Goal: Task Accomplishment & Management: Use online tool/utility

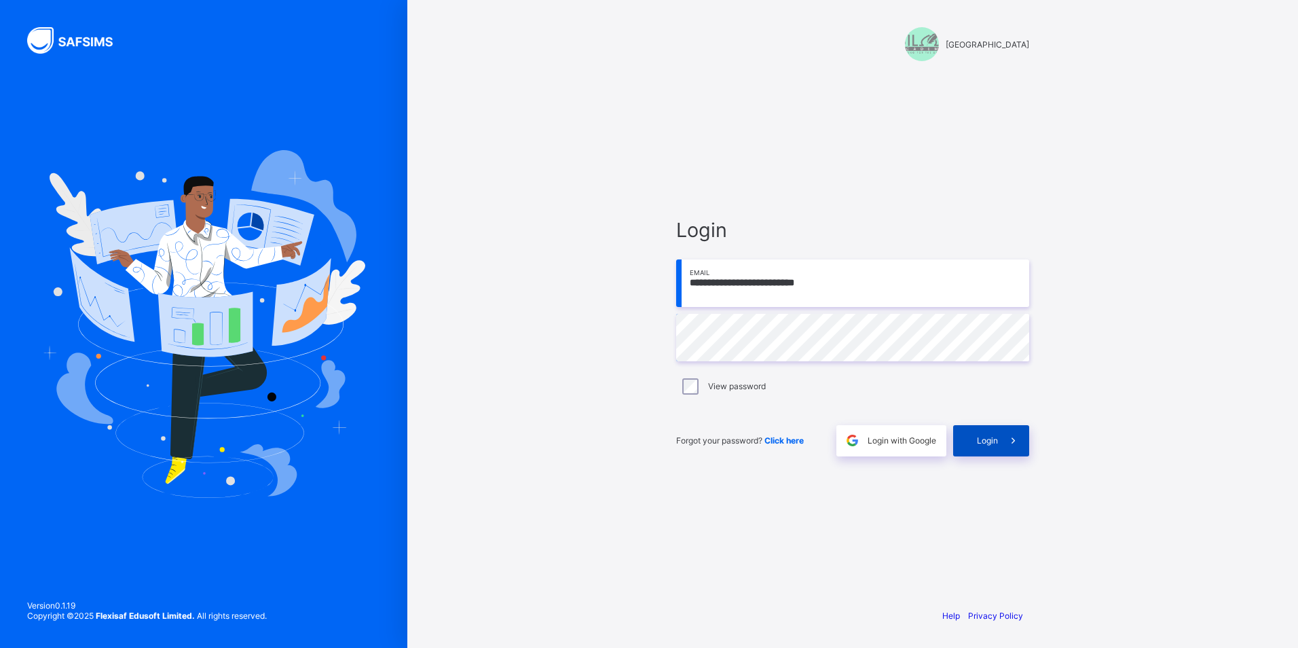
click at [980, 441] on span "Login" at bounding box center [987, 440] width 21 height 10
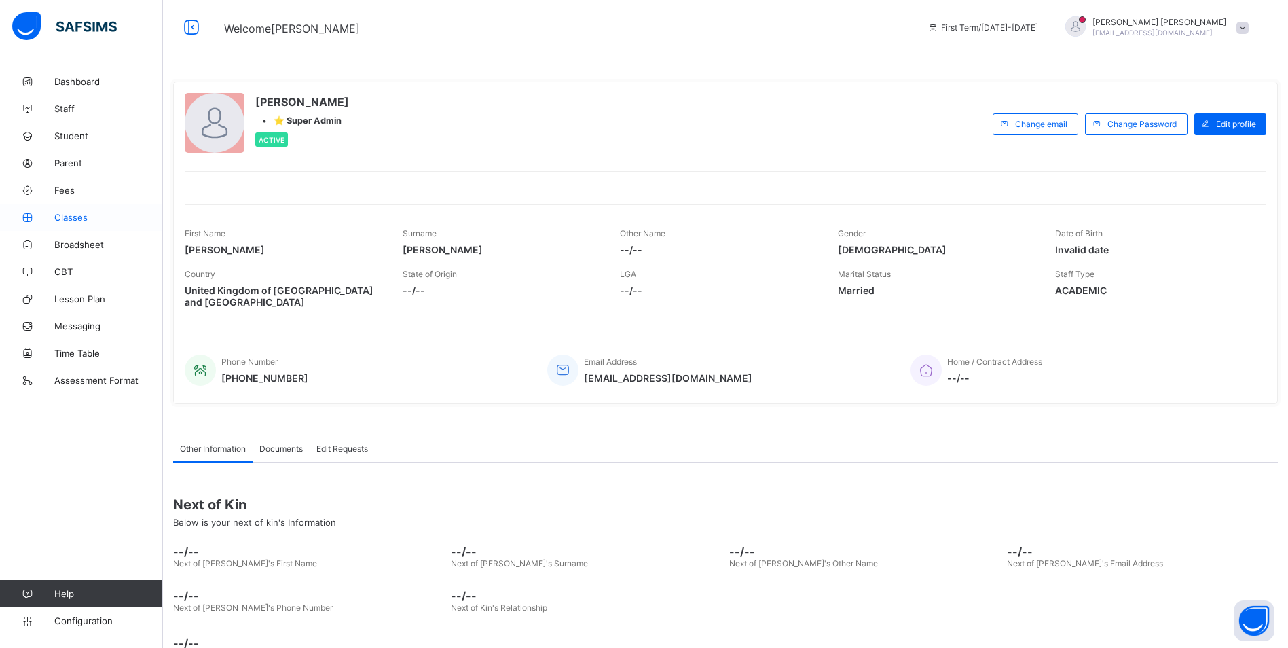
click at [72, 218] on span "Classes" at bounding box center [108, 217] width 109 height 11
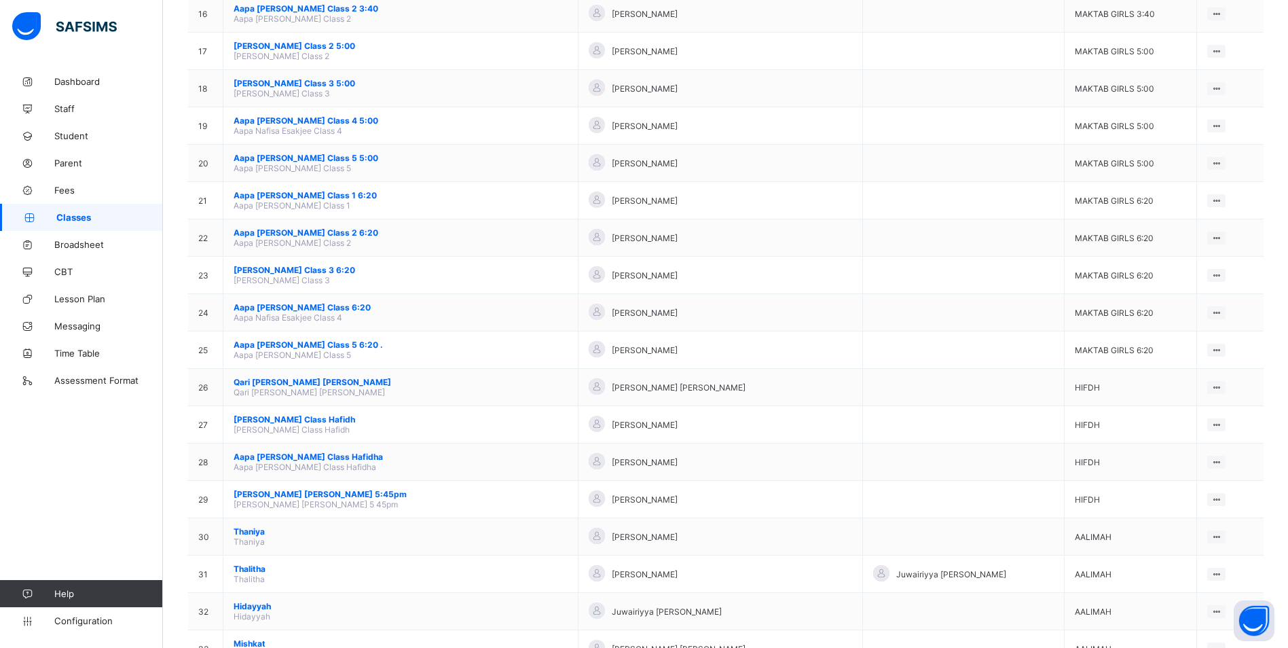
scroll to position [853, 0]
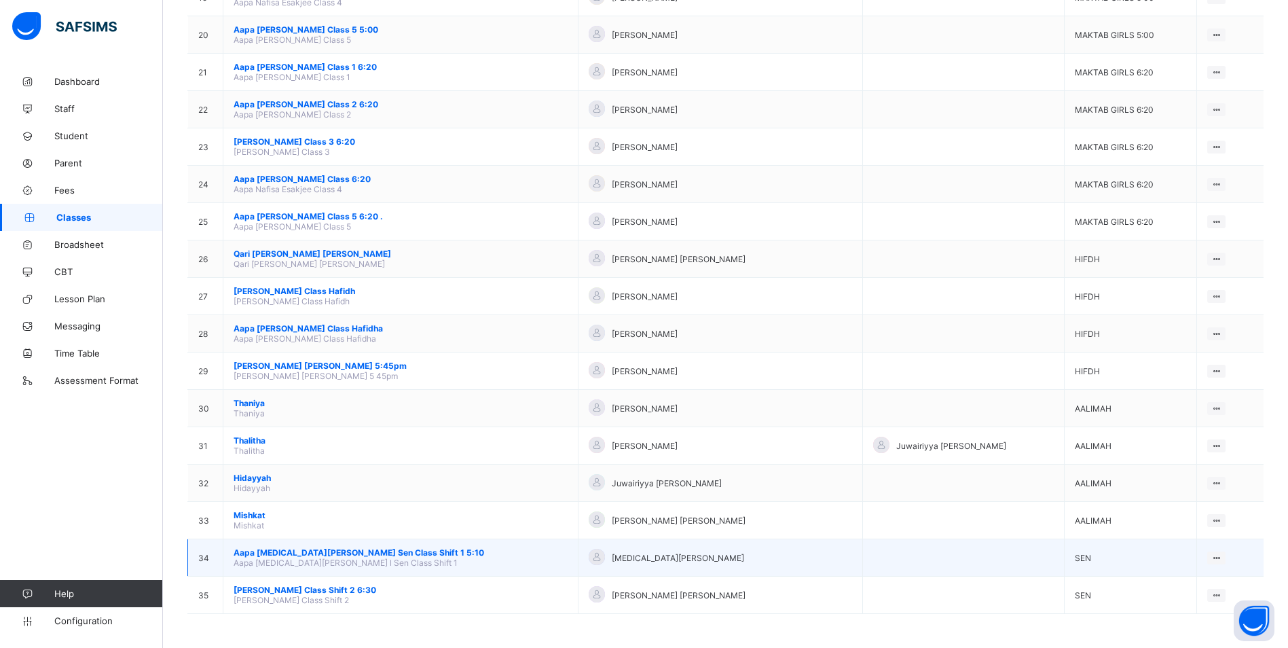
click at [374, 549] on span "Aapa [MEDICAL_DATA][PERSON_NAME] Sen Class Shift 1 5:10" at bounding box center [401, 552] width 334 height 10
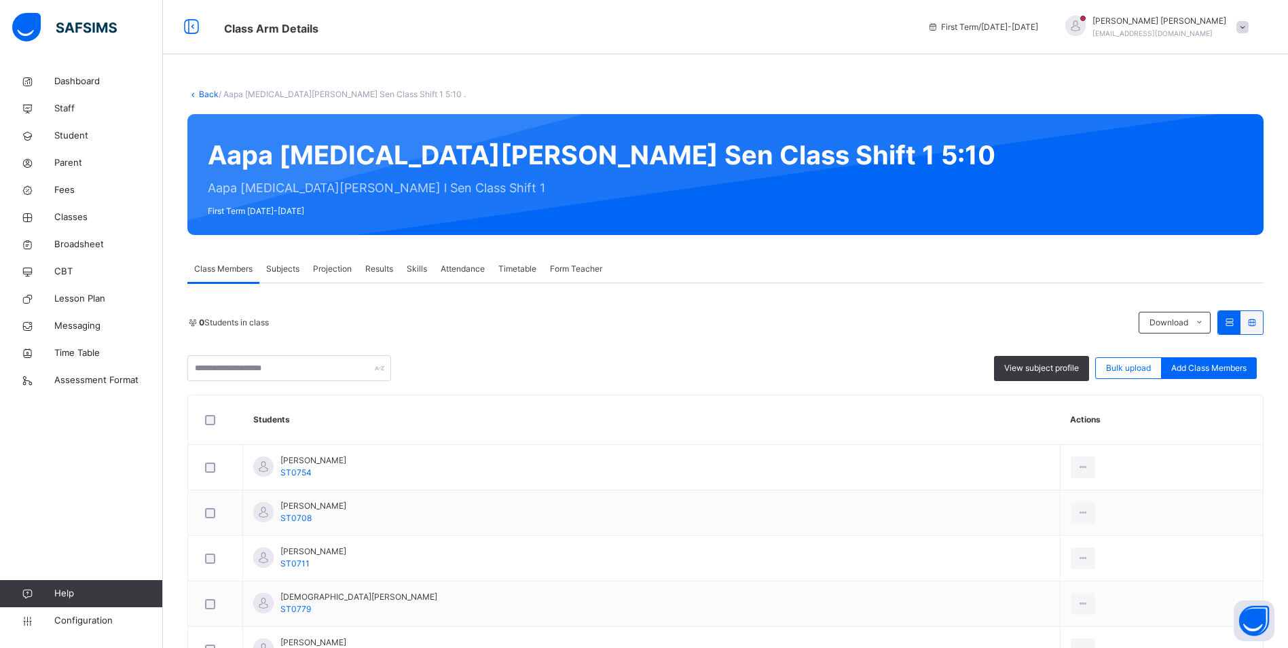
click at [460, 269] on span "Attendance" at bounding box center [463, 269] width 44 height 12
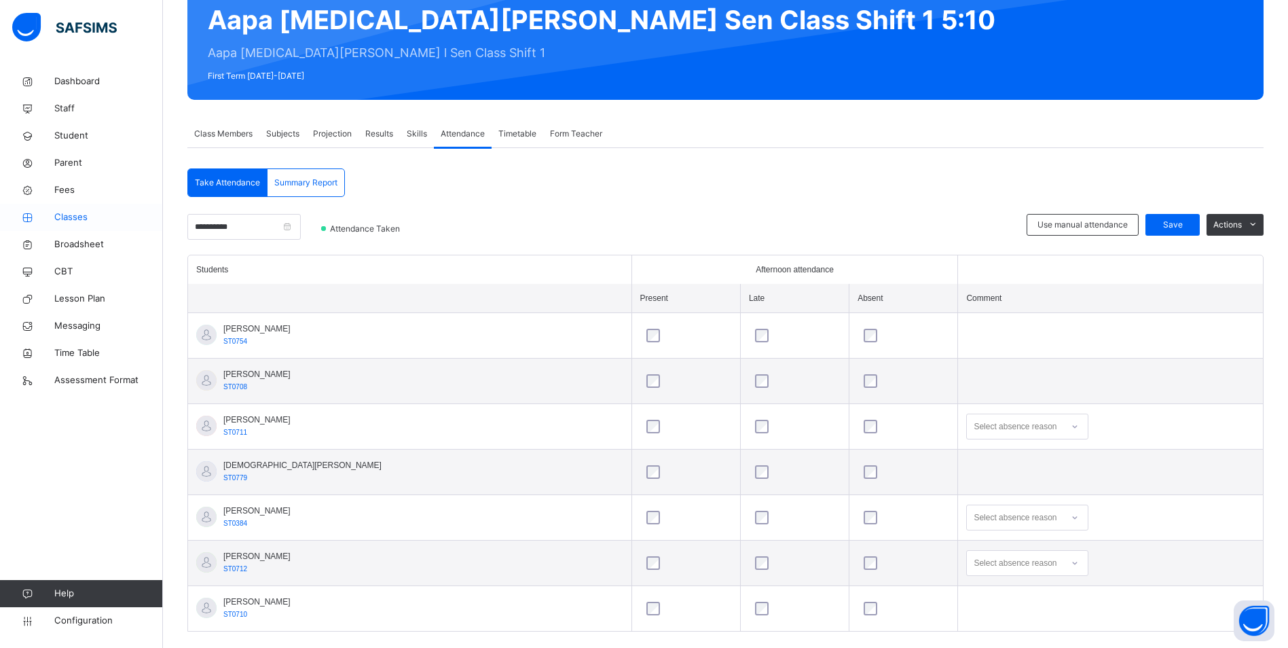
scroll to position [136, 0]
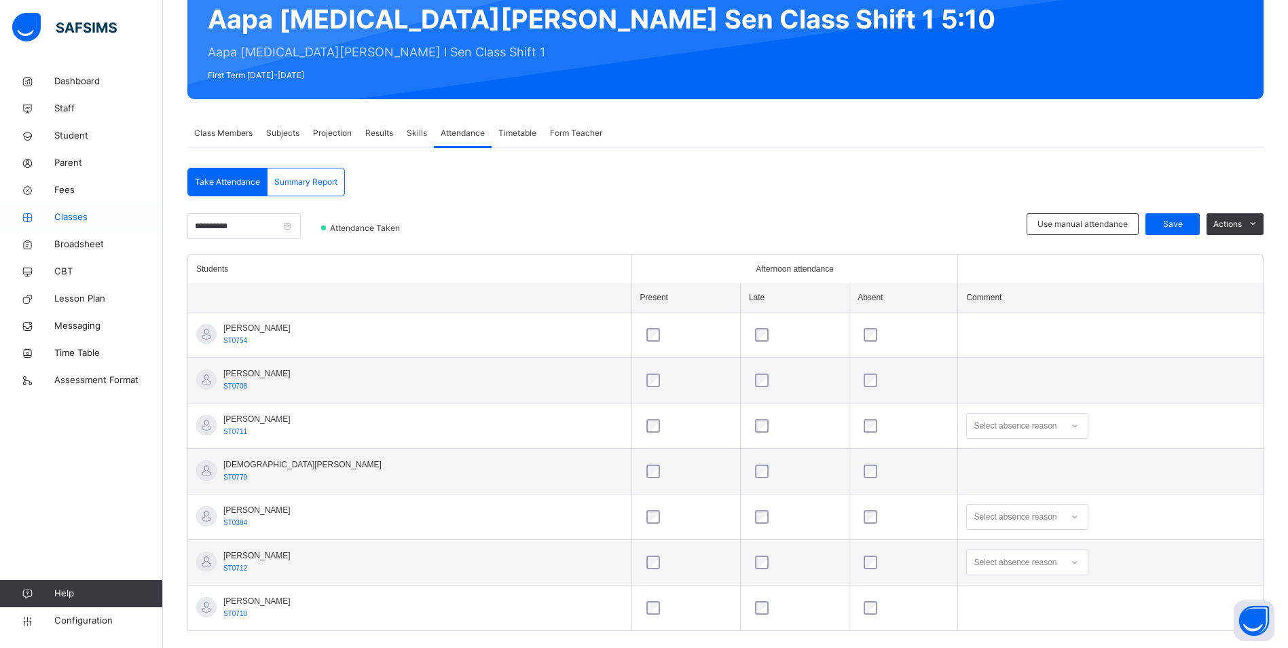
click at [88, 218] on span "Classes" at bounding box center [108, 218] width 109 height 14
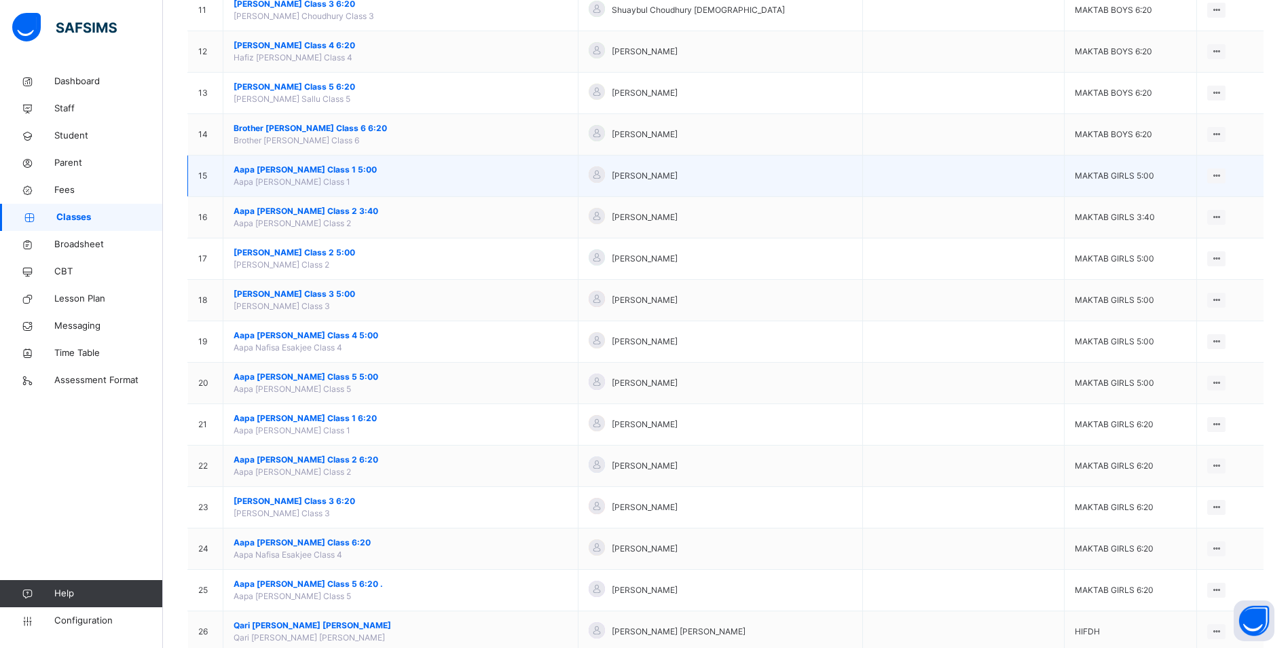
scroll to position [543, 0]
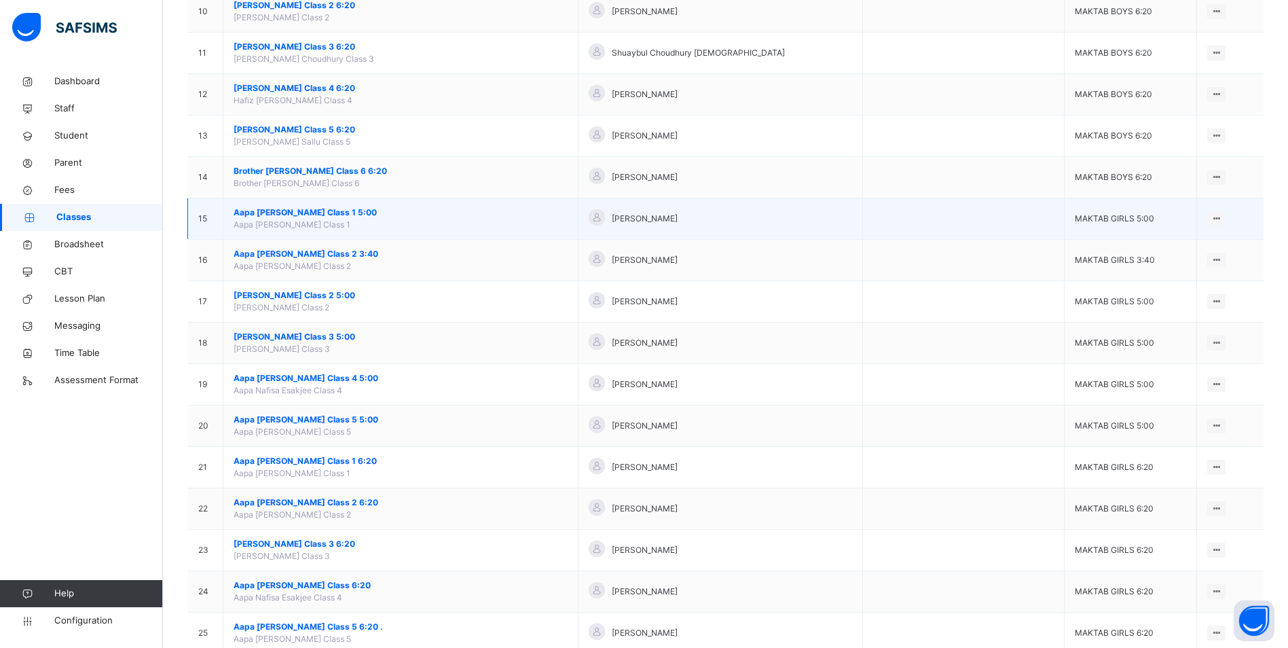
click at [324, 213] on span "Aapa [PERSON_NAME] Class 1 5:00" at bounding box center [401, 212] width 334 height 12
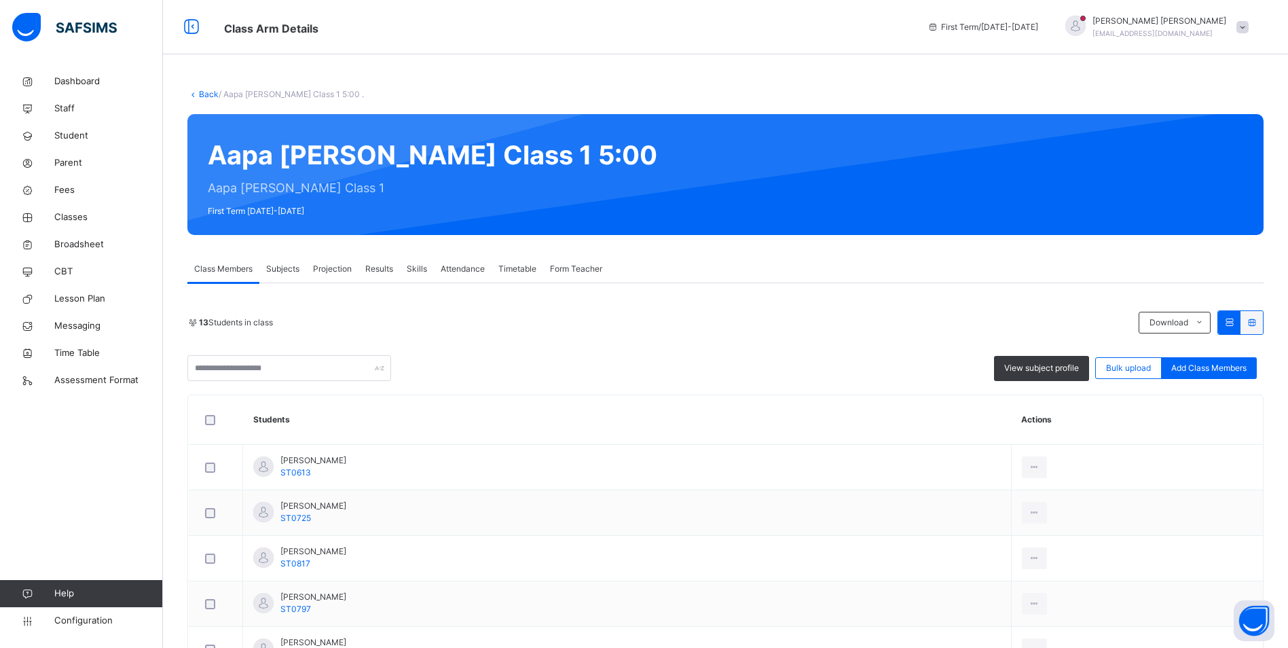
click at [443, 264] on span "Attendance" at bounding box center [463, 269] width 44 height 12
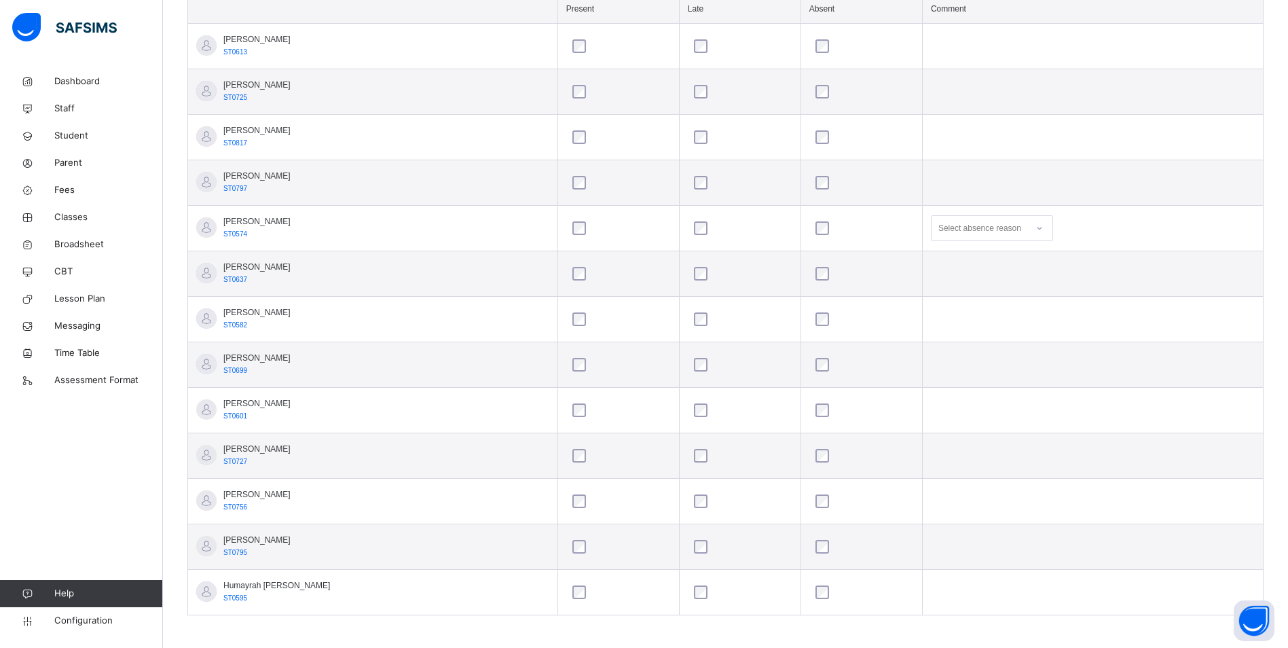
scroll to position [429, 0]
click at [1036, 225] on icon at bounding box center [1040, 224] width 8 height 14
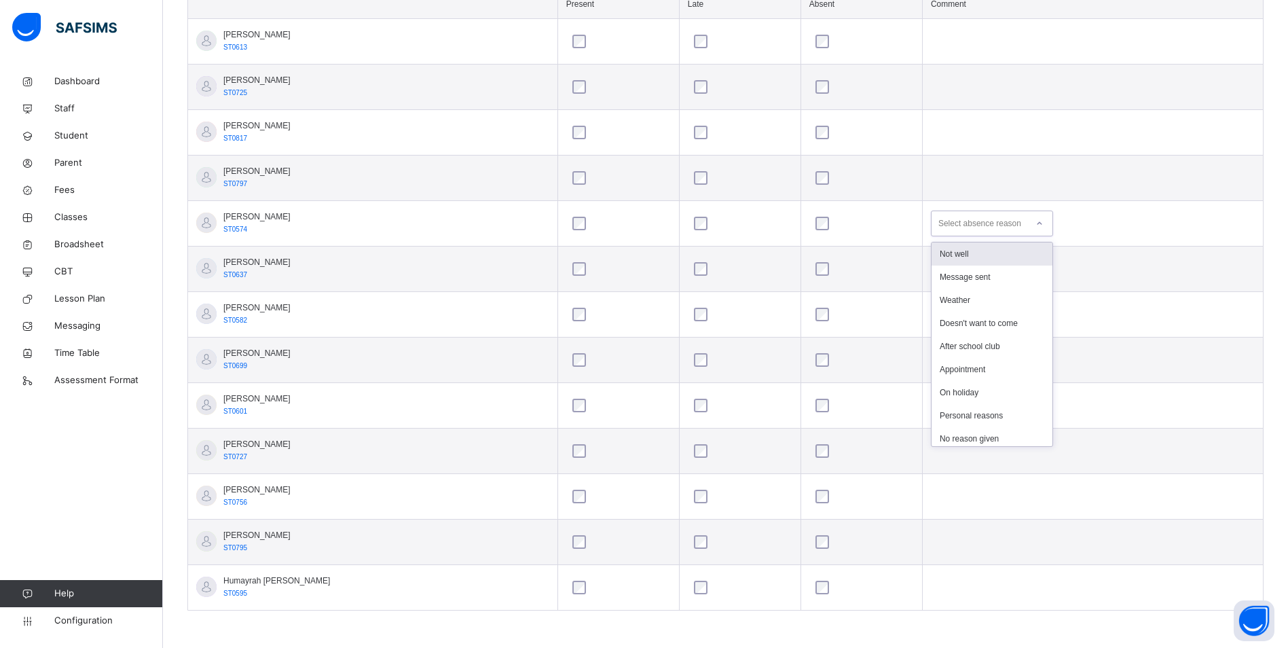
click at [994, 247] on div "Not well" at bounding box center [992, 253] width 121 height 23
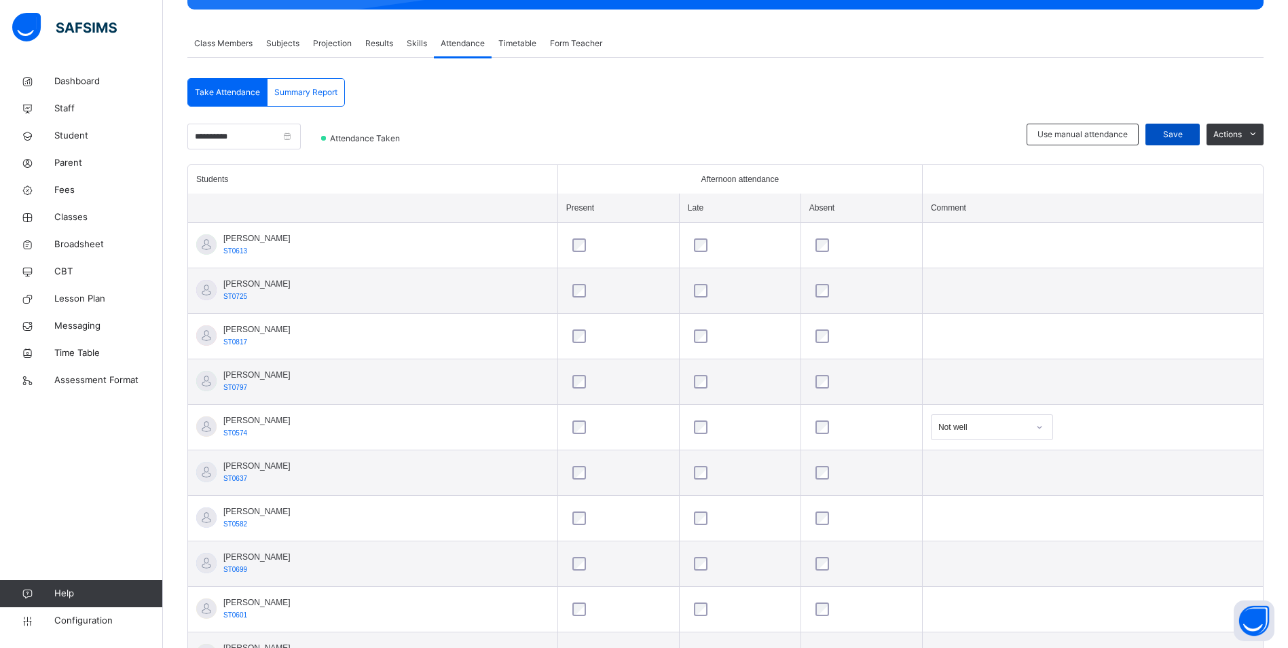
click at [1176, 131] on span "Save" at bounding box center [1173, 134] width 34 height 12
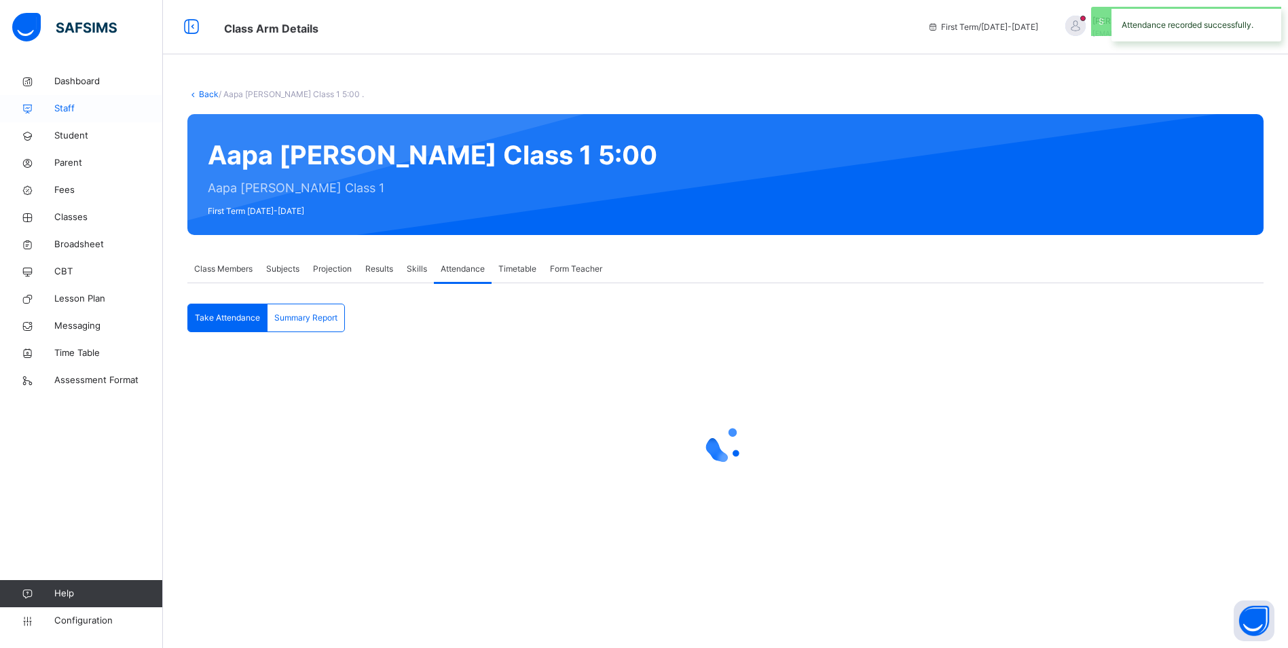
scroll to position [0, 0]
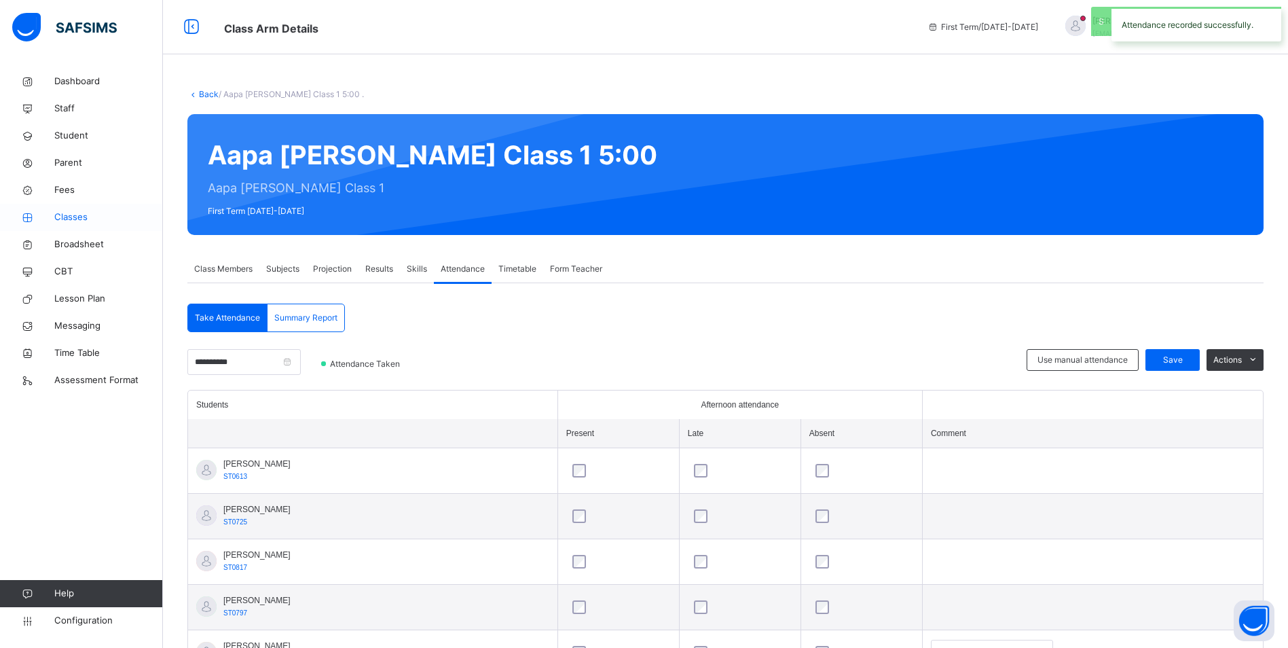
click at [71, 213] on span "Classes" at bounding box center [108, 218] width 109 height 14
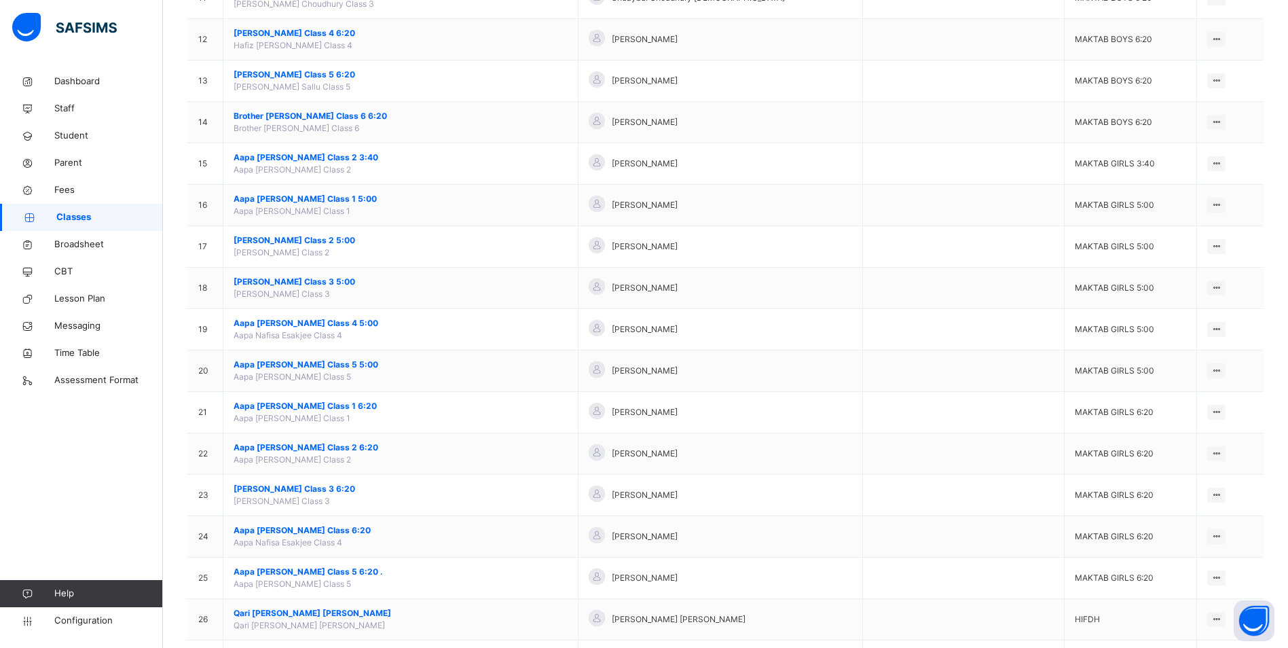
scroll to position [611, 0]
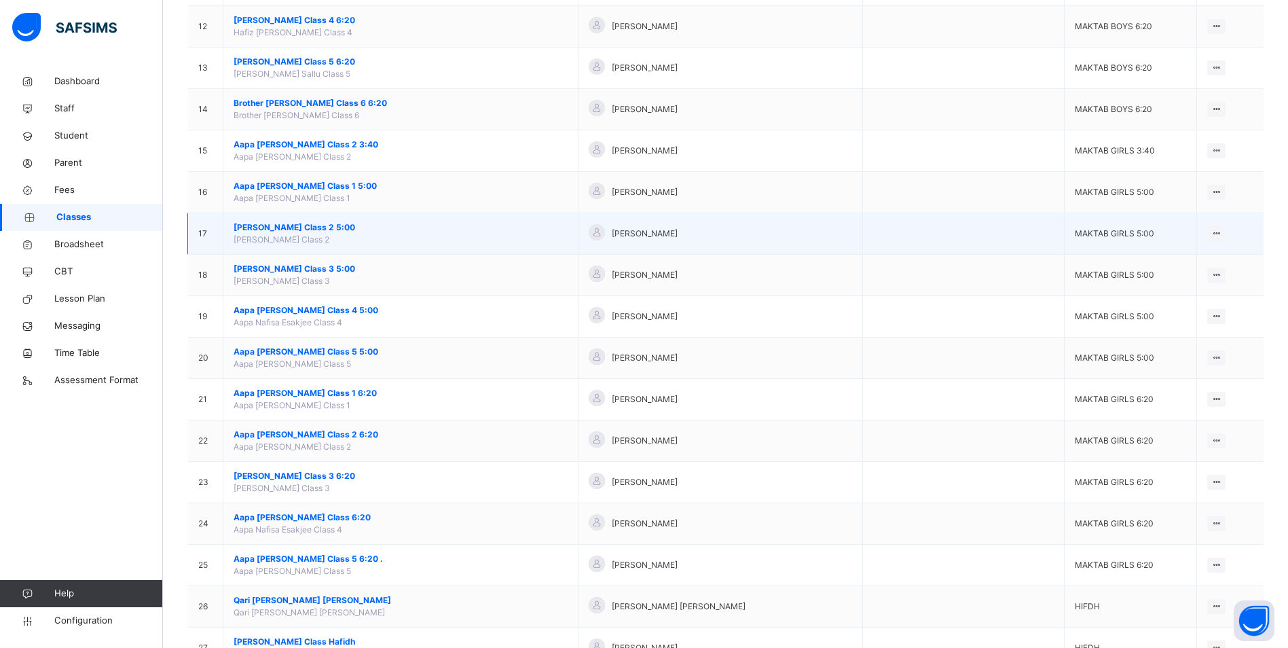
click at [315, 226] on span "[PERSON_NAME] Class 2 5:00" at bounding box center [401, 227] width 334 height 12
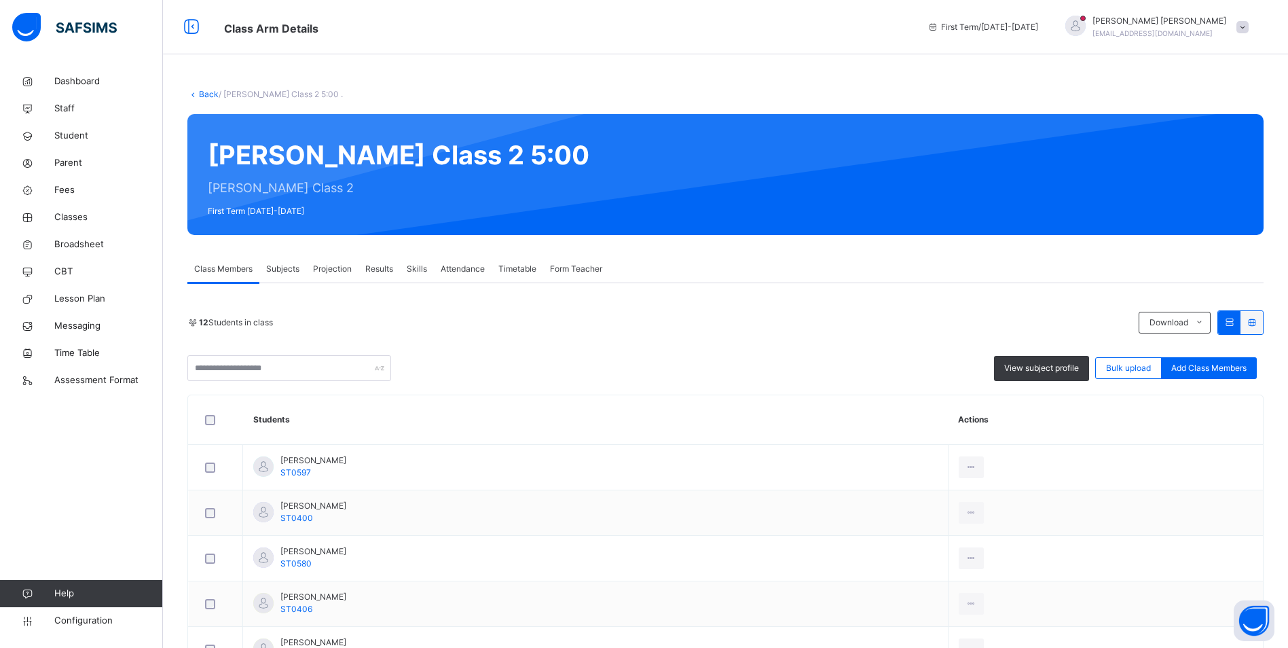
click at [460, 271] on span "Attendance" at bounding box center [463, 269] width 44 height 12
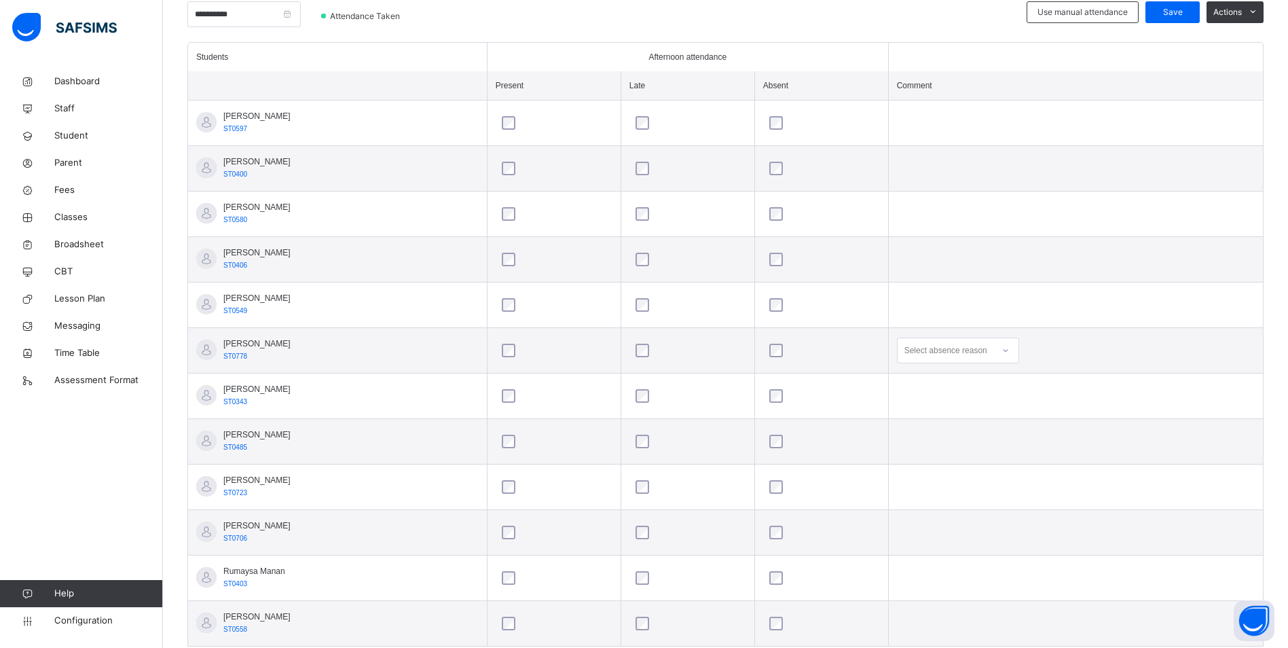
scroll to position [384, 0]
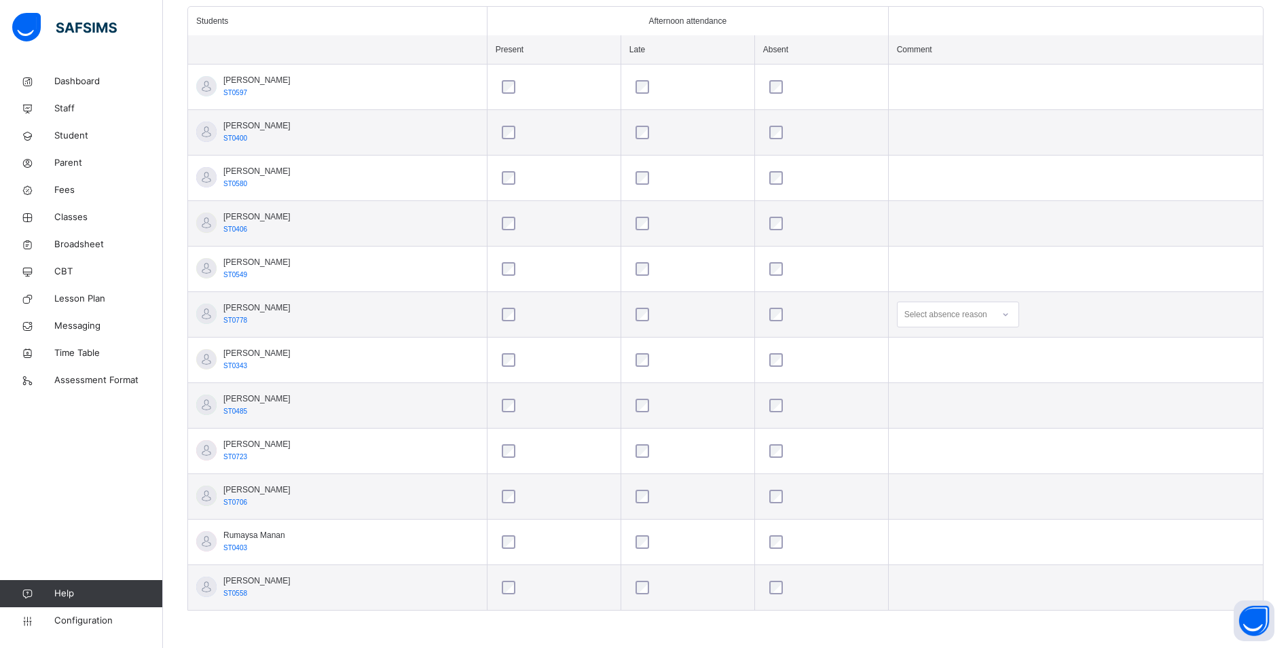
click at [1010, 311] on icon at bounding box center [1006, 315] width 8 height 14
click at [951, 371] on div "Message sent" at bounding box center [958, 368] width 121 height 23
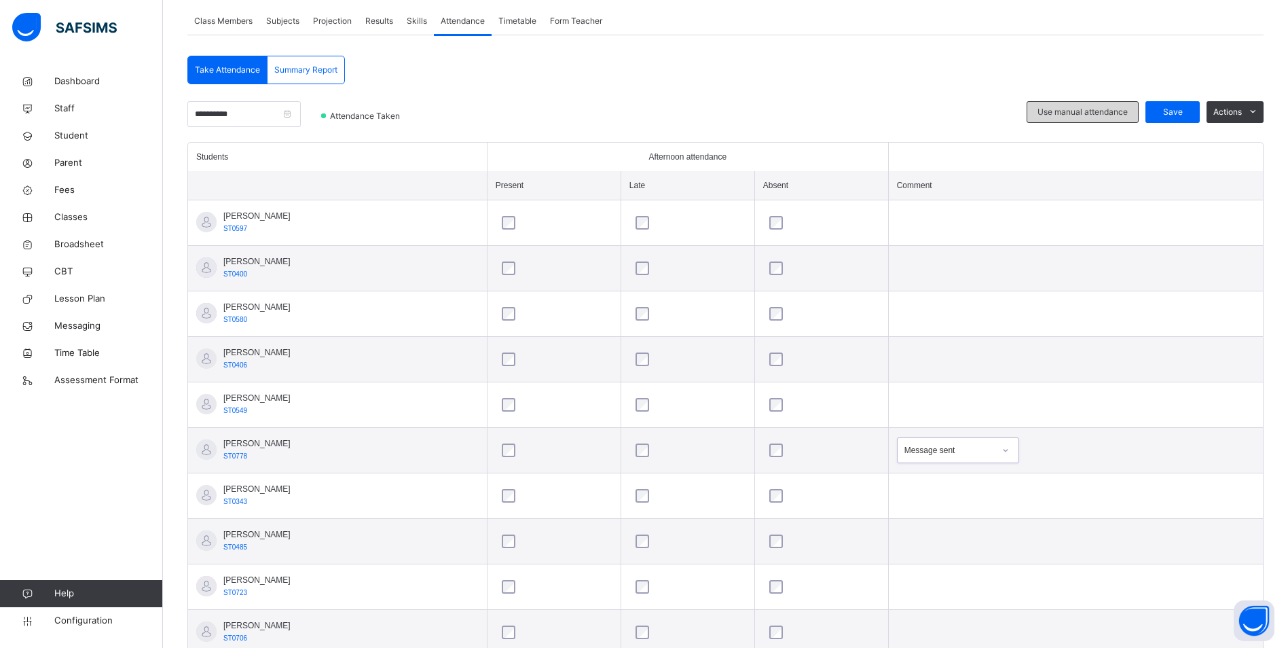
scroll to position [180, 0]
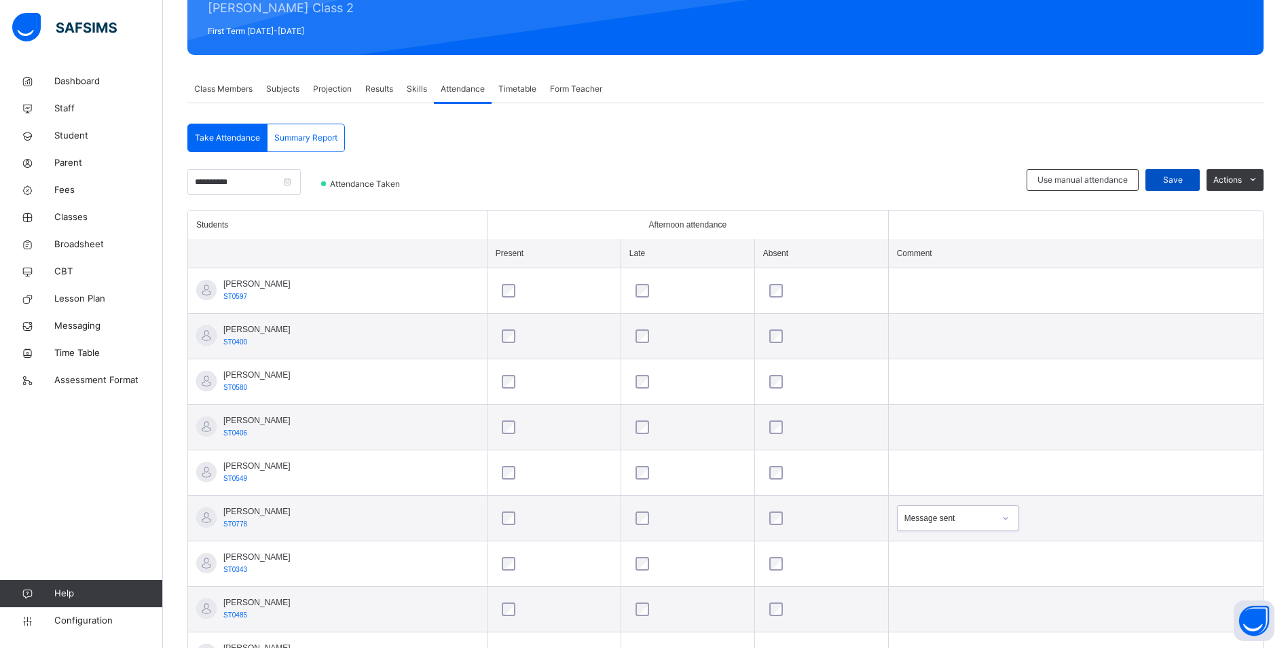
click at [1182, 180] on span "Save" at bounding box center [1173, 180] width 34 height 12
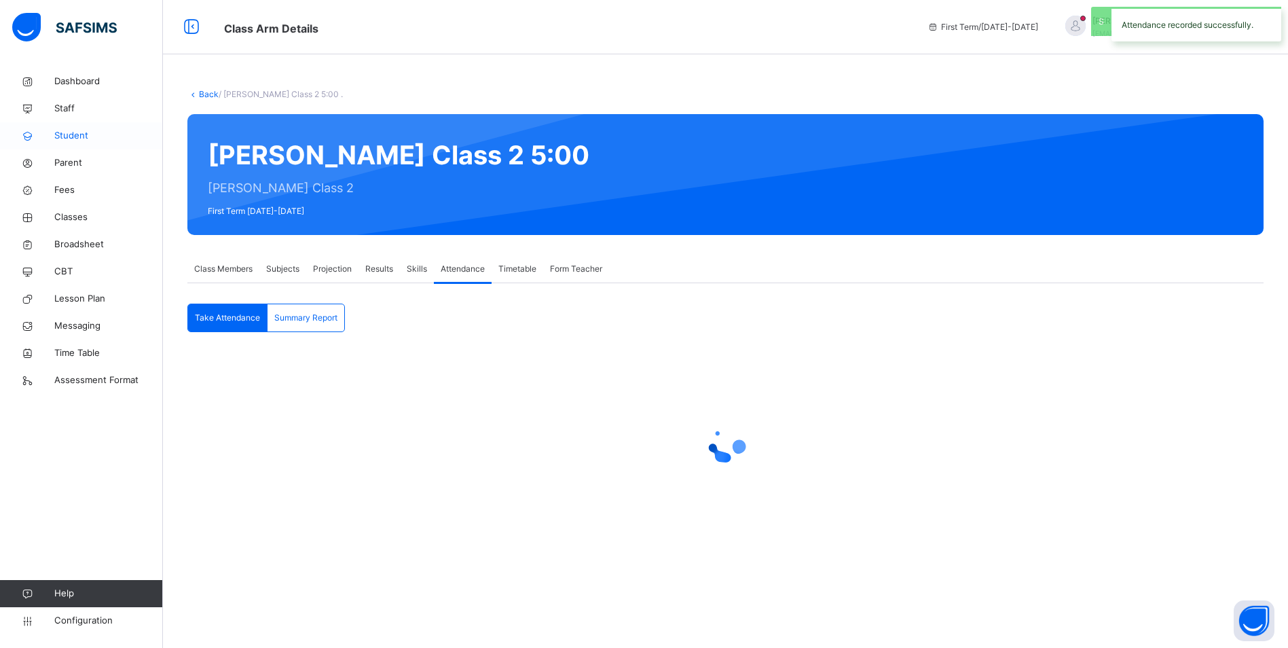
scroll to position [0, 0]
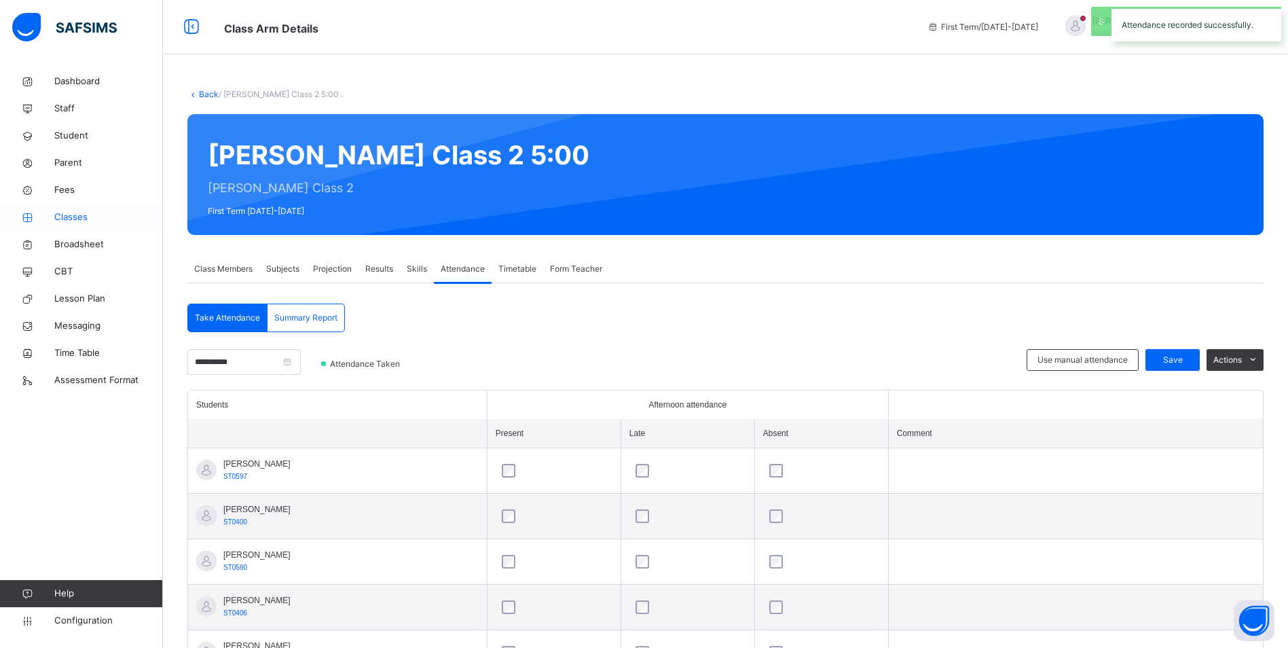
click at [86, 216] on span "Classes" at bounding box center [108, 218] width 109 height 14
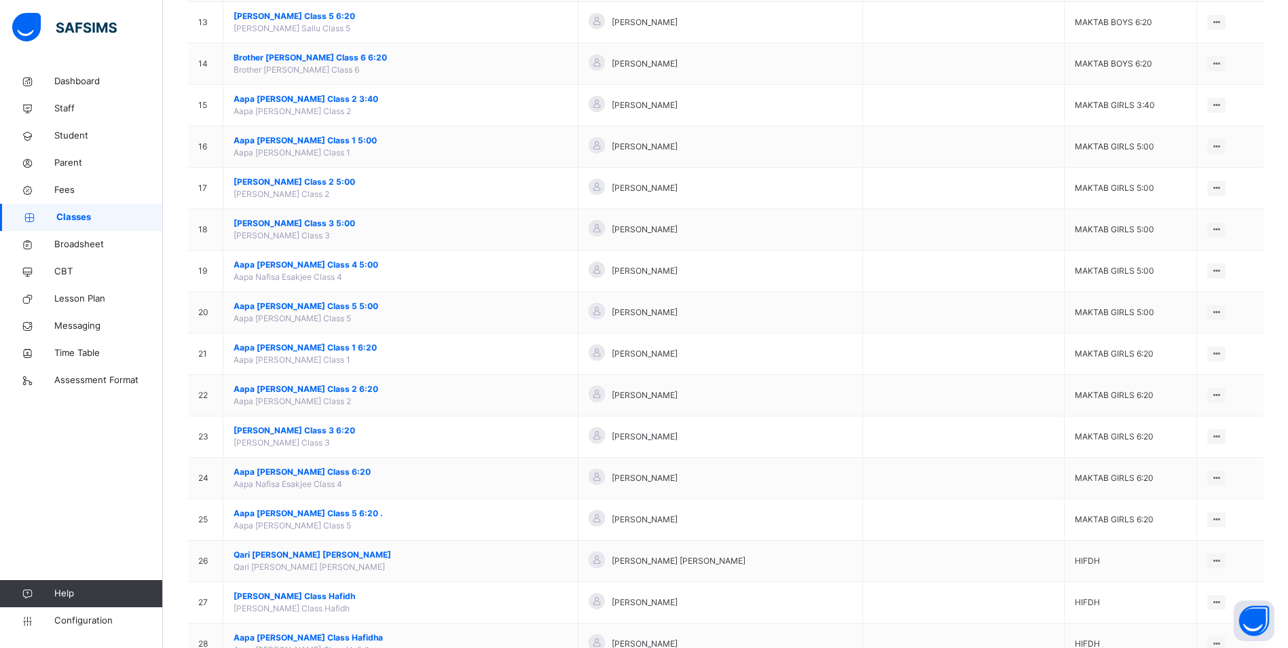
scroll to position [679, 0]
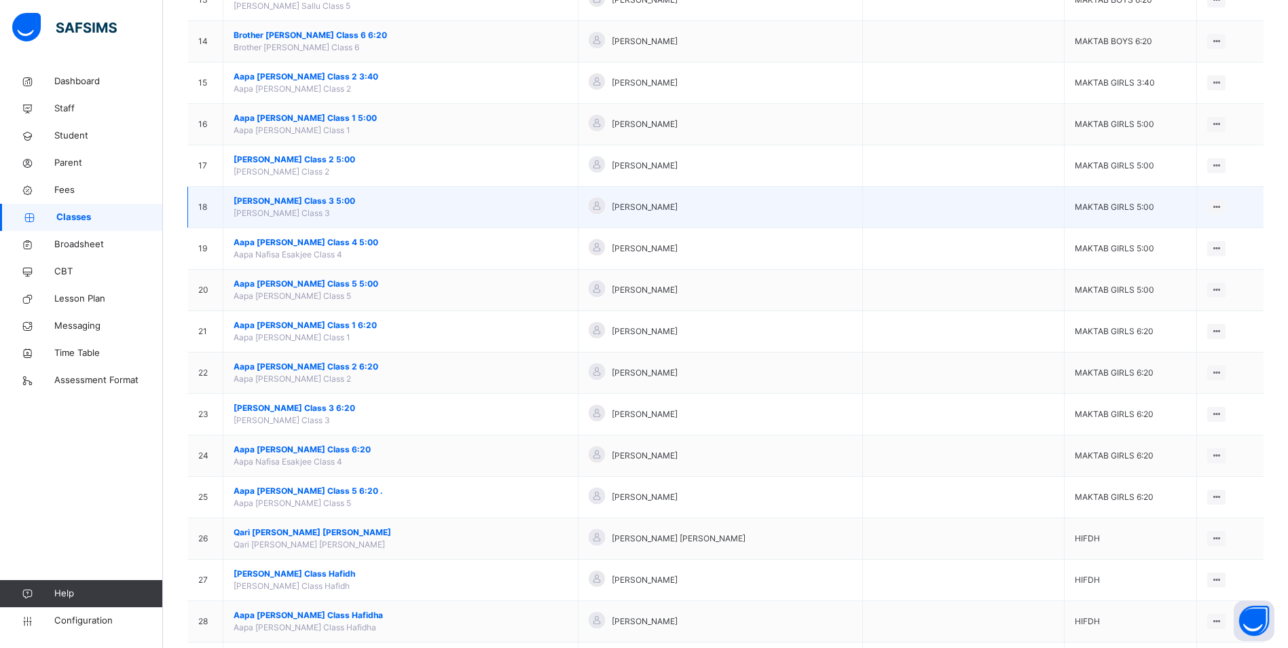
click at [322, 200] on span "[PERSON_NAME] Class 3 5:00" at bounding box center [401, 201] width 334 height 12
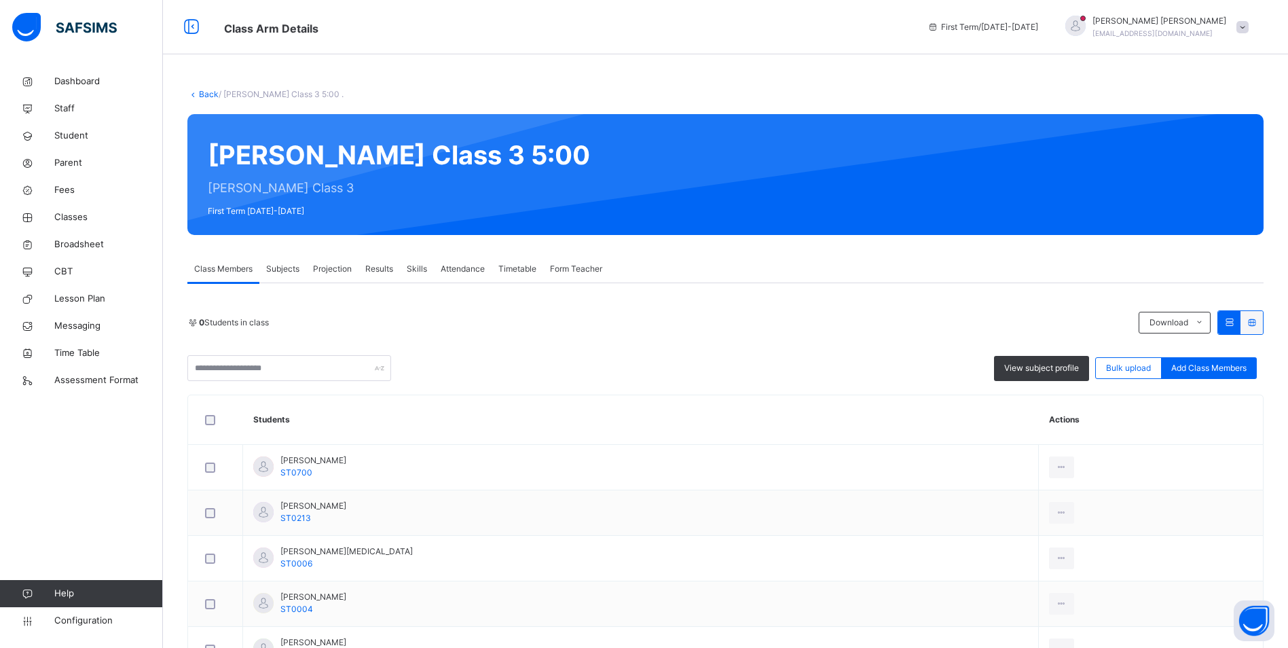
click at [462, 270] on span "Attendance" at bounding box center [463, 269] width 44 height 12
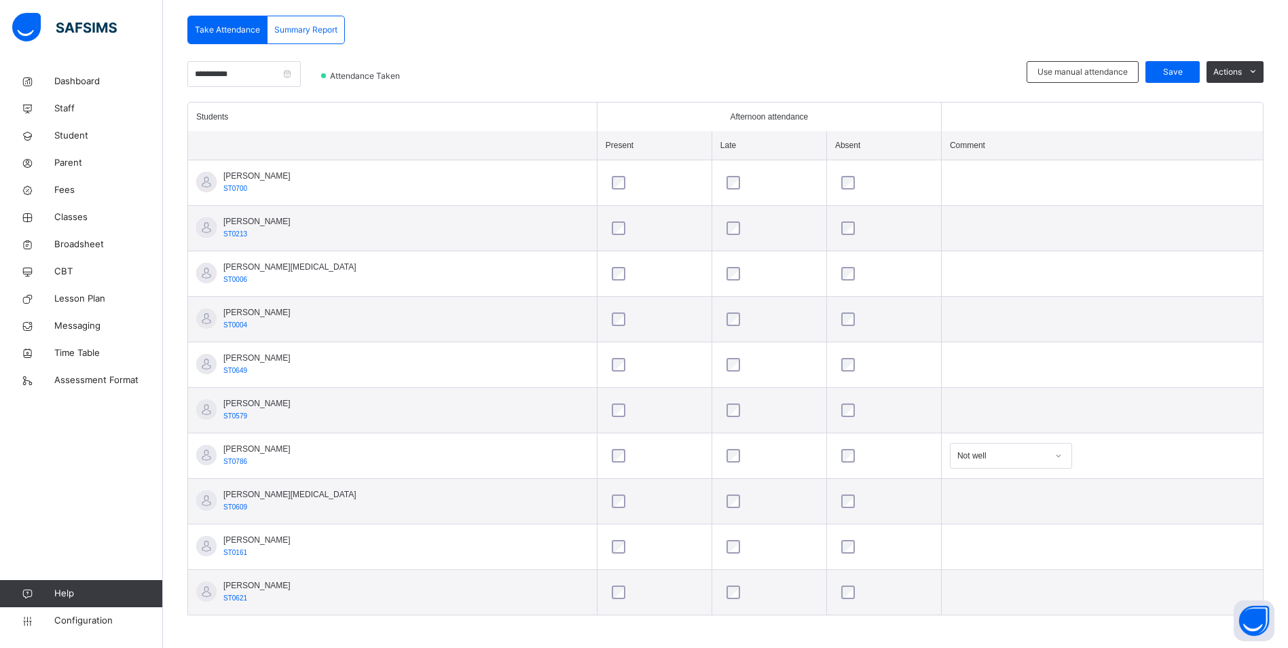
scroll to position [293, 0]
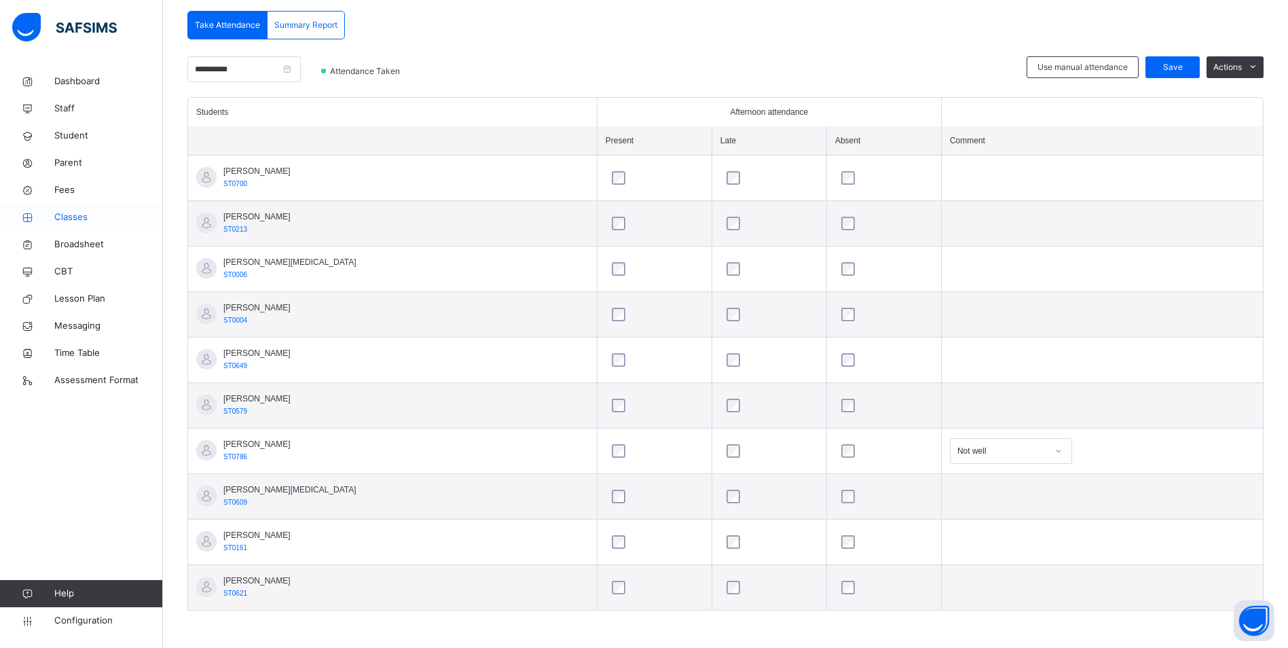
click at [86, 215] on span "Classes" at bounding box center [108, 218] width 109 height 14
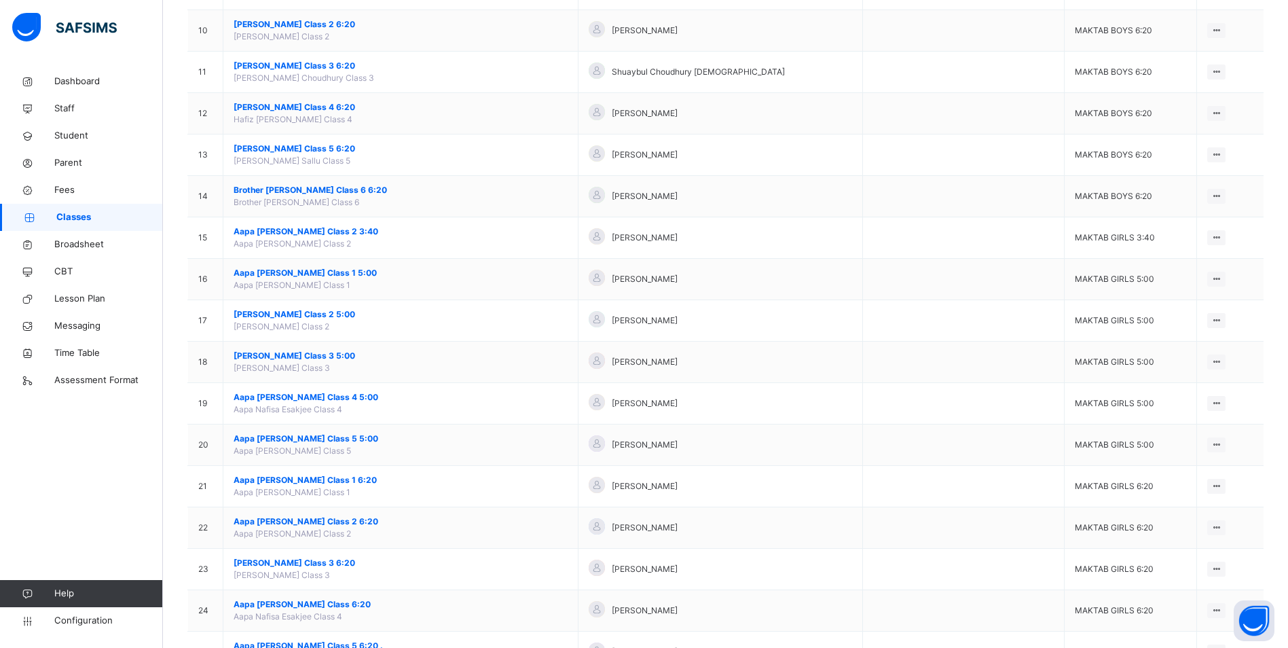
scroll to position [543, 0]
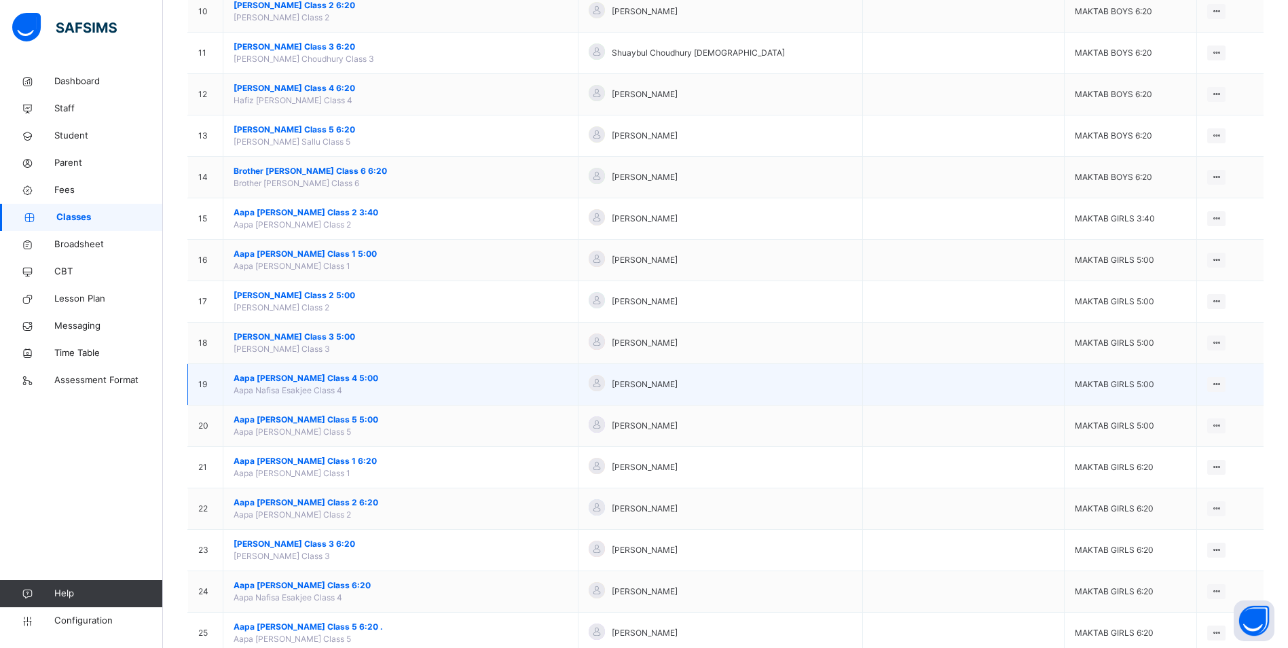
click at [302, 376] on span "Aapa [PERSON_NAME] Class 4 5:00" at bounding box center [401, 378] width 334 height 12
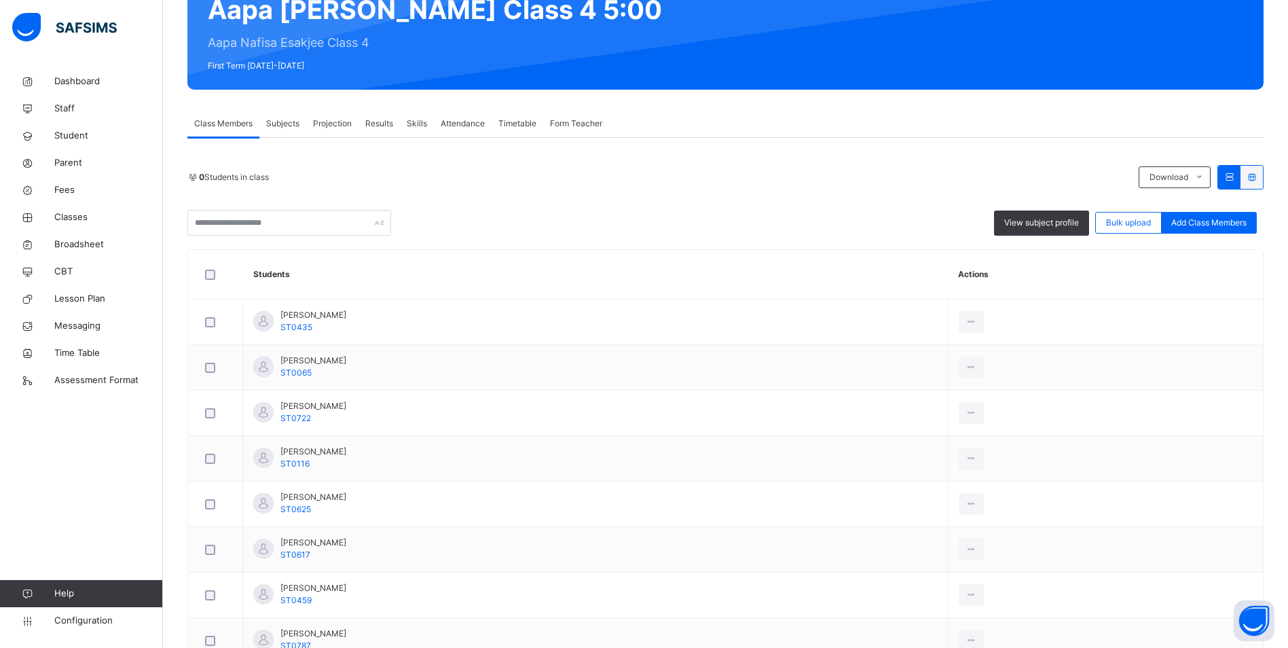
scroll to position [68, 0]
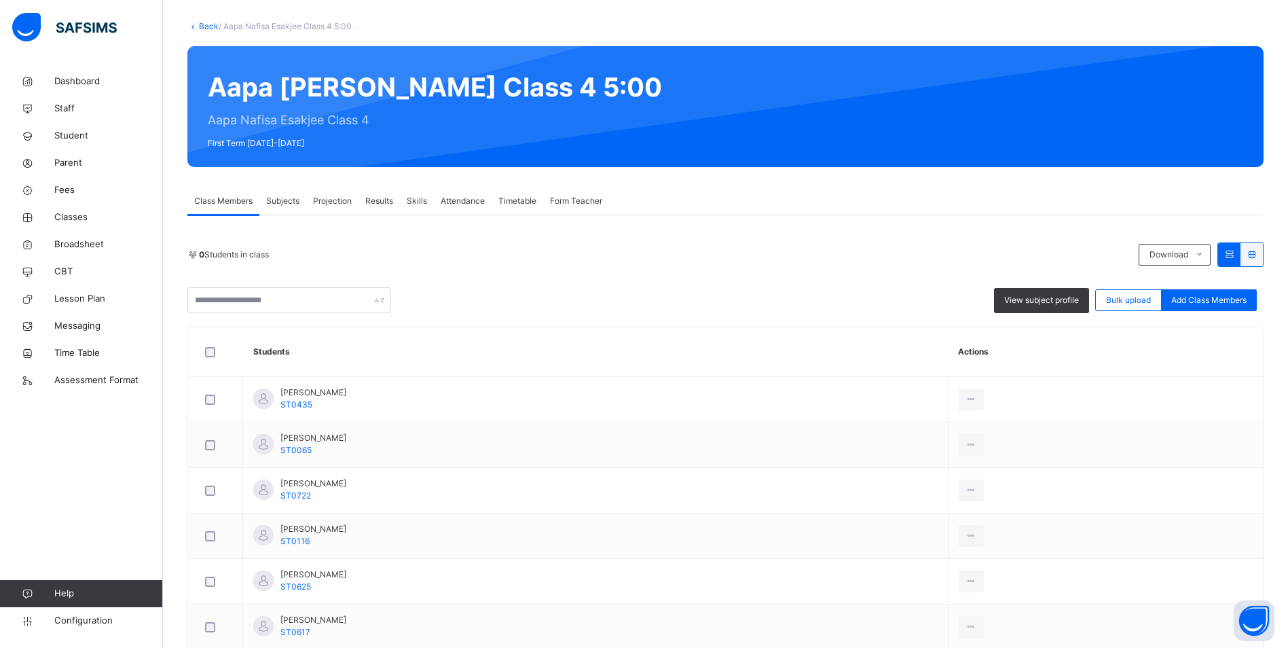
click at [466, 202] on span "Attendance" at bounding box center [463, 201] width 44 height 12
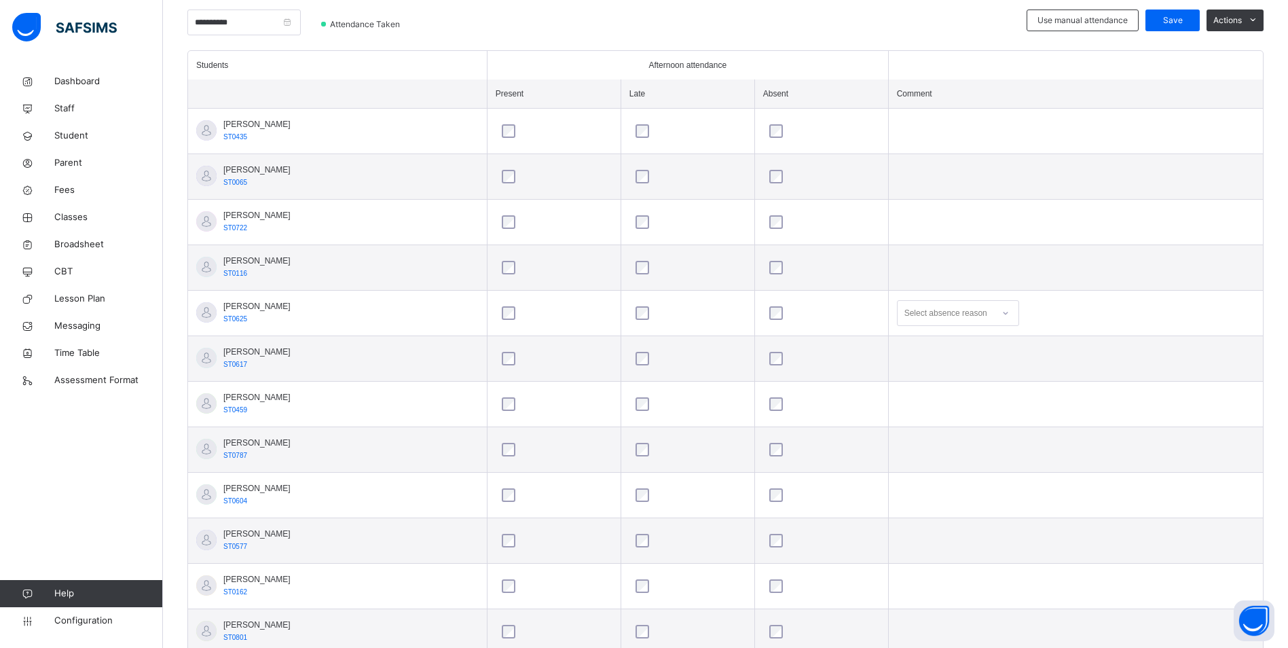
scroll to position [316, 0]
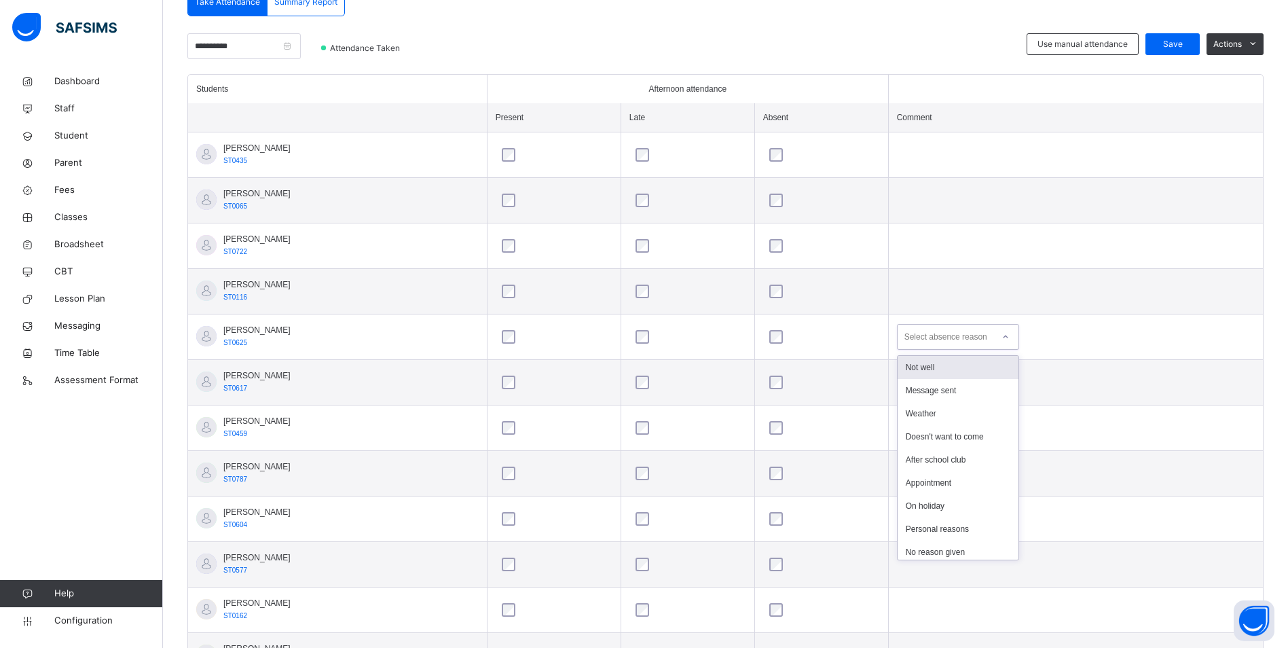
click at [1010, 336] on icon at bounding box center [1006, 337] width 8 height 14
click at [966, 384] on div "Message sent" at bounding box center [958, 390] width 121 height 23
click at [1182, 46] on span "Save" at bounding box center [1173, 44] width 34 height 12
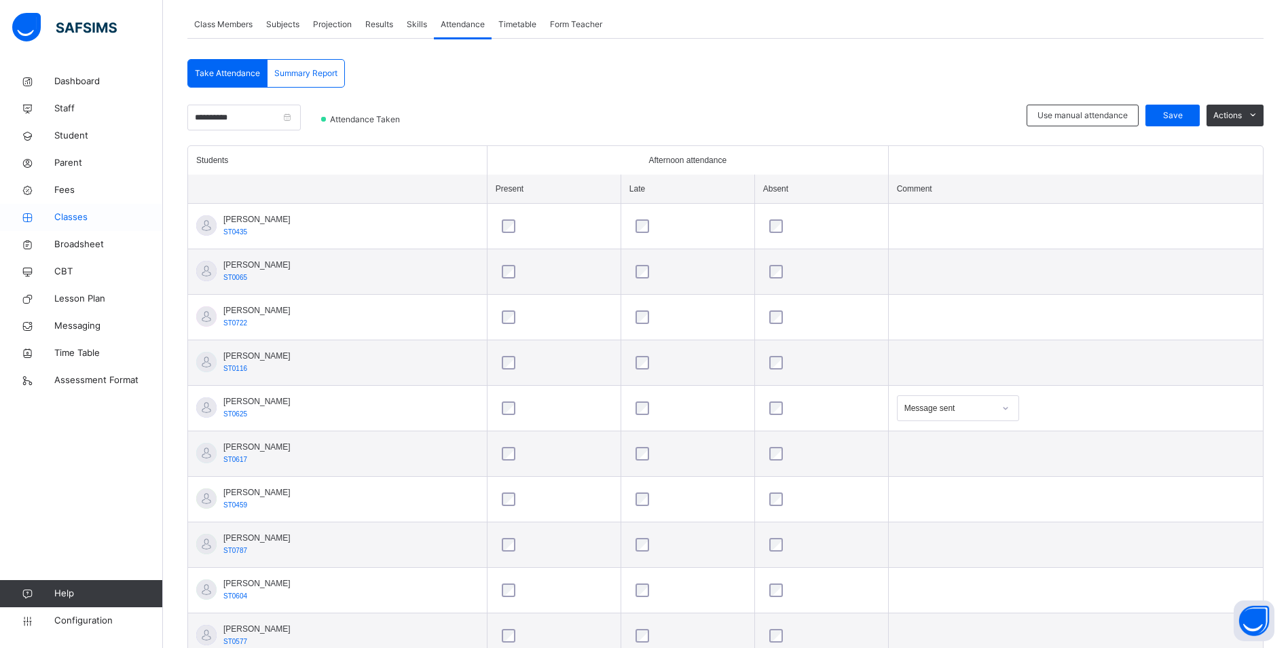
scroll to position [272, 0]
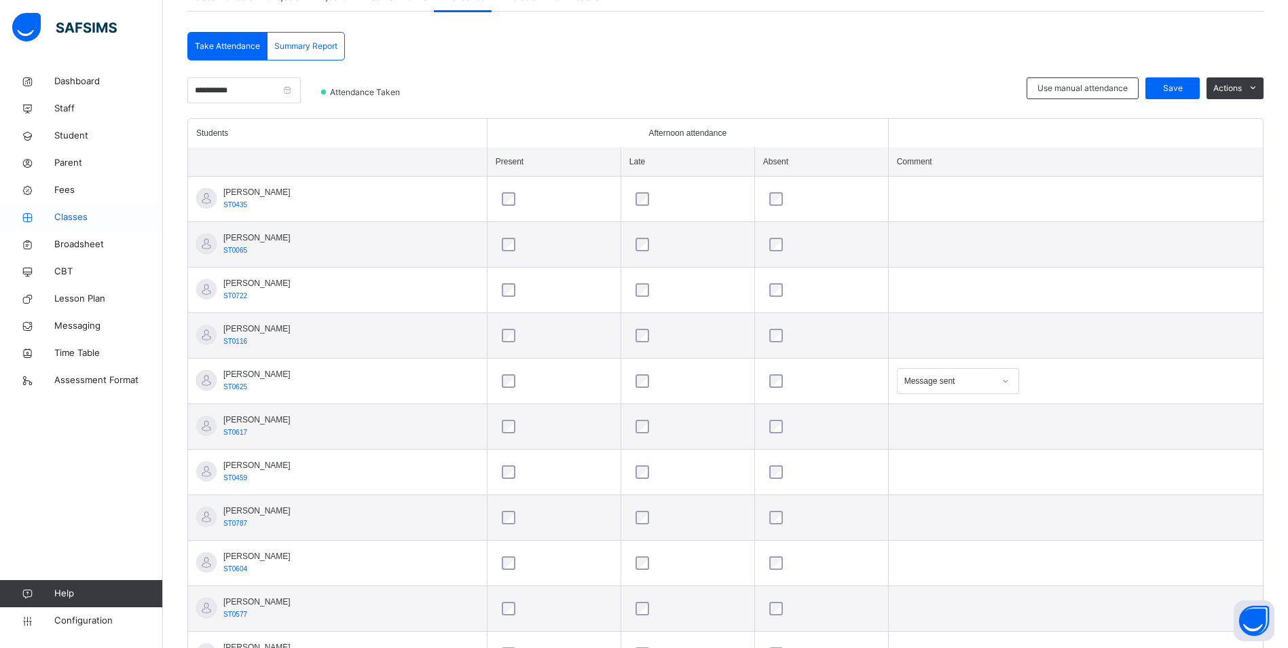
drag, startPoint x: 77, startPoint y: 214, endPoint x: 159, endPoint y: 223, distance: 82.0
click at [77, 214] on span "Classes" at bounding box center [108, 218] width 109 height 14
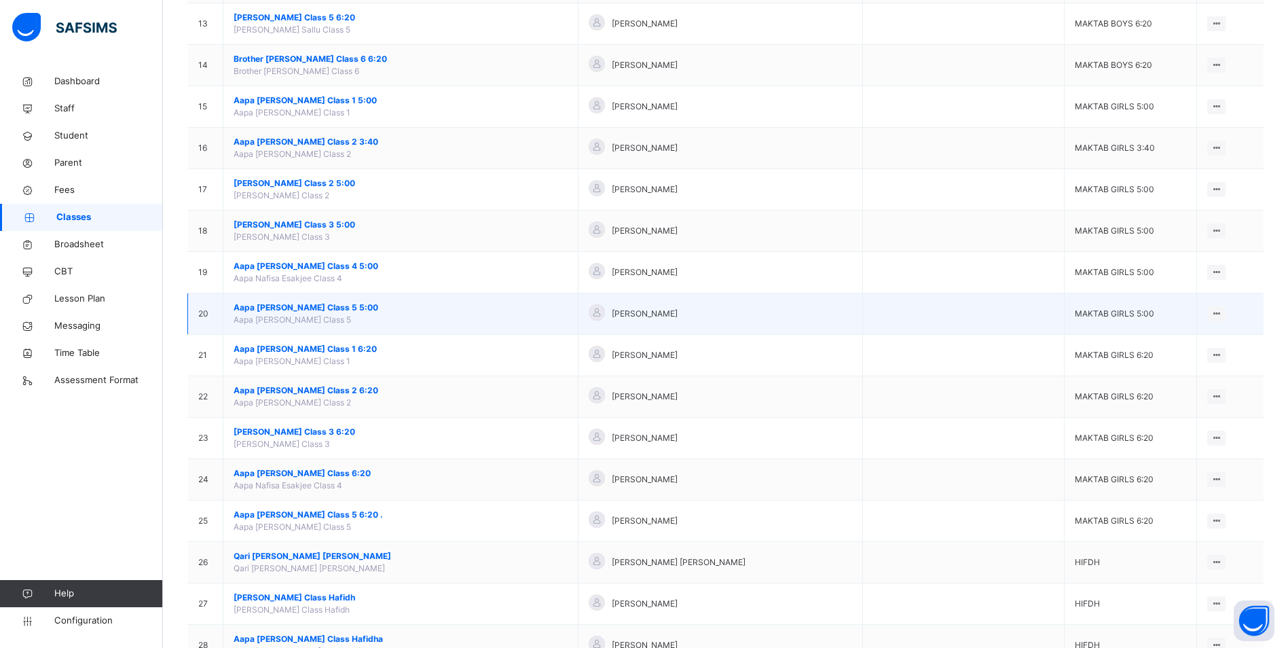
scroll to position [679, 0]
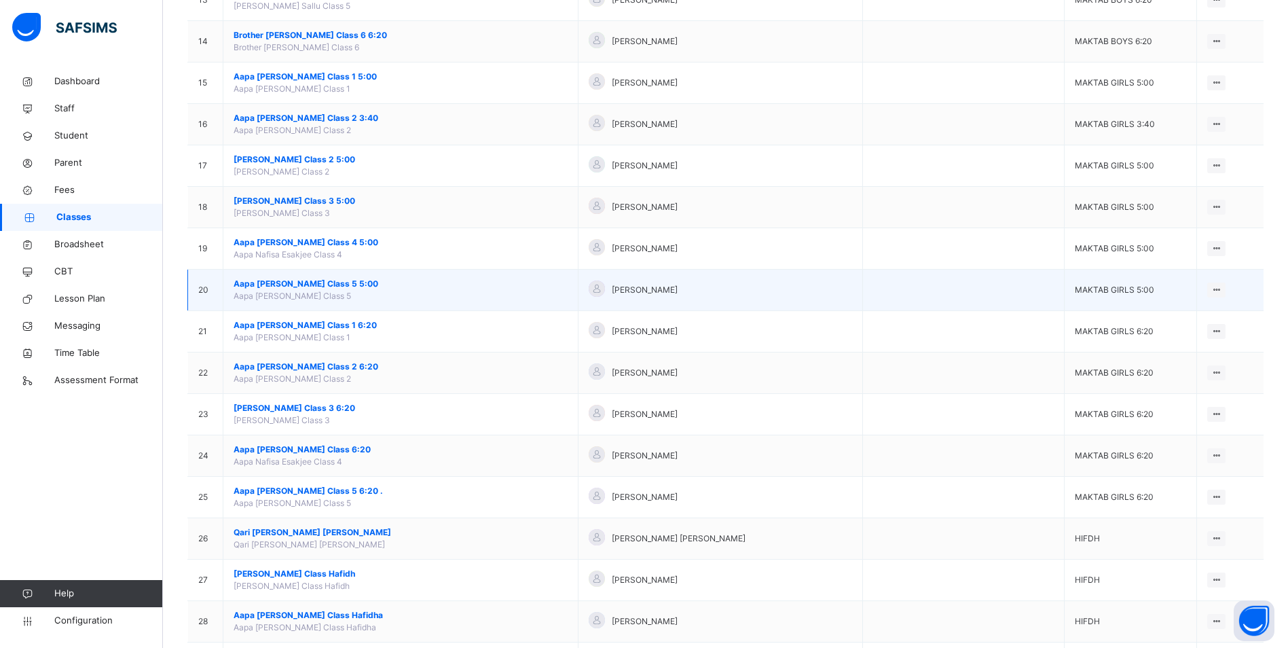
click at [328, 285] on span "Aapa [PERSON_NAME] Class 5 5:00" at bounding box center [401, 284] width 334 height 12
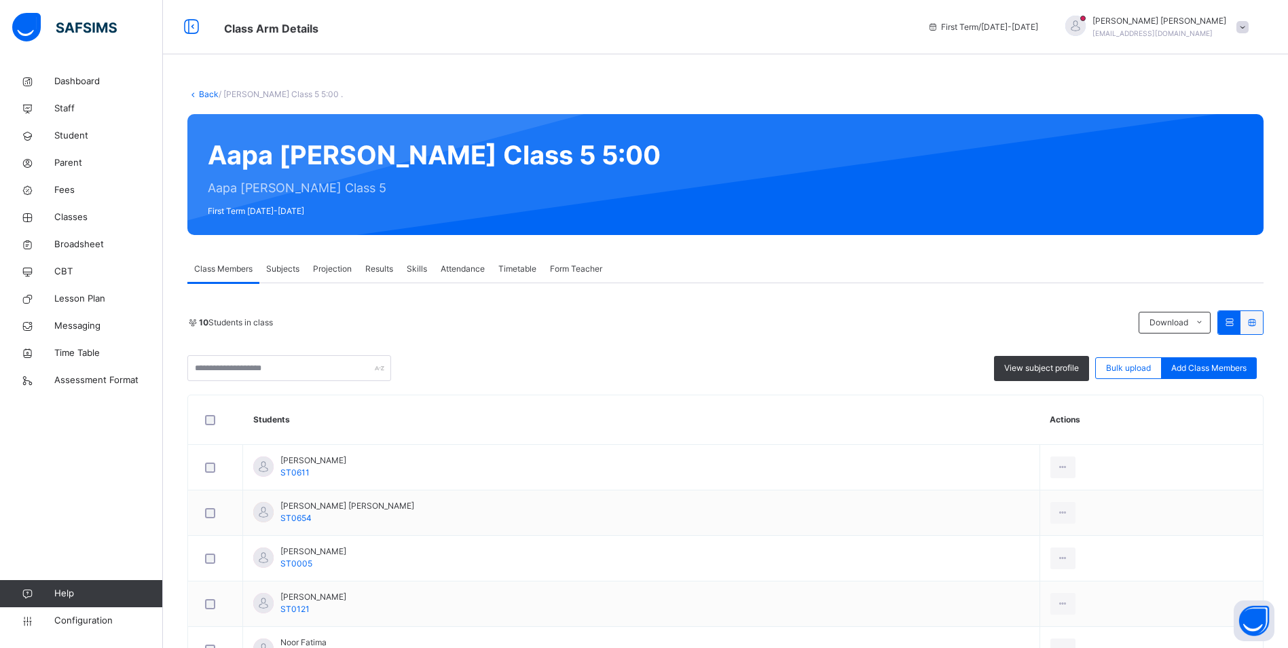
click at [462, 269] on span "Attendance" at bounding box center [463, 269] width 44 height 12
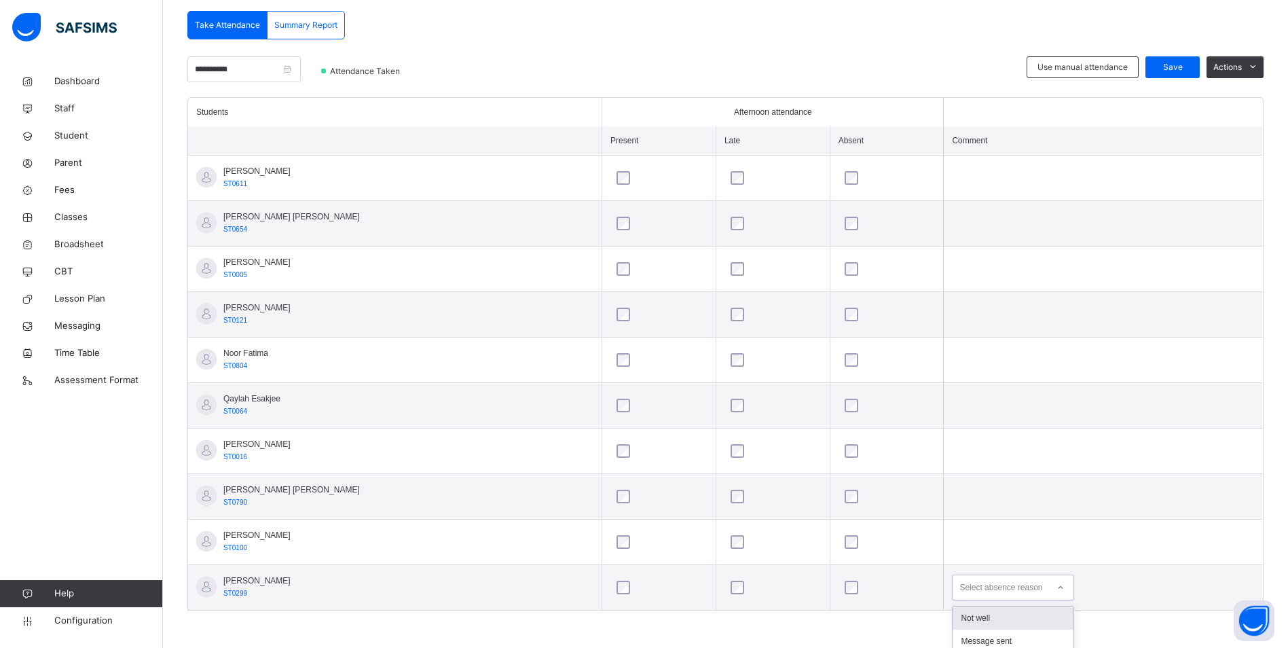
scroll to position [456, 0]
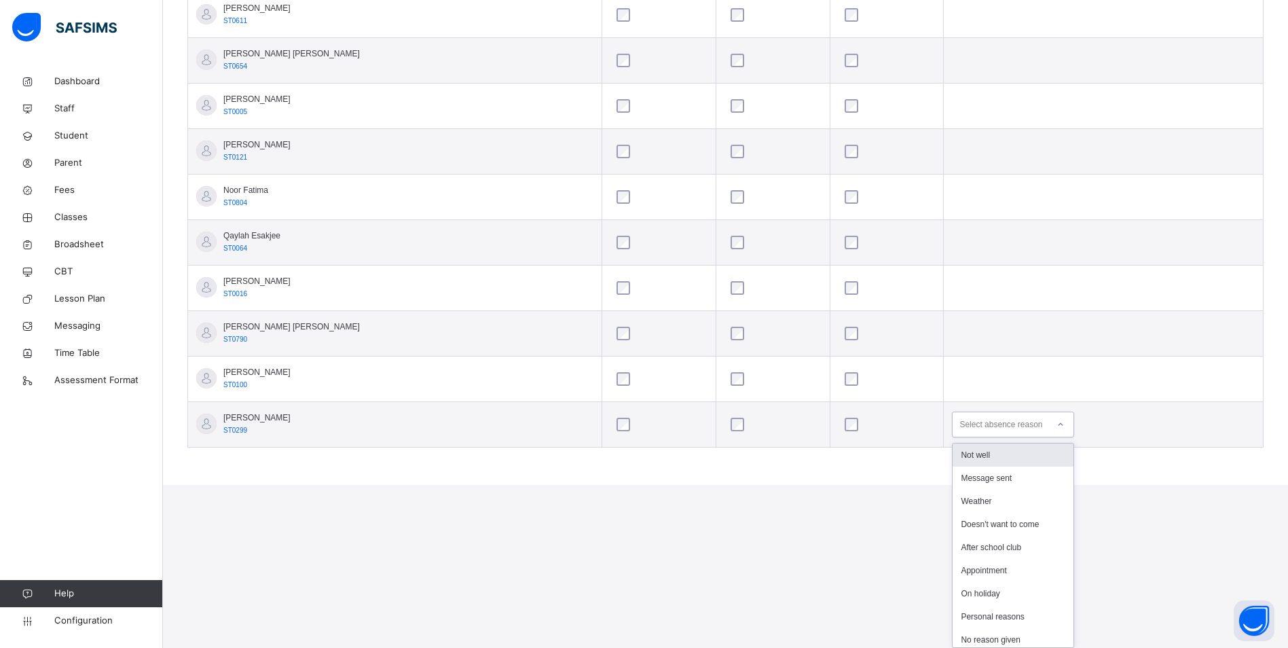
click at [1028, 437] on div "option Not well focused, 1 of 18. 18 results available. Use Up and Down to choo…" at bounding box center [1013, 425] width 122 height 26
click at [975, 454] on div "Not well" at bounding box center [1013, 454] width 121 height 23
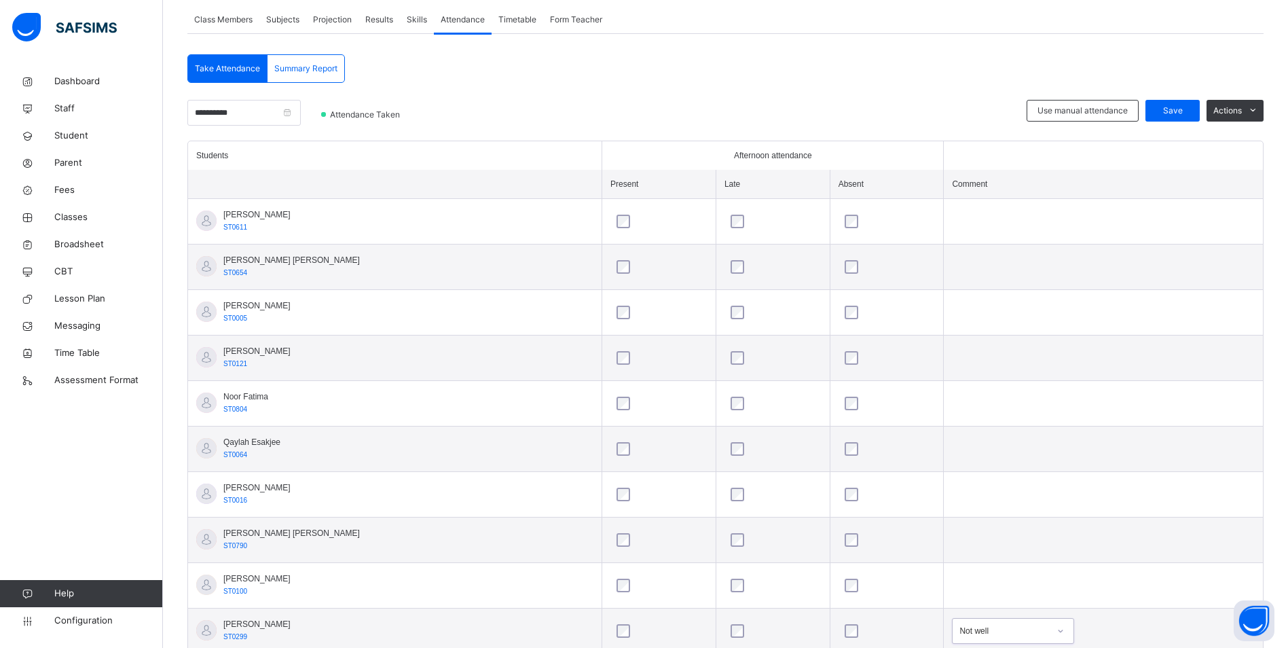
scroll to position [89, 0]
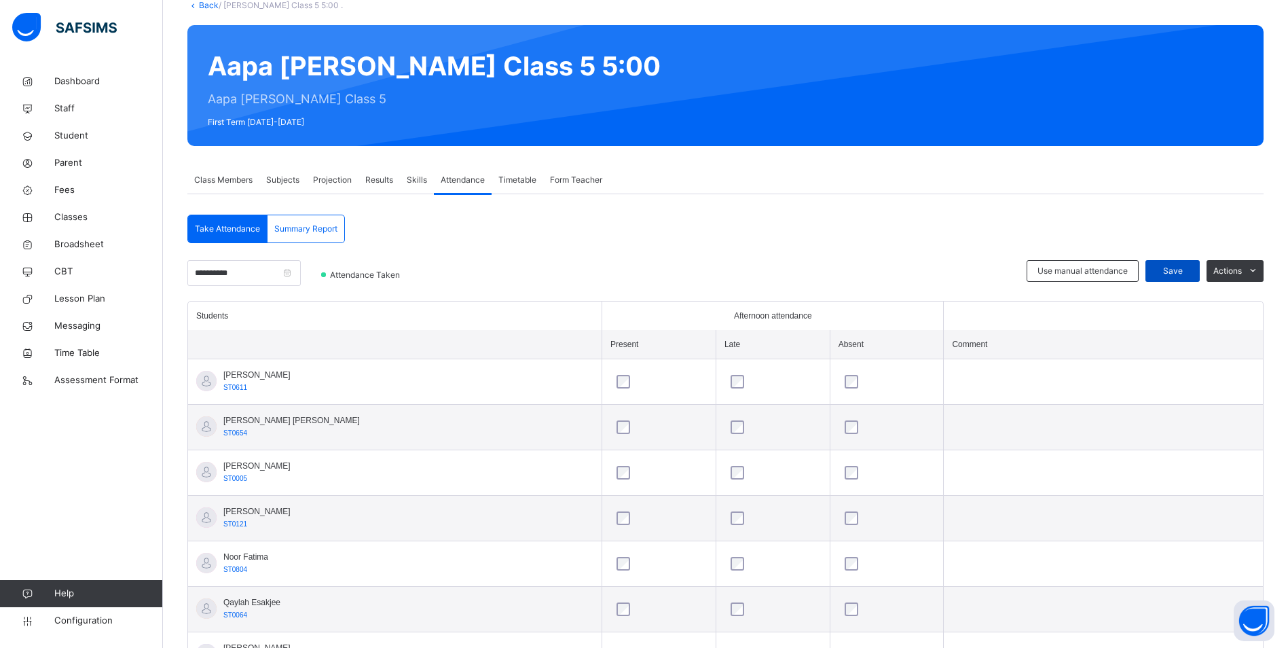
click at [1185, 266] on span "Save" at bounding box center [1173, 271] width 34 height 12
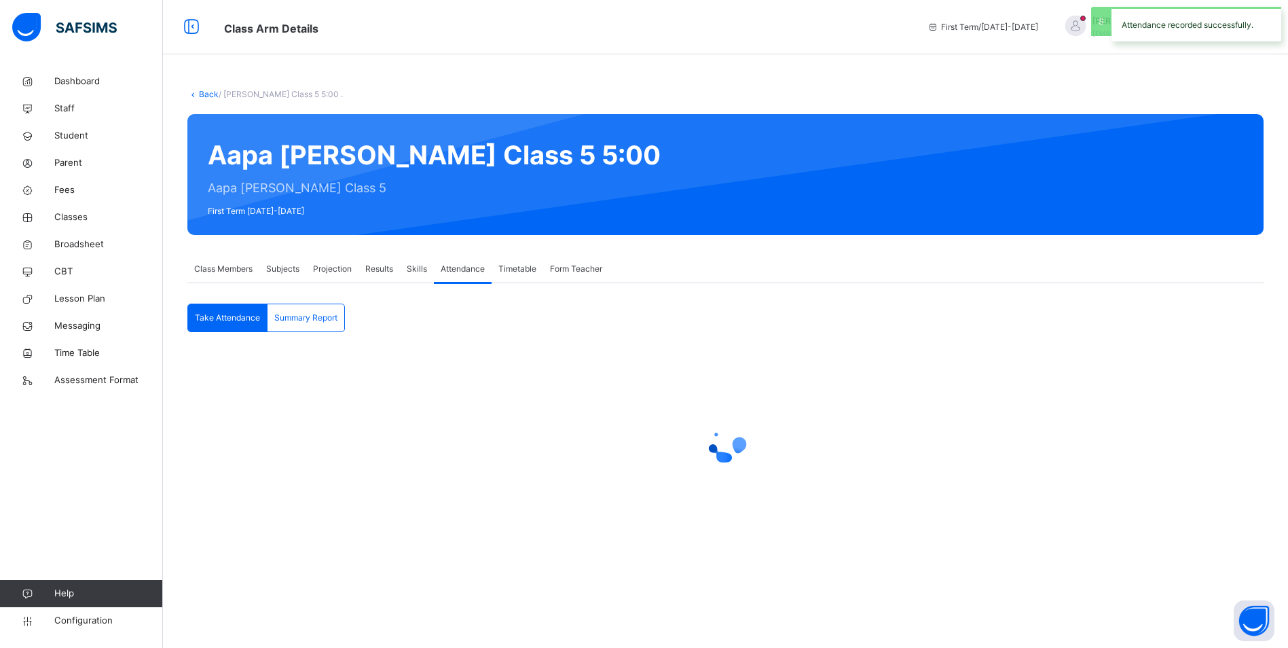
scroll to position [0, 0]
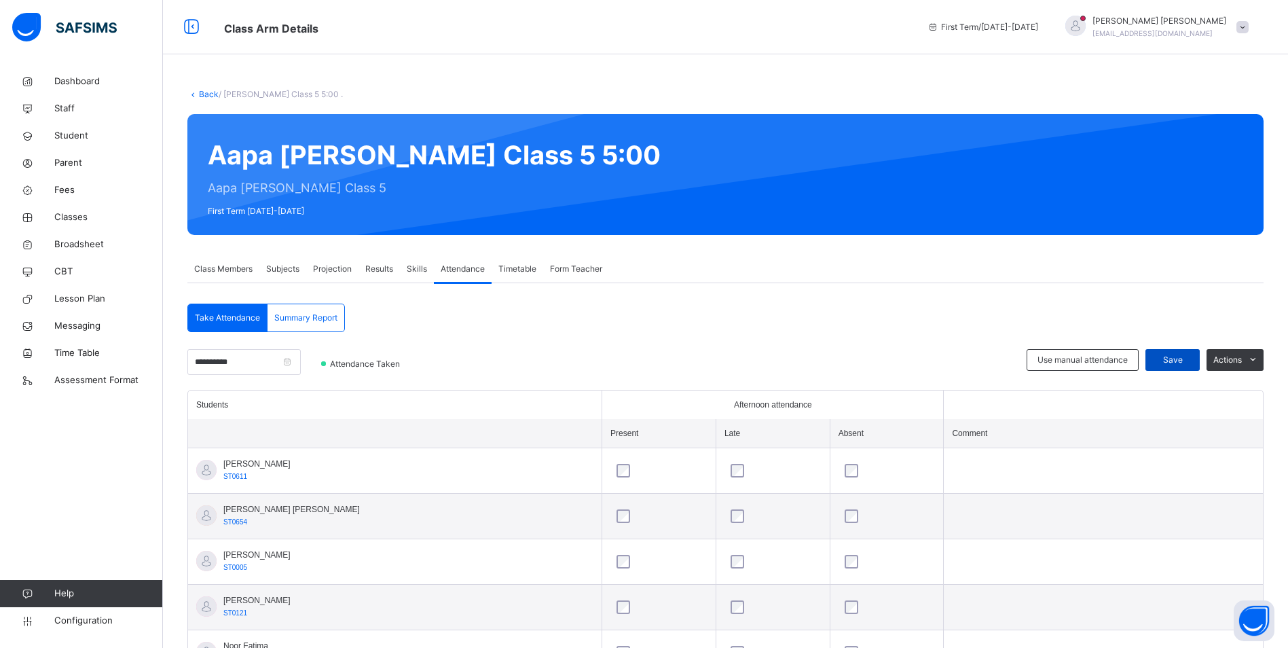
click at [1190, 362] on span "Save" at bounding box center [1173, 360] width 34 height 12
click at [73, 217] on span "Classes" at bounding box center [108, 218] width 109 height 14
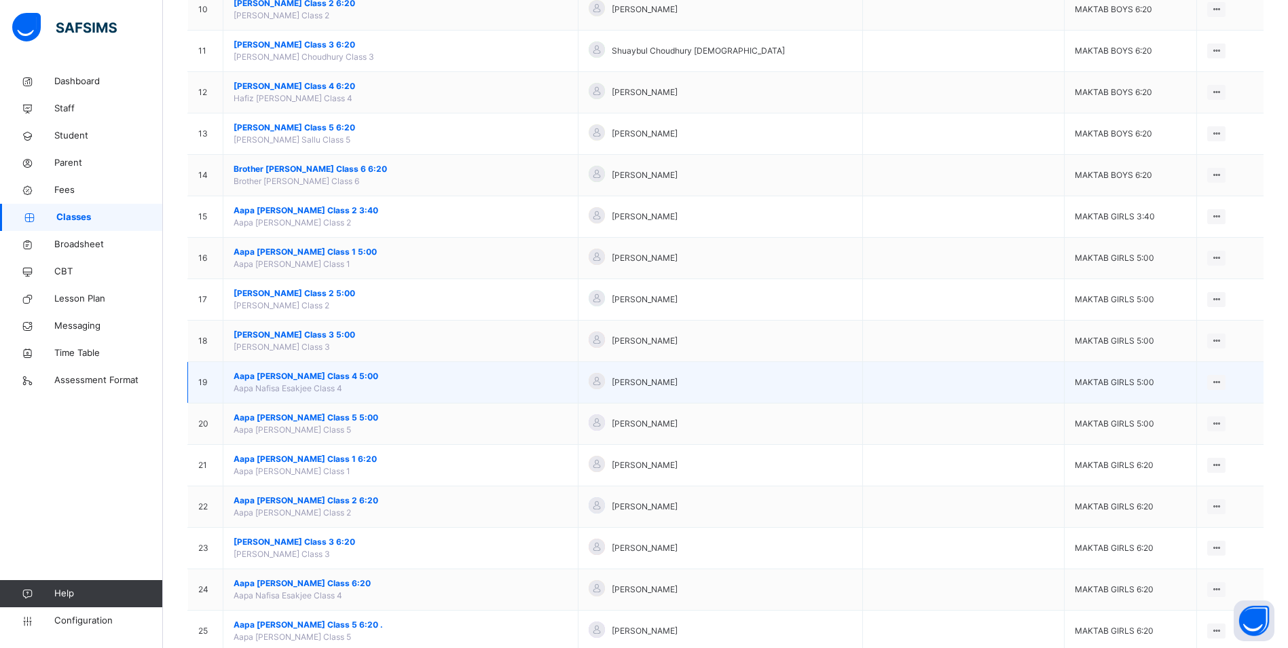
scroll to position [611, 0]
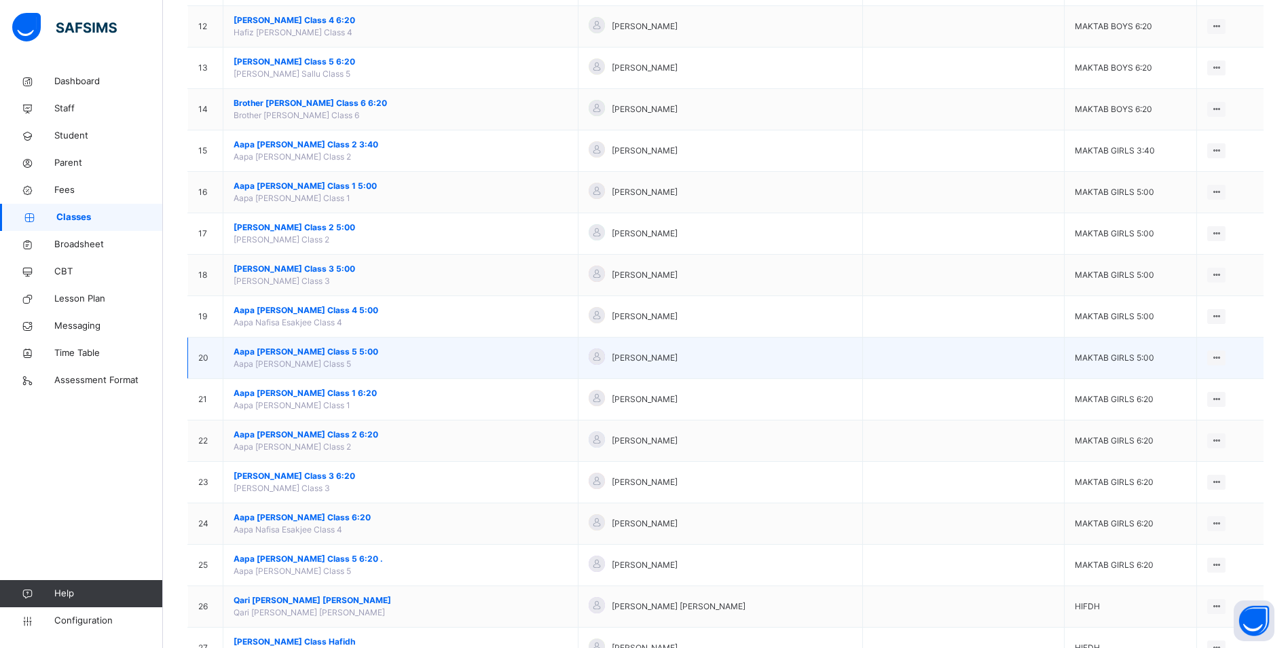
click at [340, 350] on span "Aapa [PERSON_NAME] Class 5 5:00" at bounding box center [401, 352] width 334 height 12
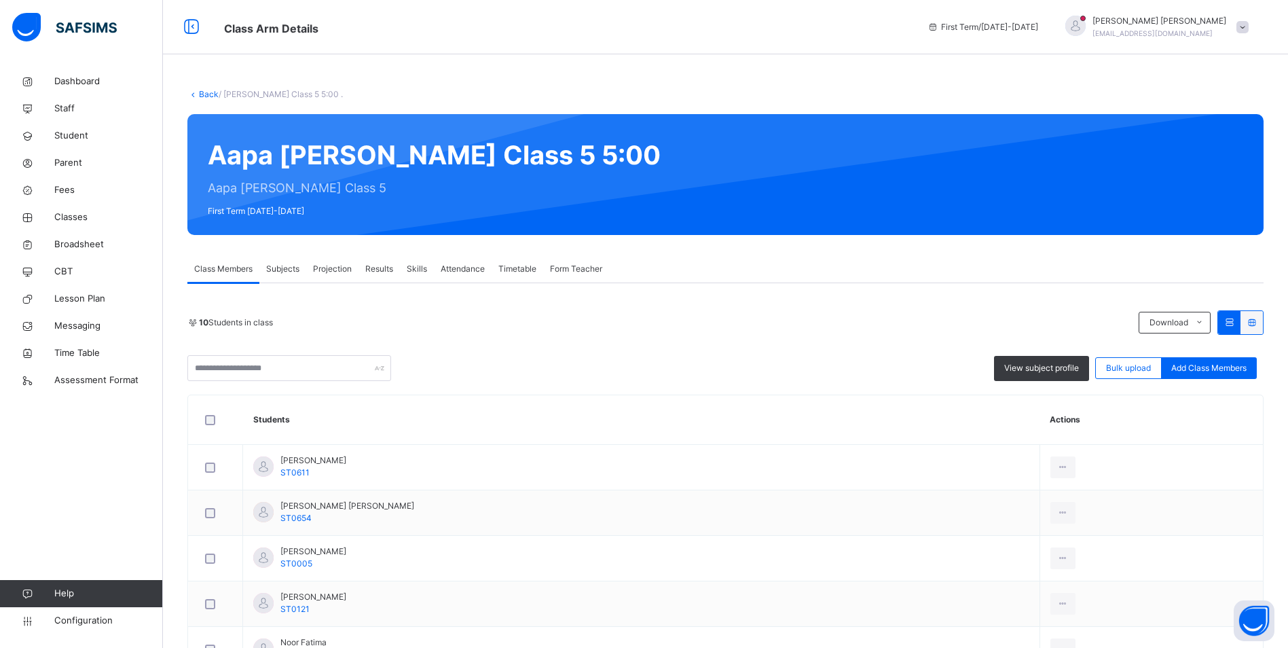
click at [475, 264] on span "Attendance" at bounding box center [463, 269] width 44 height 12
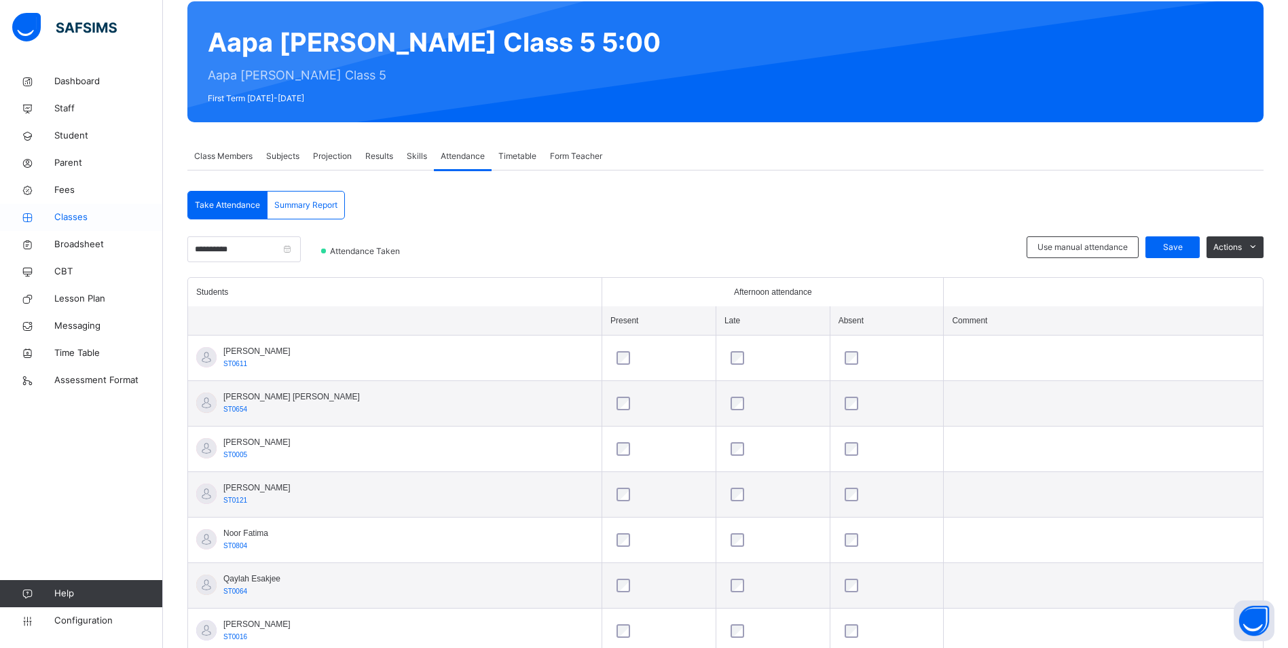
scroll to position [89, 0]
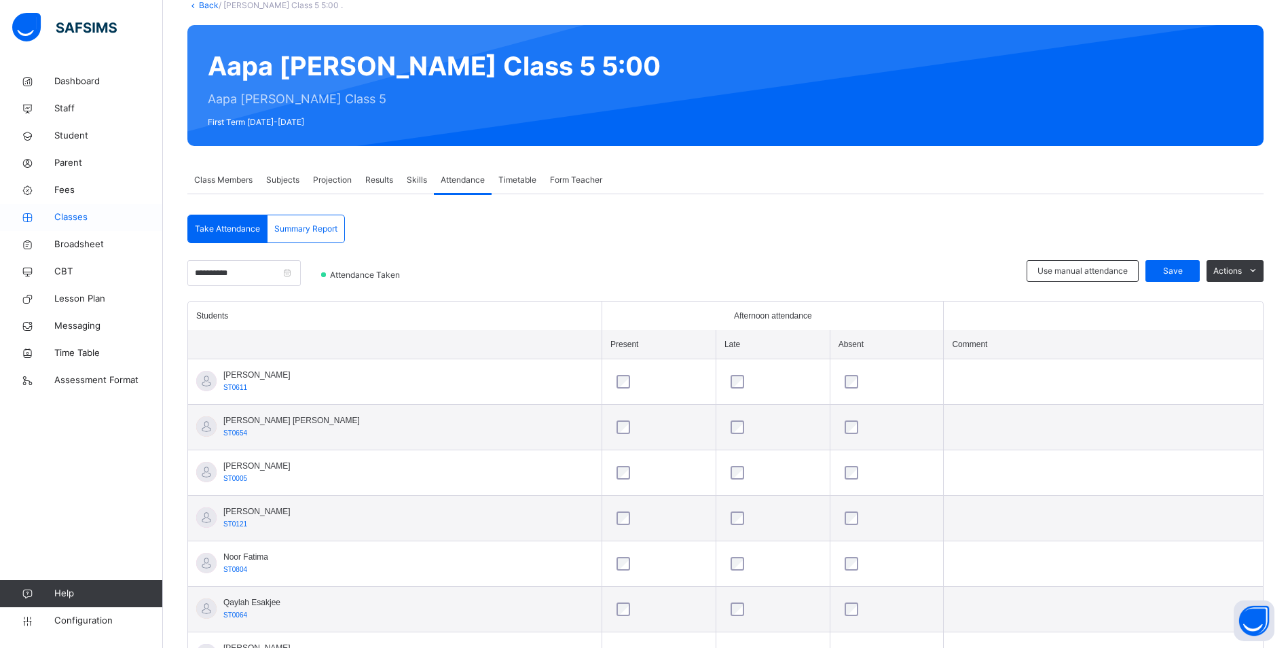
click at [62, 216] on span "Classes" at bounding box center [108, 218] width 109 height 14
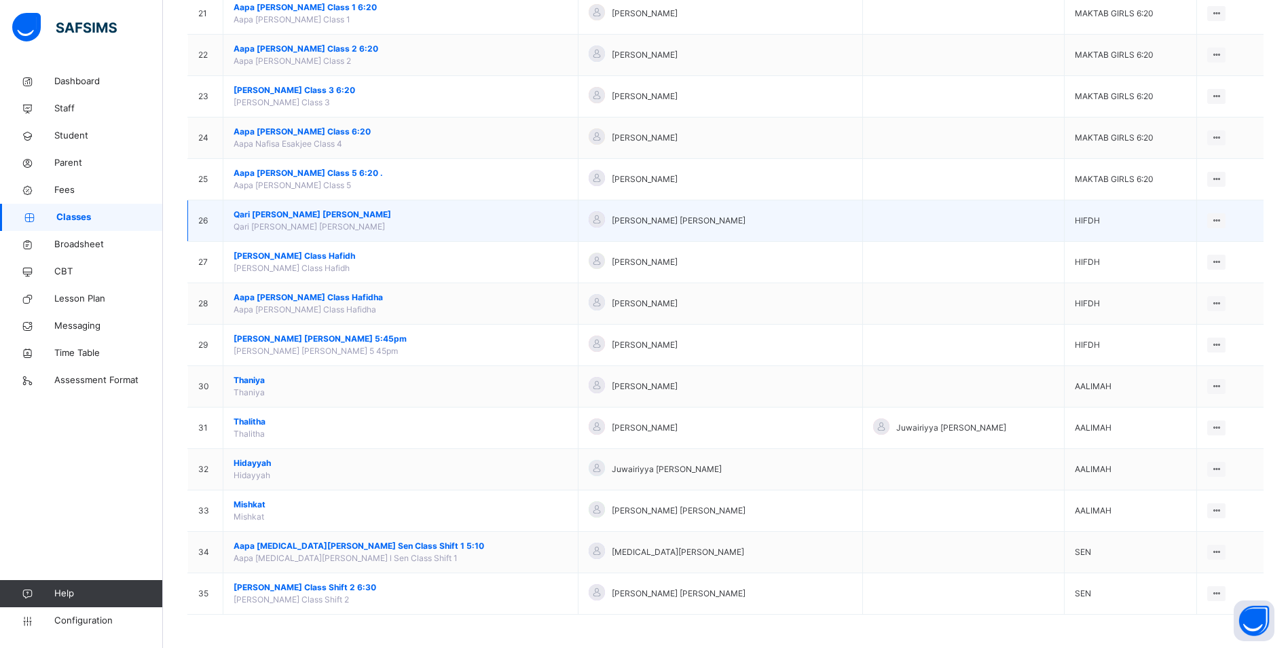
scroll to position [998, 0]
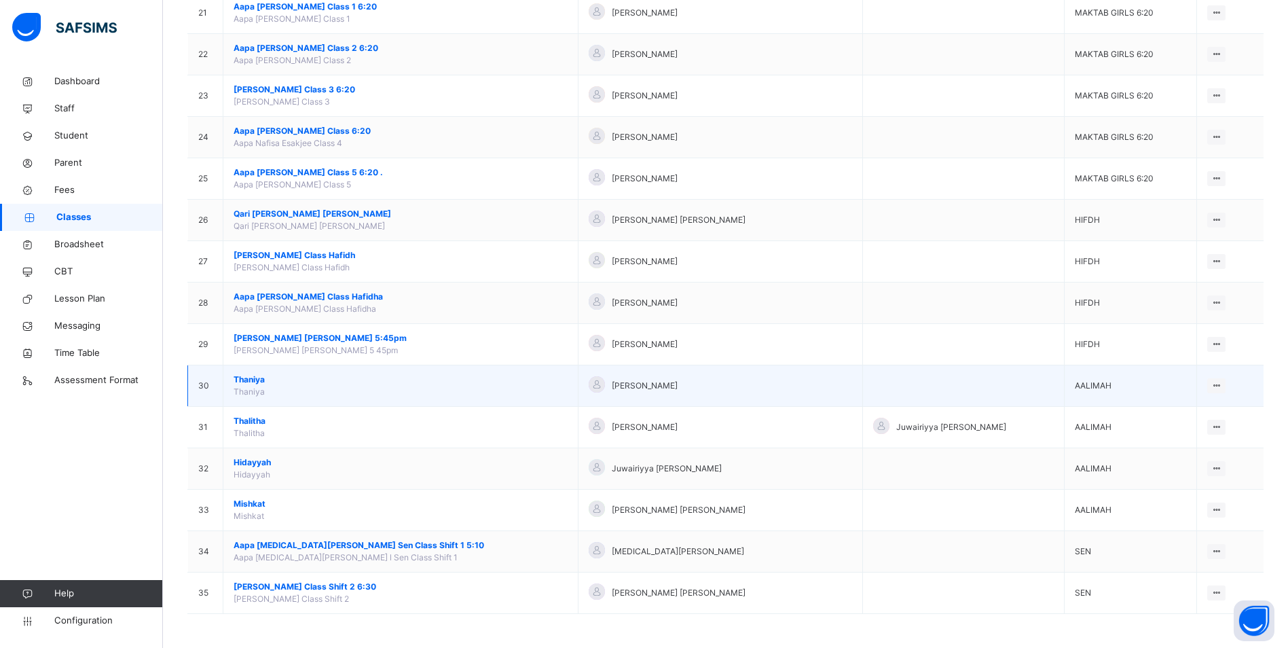
click at [251, 380] on span "Thaniya" at bounding box center [401, 380] width 334 height 12
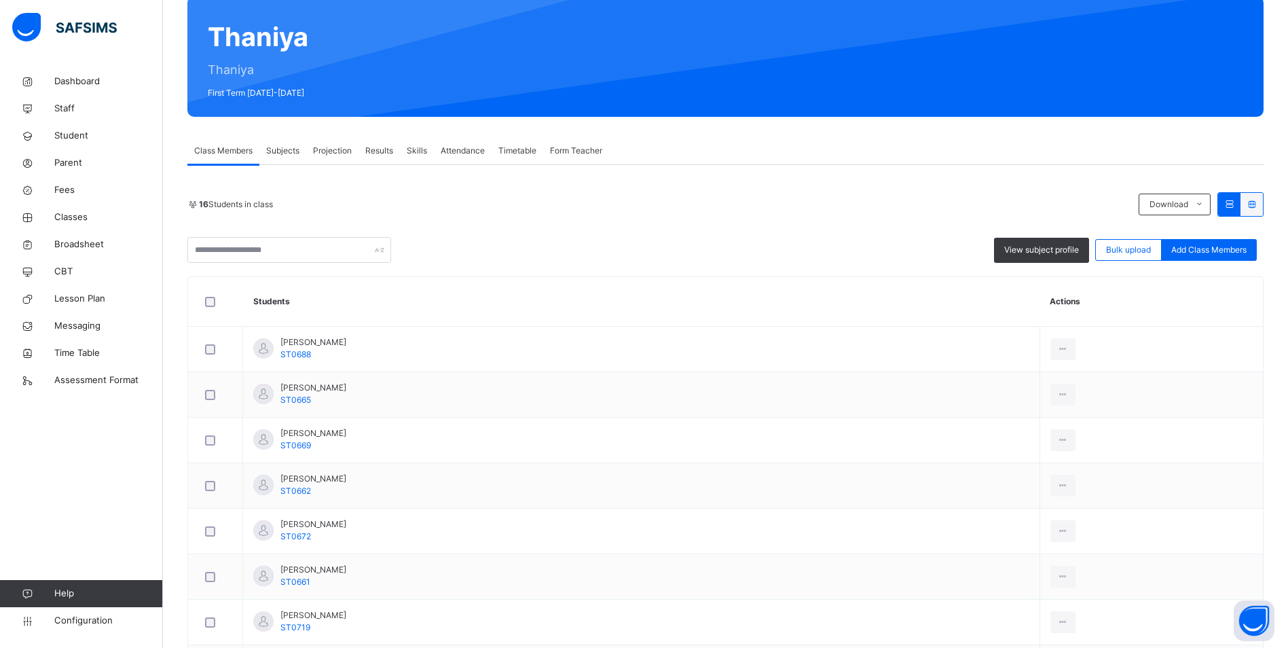
scroll to position [136, 0]
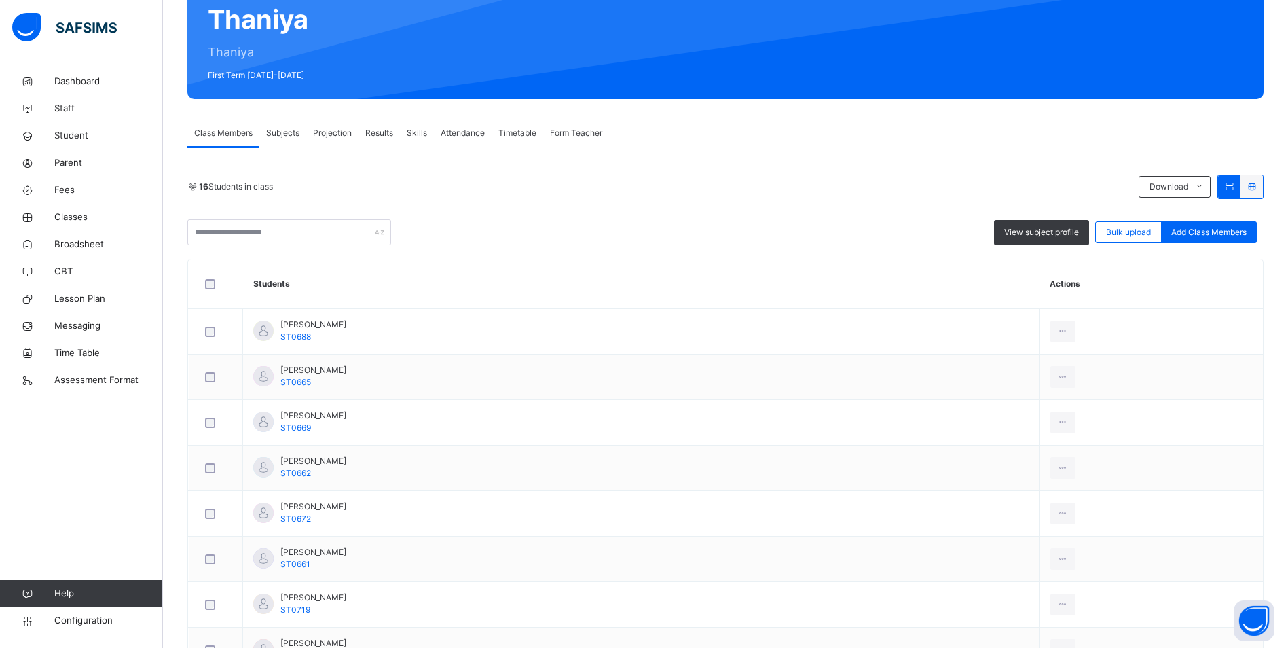
click at [462, 136] on span "Attendance" at bounding box center [463, 133] width 44 height 12
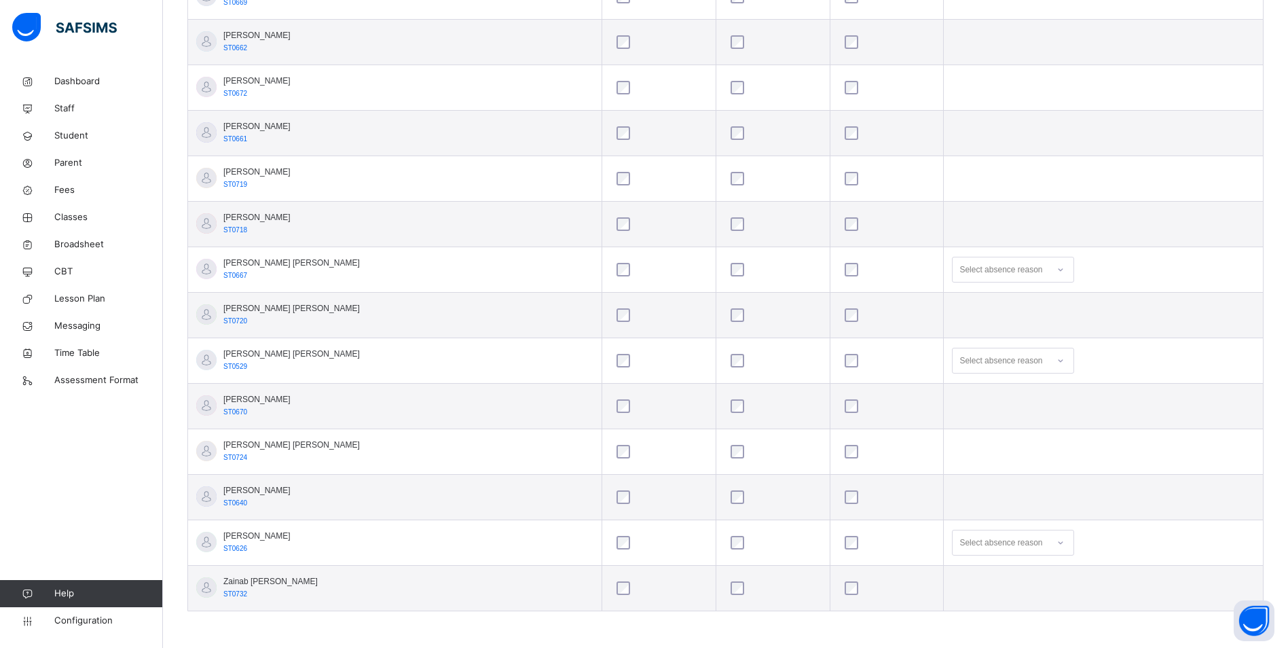
scroll to position [566, 0]
click at [1039, 545] on div "Select absence reason" at bounding box center [1013, 542] width 122 height 26
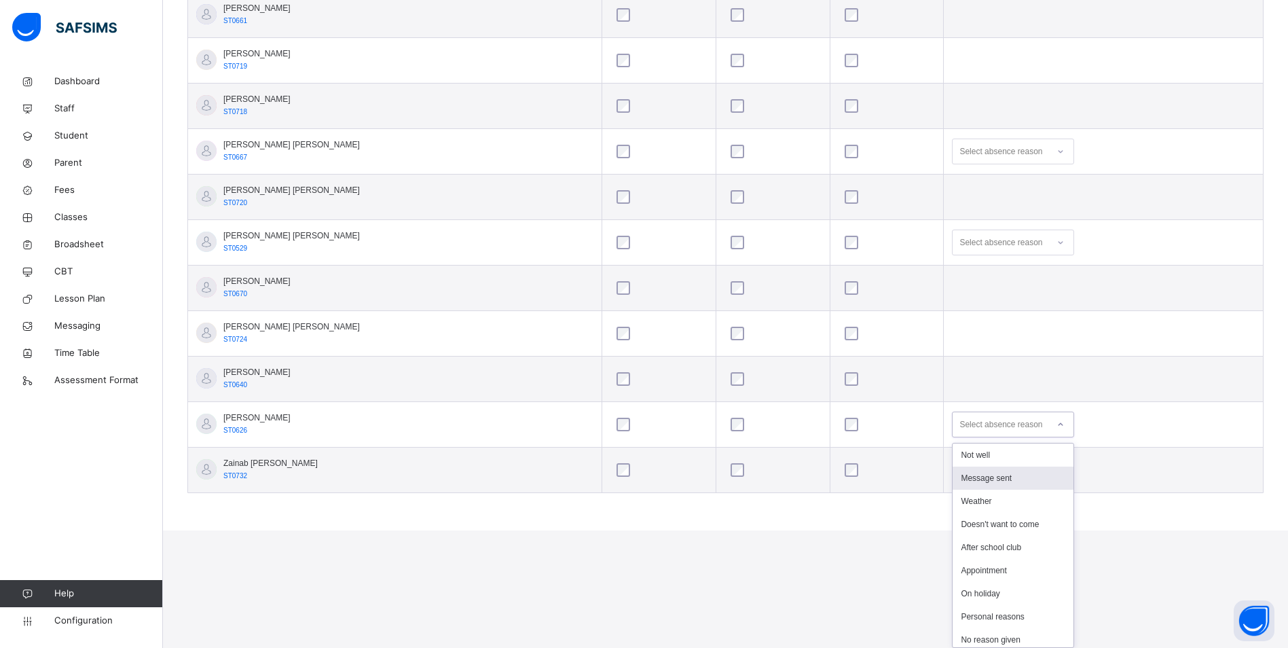
click at [975, 481] on div "Message sent" at bounding box center [1013, 478] width 121 height 23
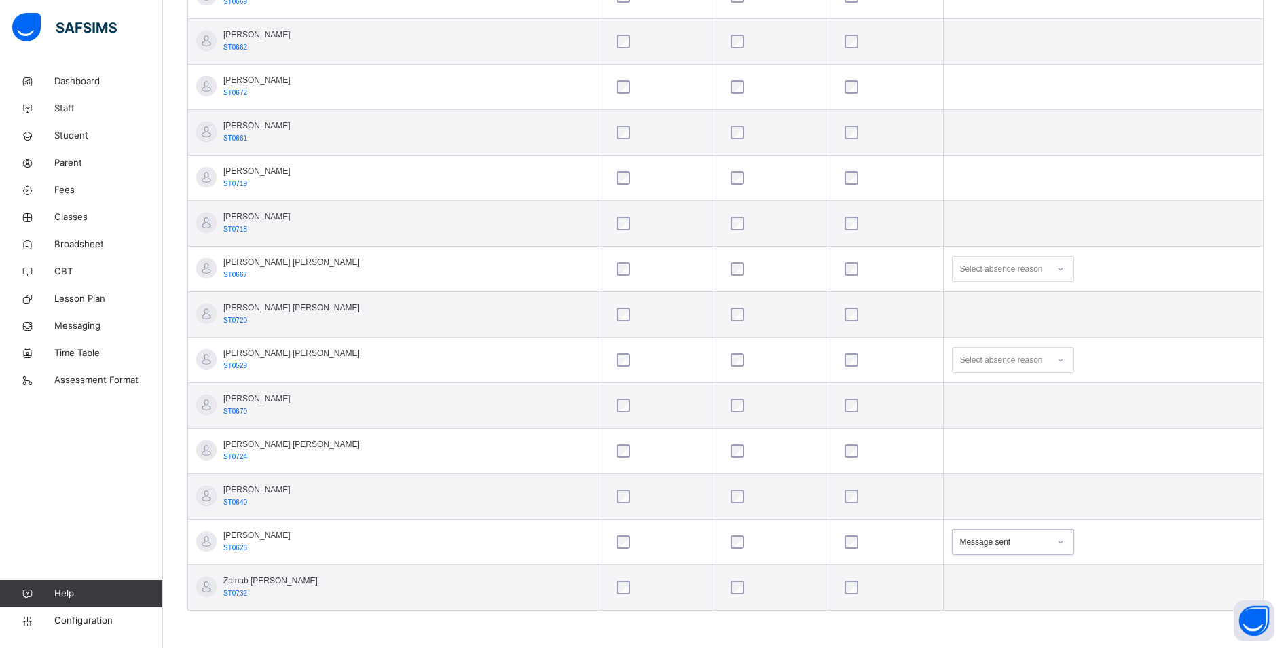
click at [1057, 266] on icon at bounding box center [1061, 269] width 8 height 14
click at [1008, 321] on div "Message sent" at bounding box center [1013, 322] width 121 height 23
click at [1049, 361] on div at bounding box center [1060, 360] width 23 height 22
click at [981, 411] on div "Message sent" at bounding box center [1013, 413] width 121 height 23
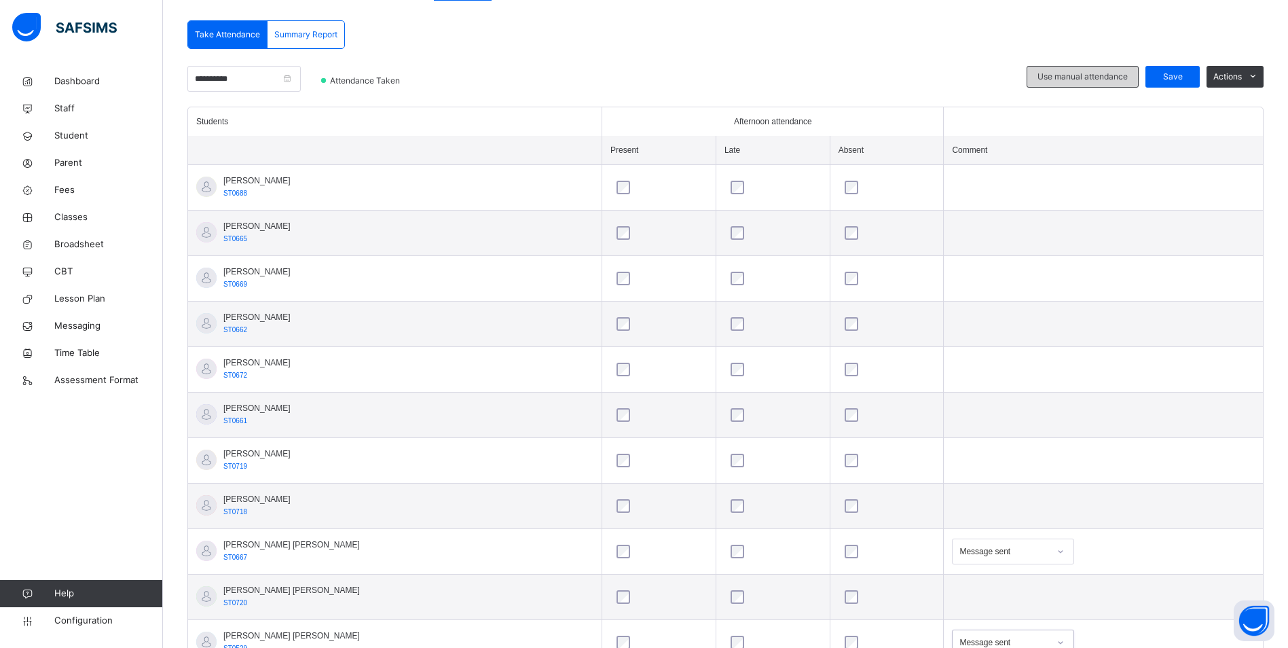
scroll to position [158, 0]
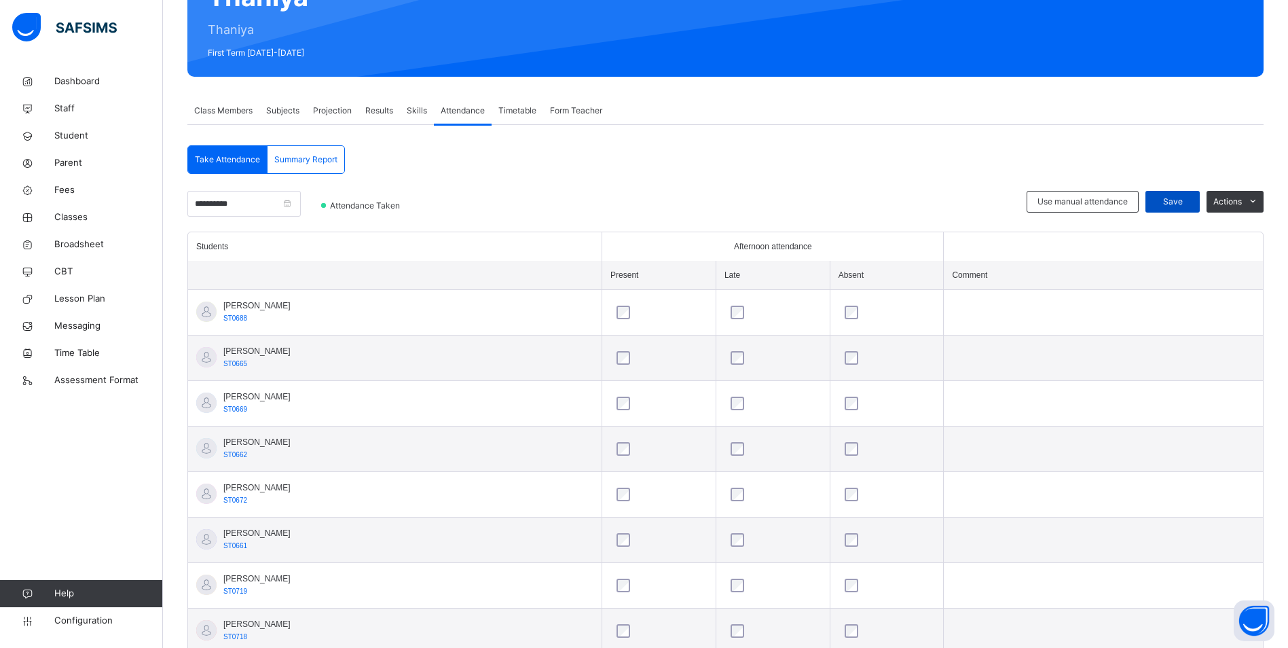
click at [1182, 206] on span "Save" at bounding box center [1173, 202] width 34 height 12
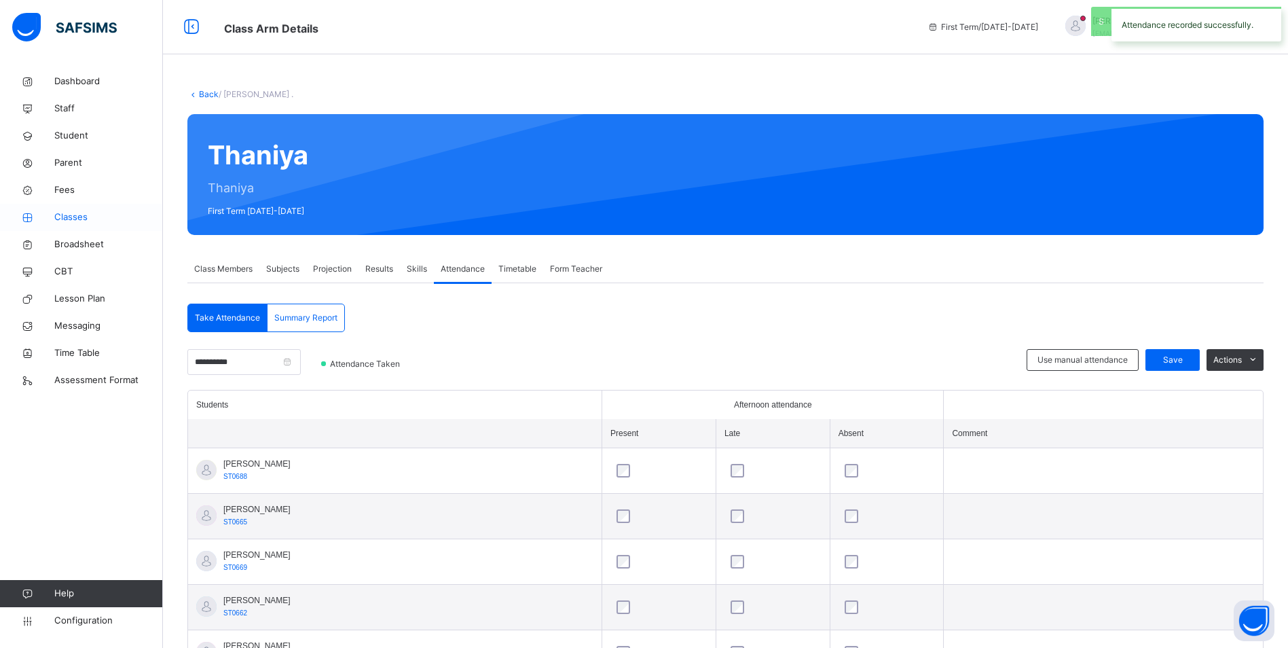
scroll to position [340, 0]
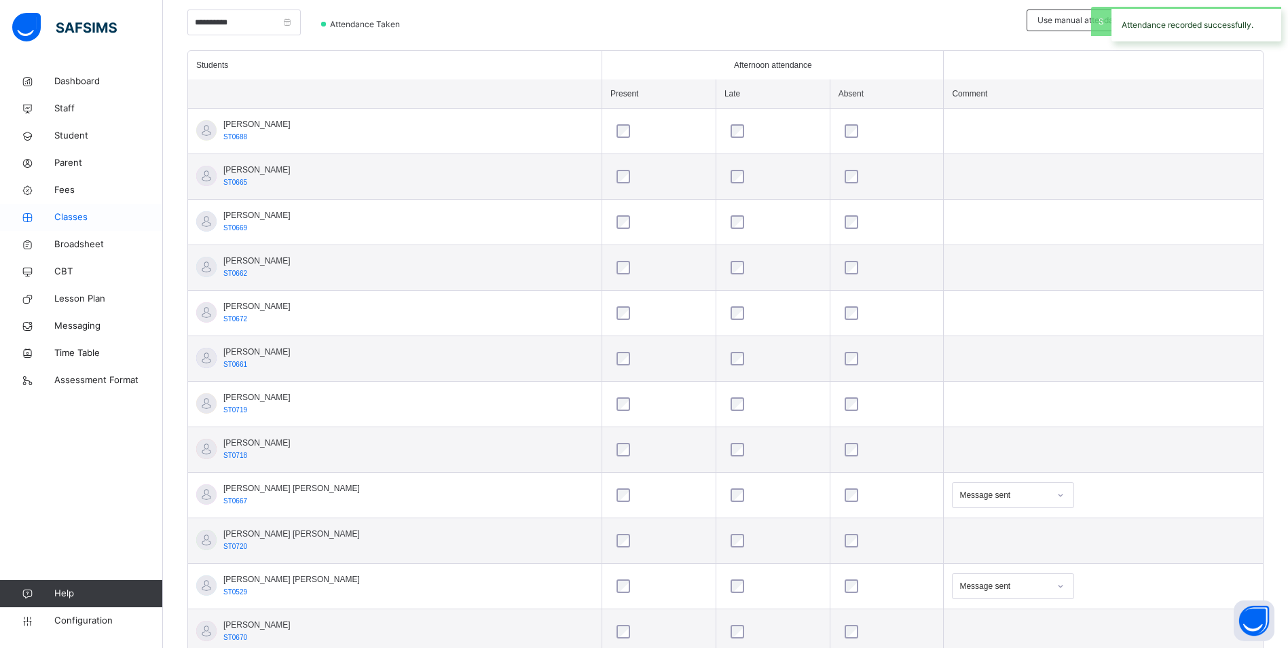
click at [75, 211] on span "Classes" at bounding box center [108, 218] width 109 height 14
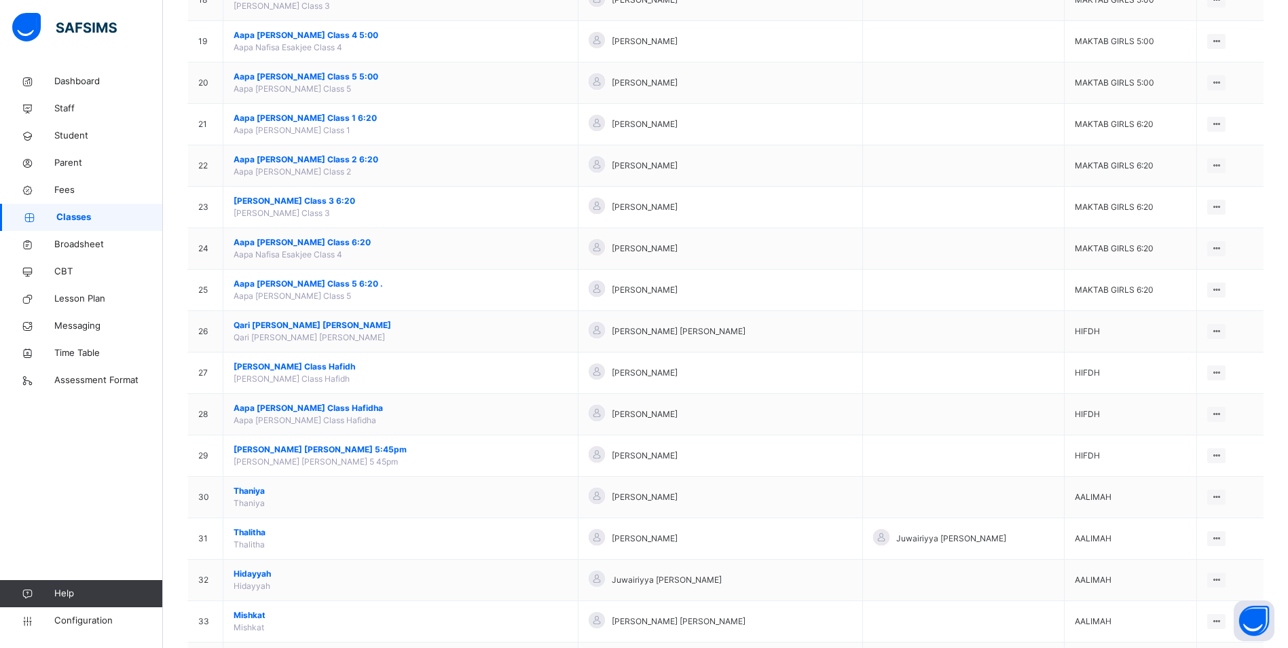
scroll to position [998, 0]
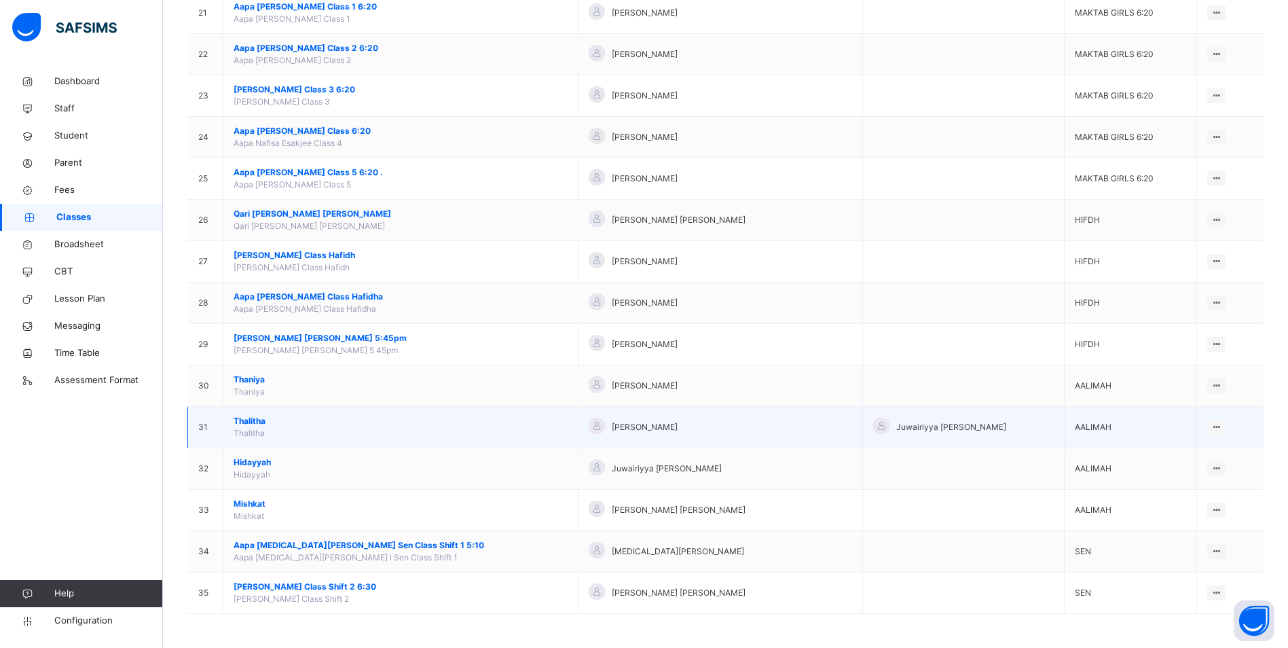
click at [244, 418] on span "Thalitha" at bounding box center [401, 421] width 334 height 12
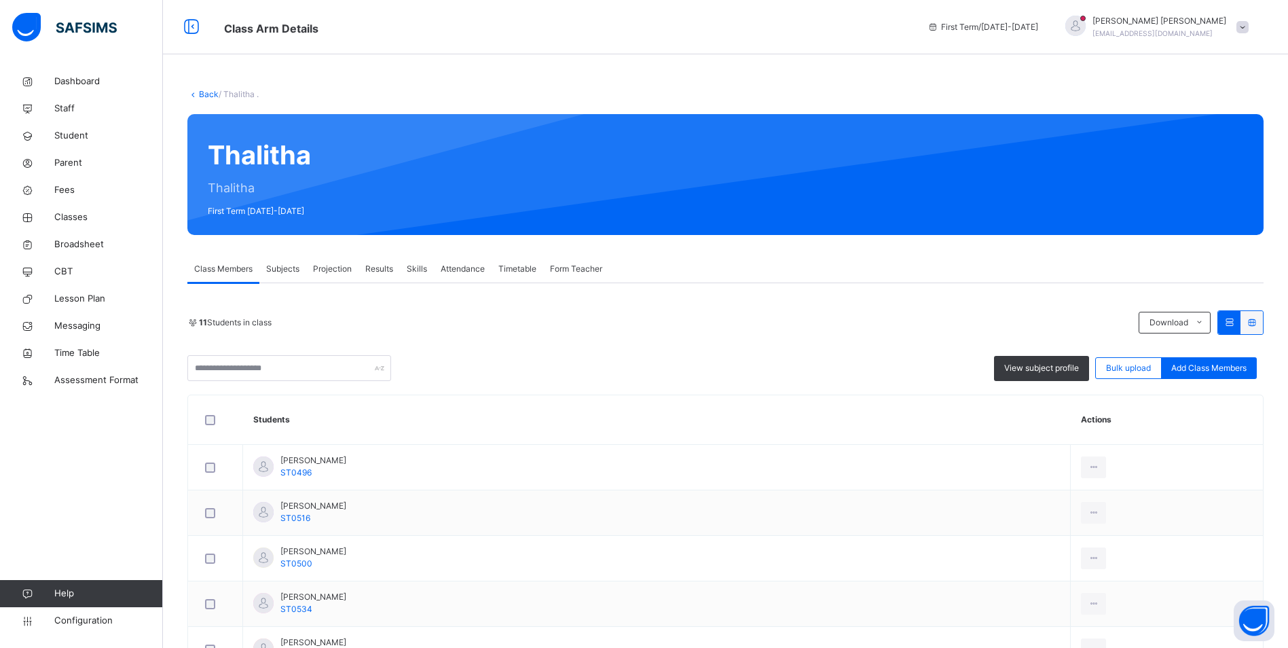
click at [481, 266] on span "Attendance" at bounding box center [463, 269] width 44 height 12
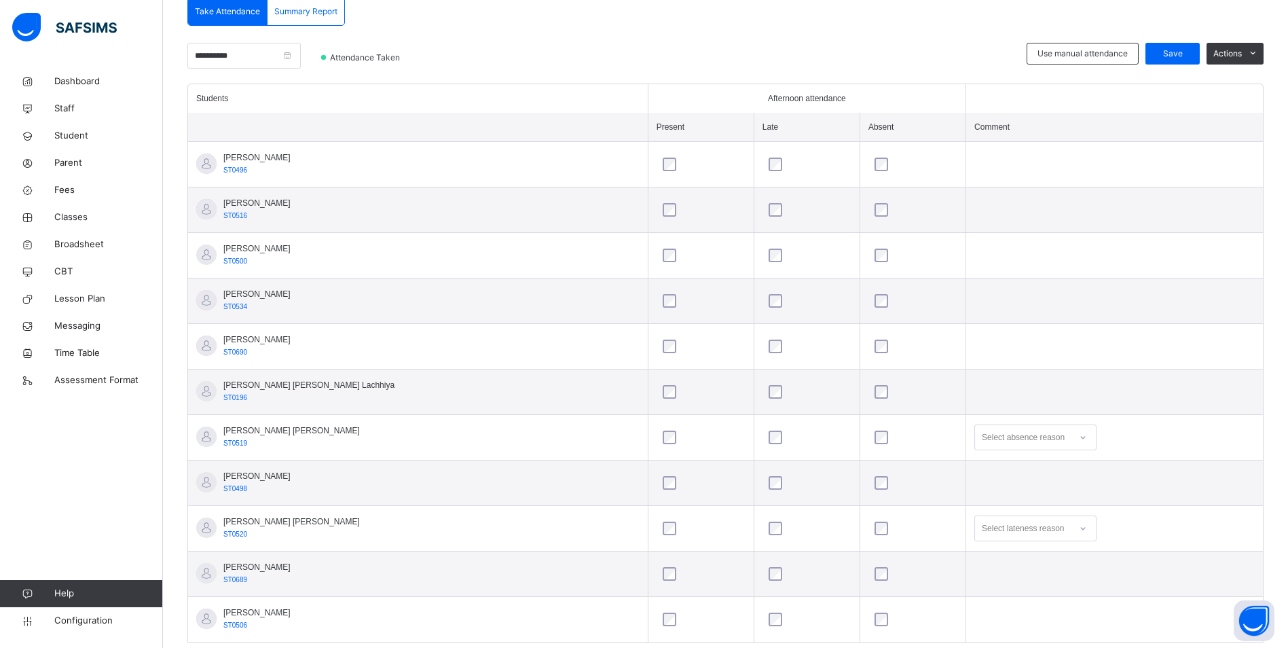
scroll to position [338, 0]
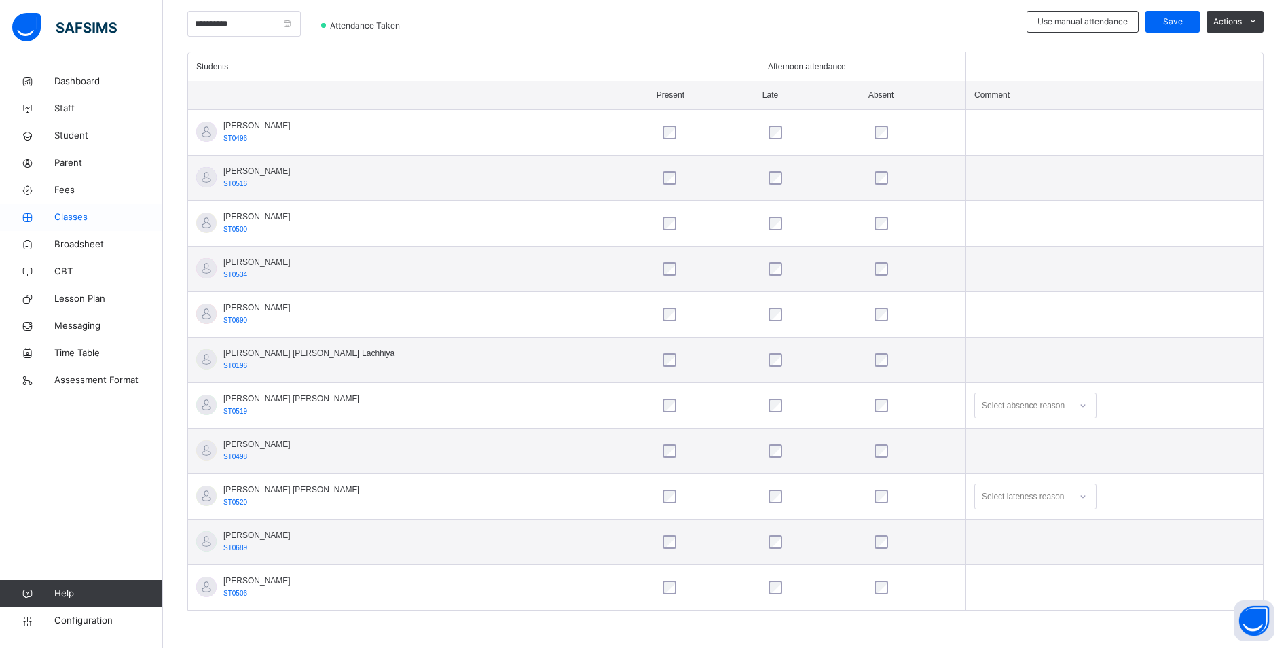
click at [61, 218] on span "Classes" at bounding box center [108, 218] width 109 height 14
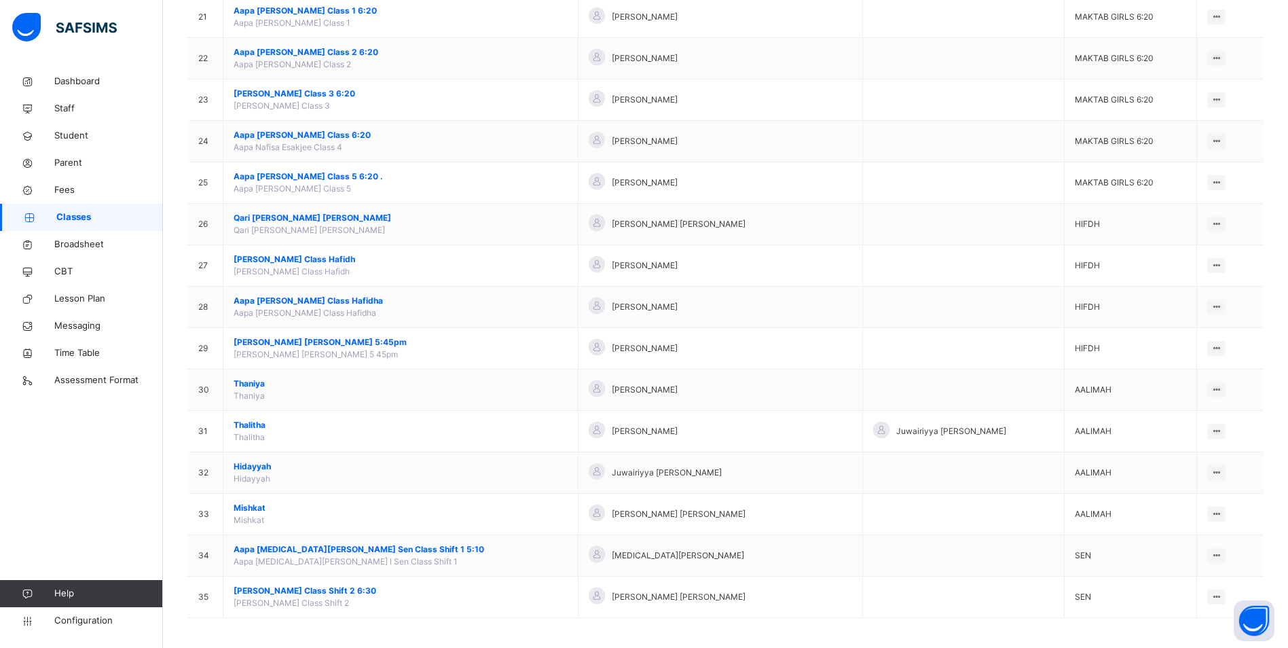
scroll to position [998, 0]
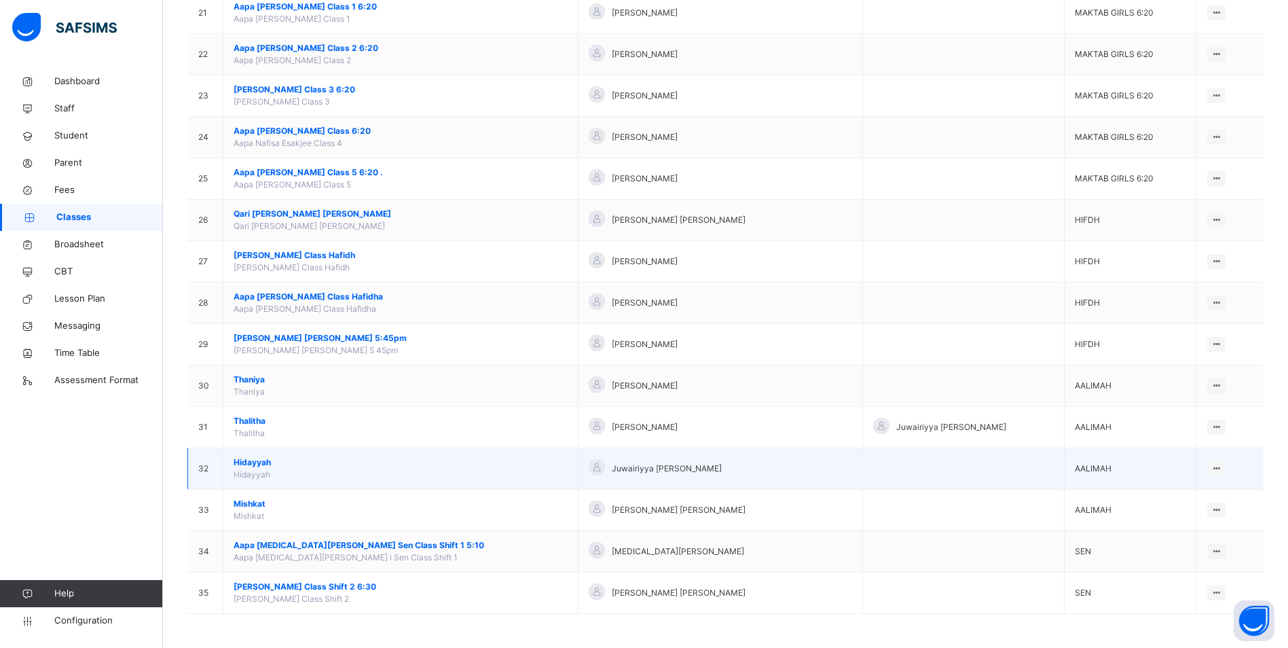
click at [251, 466] on span "Hidayyah" at bounding box center [401, 462] width 334 height 12
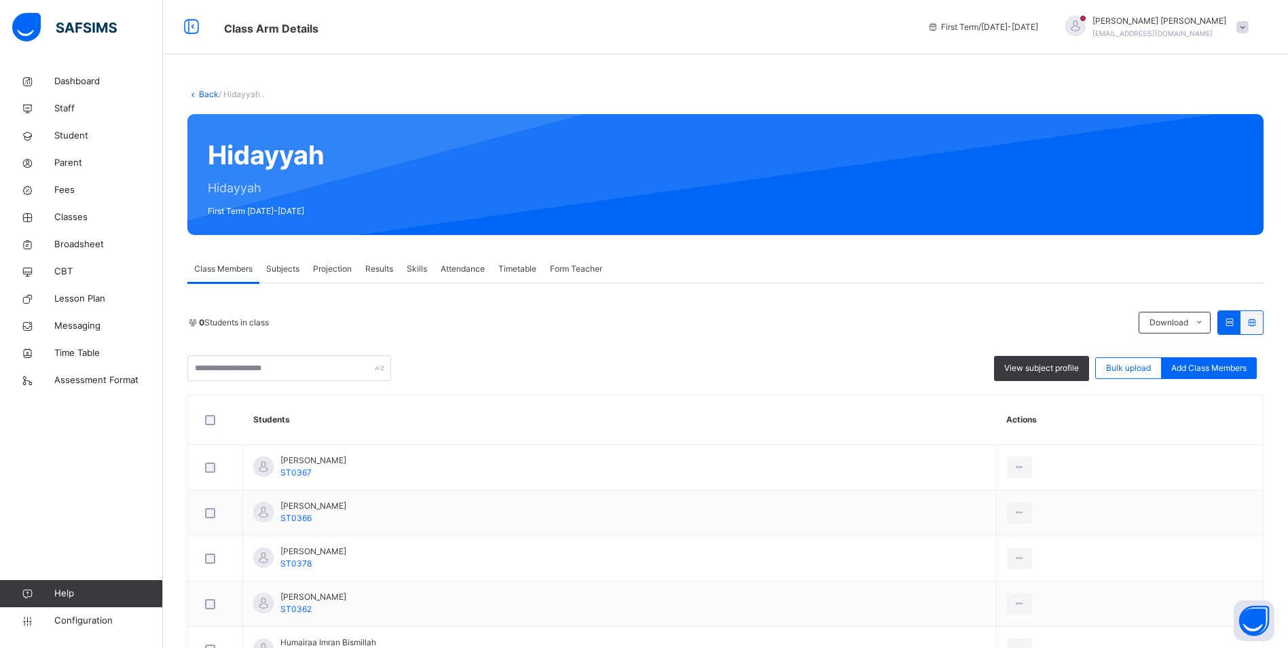
click at [472, 269] on span "Attendance" at bounding box center [463, 269] width 44 height 12
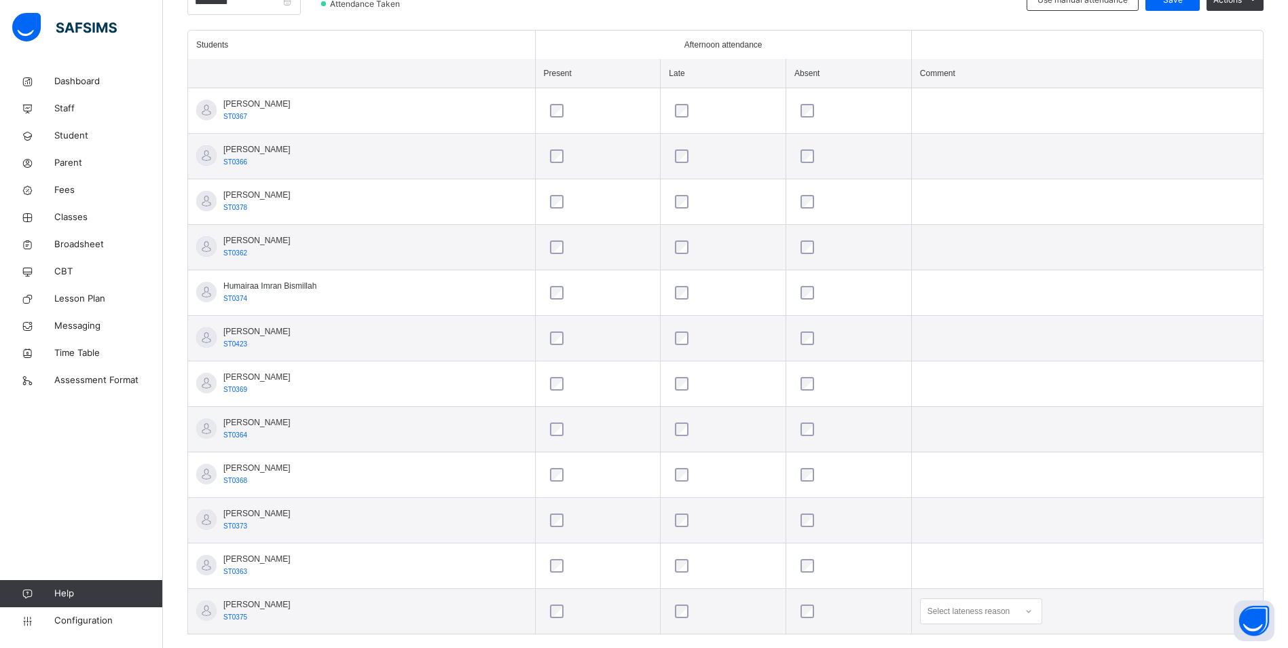
scroll to position [384, 0]
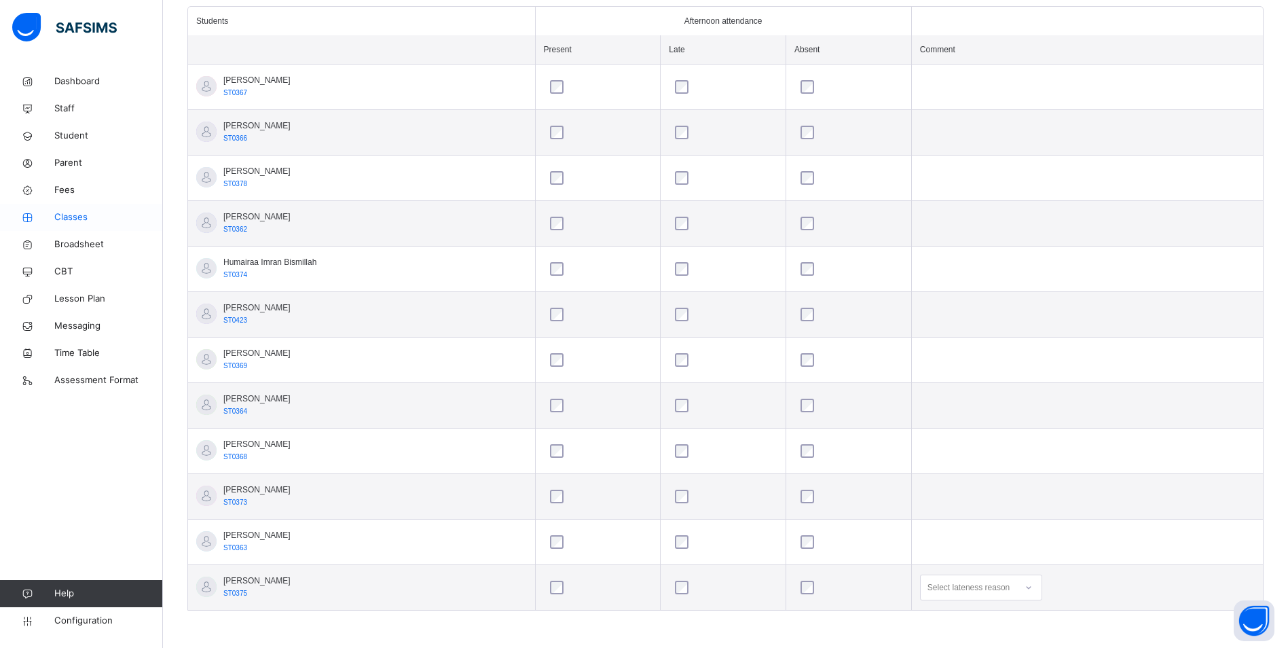
click at [81, 216] on span "Classes" at bounding box center [108, 218] width 109 height 14
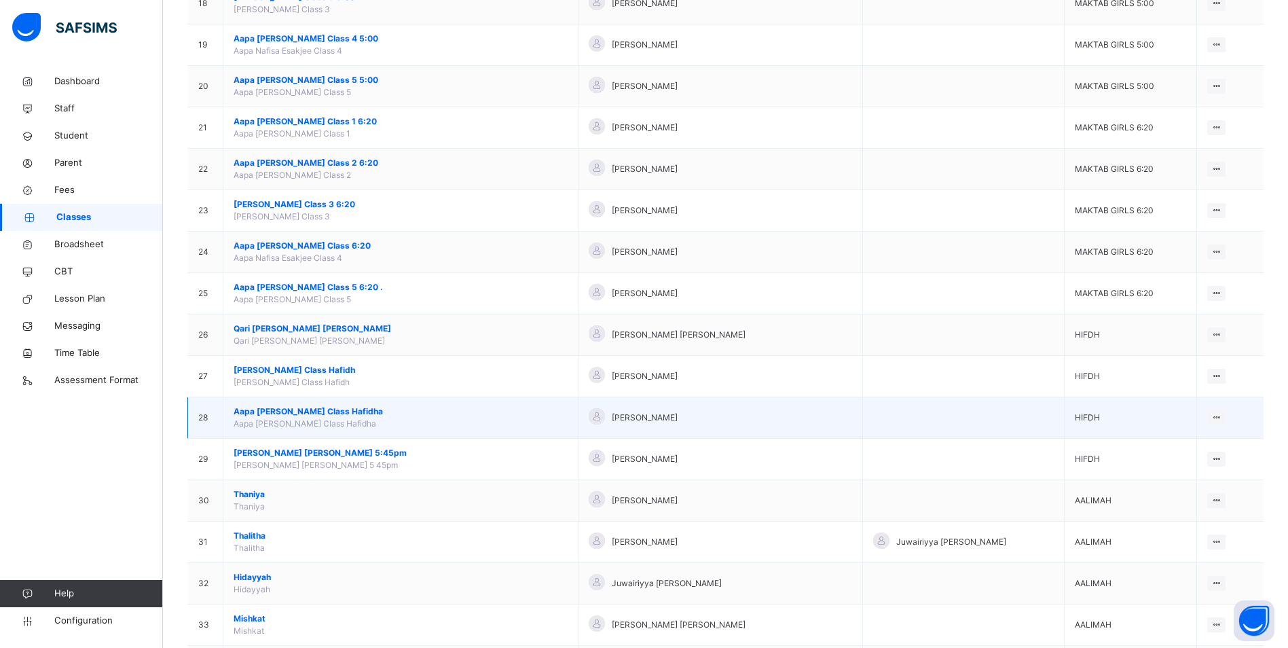
scroll to position [998, 0]
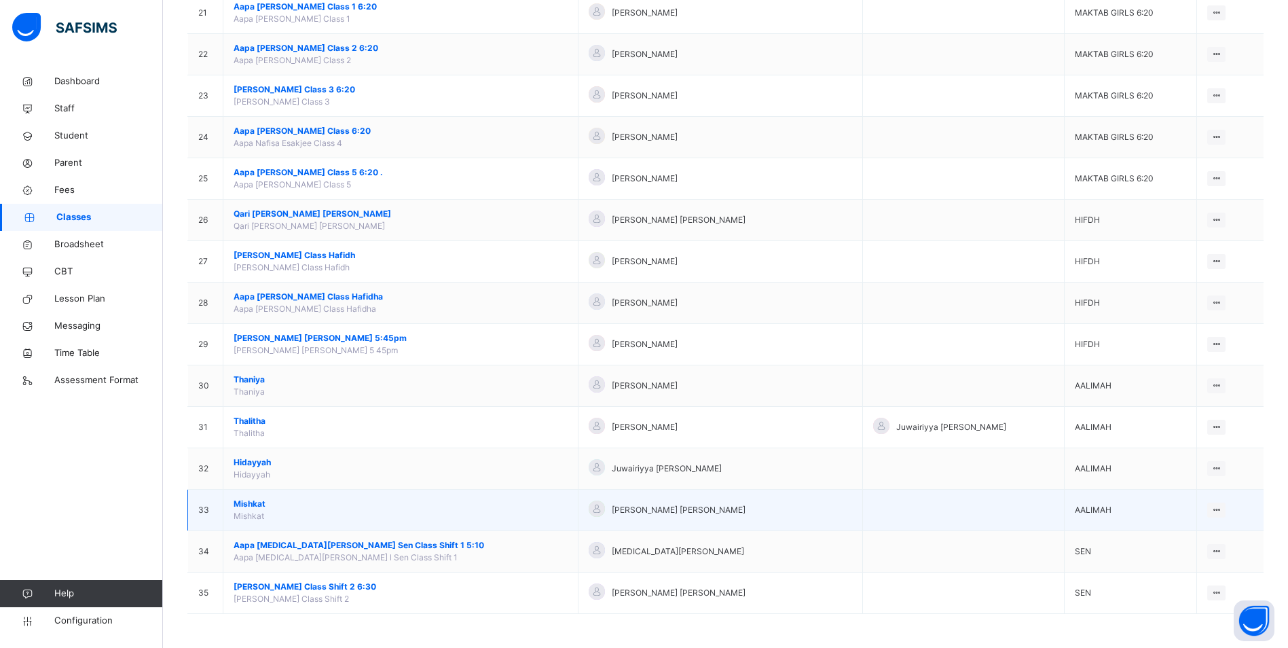
click at [243, 501] on span "Mishkat" at bounding box center [401, 504] width 334 height 12
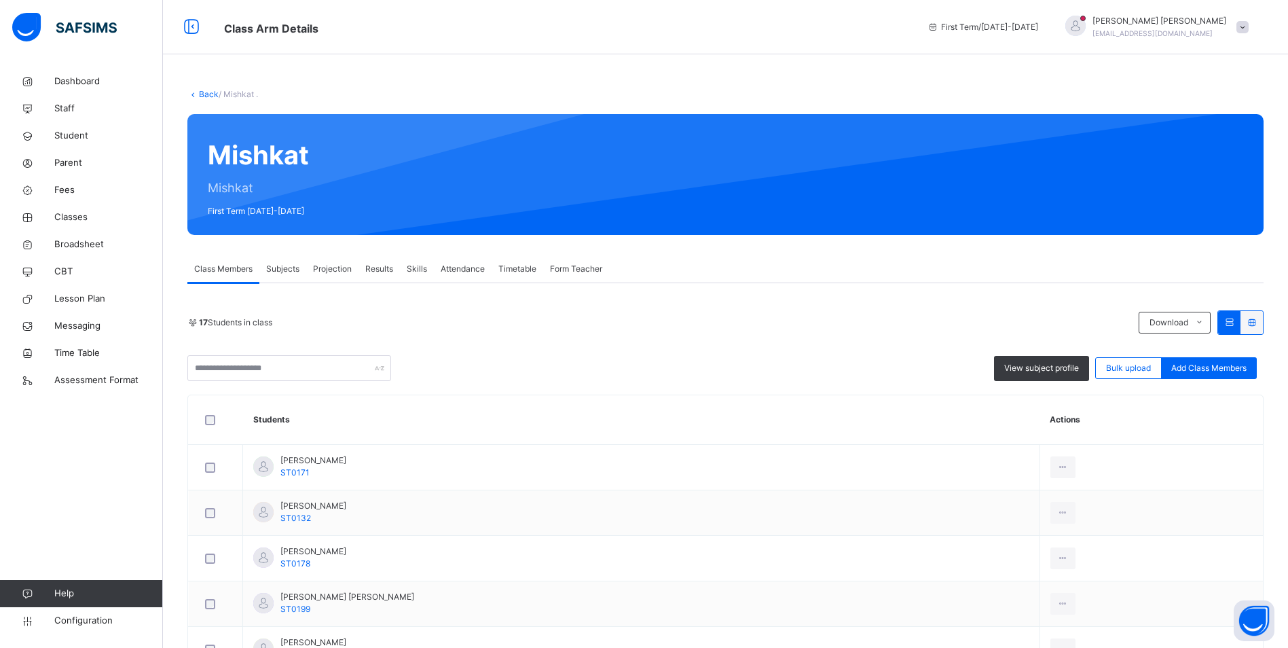
click at [463, 274] on span "Attendance" at bounding box center [463, 269] width 44 height 12
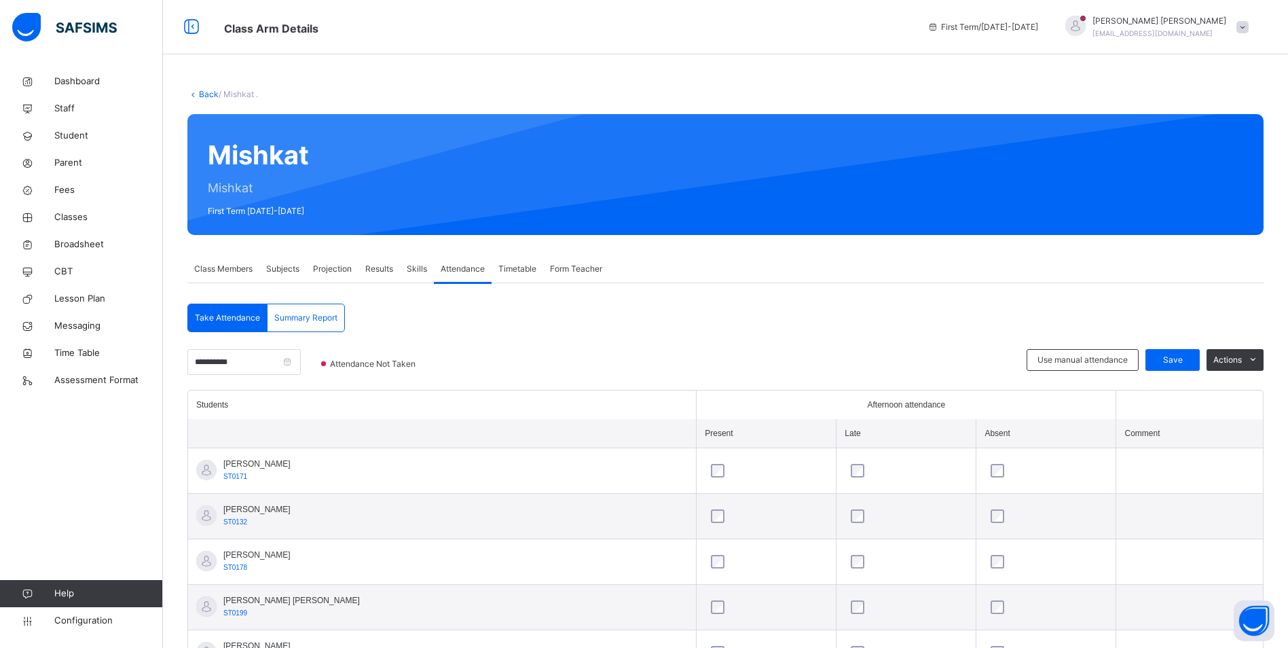
click at [466, 274] on span "Attendance" at bounding box center [463, 269] width 44 height 12
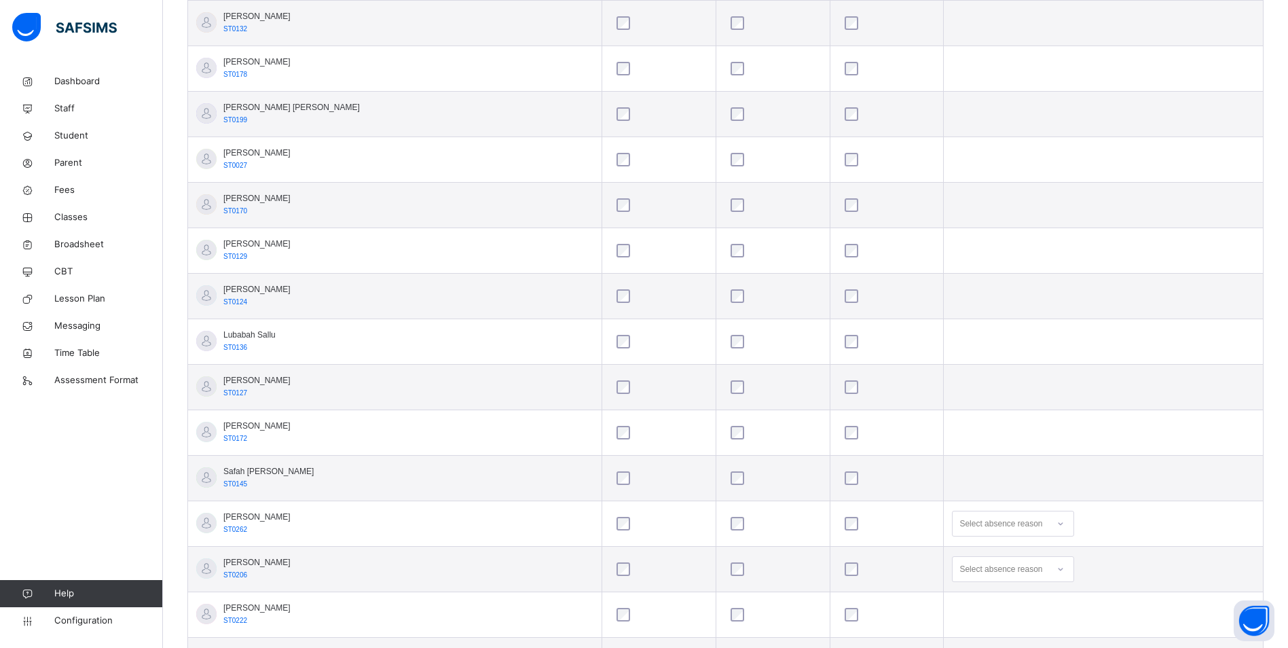
scroll to position [611, 0]
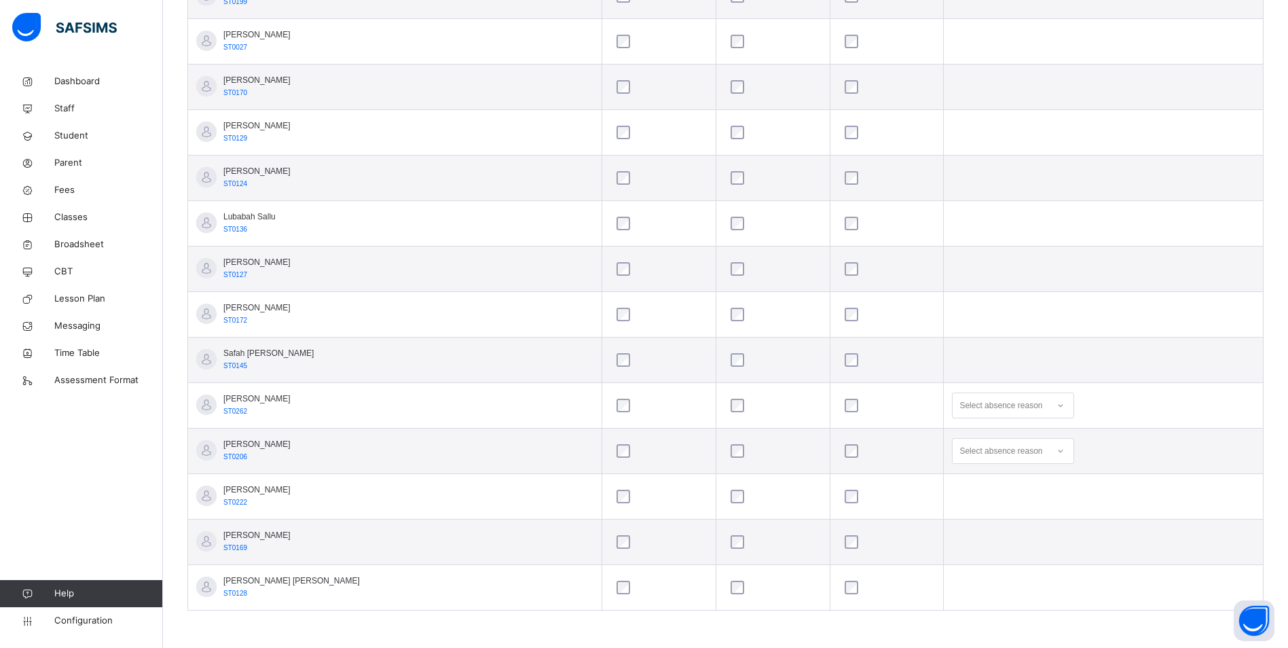
click at [1057, 453] on icon at bounding box center [1061, 451] width 8 height 14
click at [967, 503] on div "Message sent" at bounding box center [1013, 504] width 121 height 23
click at [1049, 406] on div at bounding box center [1060, 406] width 23 height 22
click at [982, 455] on div "Message sent" at bounding box center [1013, 459] width 121 height 23
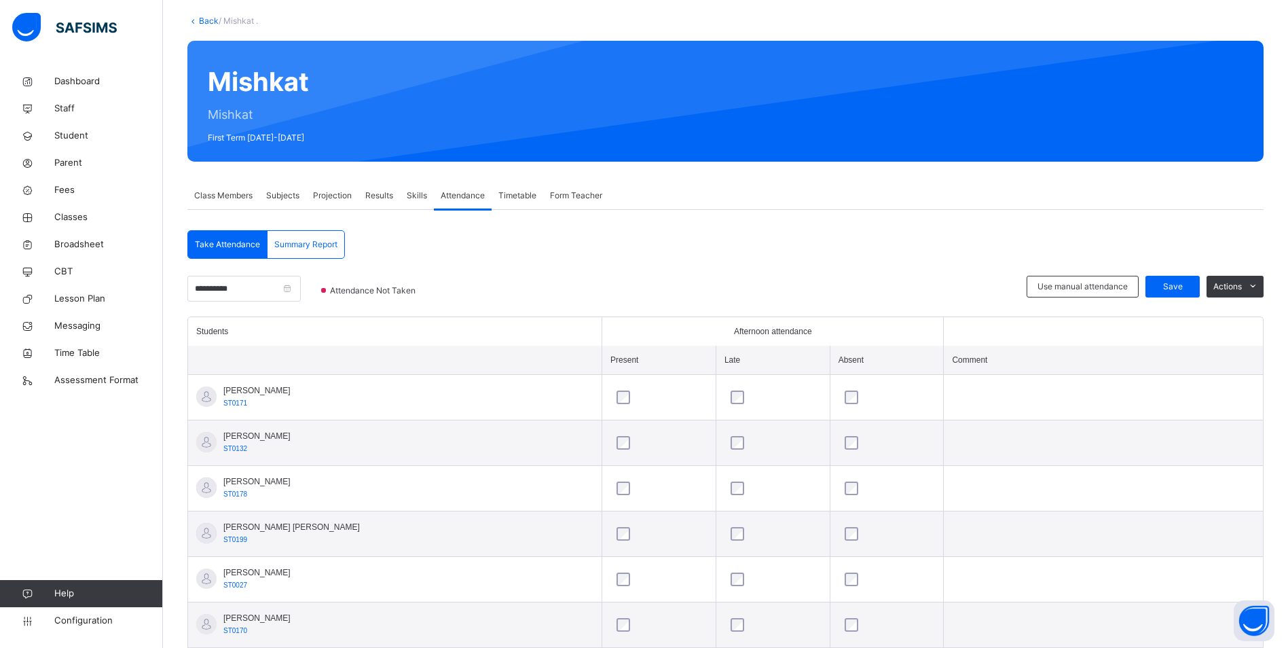
scroll to position [68, 0]
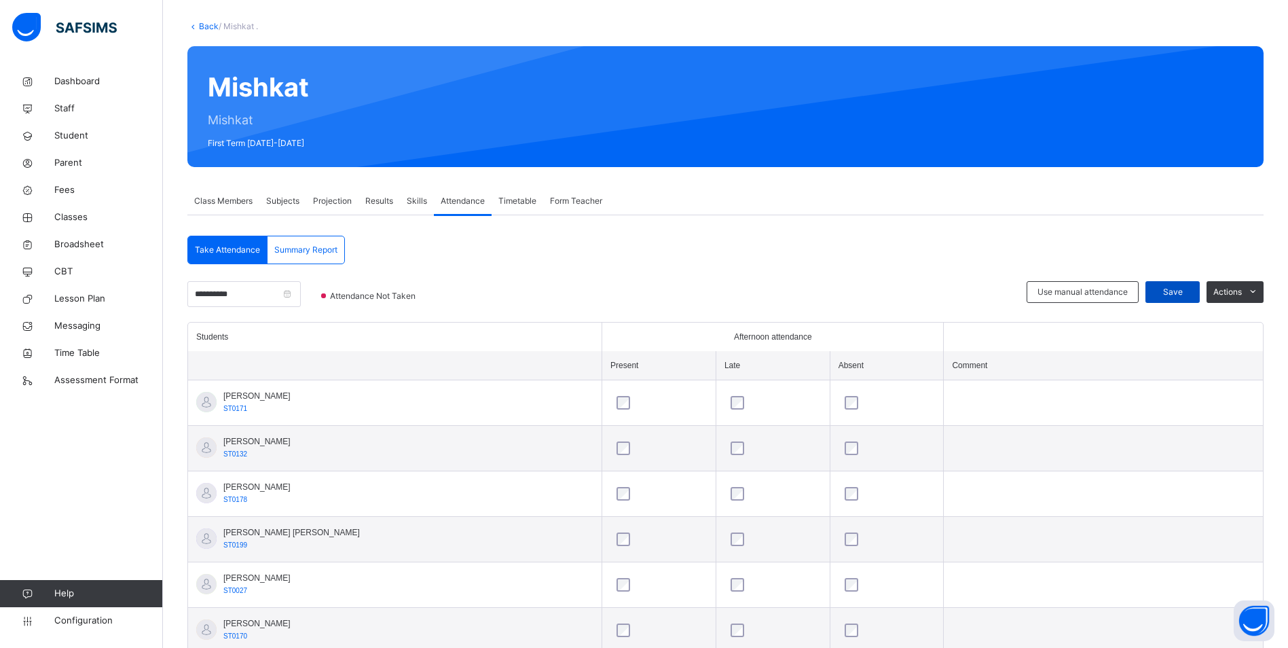
click at [1176, 290] on span "Save" at bounding box center [1173, 292] width 34 height 12
click at [64, 211] on span "Classes" at bounding box center [108, 218] width 109 height 14
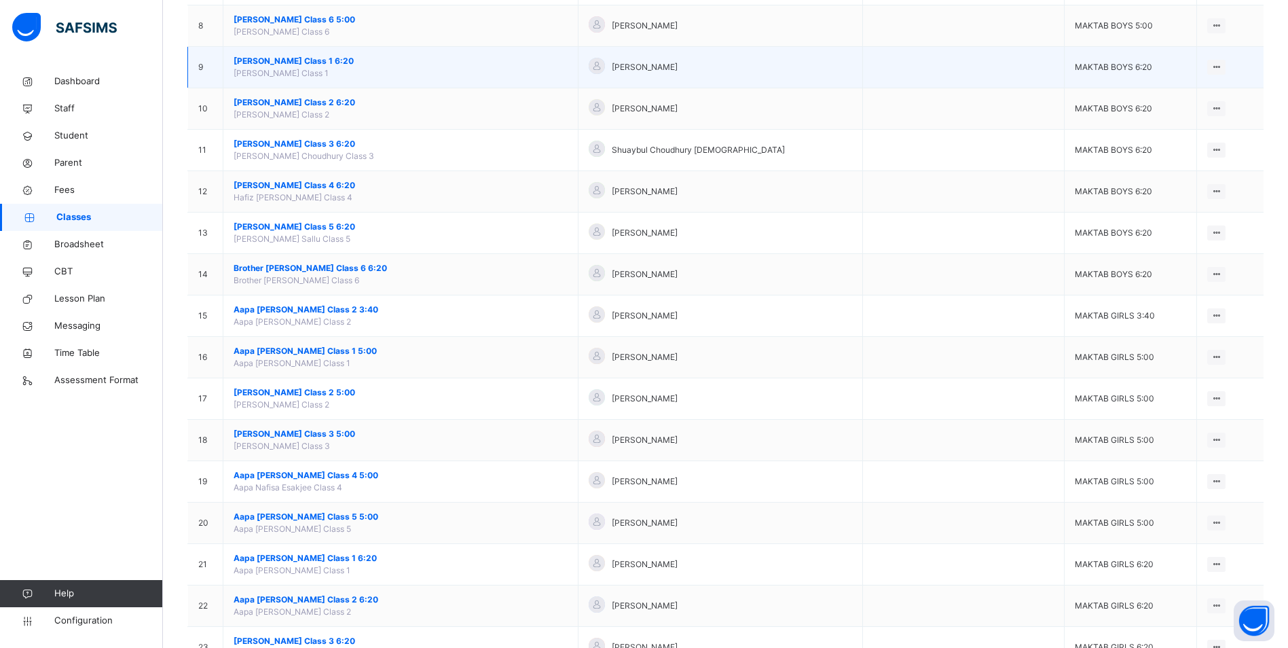
scroll to position [475, 0]
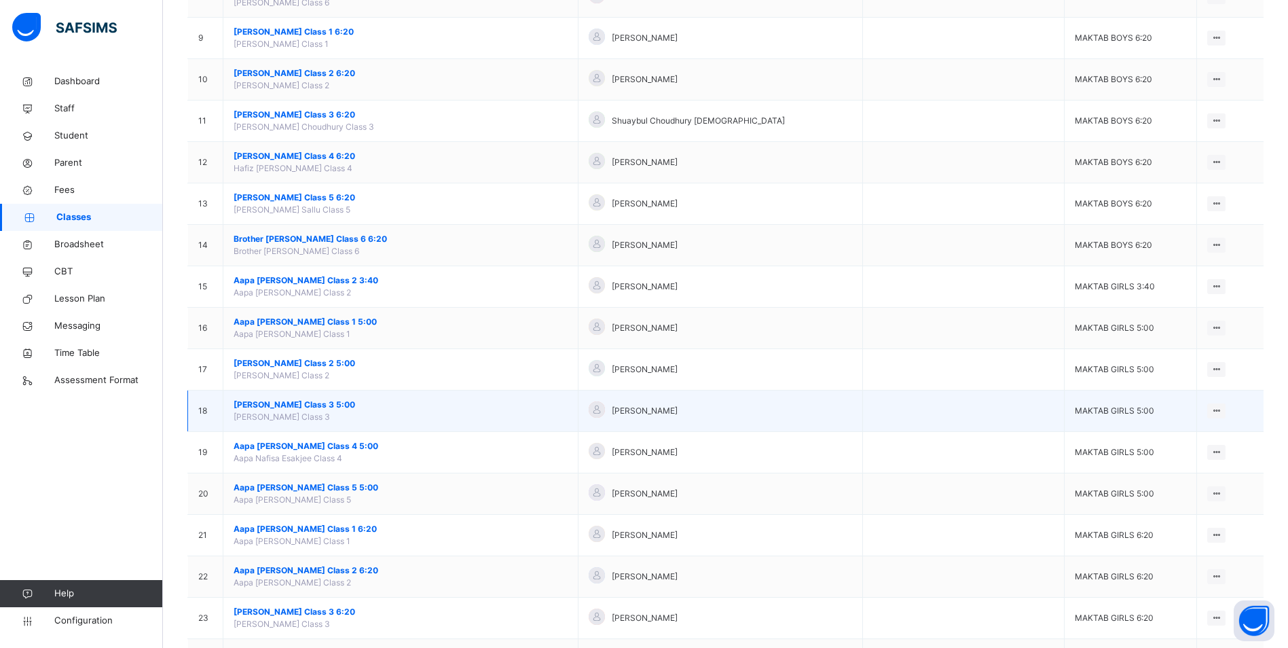
click at [326, 401] on span "[PERSON_NAME] Class 3 5:00" at bounding box center [401, 405] width 334 height 12
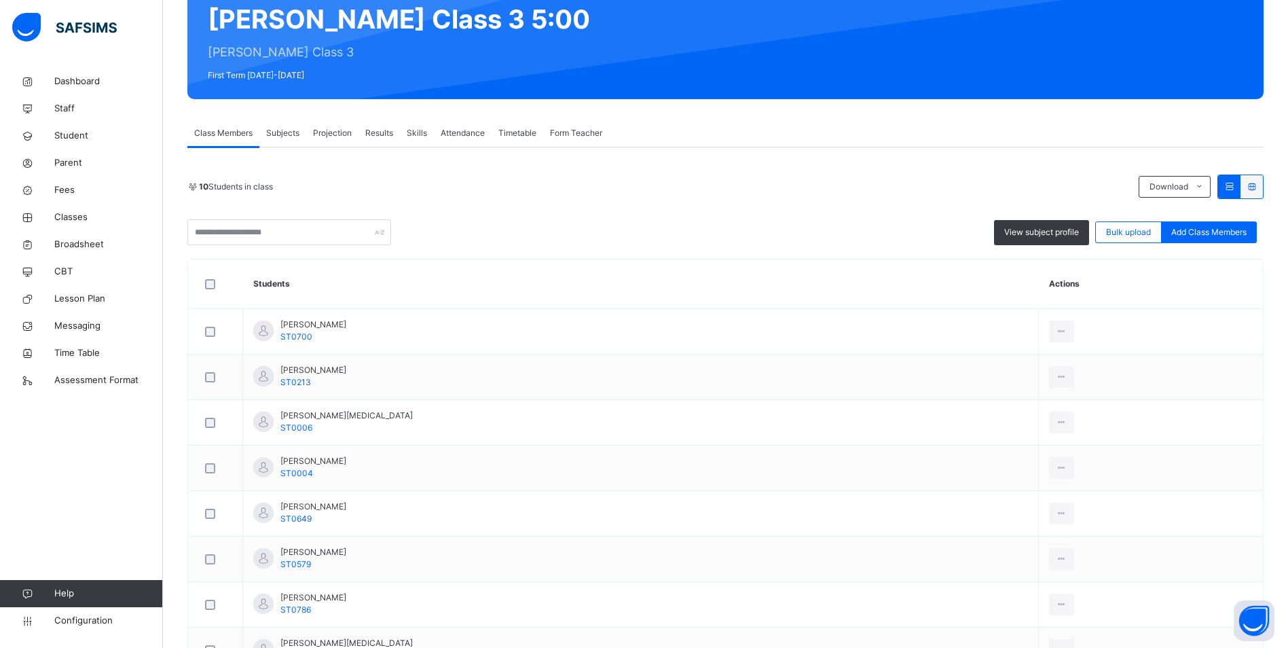
scroll to position [204, 0]
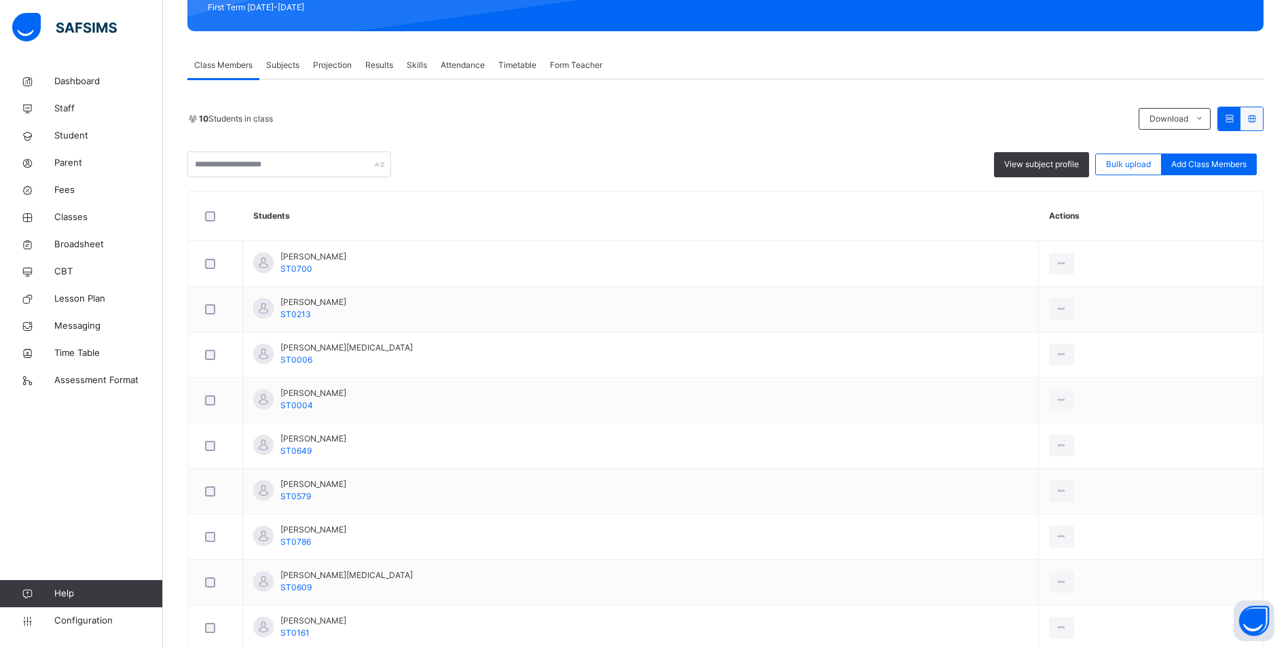
click at [455, 67] on span "Attendance" at bounding box center [463, 65] width 44 height 12
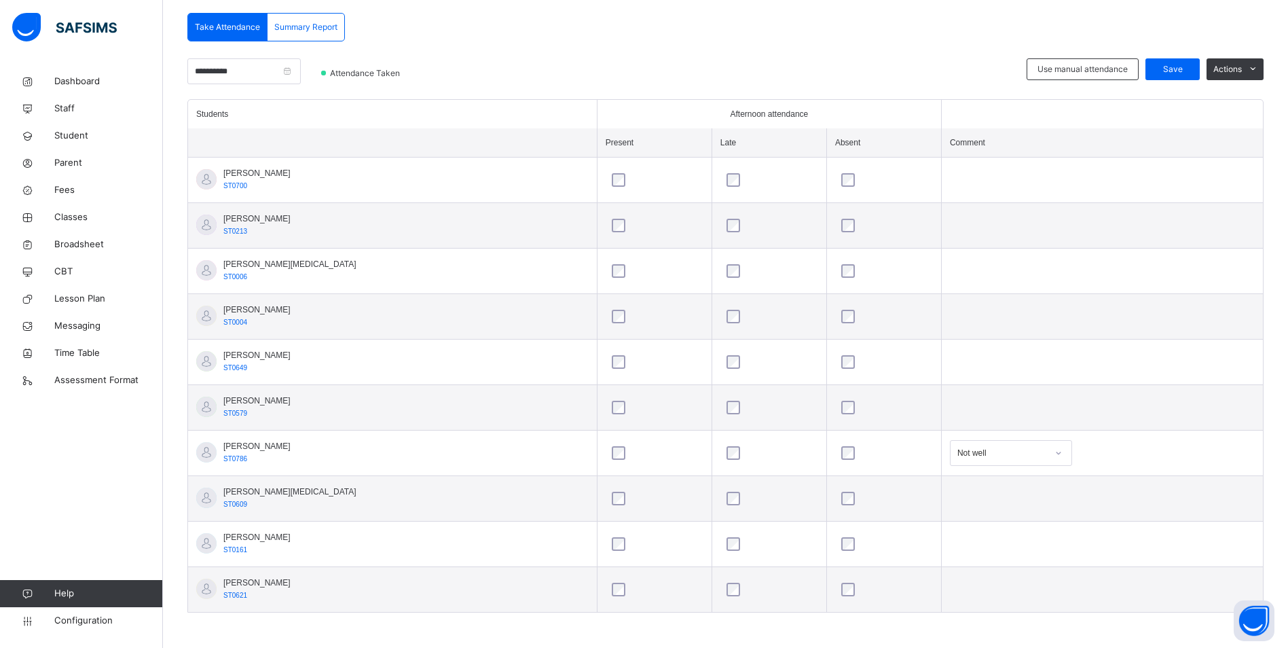
scroll to position [293, 0]
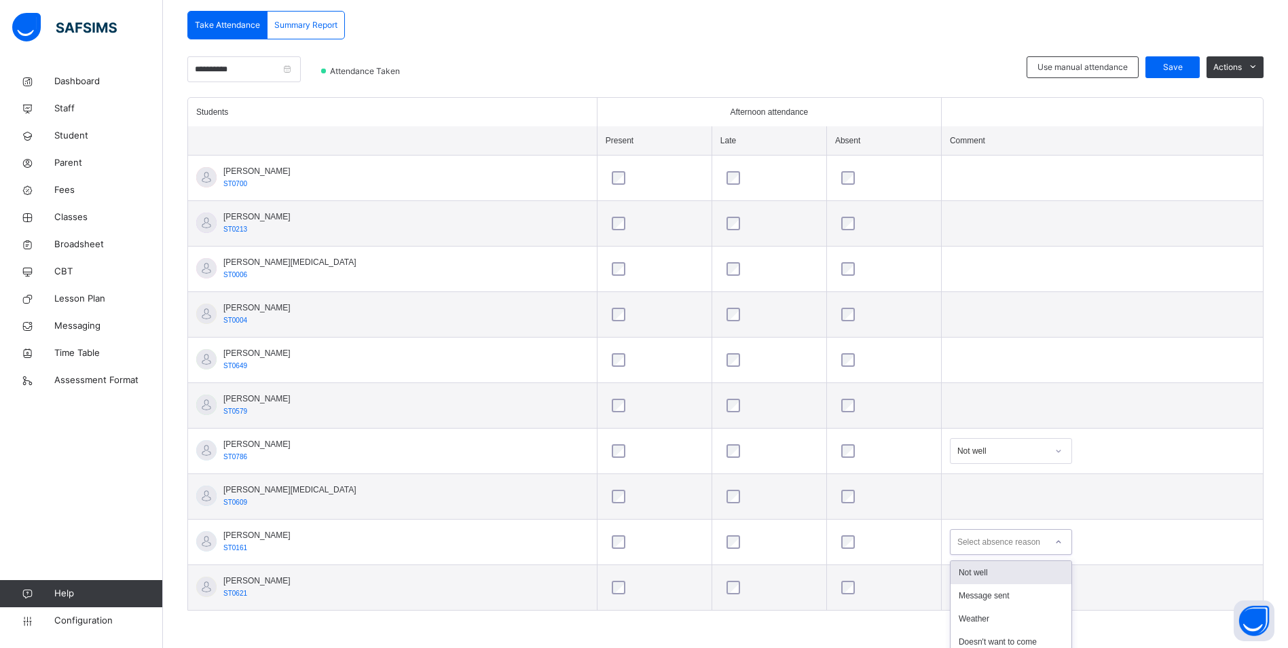
click at [1028, 539] on div "option Not well focused, 1 of 18. 18 results available. Use Up and Down to choo…" at bounding box center [1011, 542] width 122 height 26
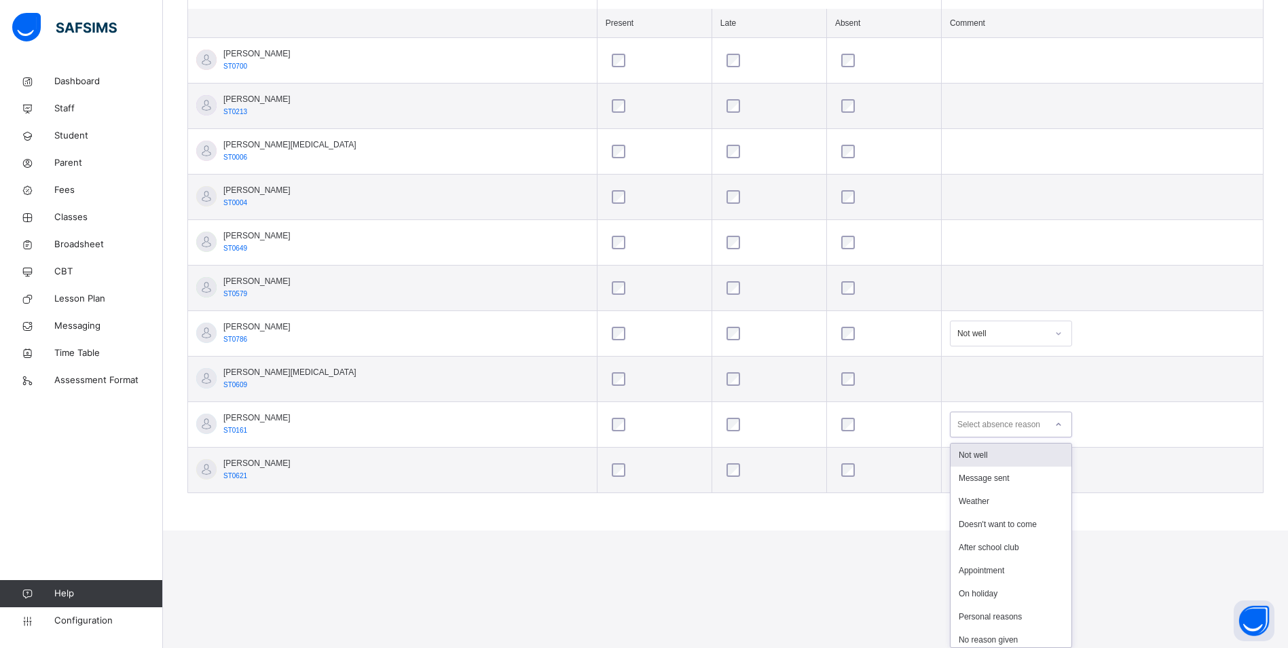
click at [971, 457] on div "Not well" at bounding box center [1011, 454] width 121 height 23
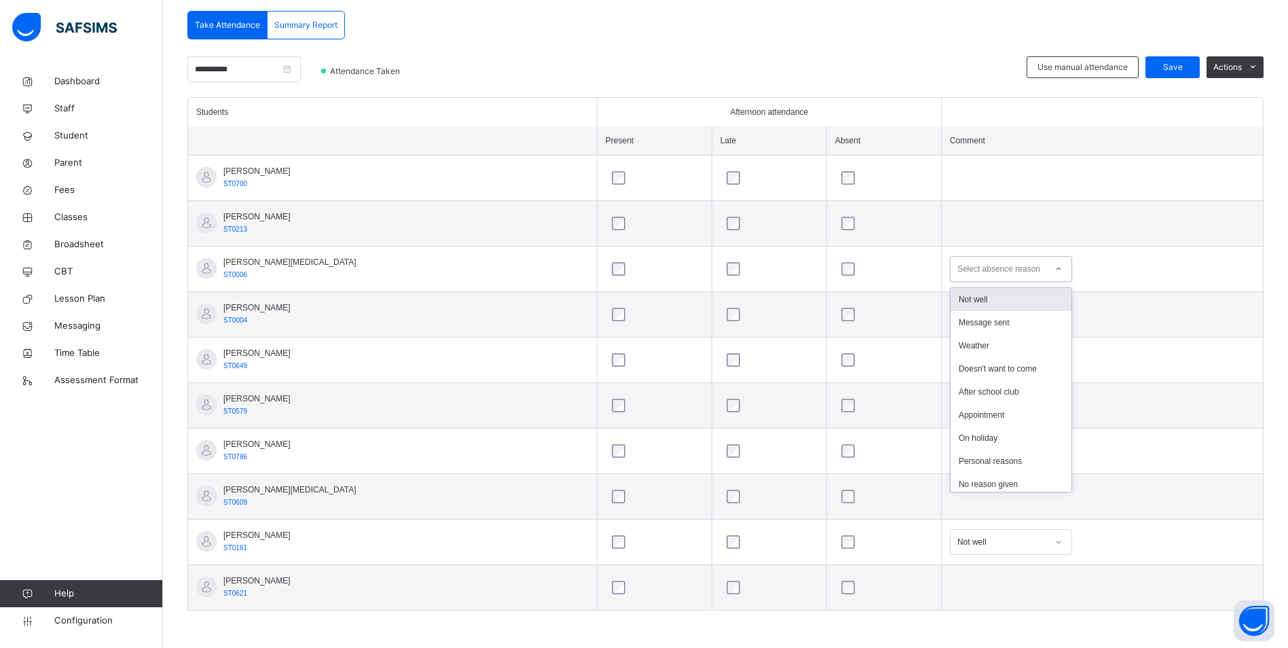
click at [1055, 266] on icon at bounding box center [1059, 269] width 8 height 14
click at [977, 304] on div "Not well" at bounding box center [1011, 299] width 121 height 23
click at [1179, 67] on span "Save" at bounding box center [1173, 67] width 34 height 12
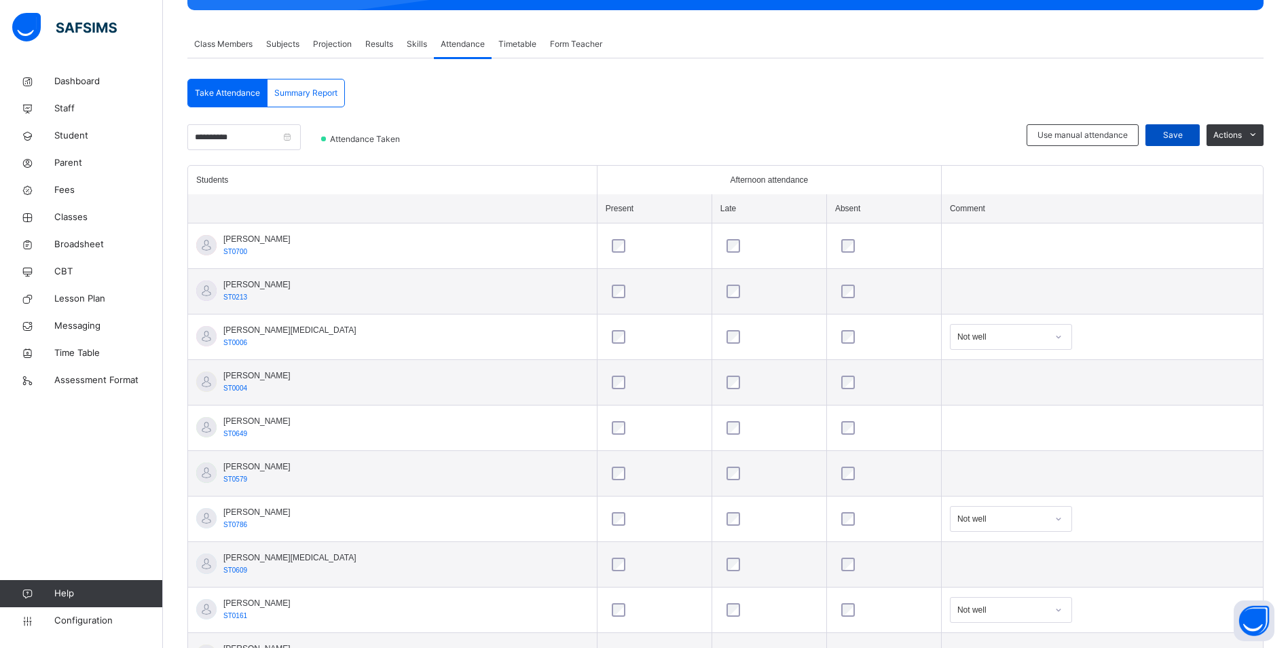
click at [1190, 129] on span "Save" at bounding box center [1173, 135] width 34 height 12
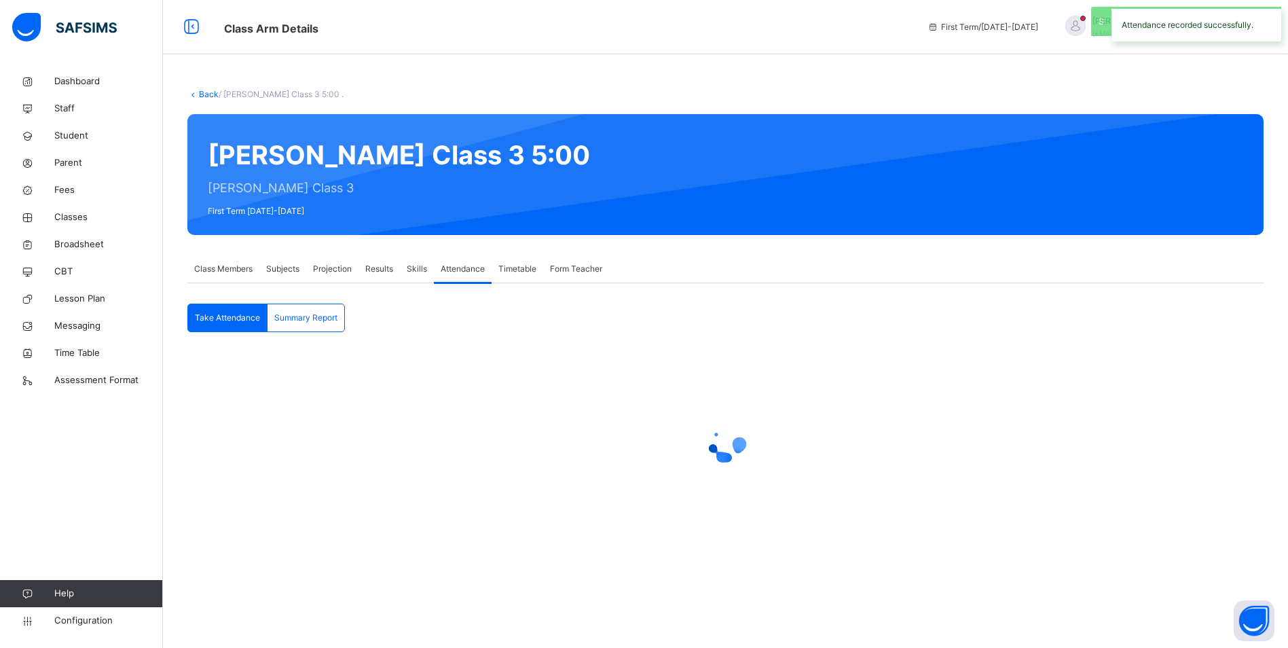
scroll to position [0, 0]
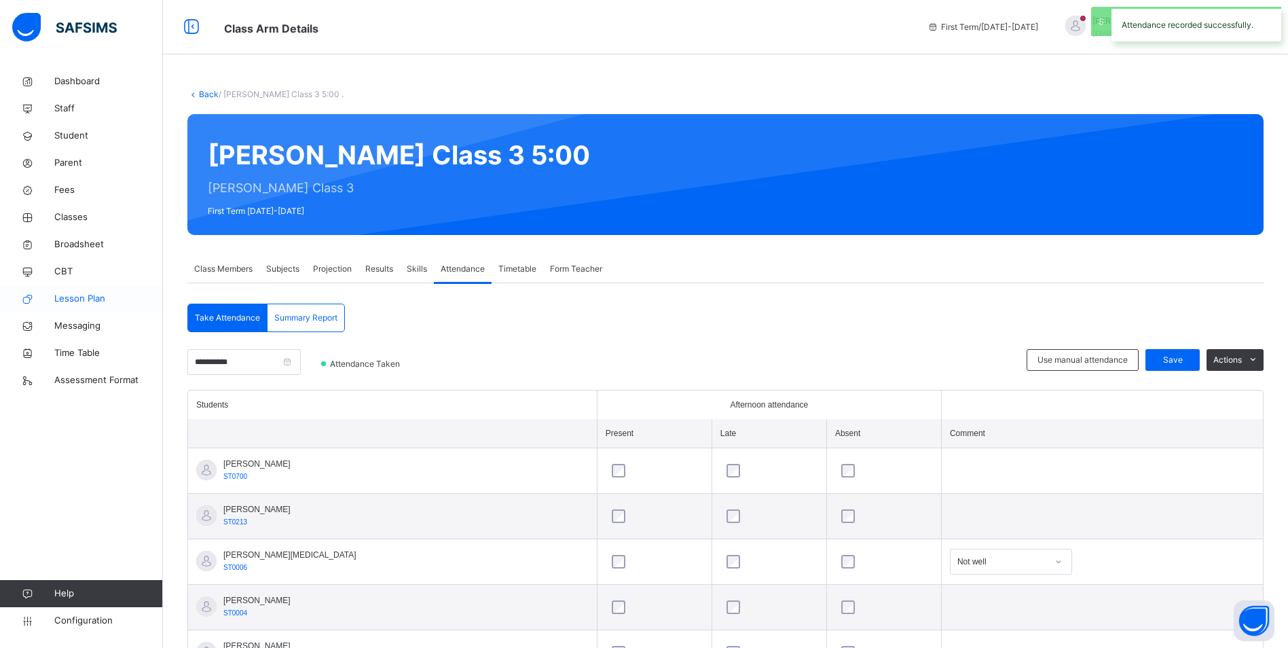
drag, startPoint x: 71, startPoint y: 213, endPoint x: 153, endPoint y: 295, distance: 115.7
click at [71, 214] on span "Classes" at bounding box center [108, 218] width 109 height 14
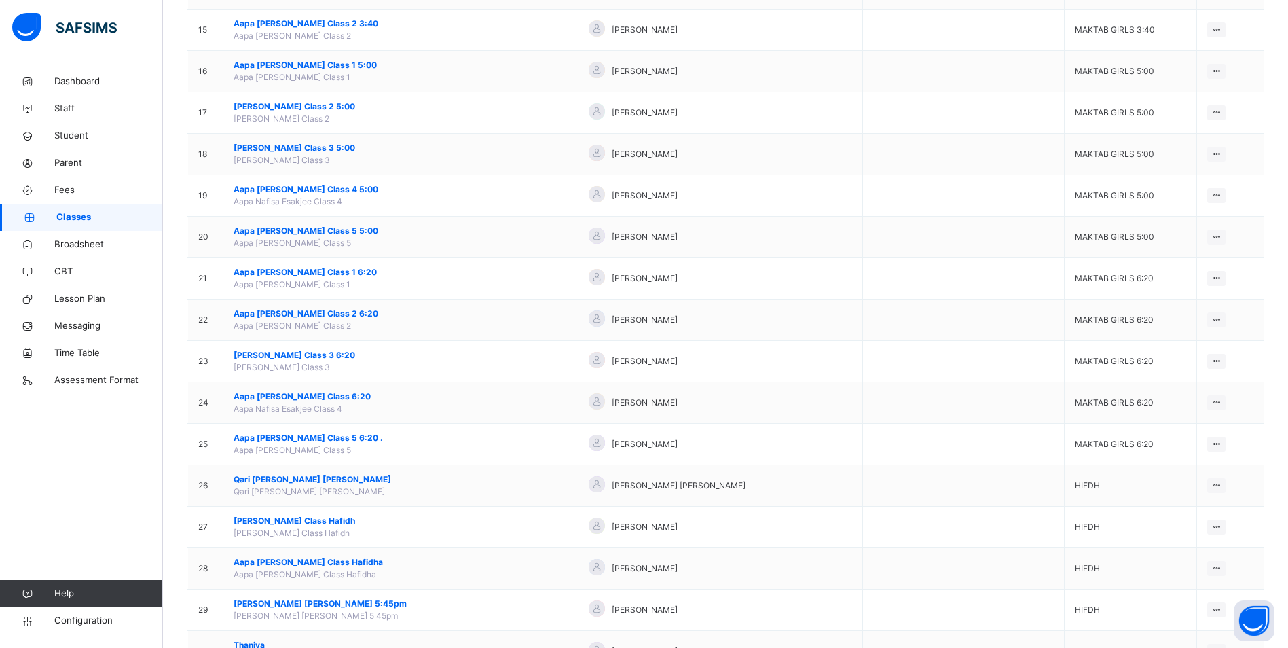
scroll to position [747, 0]
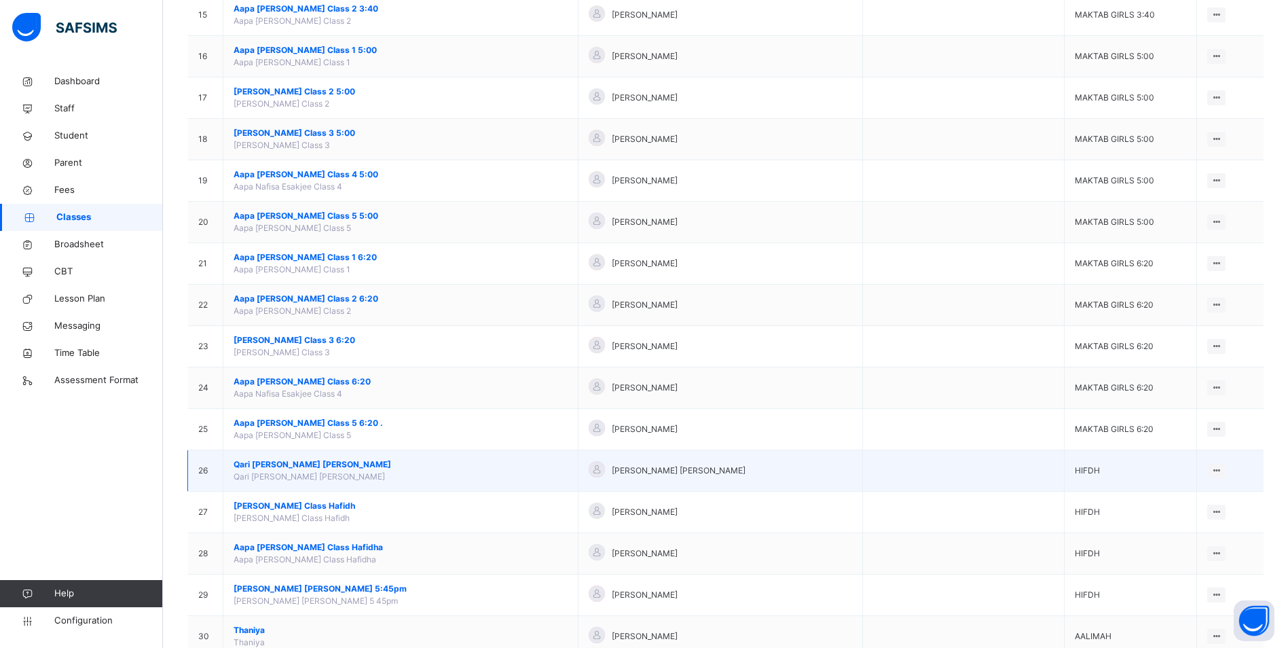
click at [304, 465] on span "Qari [PERSON_NAME] [PERSON_NAME]" at bounding box center [401, 464] width 334 height 12
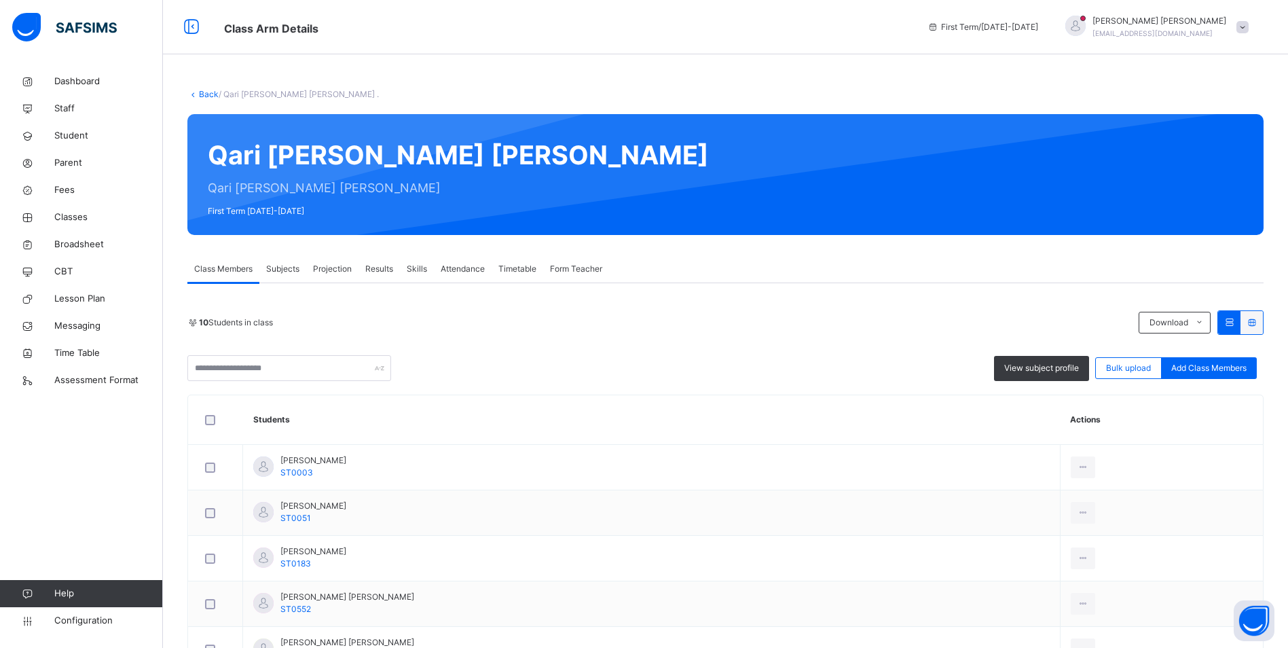
click at [458, 268] on span "Attendance" at bounding box center [463, 269] width 44 height 12
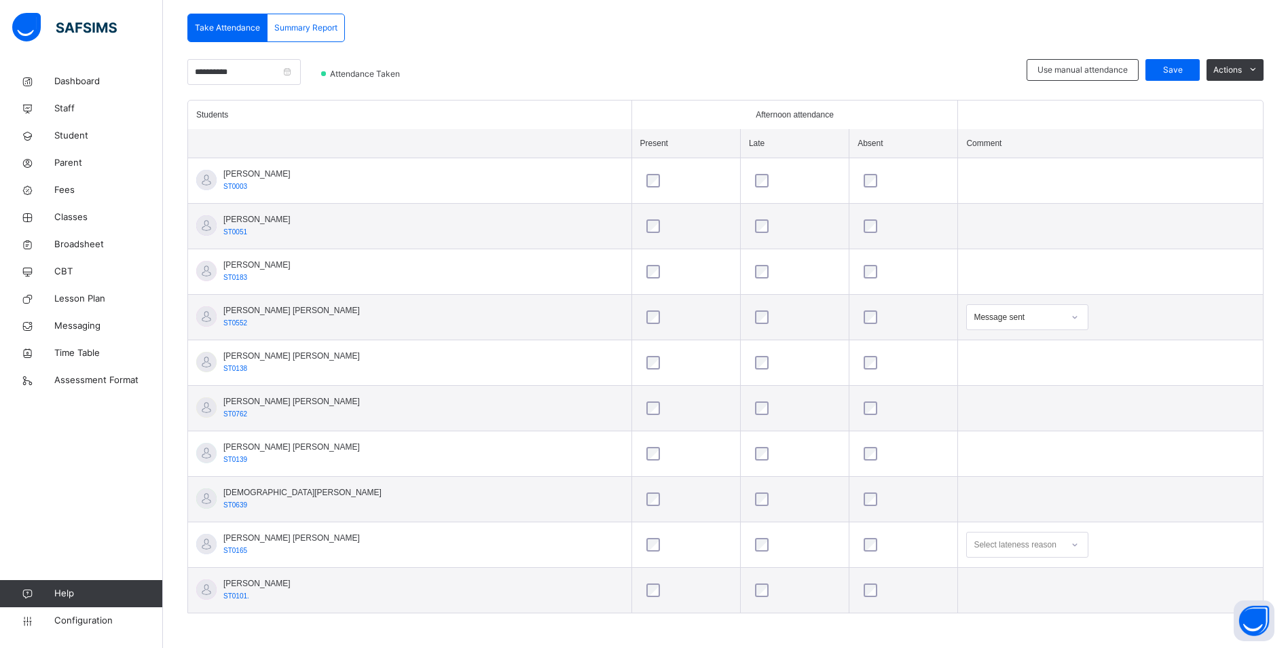
scroll to position [293, 0]
click at [1071, 315] on icon at bounding box center [1075, 315] width 8 height 14
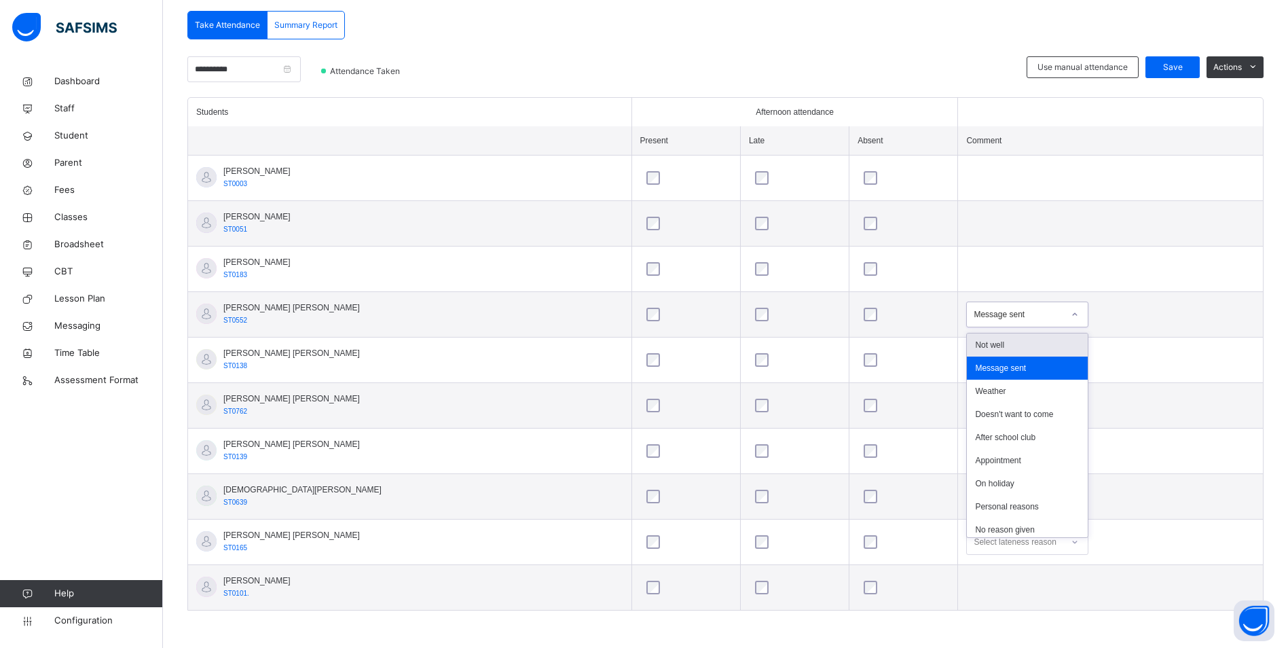
click at [1017, 342] on div "Not well" at bounding box center [1027, 344] width 121 height 23
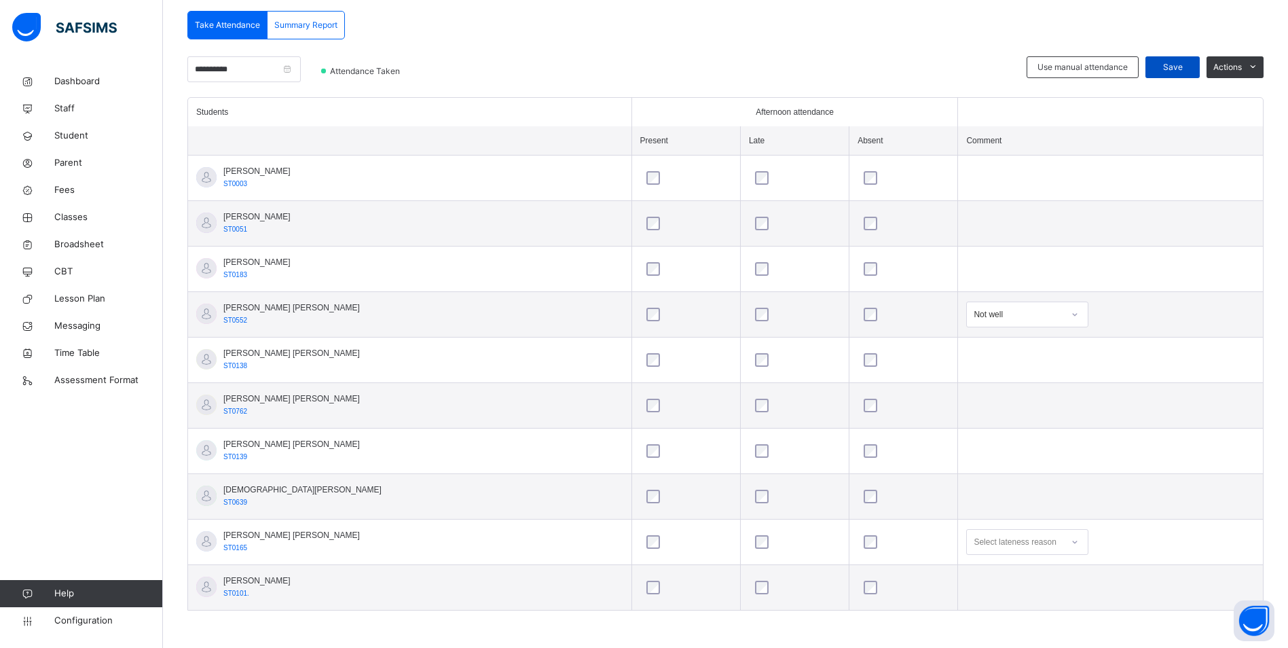
click at [1176, 63] on span "Save" at bounding box center [1173, 67] width 34 height 12
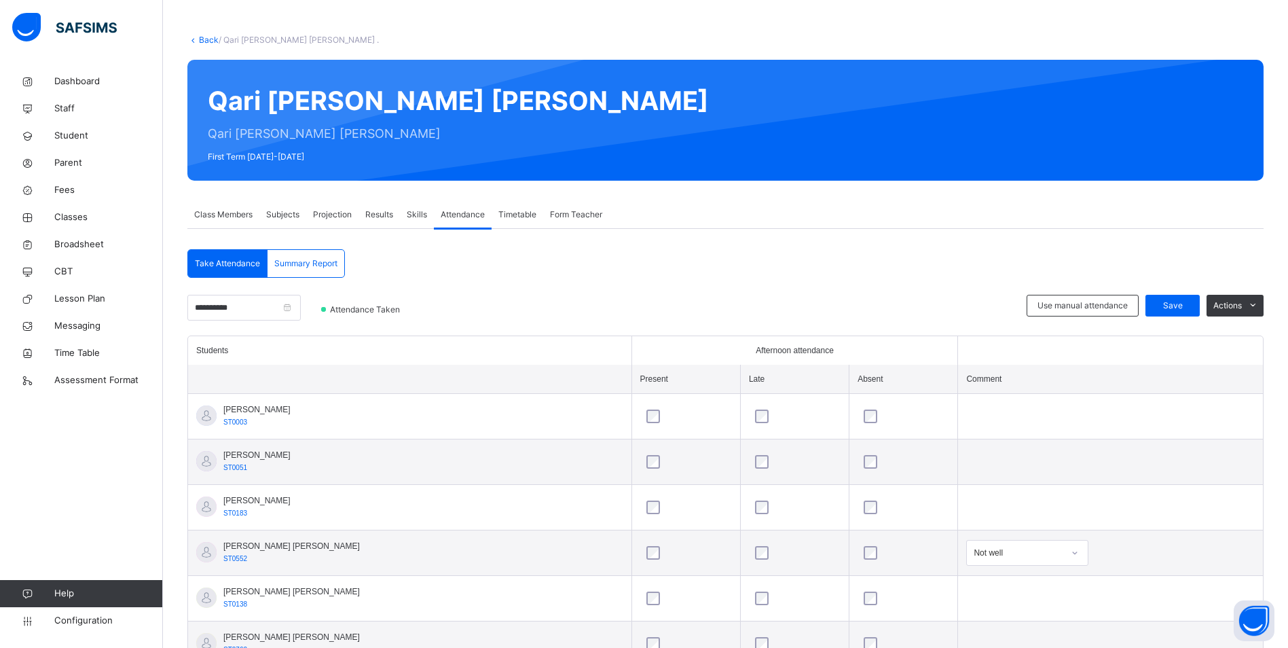
scroll to position [136, 0]
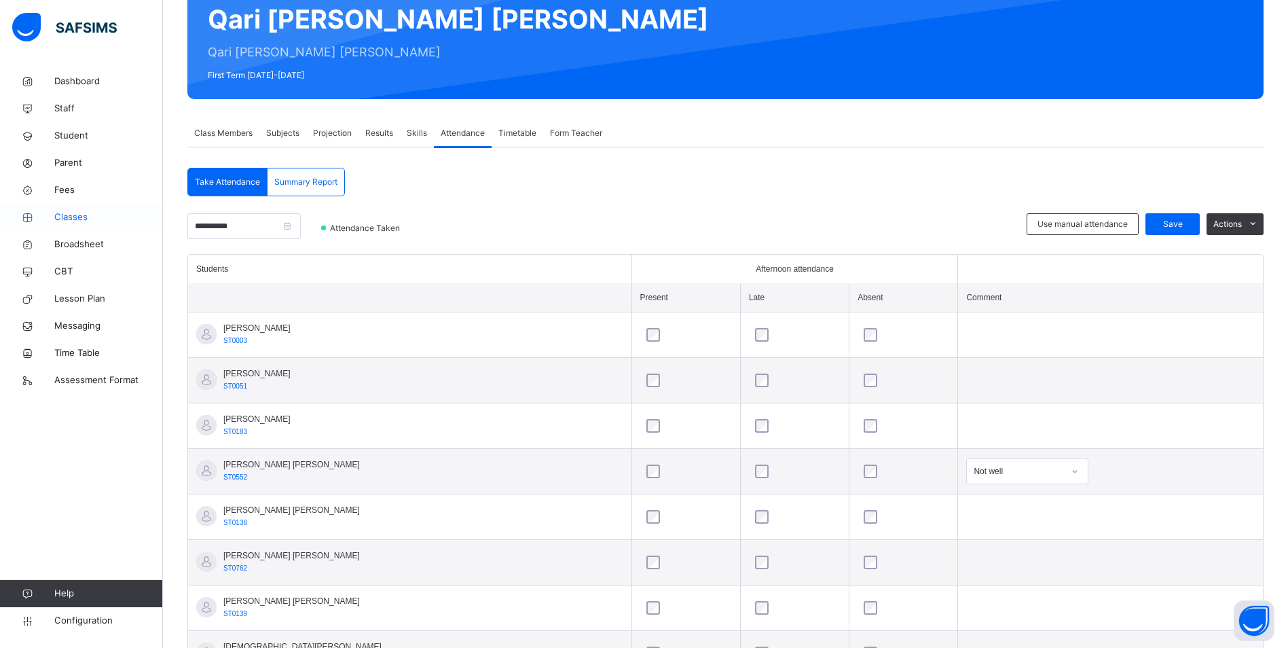
click at [66, 211] on span "Classes" at bounding box center [108, 218] width 109 height 14
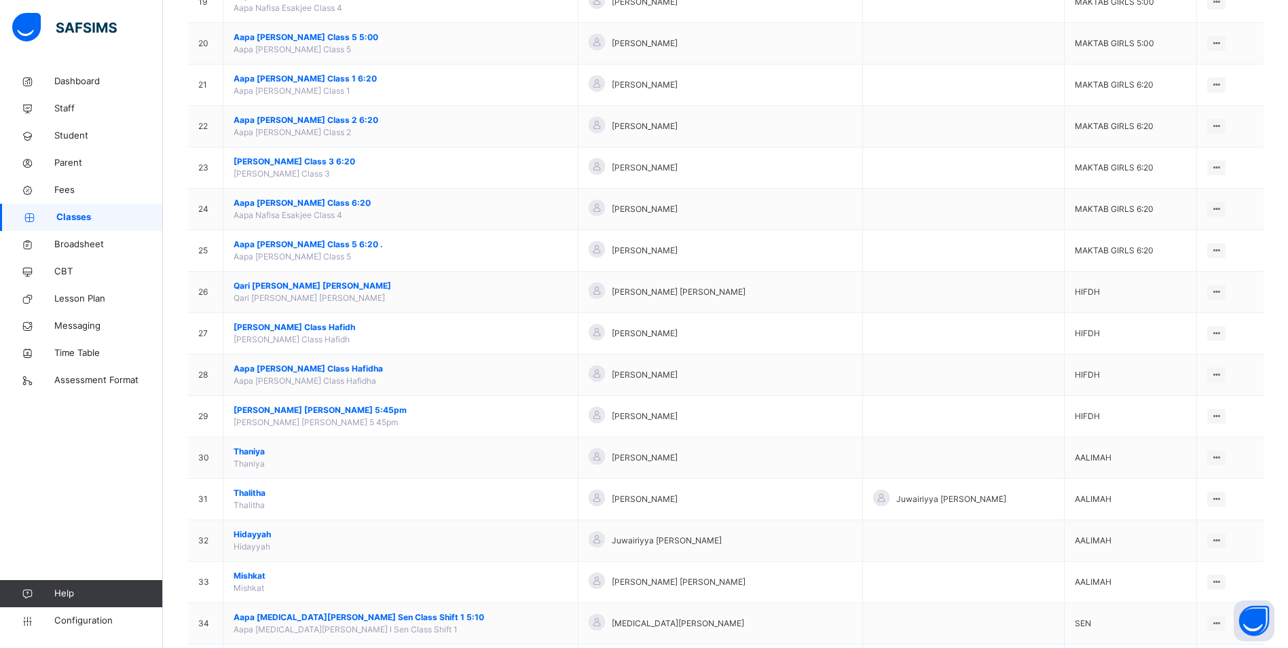
scroll to position [998, 0]
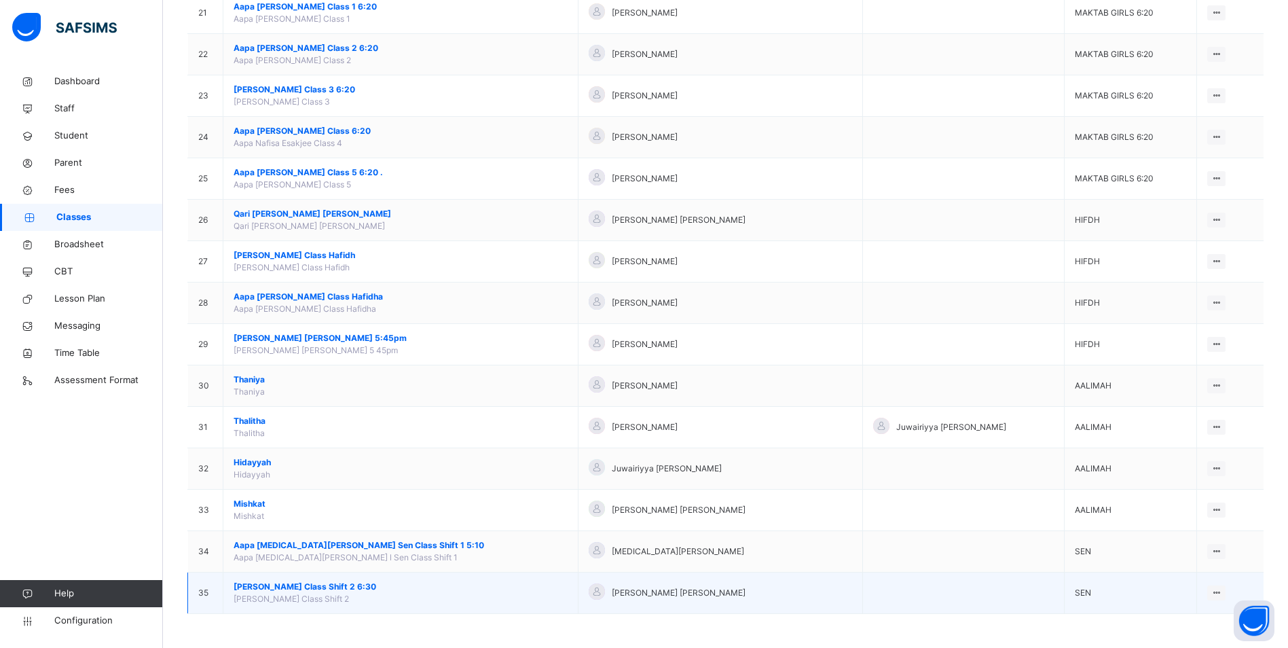
click at [388, 585] on span "[PERSON_NAME] Class Shift 2 6:30" at bounding box center [401, 587] width 334 height 12
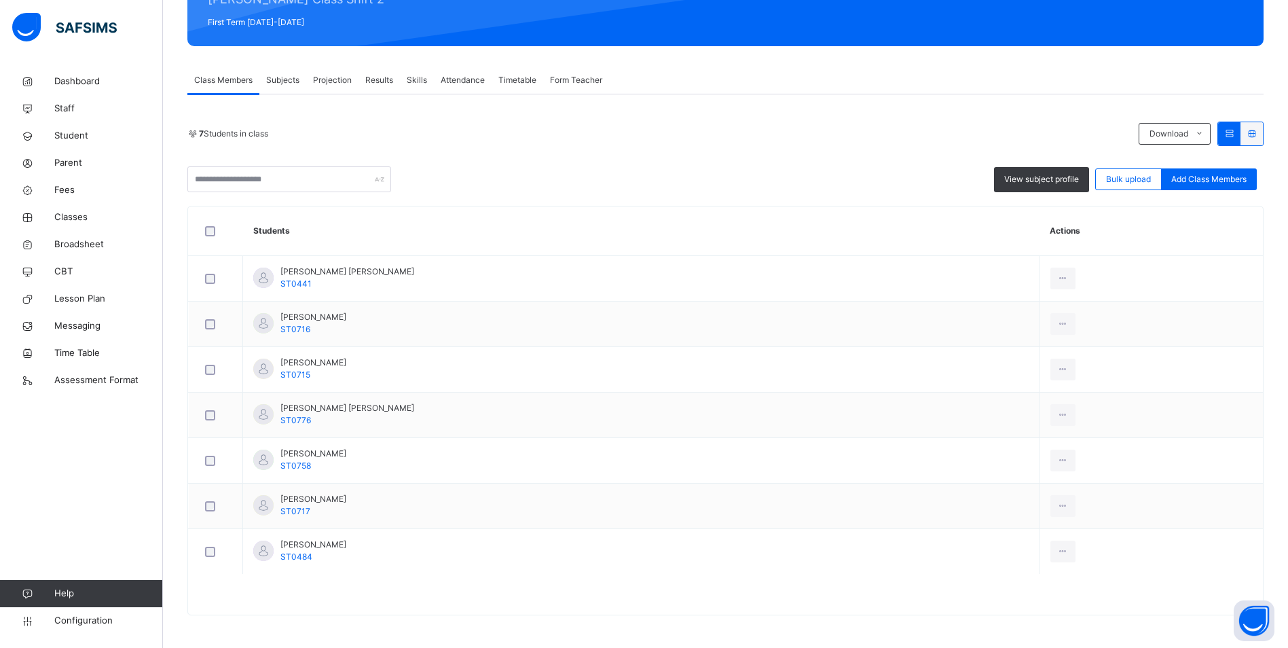
scroll to position [190, 0]
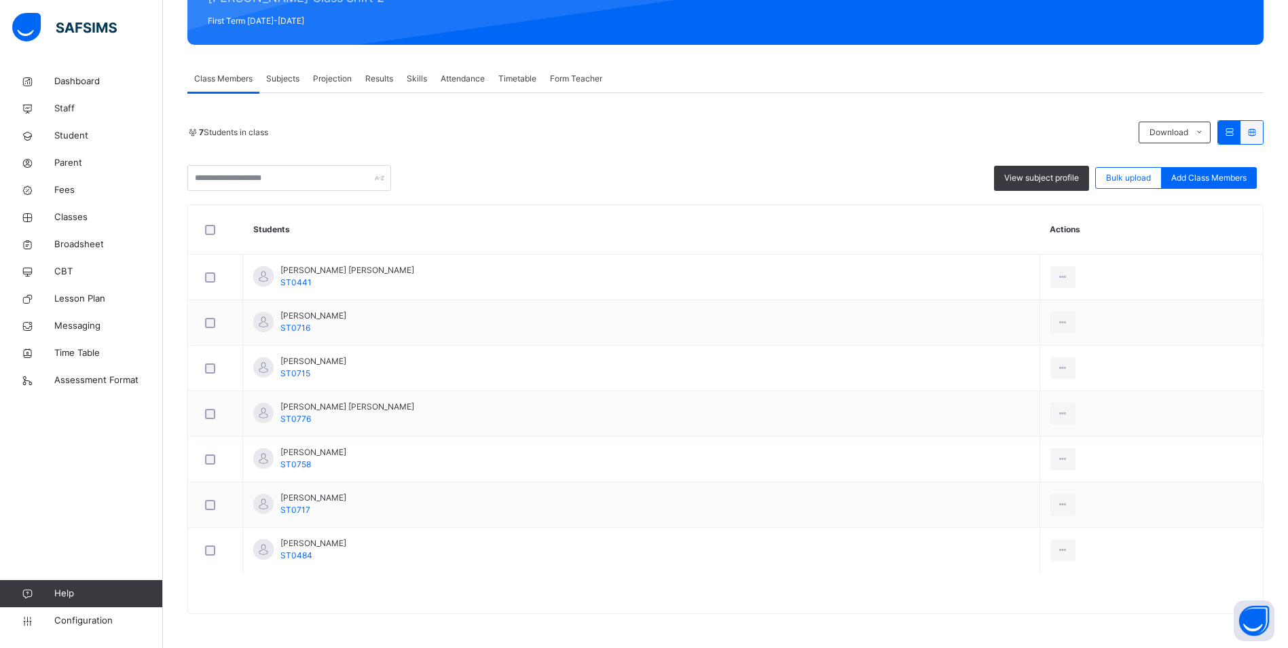
click at [483, 79] on span "Attendance" at bounding box center [463, 79] width 44 height 12
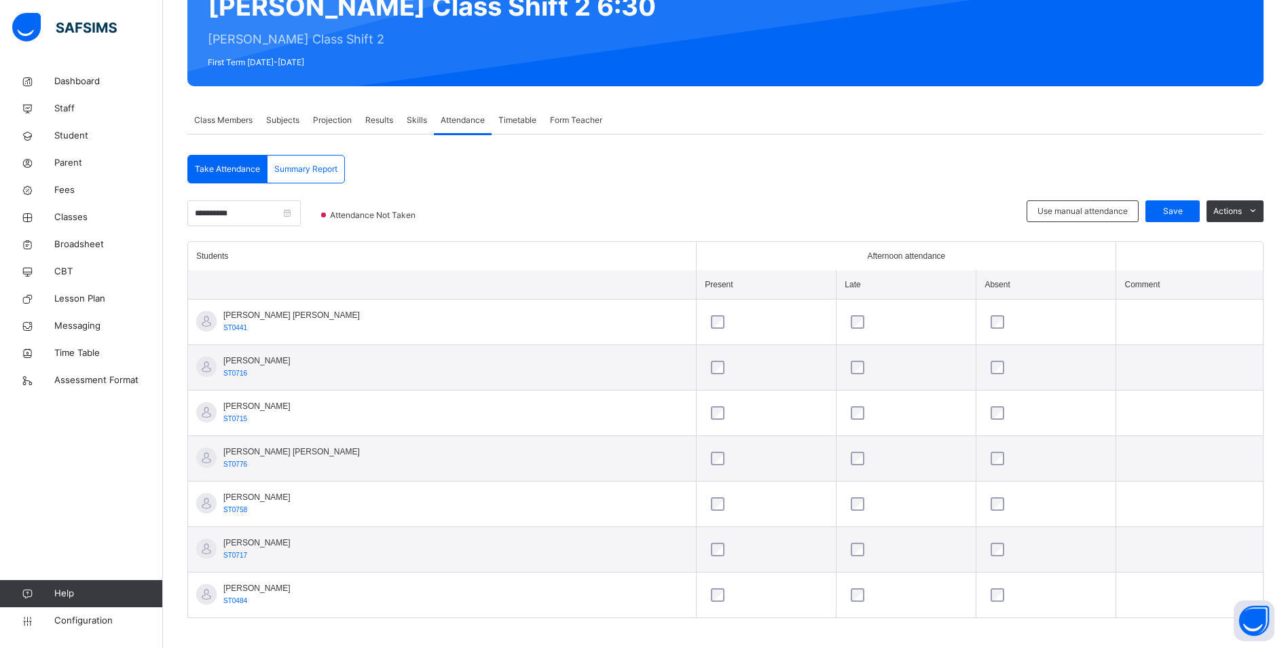
scroll to position [156, 0]
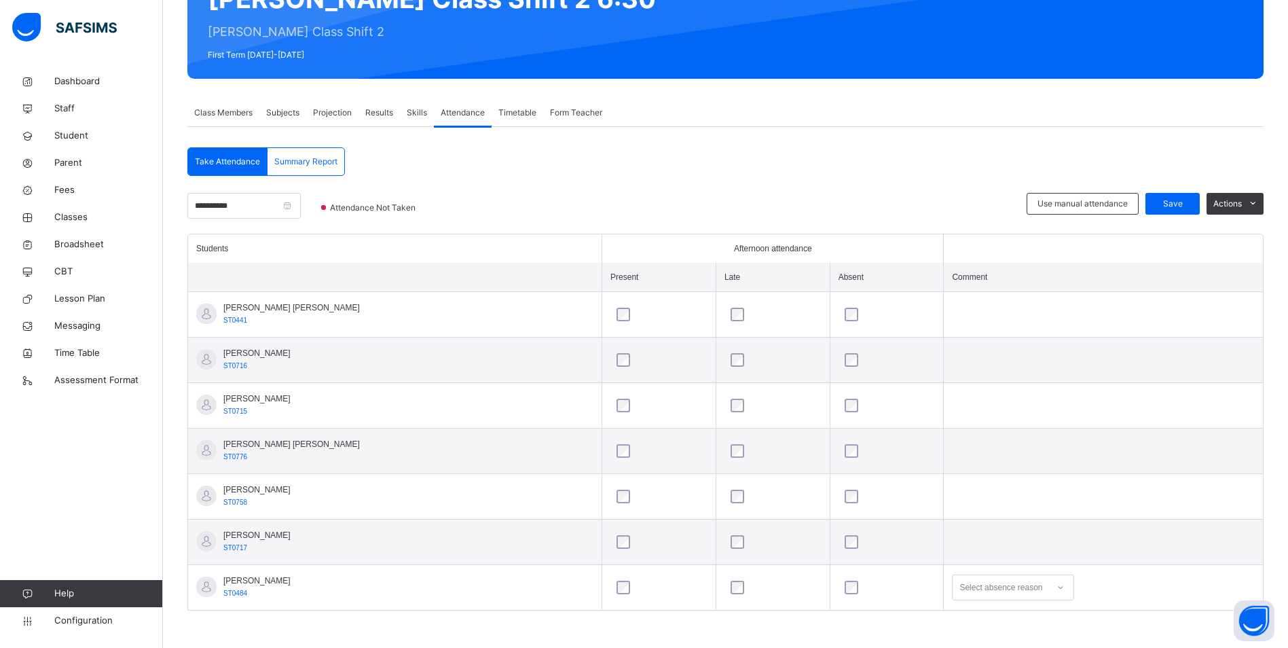
click at [1052, 588] on div "Select absence reason" at bounding box center [1013, 588] width 122 height 26
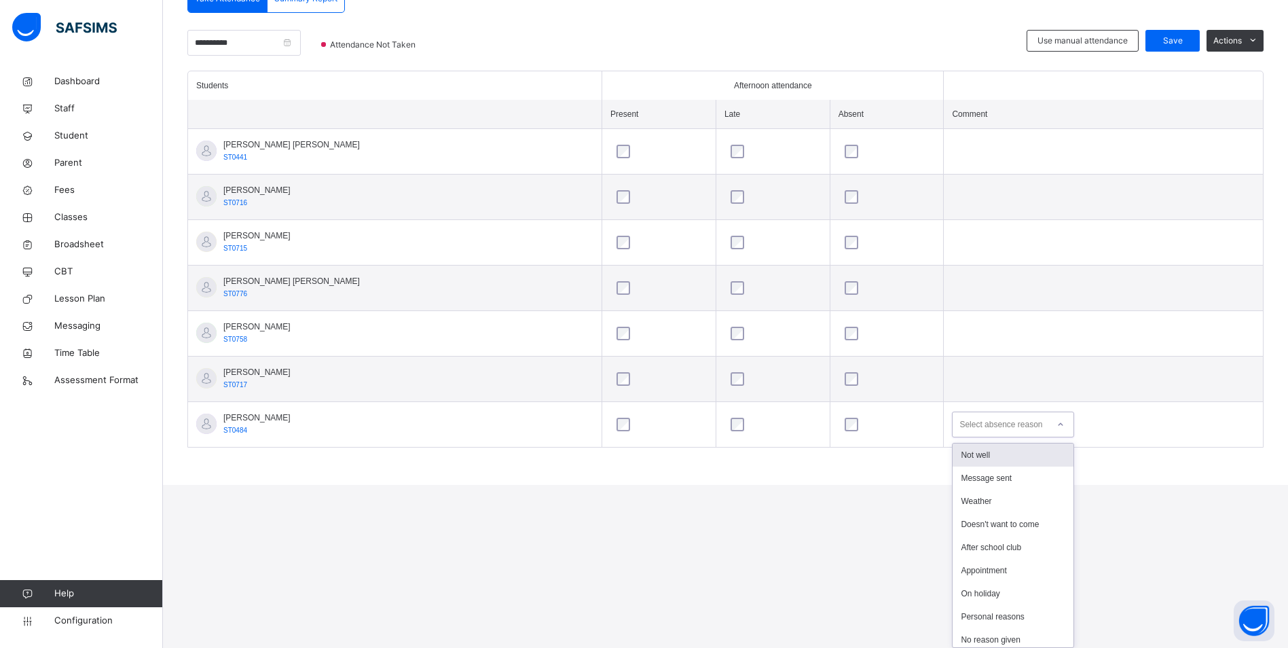
click at [999, 456] on div "Not well" at bounding box center [1013, 454] width 121 height 23
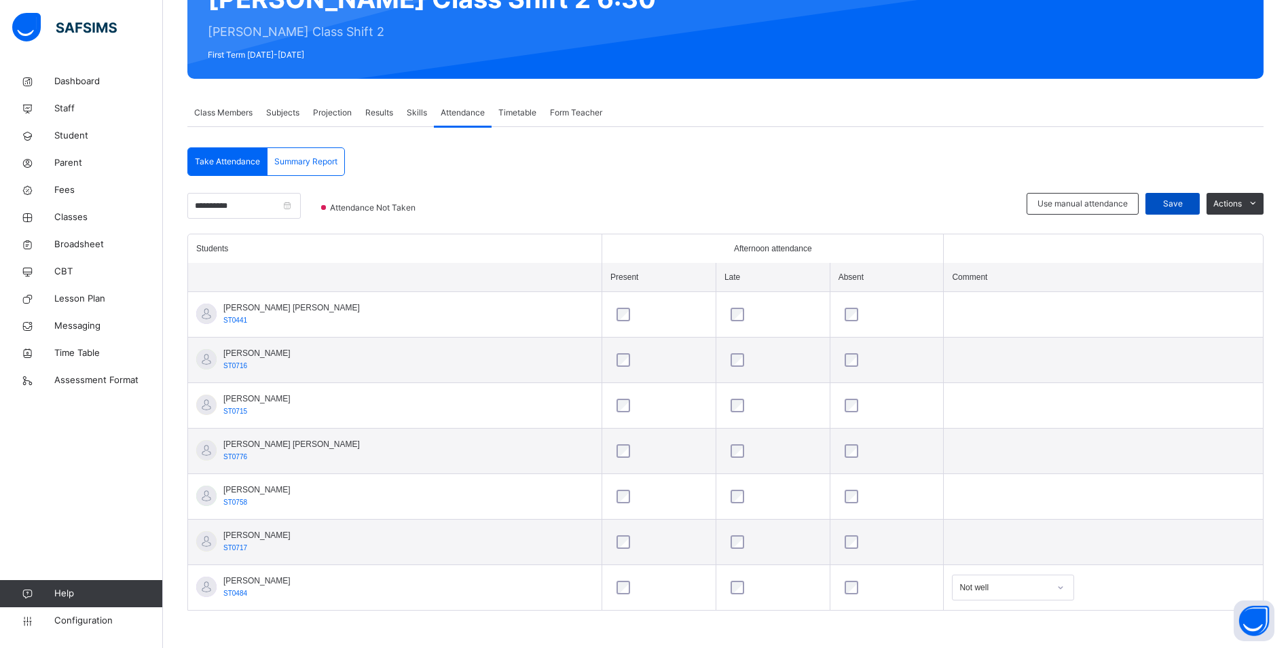
click at [1172, 201] on span "Save" at bounding box center [1173, 204] width 34 height 12
click at [1190, 206] on span "Save" at bounding box center [1173, 204] width 34 height 12
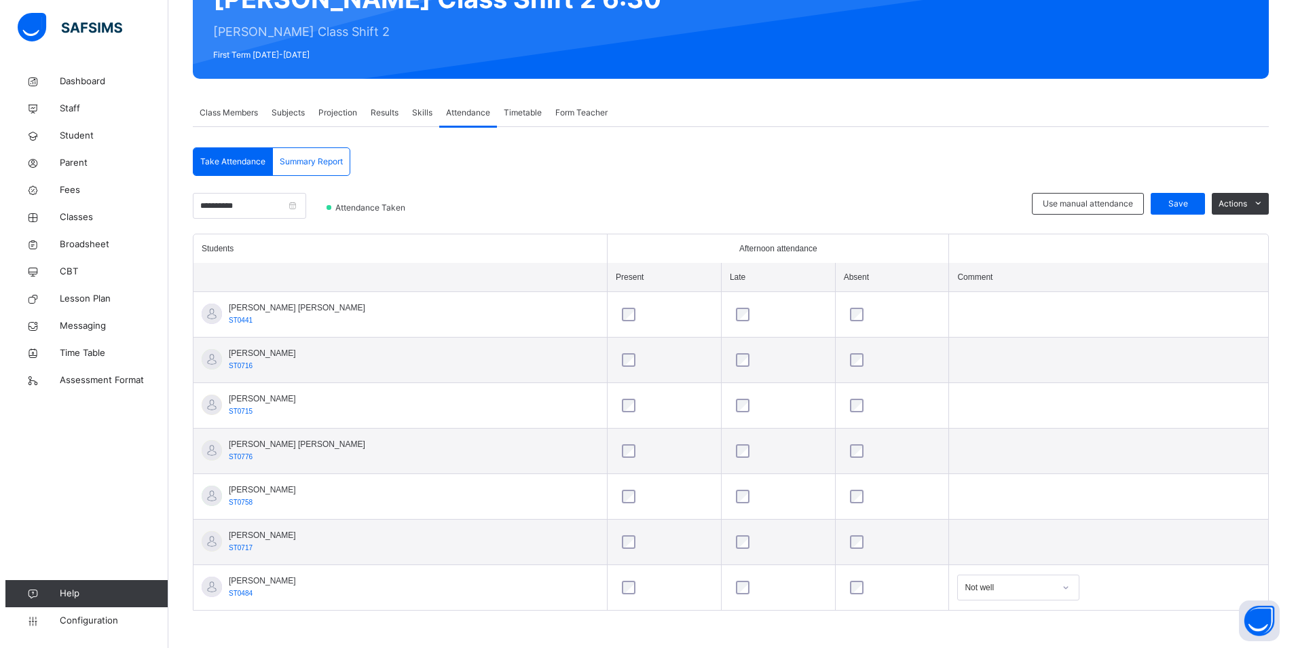
scroll to position [0, 0]
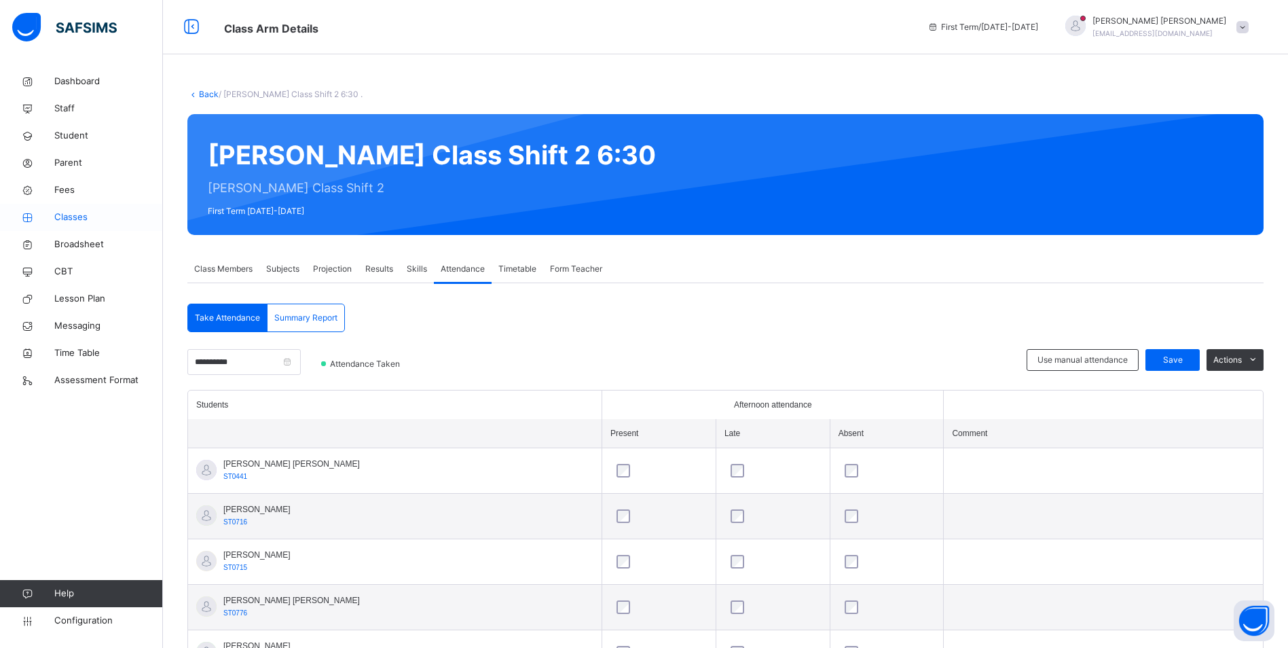
click at [77, 221] on span "Classes" at bounding box center [108, 218] width 109 height 14
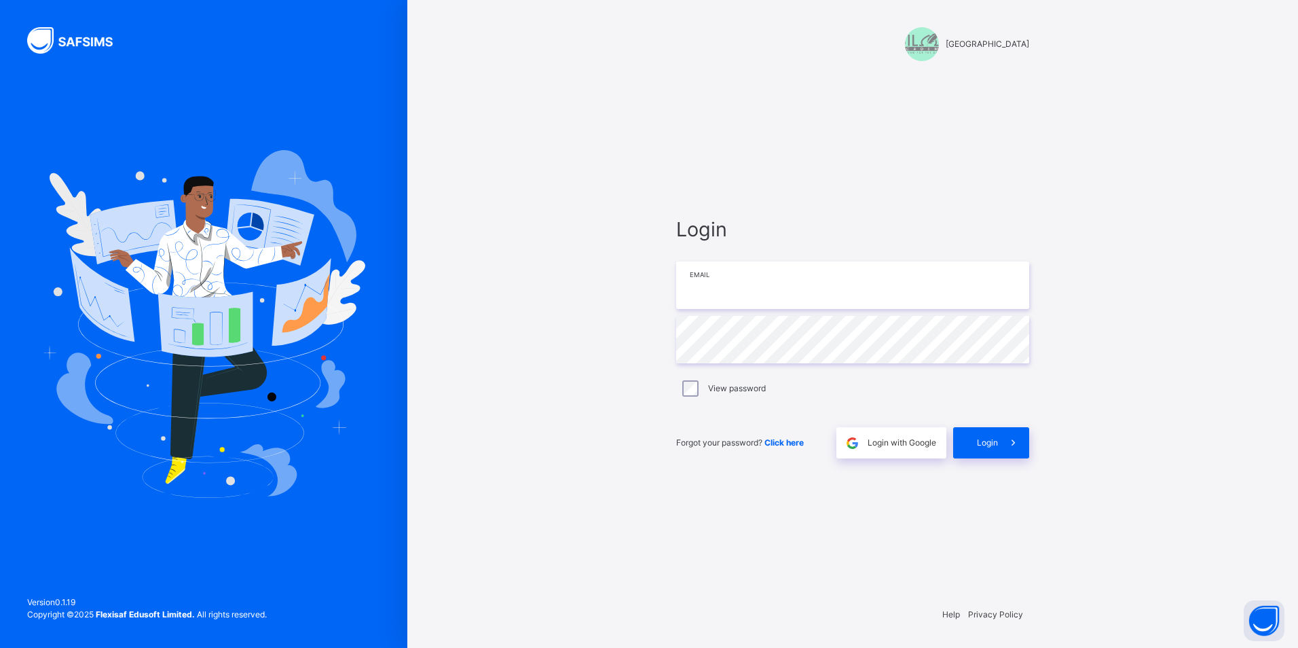
click at [756, 276] on input "email" at bounding box center [852, 285] width 353 height 48
type input "**********"
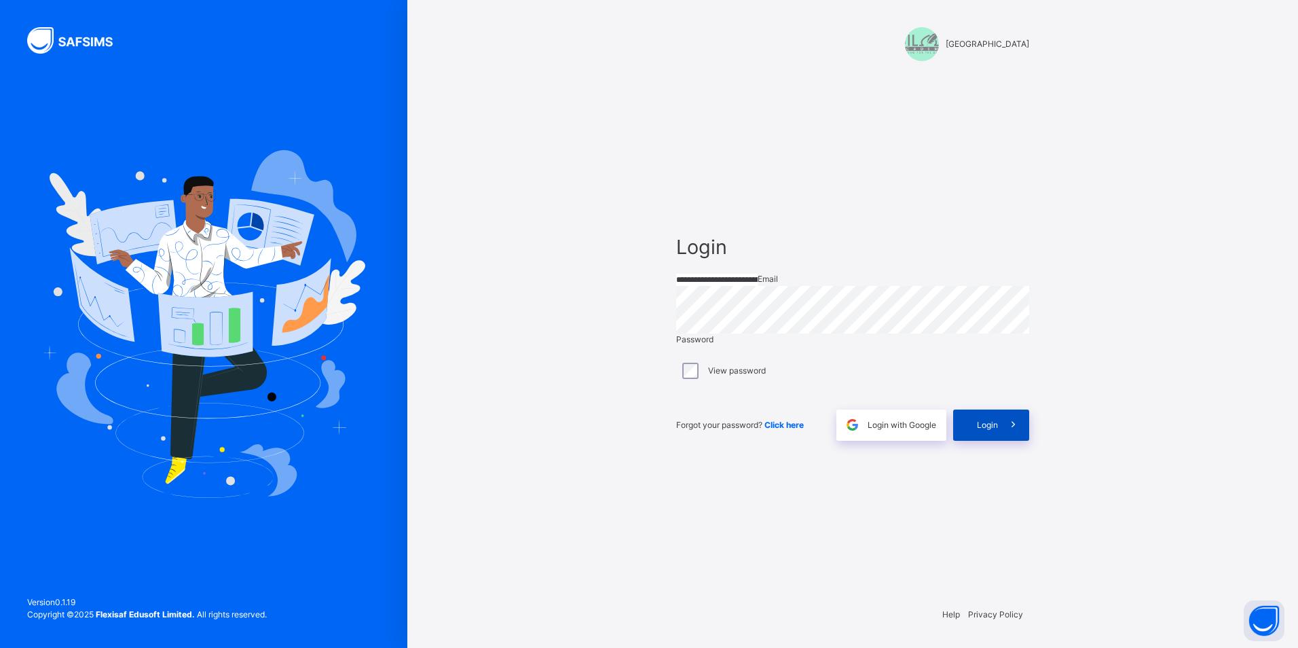
click at [979, 431] on span "Login" at bounding box center [987, 425] width 21 height 12
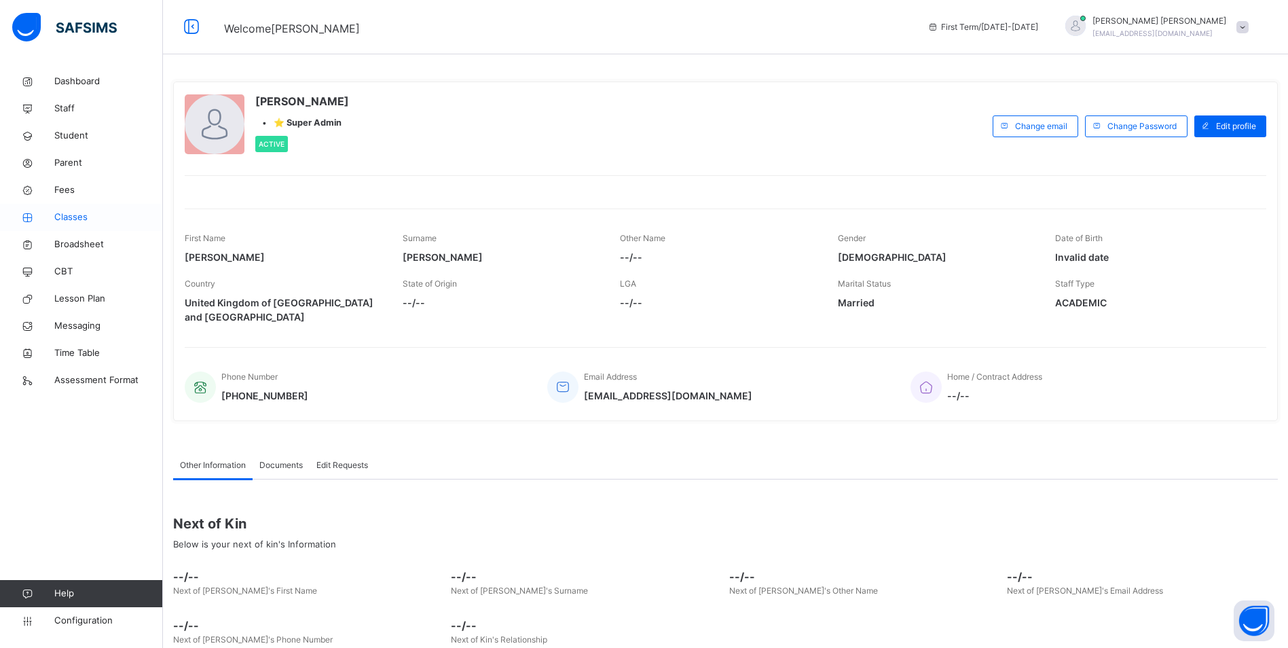
click at [77, 217] on span "Classes" at bounding box center [108, 218] width 109 height 14
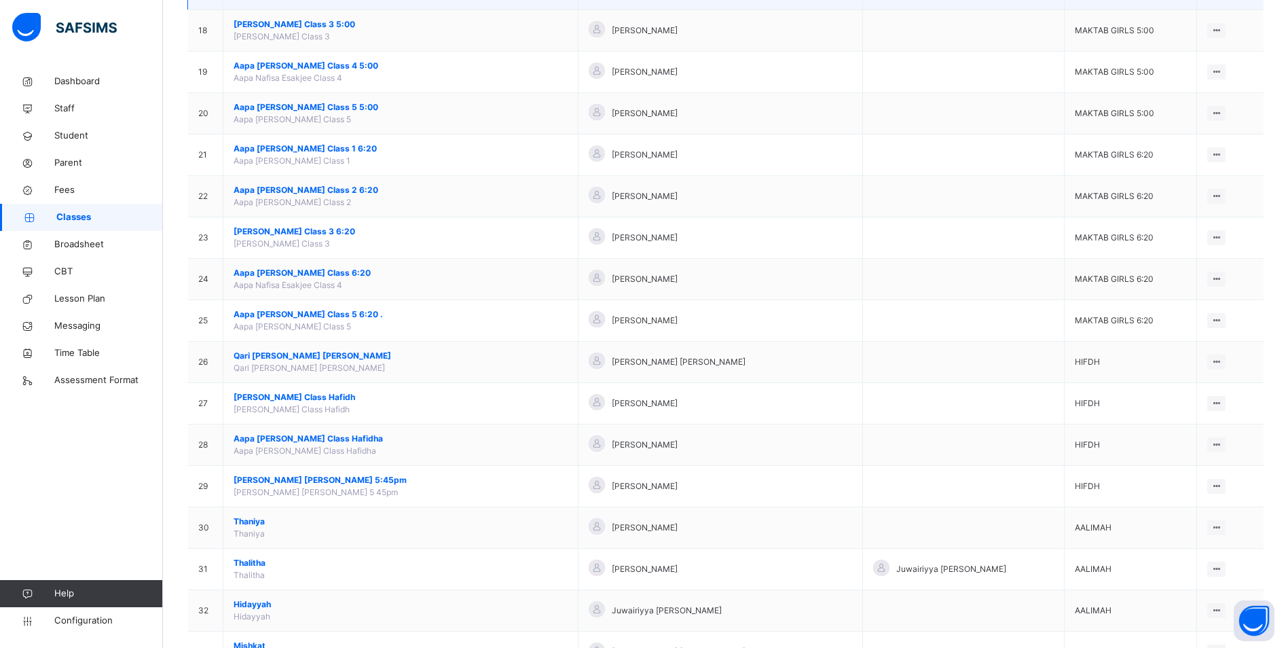
scroll to position [862, 0]
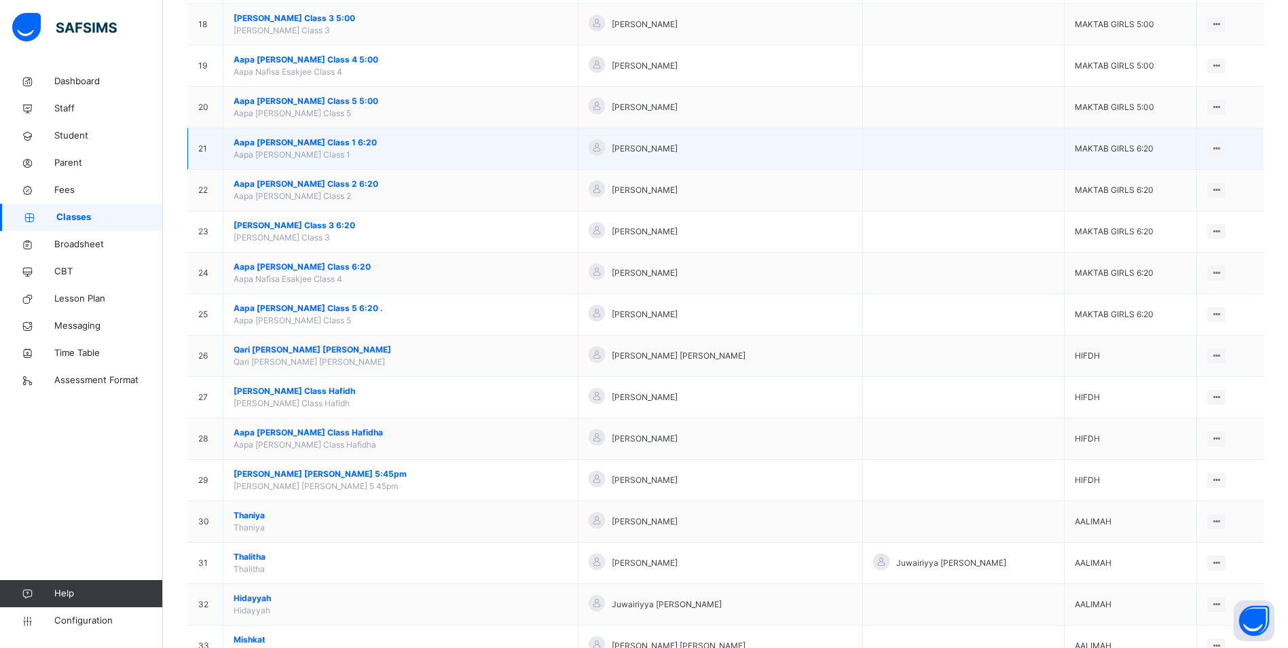
click at [344, 141] on span "Aapa [PERSON_NAME] Class 1 6:20" at bounding box center [401, 142] width 334 height 12
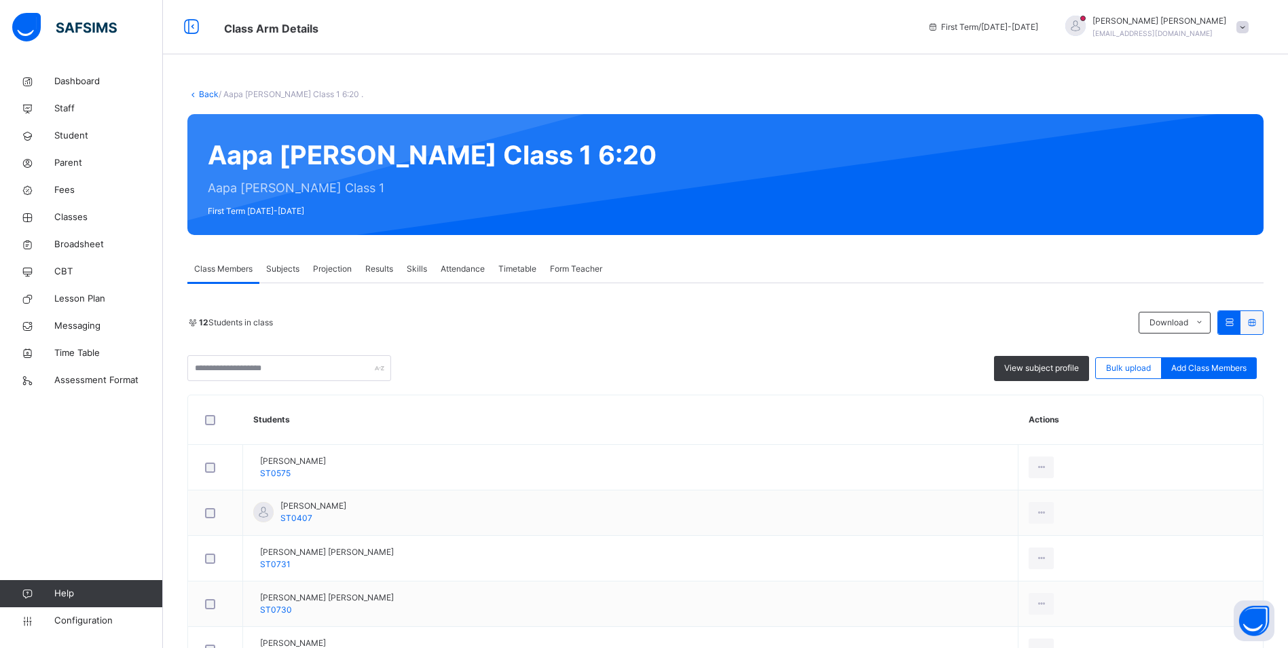
click at [473, 269] on span "Attendance" at bounding box center [463, 269] width 44 height 12
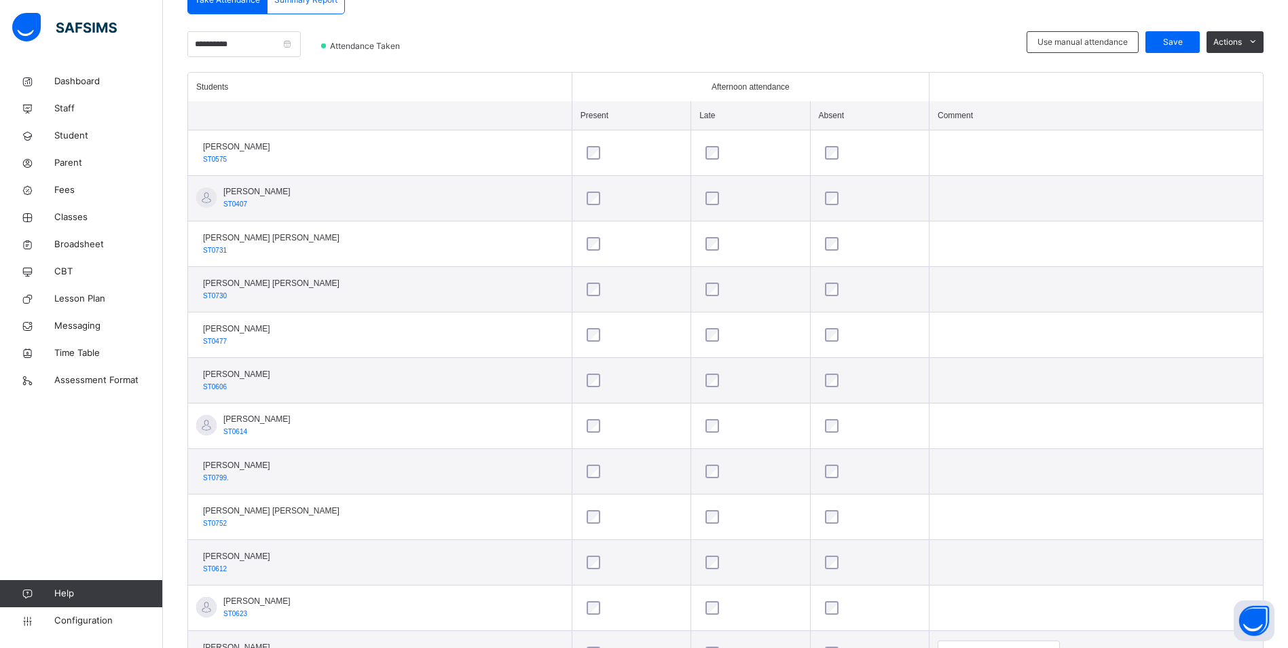
scroll to position [384, 0]
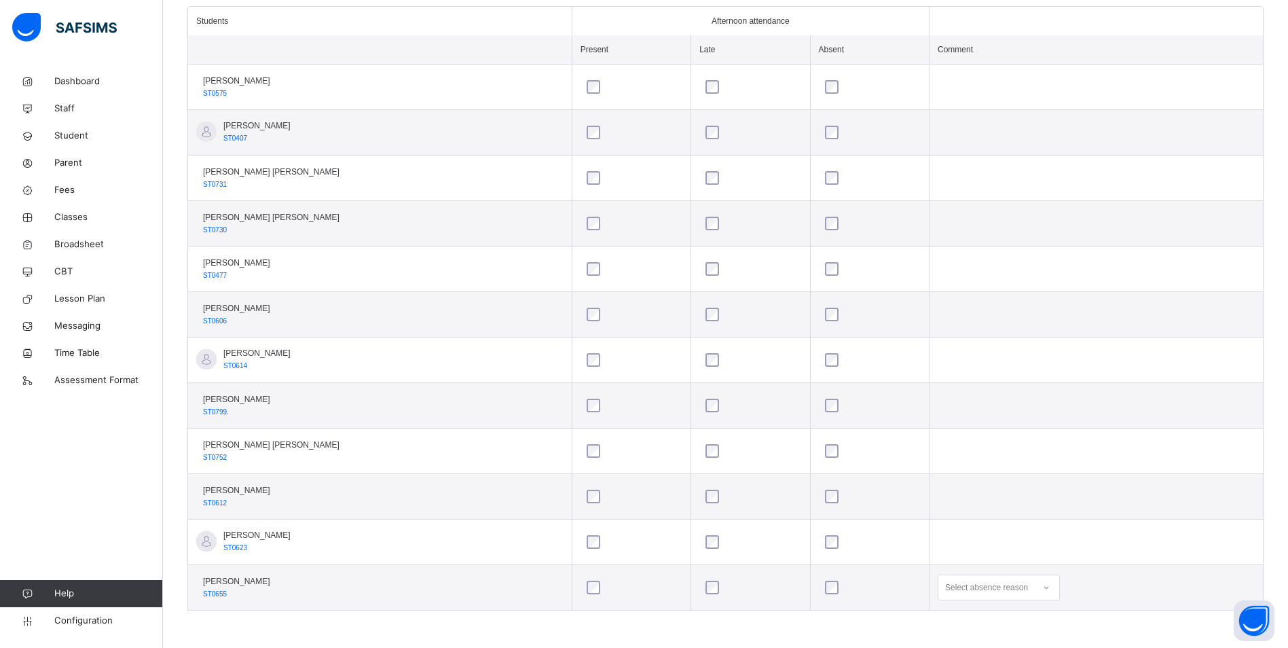
click at [1038, 587] on div "Select absence reason" at bounding box center [999, 588] width 122 height 26
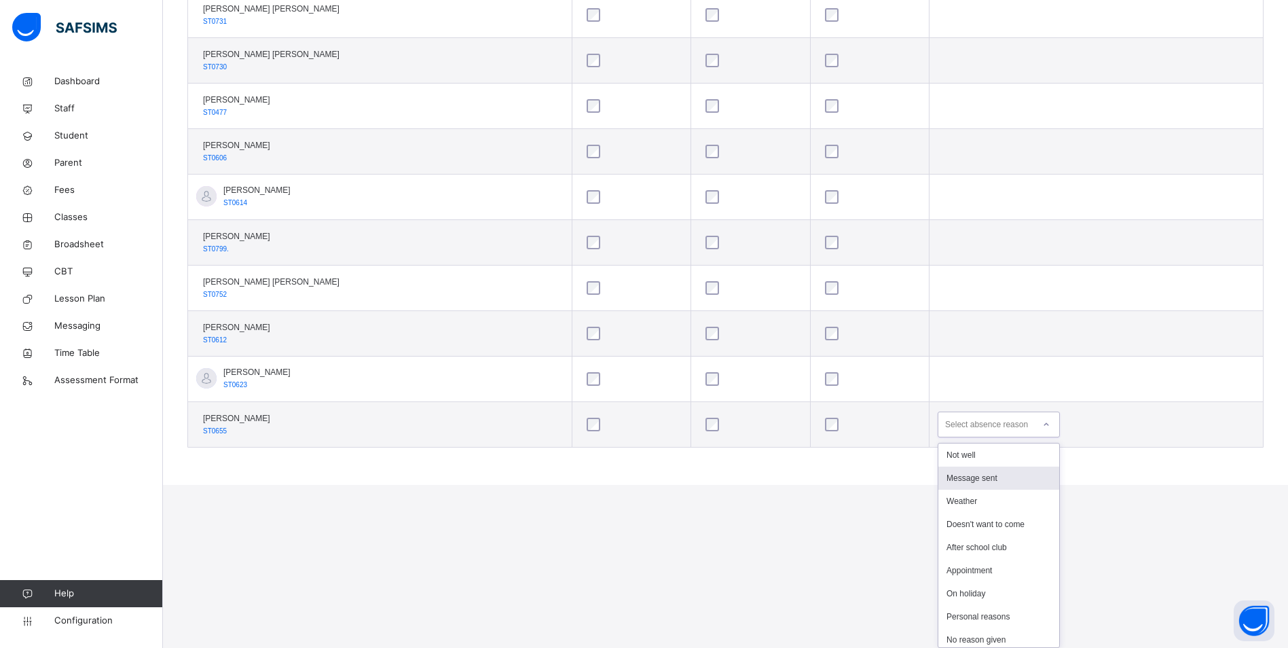
click at [975, 477] on div "Message sent" at bounding box center [999, 478] width 121 height 23
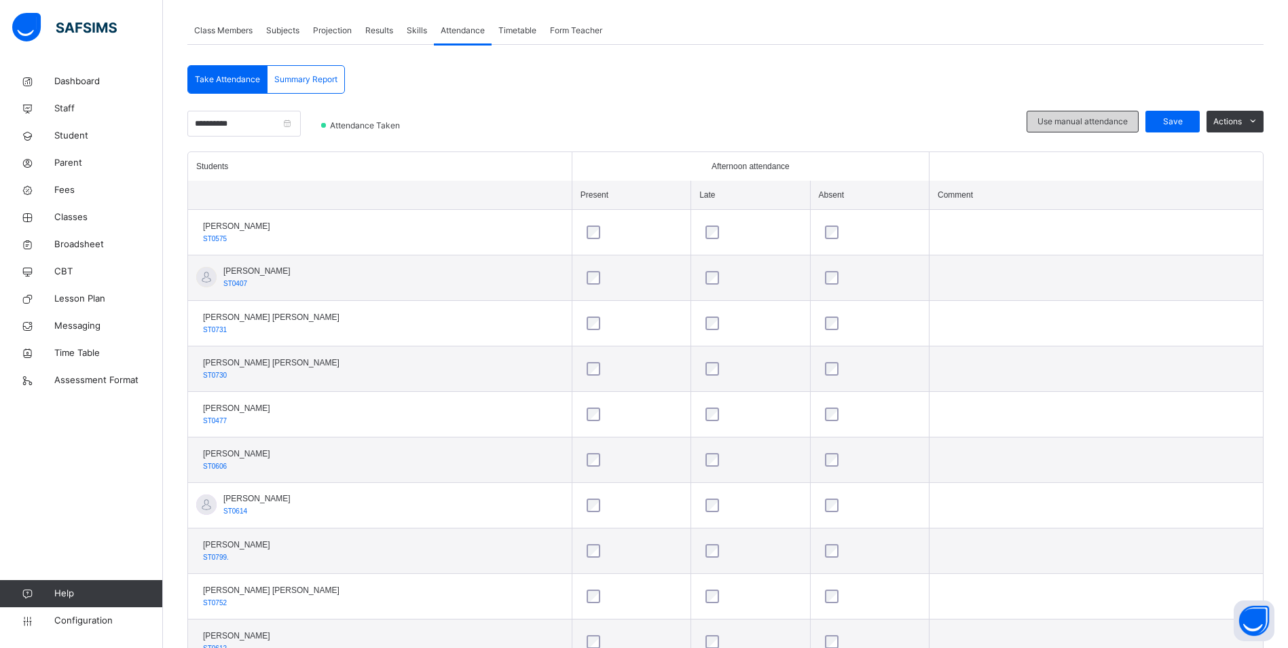
scroll to position [112, 0]
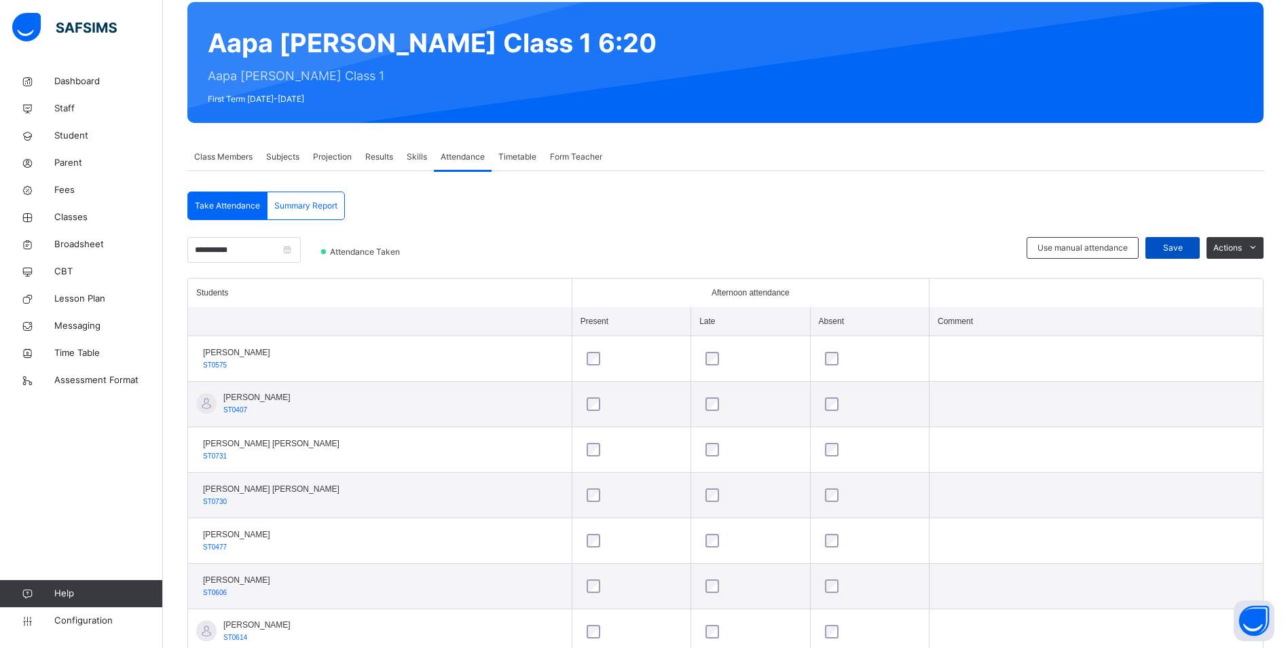
click at [1174, 249] on span "Save" at bounding box center [1173, 248] width 34 height 12
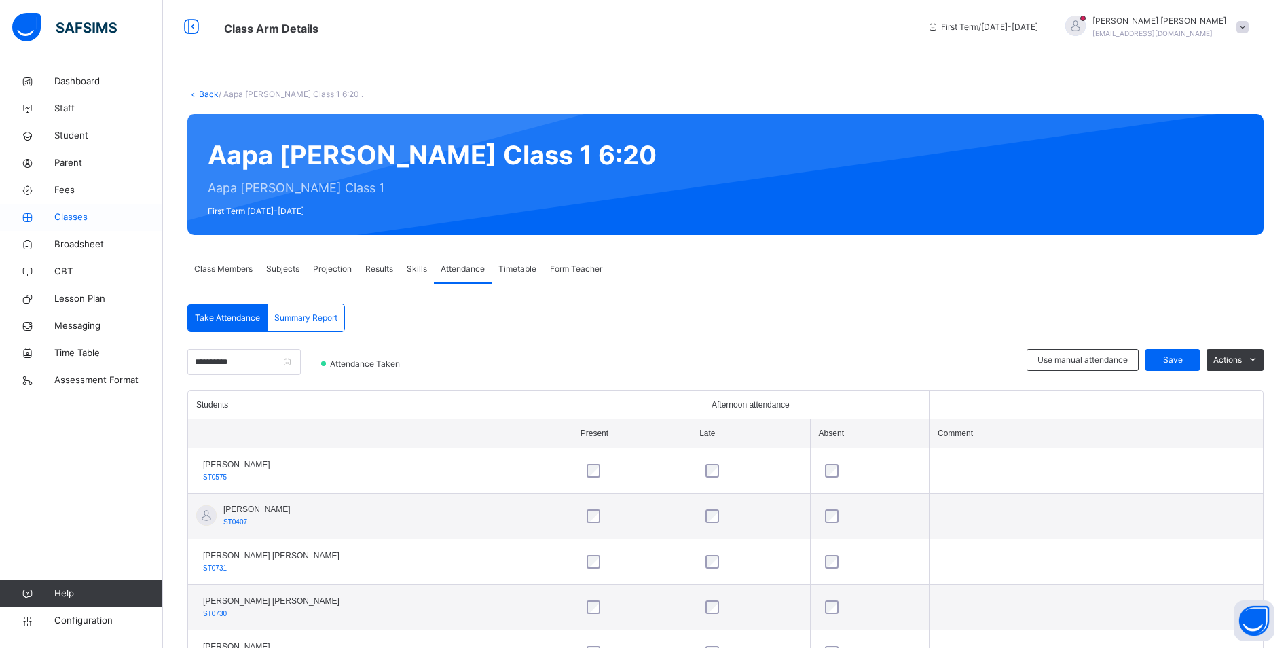
click at [79, 214] on span "Classes" at bounding box center [108, 218] width 109 height 14
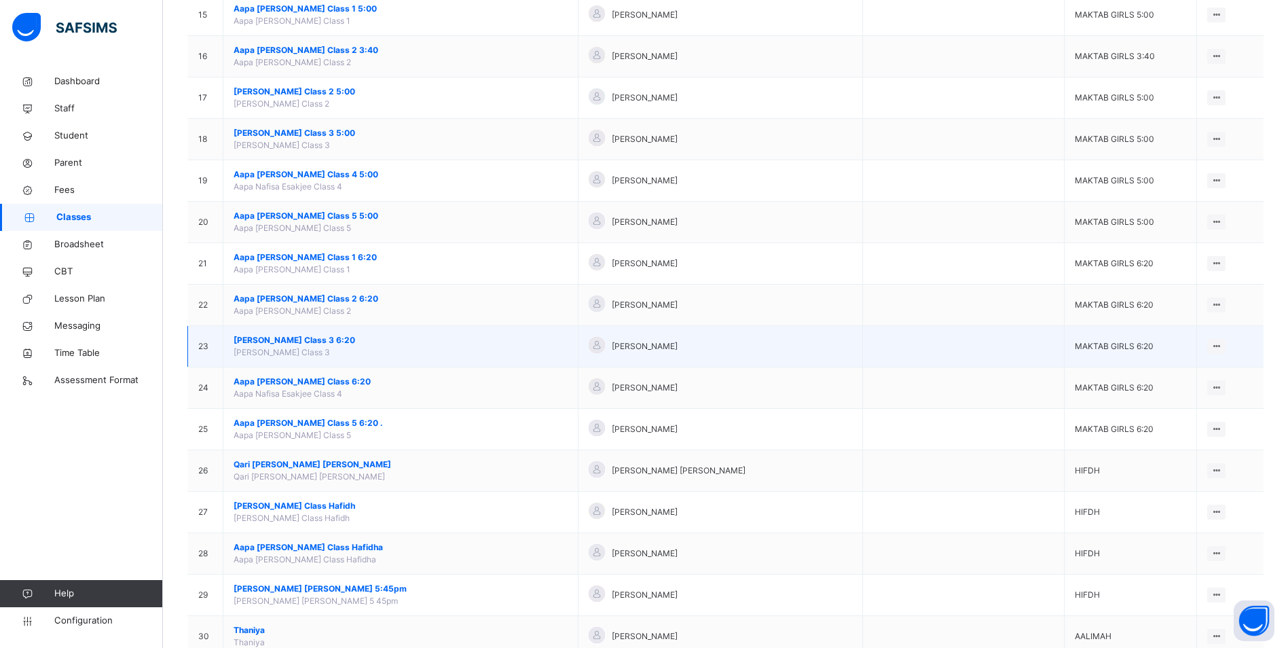
scroll to position [815, 0]
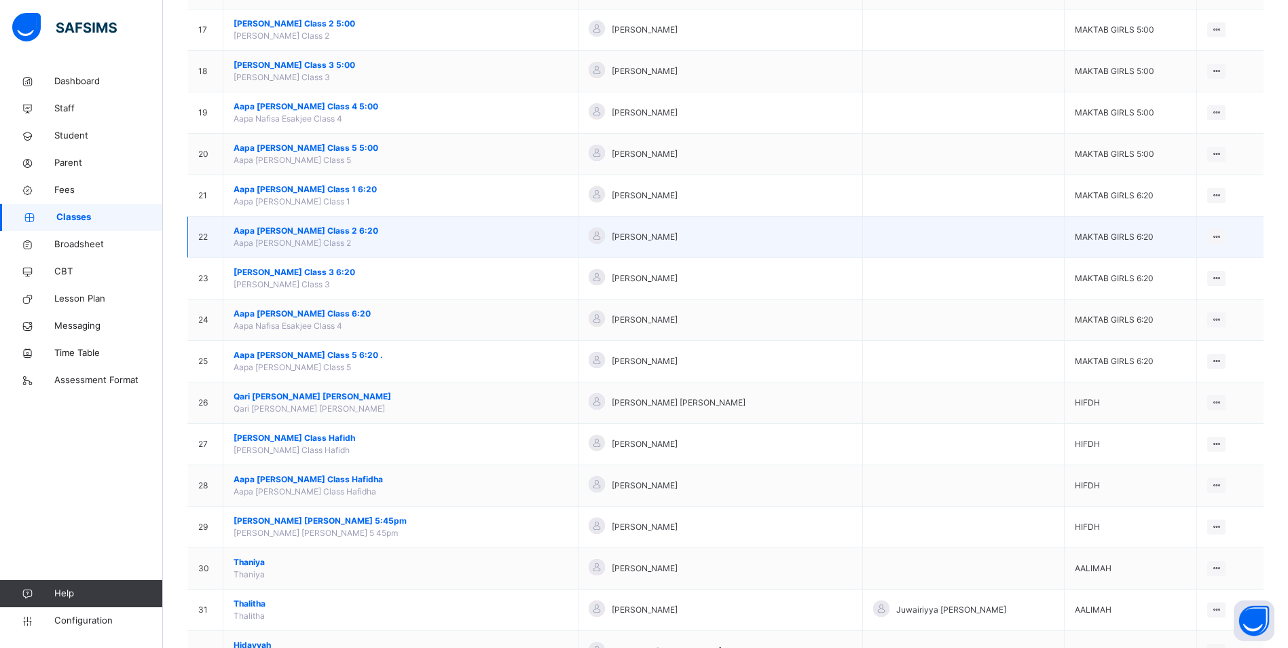
click at [356, 230] on span "Aapa [PERSON_NAME] Class 2 6:20" at bounding box center [401, 231] width 334 height 12
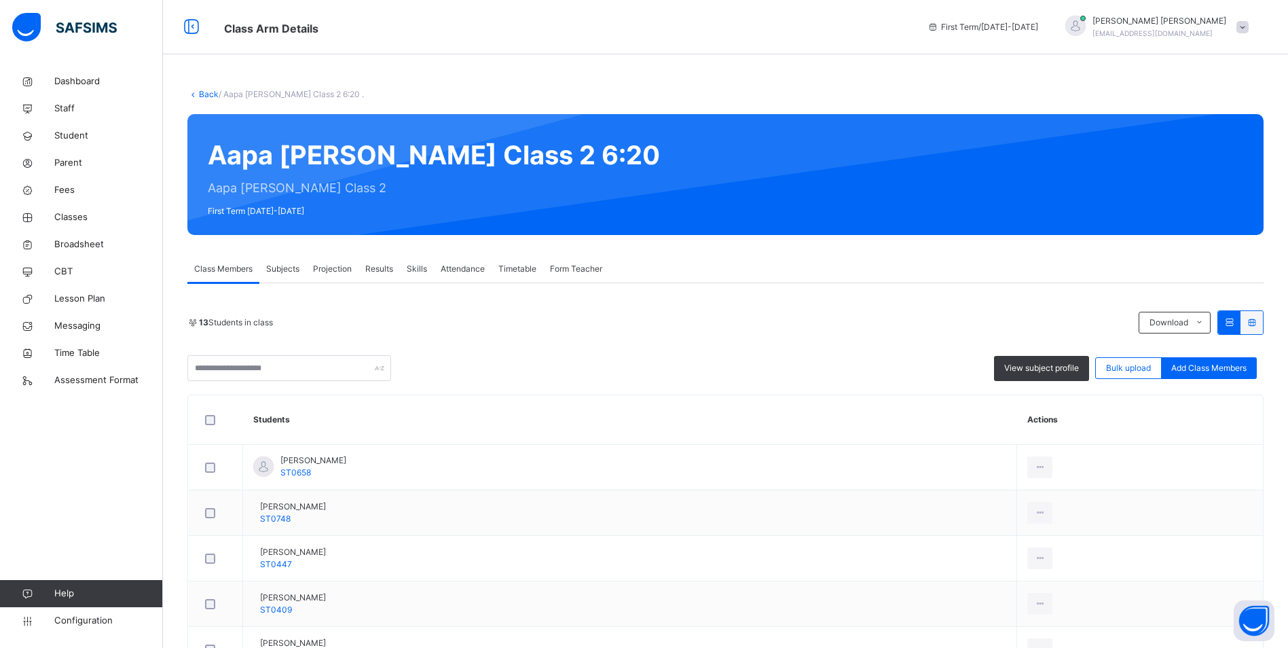
click at [456, 269] on span "Attendance" at bounding box center [463, 269] width 44 height 12
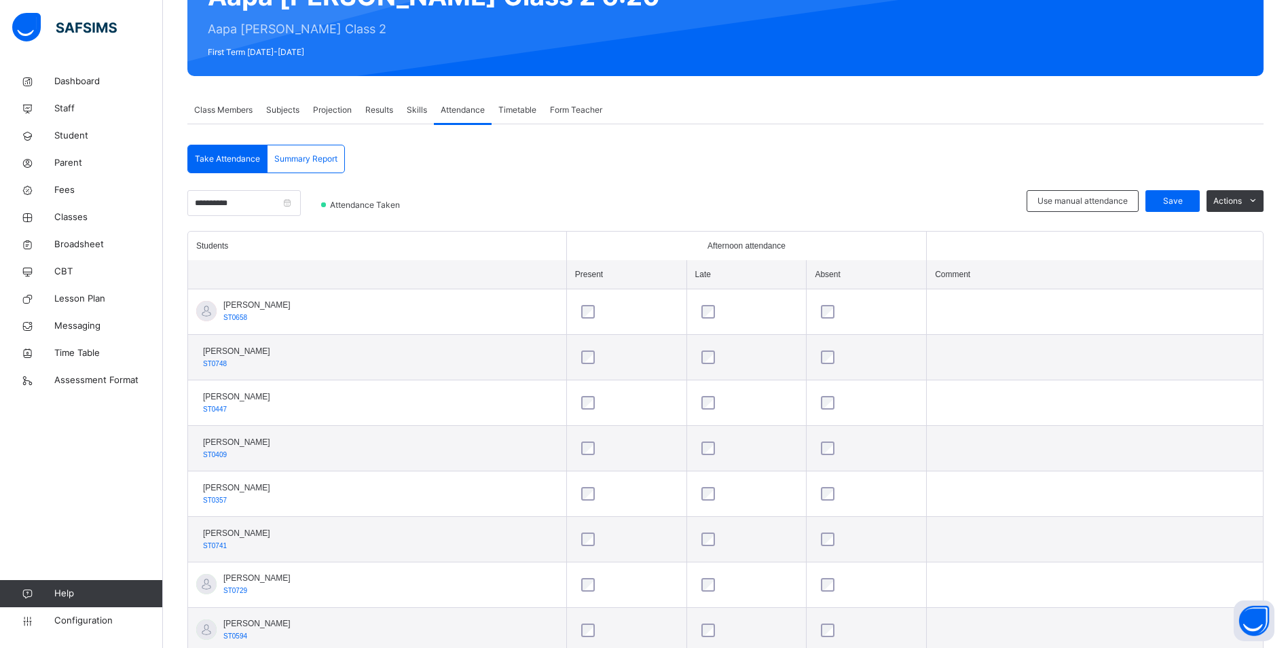
scroll to position [158, 0]
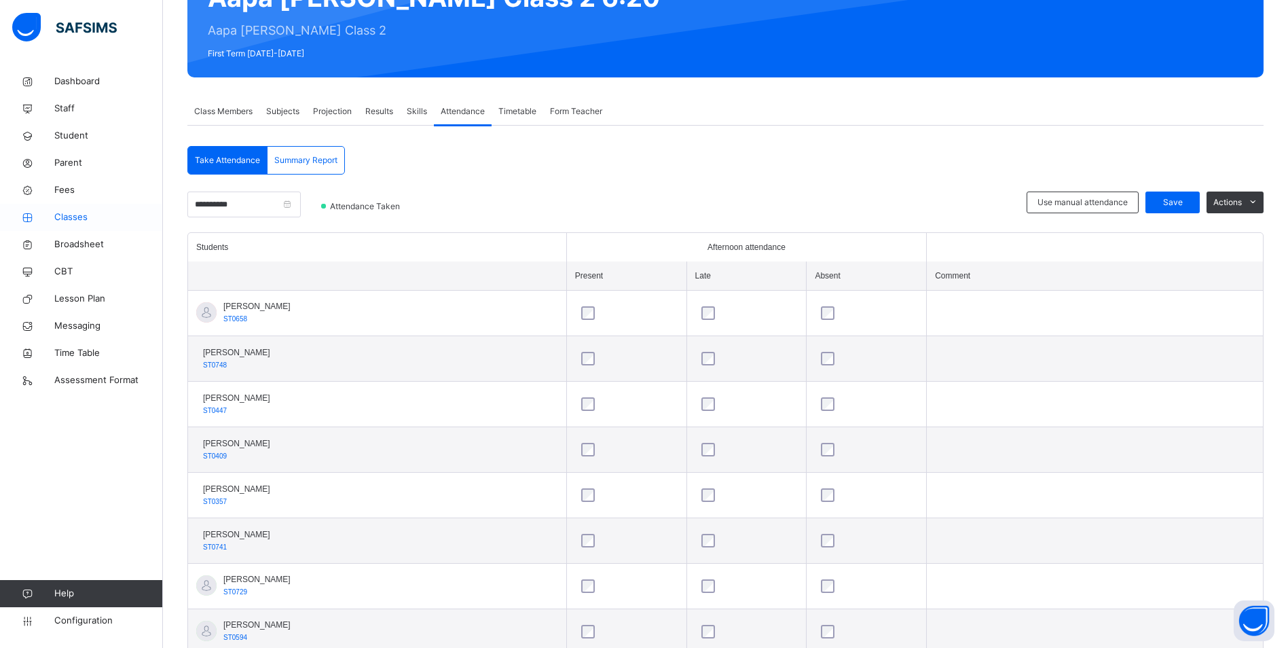
click at [92, 218] on span "Classes" at bounding box center [108, 218] width 109 height 14
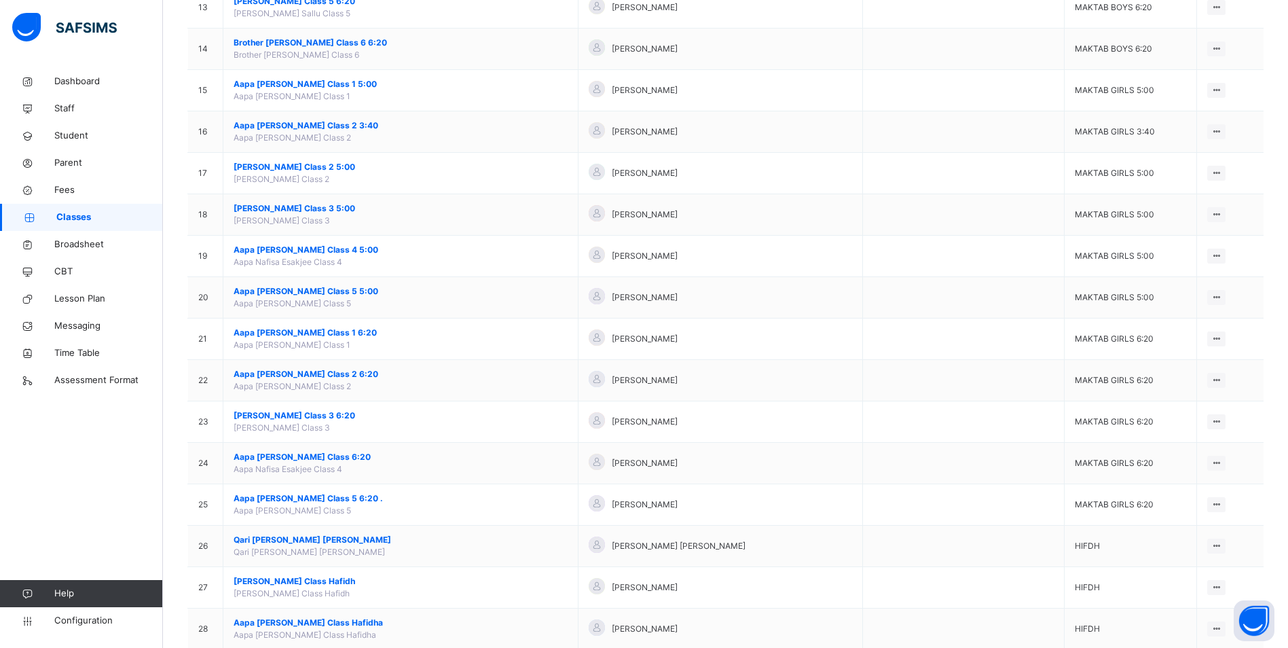
scroll to position [679, 0]
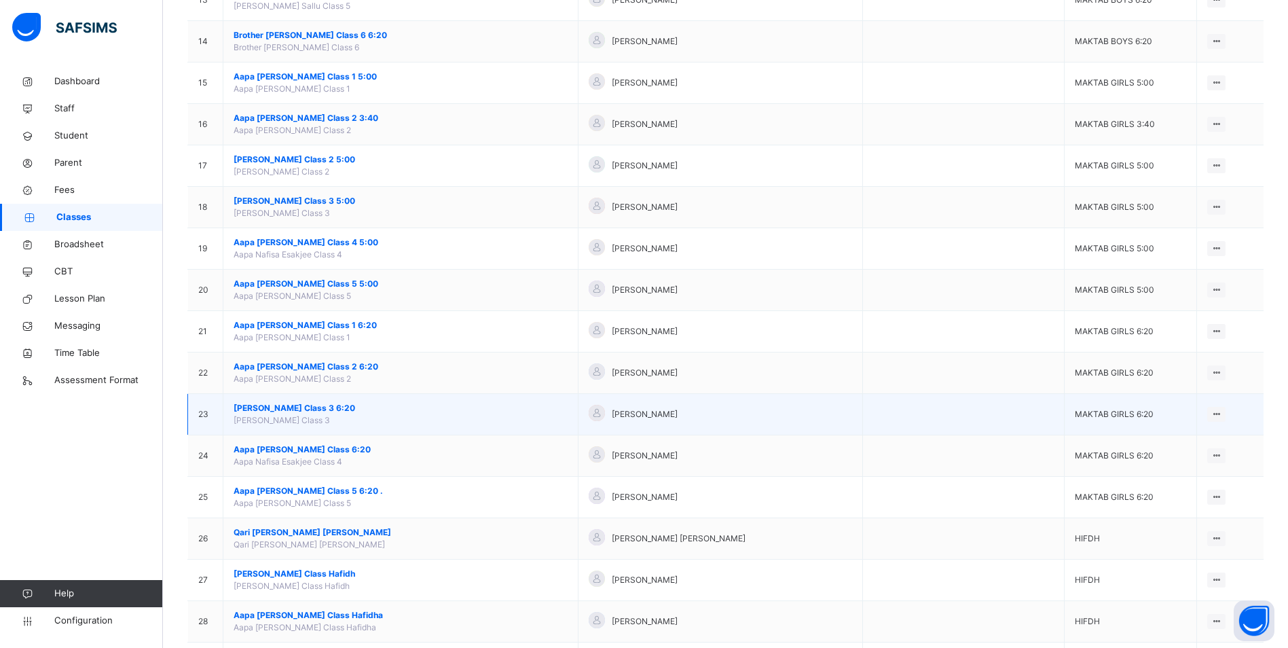
click at [361, 405] on span "[PERSON_NAME] Class 3 6:20" at bounding box center [401, 408] width 334 height 12
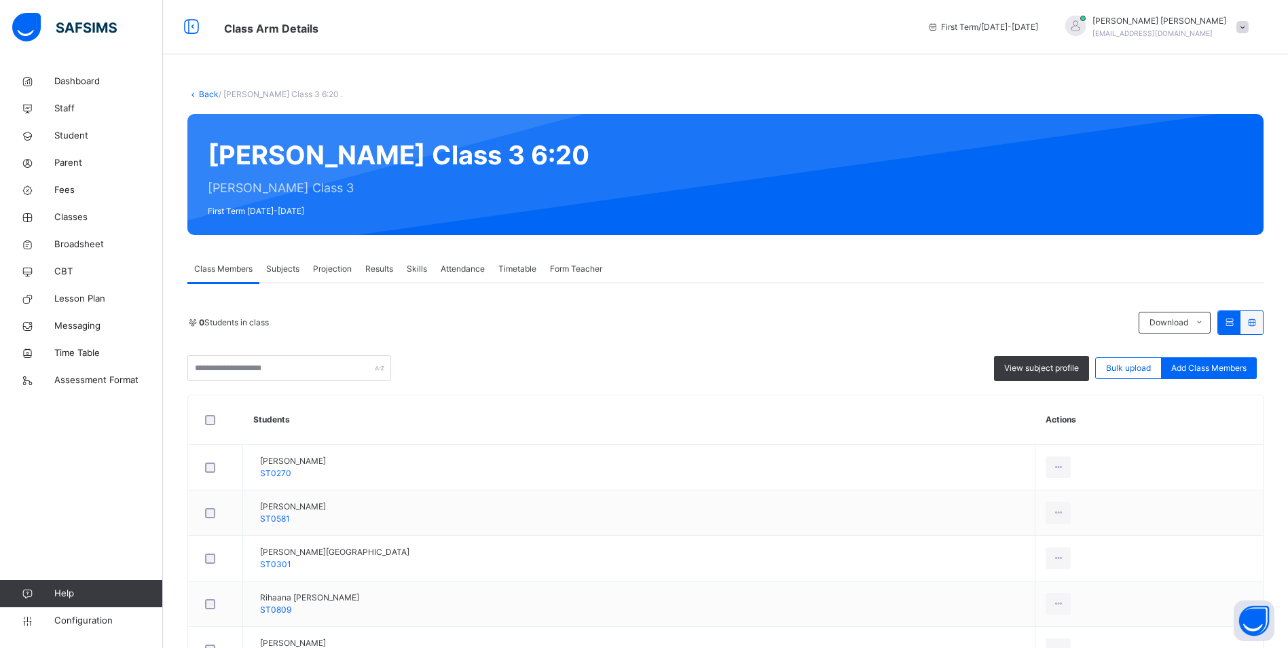
click at [452, 267] on span "Attendance" at bounding box center [463, 269] width 44 height 12
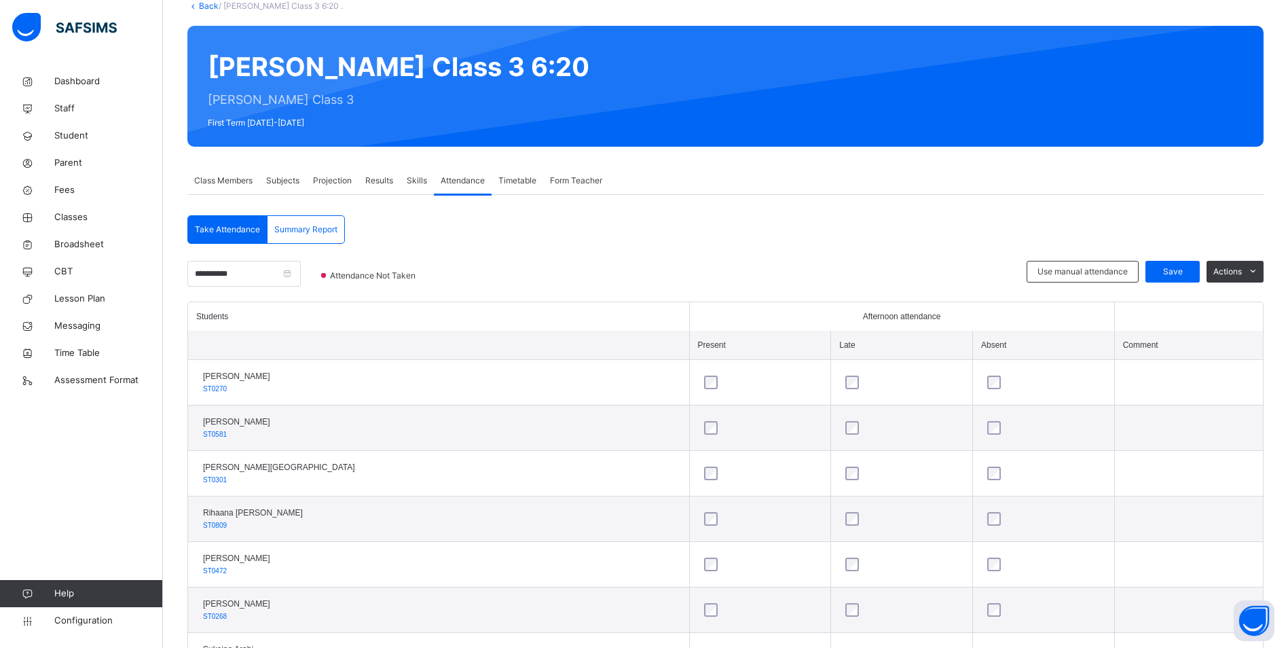
scroll to position [112, 0]
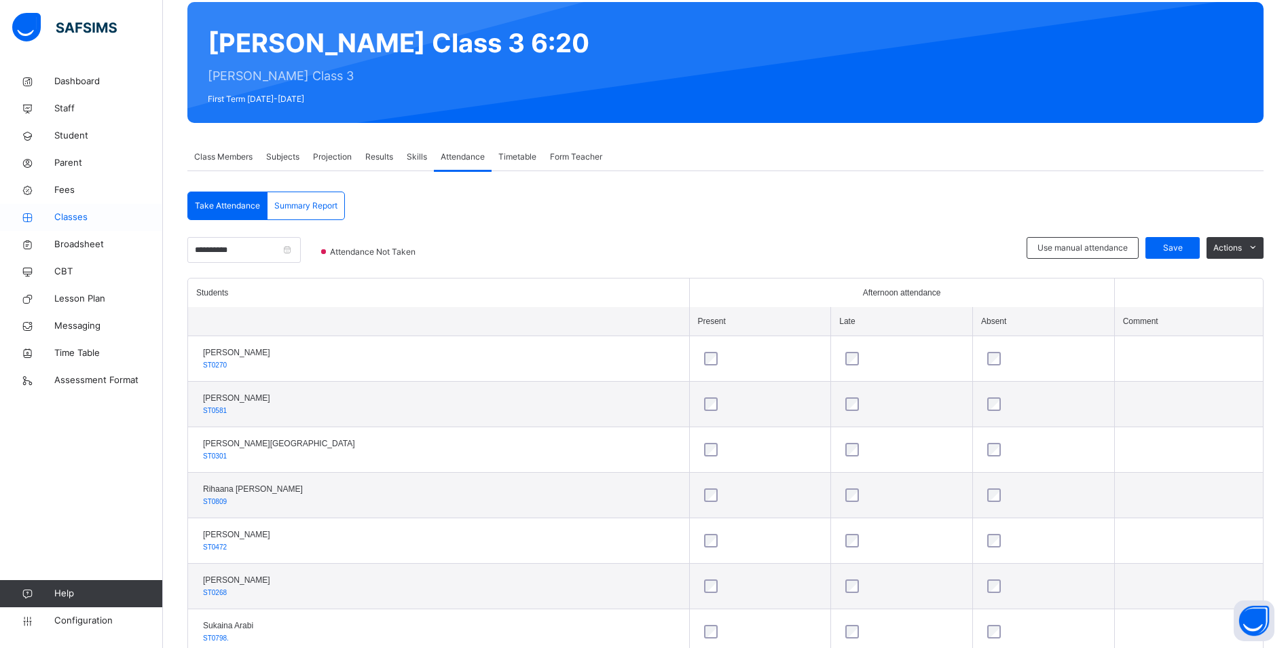
click at [84, 213] on span "Classes" at bounding box center [108, 218] width 109 height 14
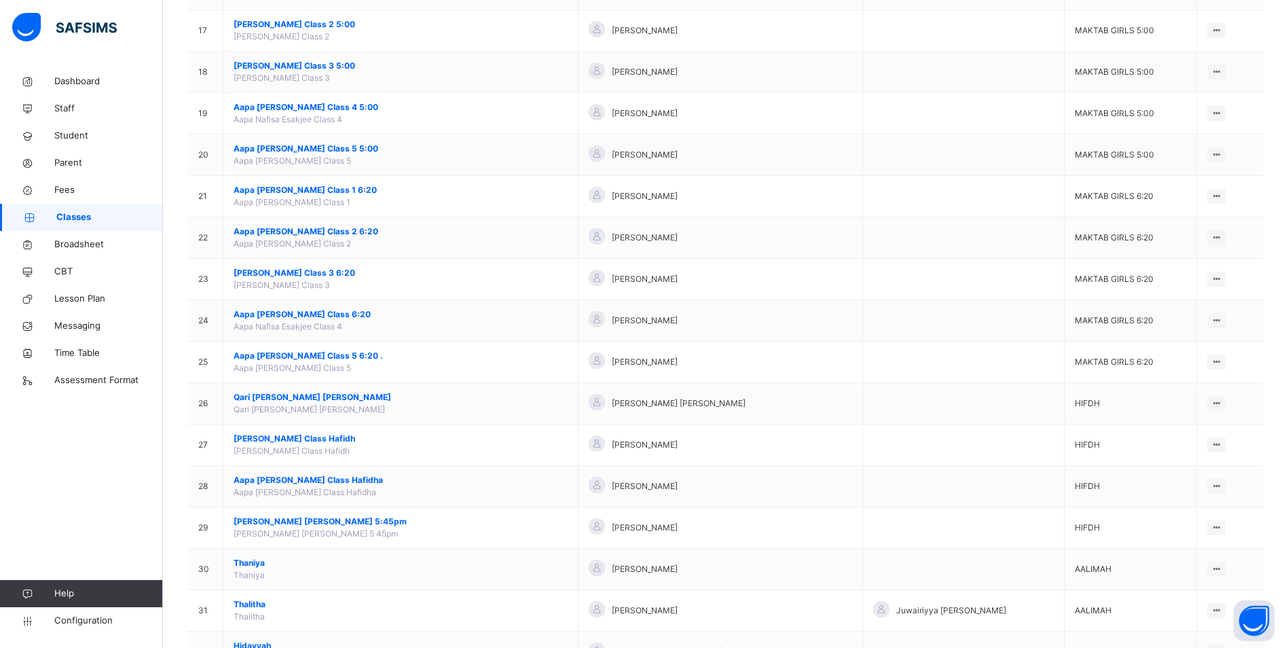
scroll to position [815, 0]
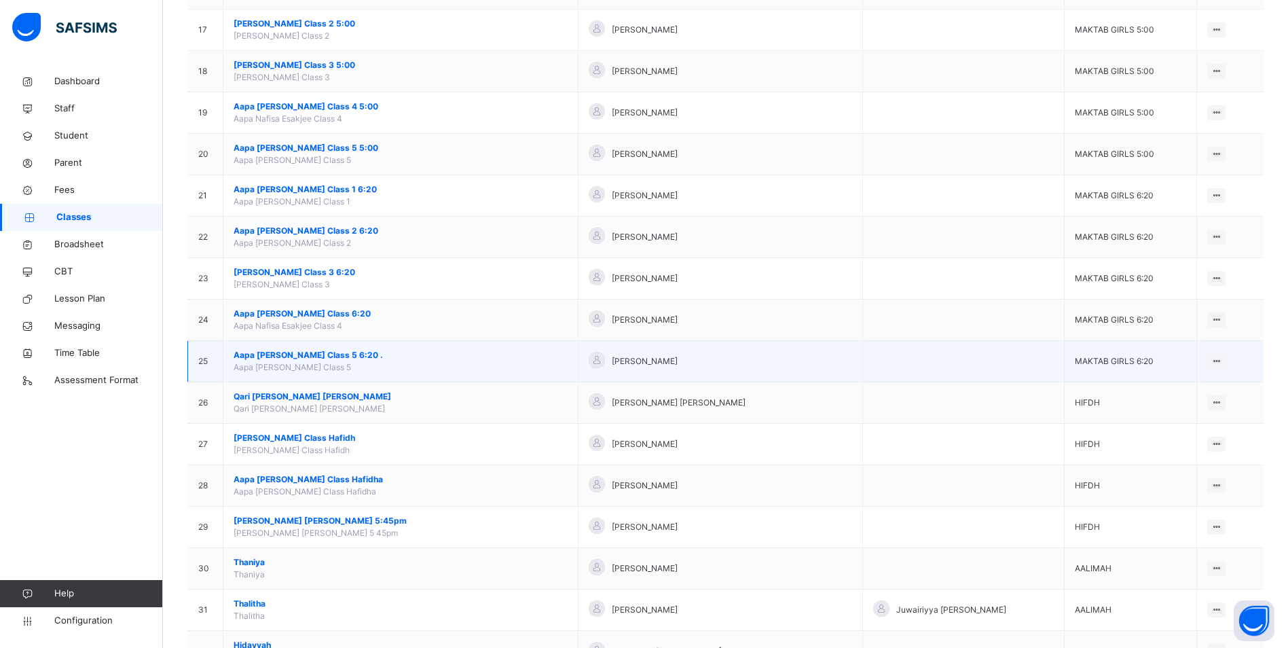
click at [343, 357] on span "Aapa [PERSON_NAME] Class 5 6:20 ." at bounding box center [401, 355] width 334 height 12
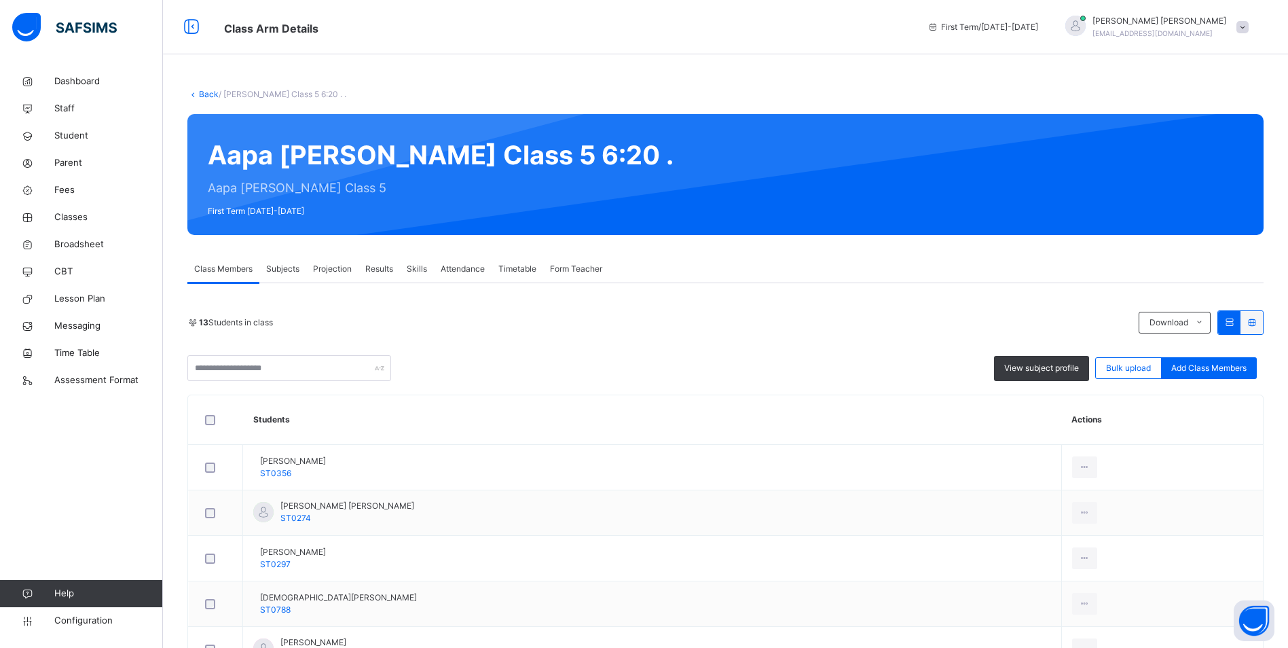
click at [466, 261] on div "Attendance" at bounding box center [463, 268] width 58 height 27
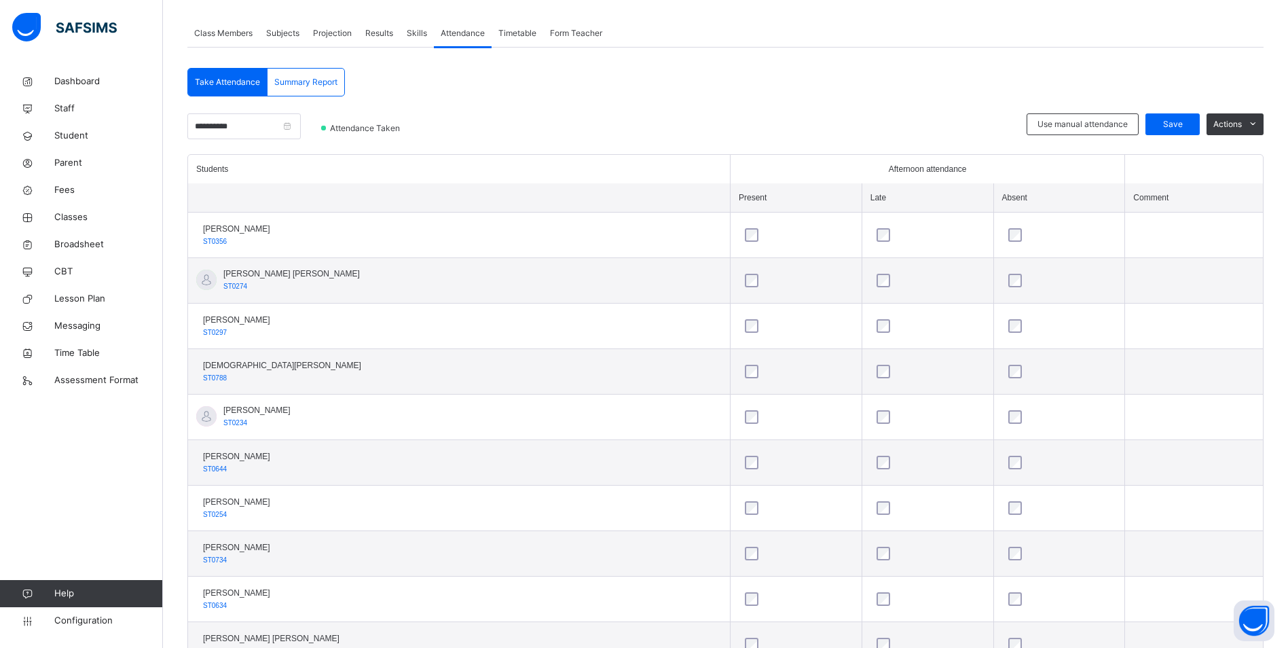
scroll to position [158, 0]
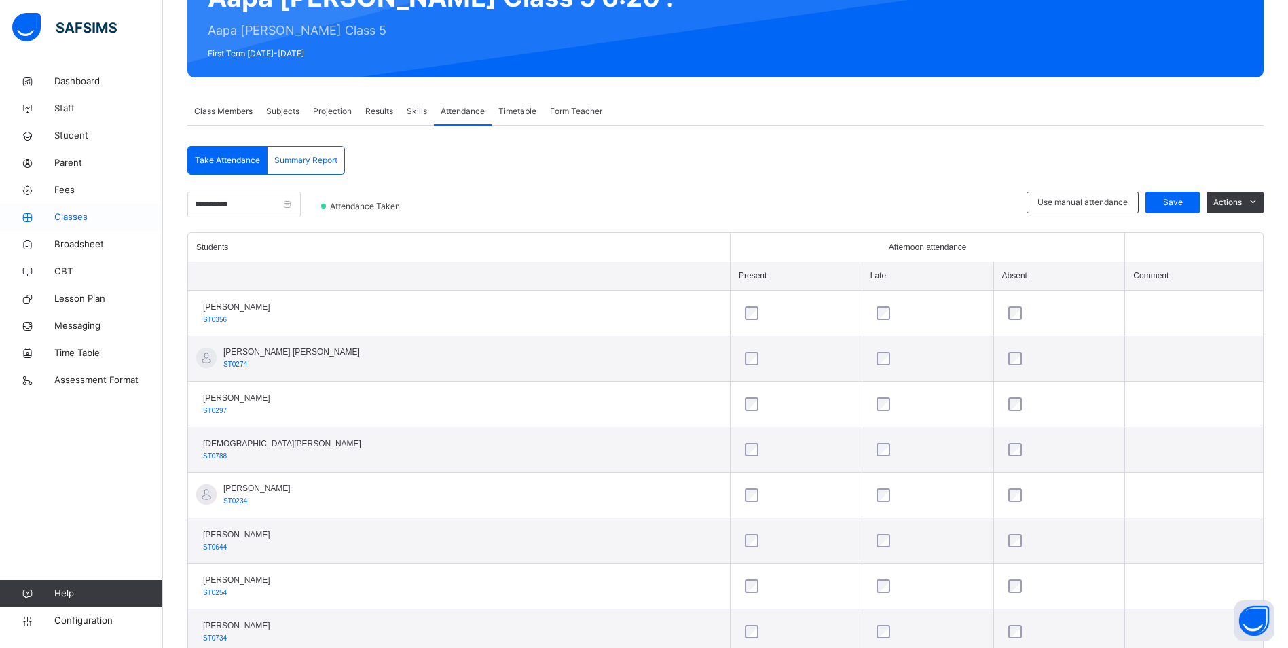
click at [81, 219] on span "Classes" at bounding box center [108, 218] width 109 height 14
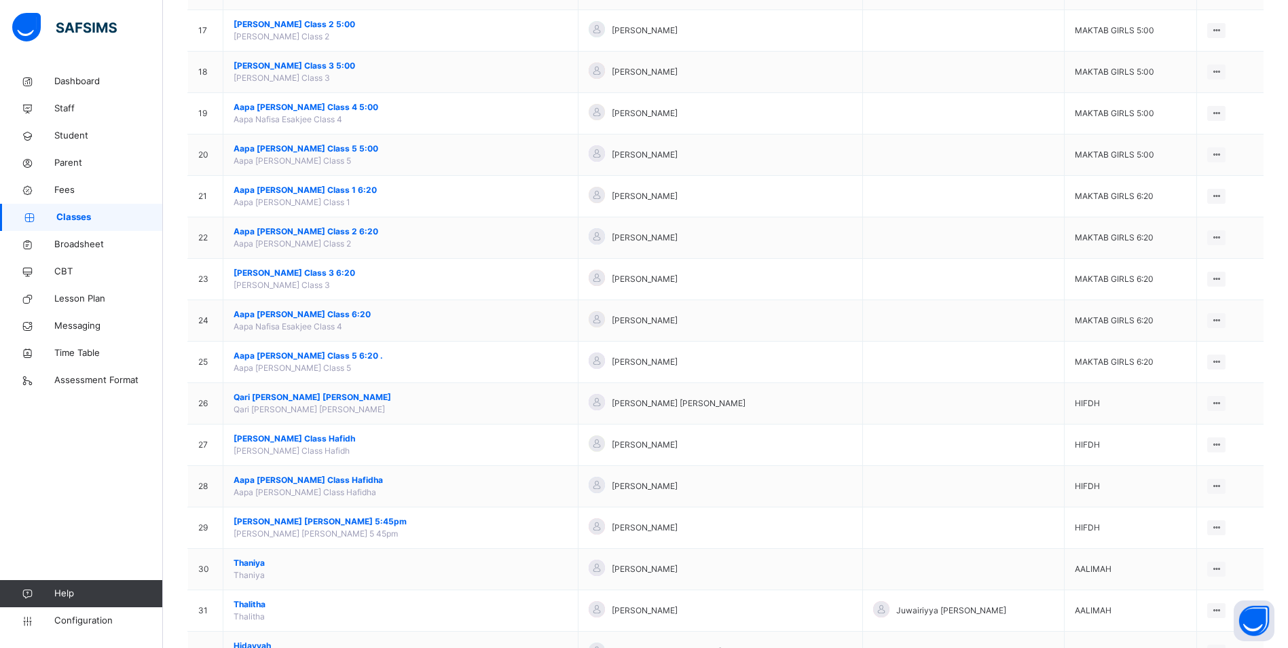
scroll to position [815, 0]
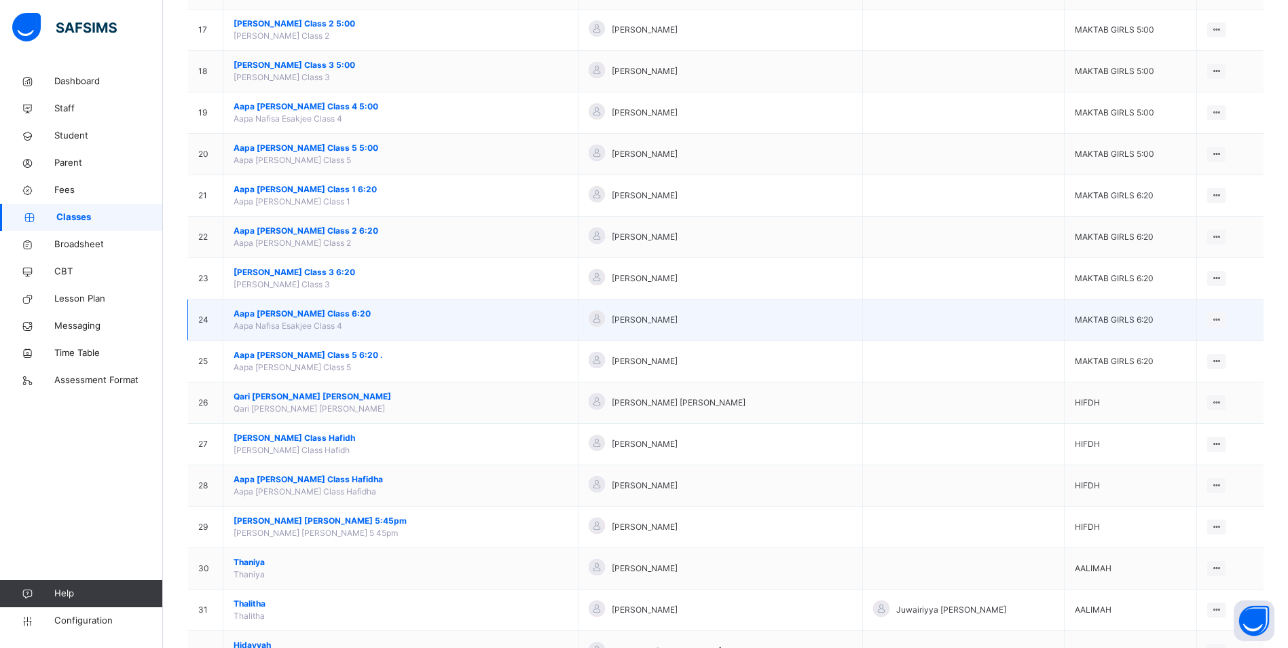
click at [325, 316] on span "Aapa [PERSON_NAME] Class 6:20" at bounding box center [401, 314] width 334 height 12
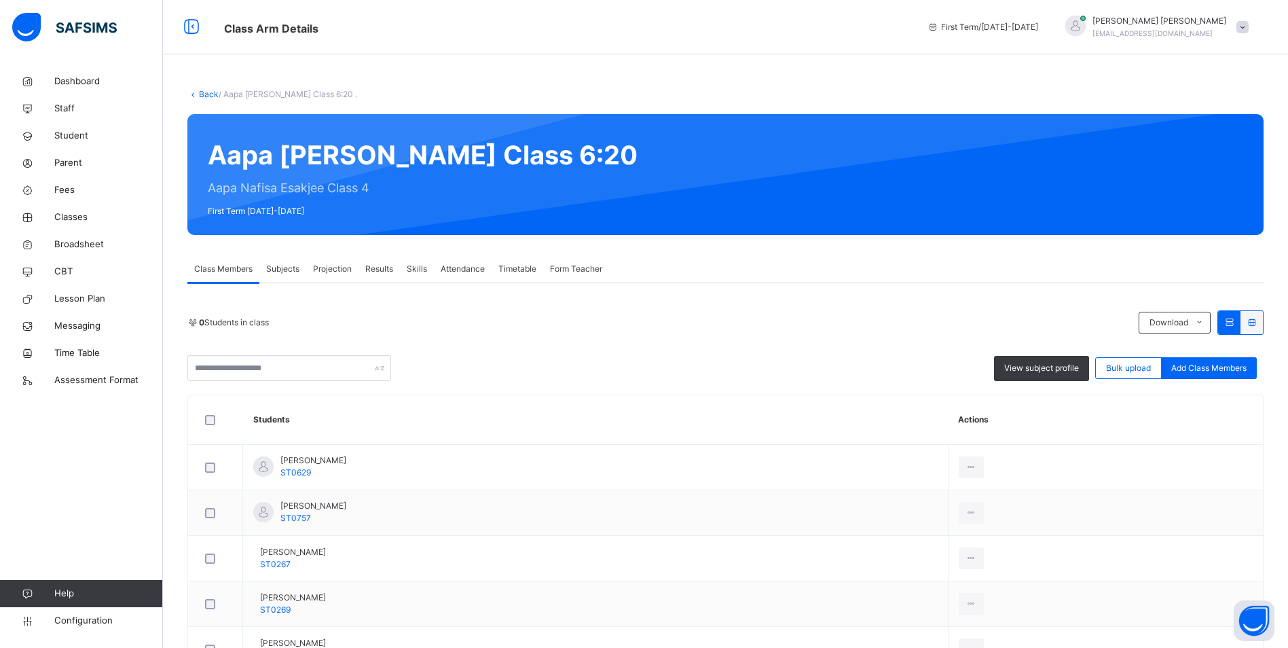
click at [477, 265] on span "Attendance" at bounding box center [463, 269] width 44 height 12
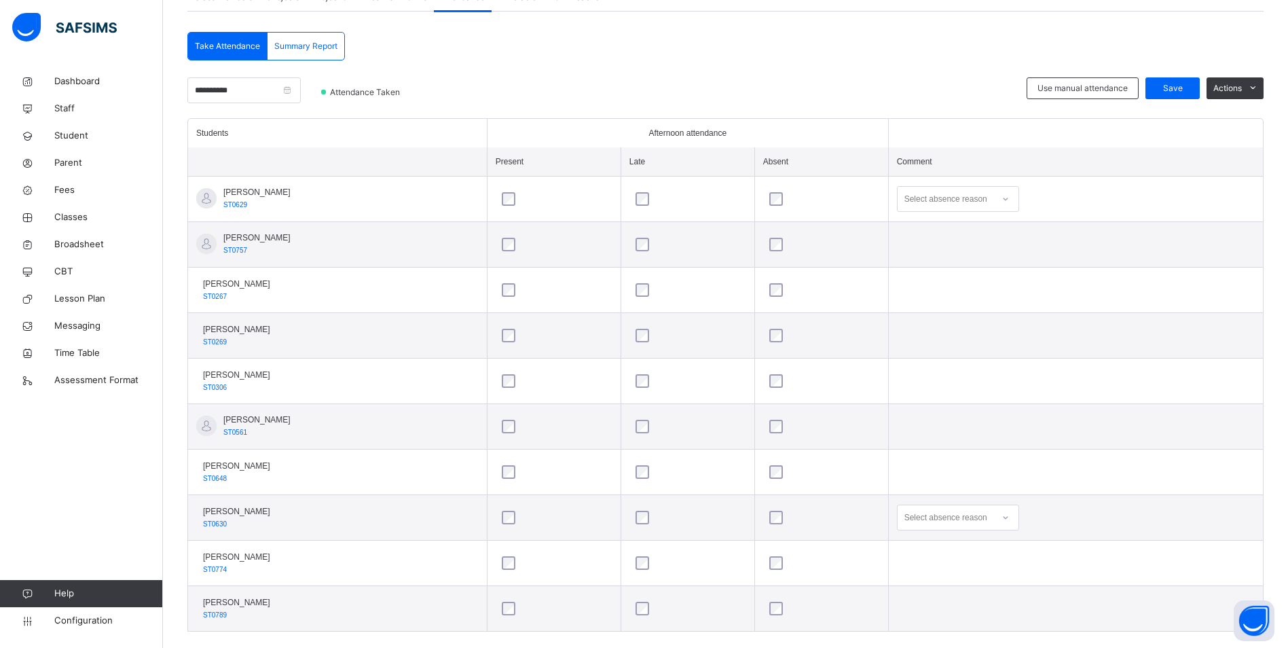
scroll to position [293, 0]
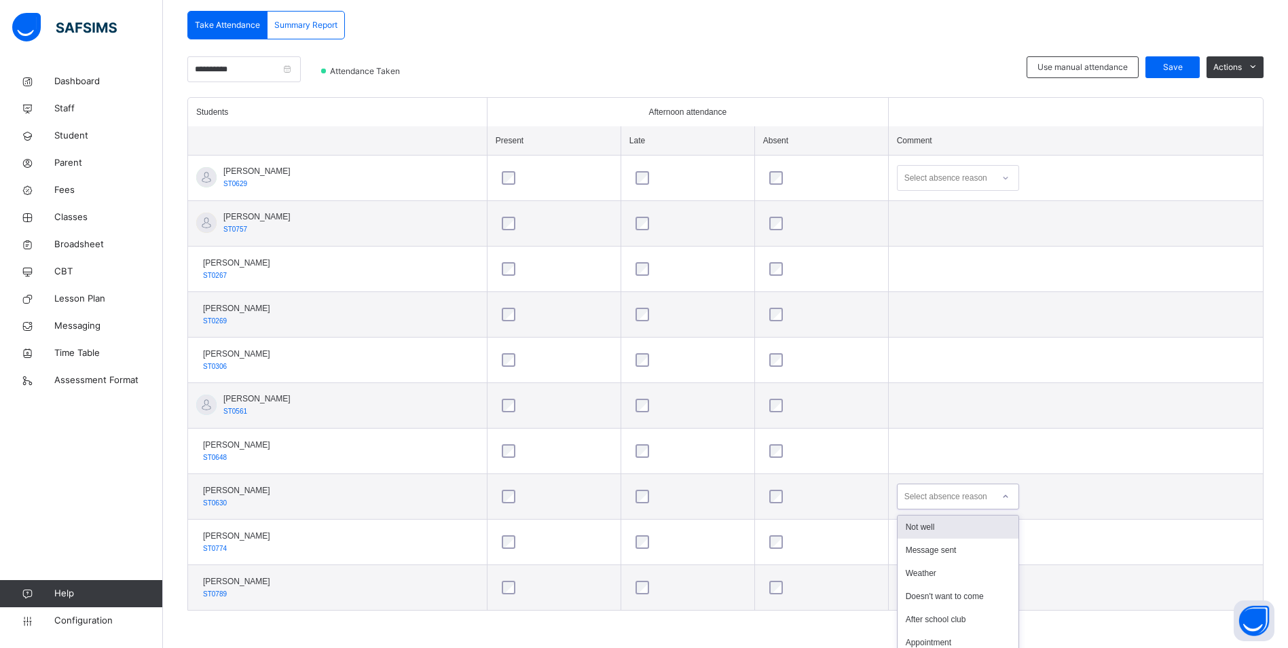
click at [1006, 495] on icon at bounding box center [1006, 497] width 8 height 14
click at [972, 547] on div "Message sent" at bounding box center [958, 550] width 121 height 23
click at [1008, 179] on icon at bounding box center [1005, 178] width 5 height 3
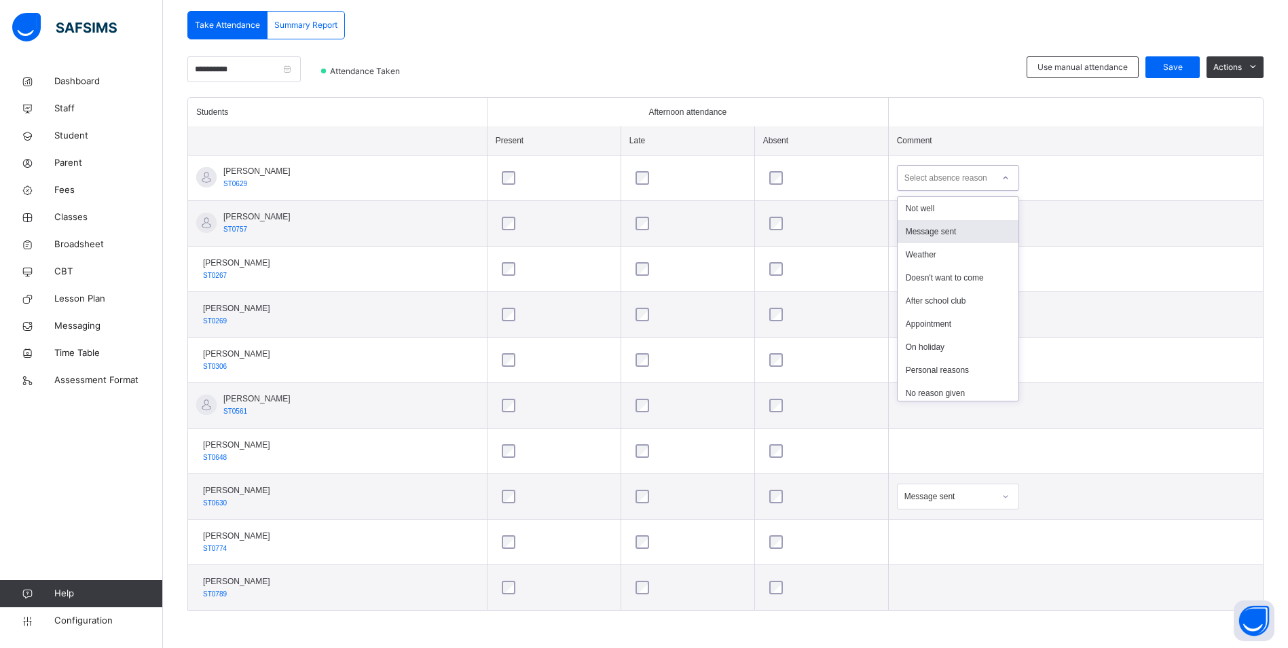
click at [970, 226] on div "Message sent" at bounding box center [958, 231] width 121 height 23
click at [1184, 64] on span "Save" at bounding box center [1173, 67] width 34 height 12
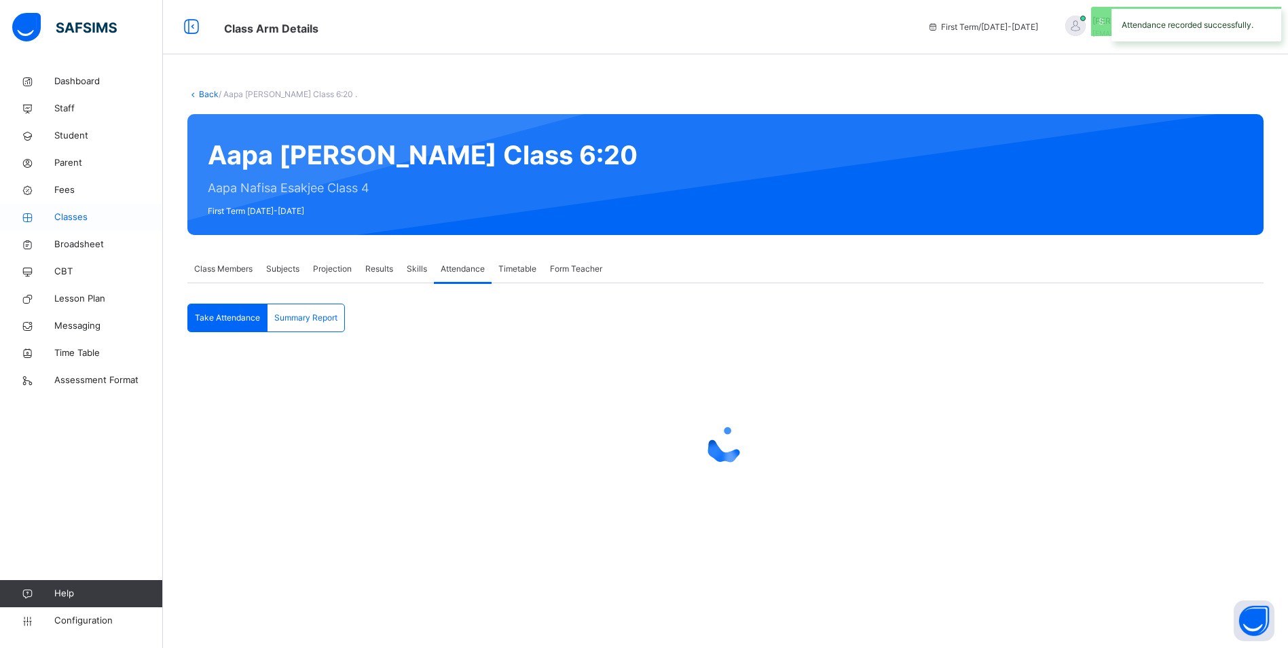
scroll to position [0, 0]
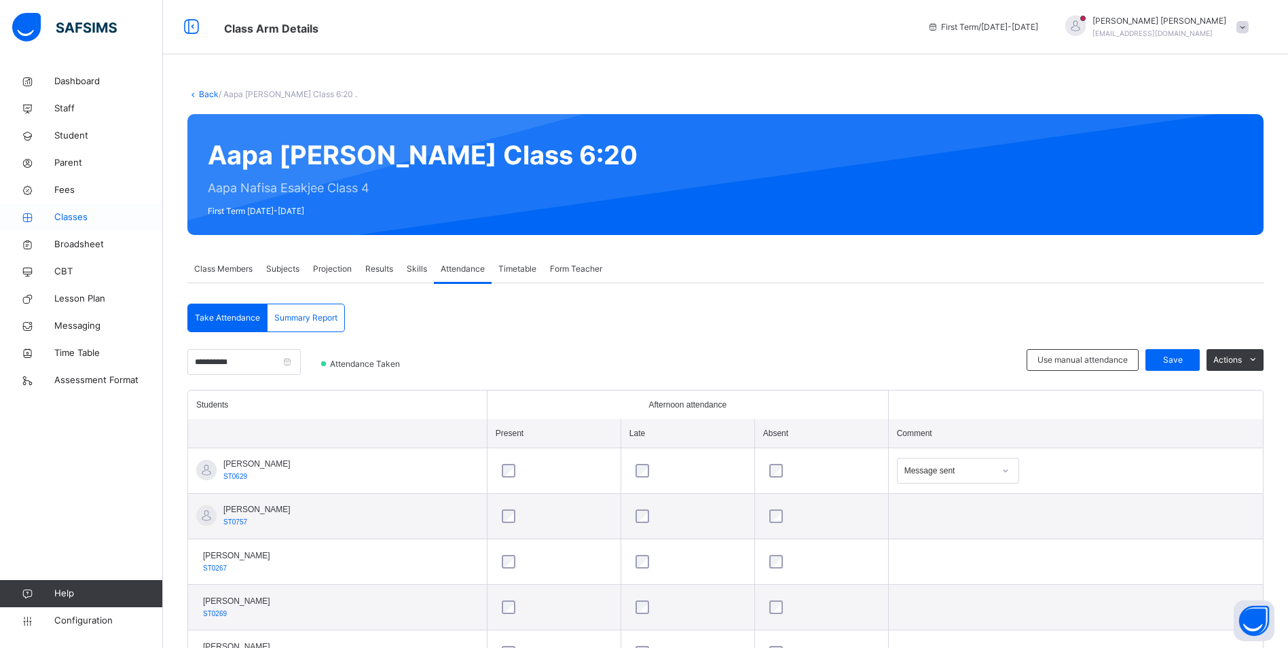
click at [77, 219] on span "Classes" at bounding box center [108, 218] width 109 height 14
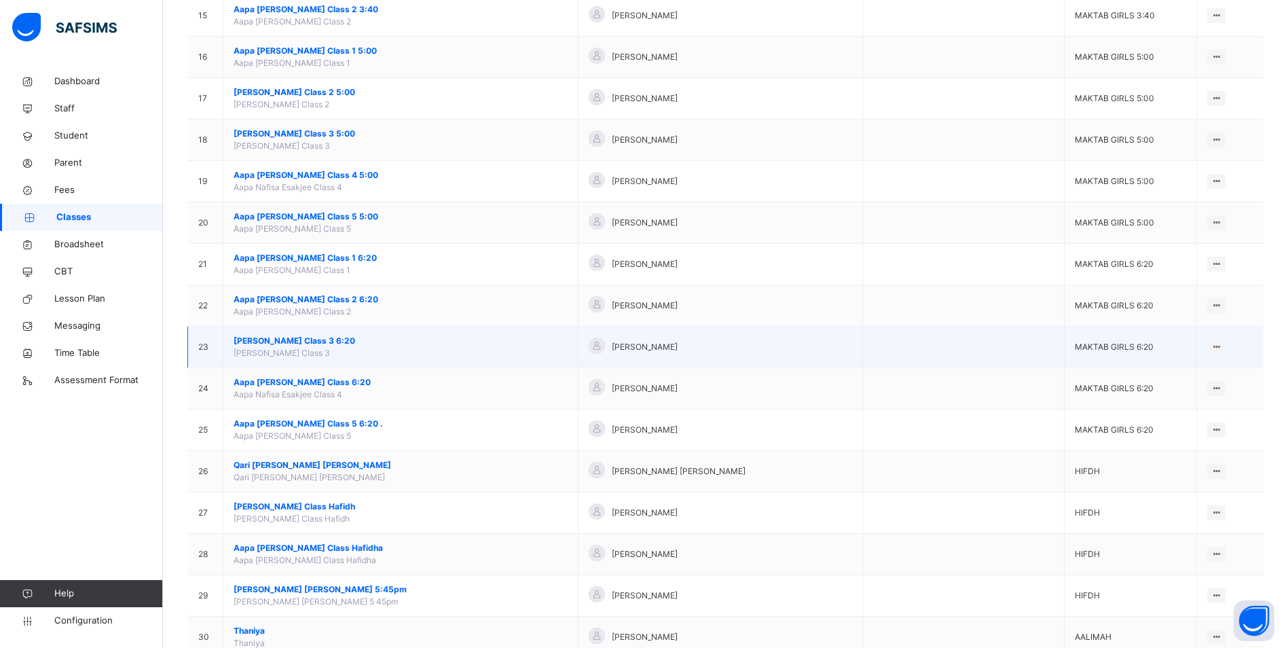
scroll to position [747, 0]
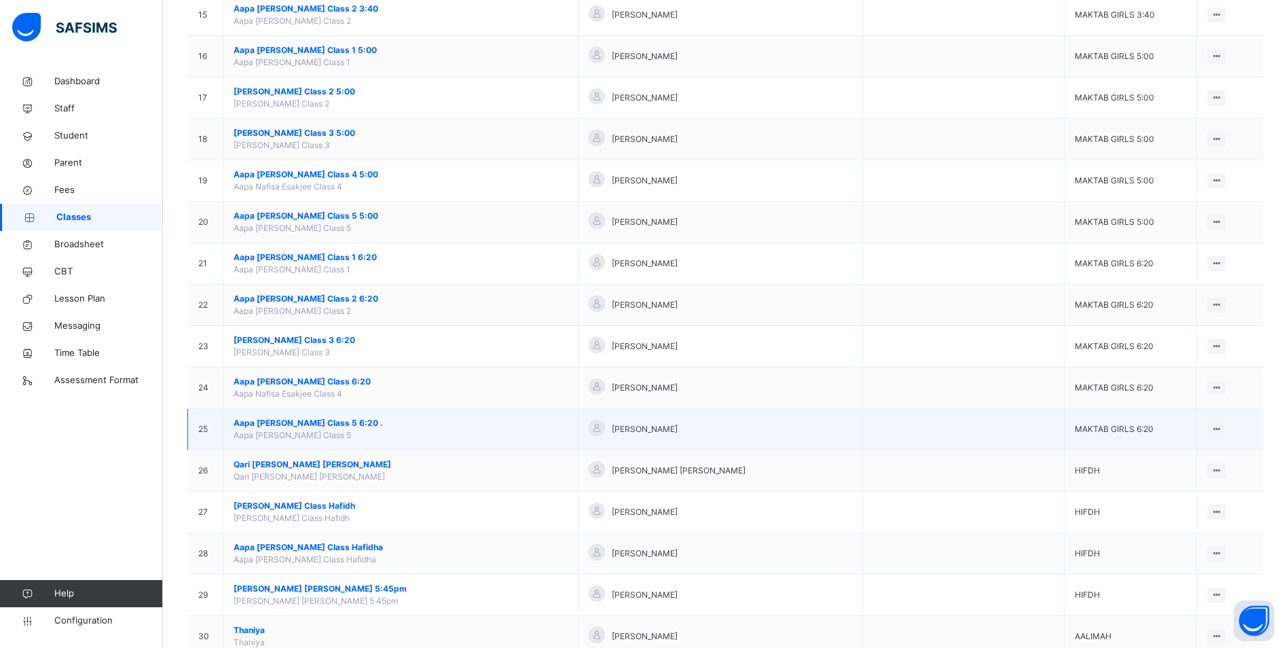
click at [349, 421] on span "Aapa [PERSON_NAME] Class 5 6:20 ." at bounding box center [401, 423] width 334 height 12
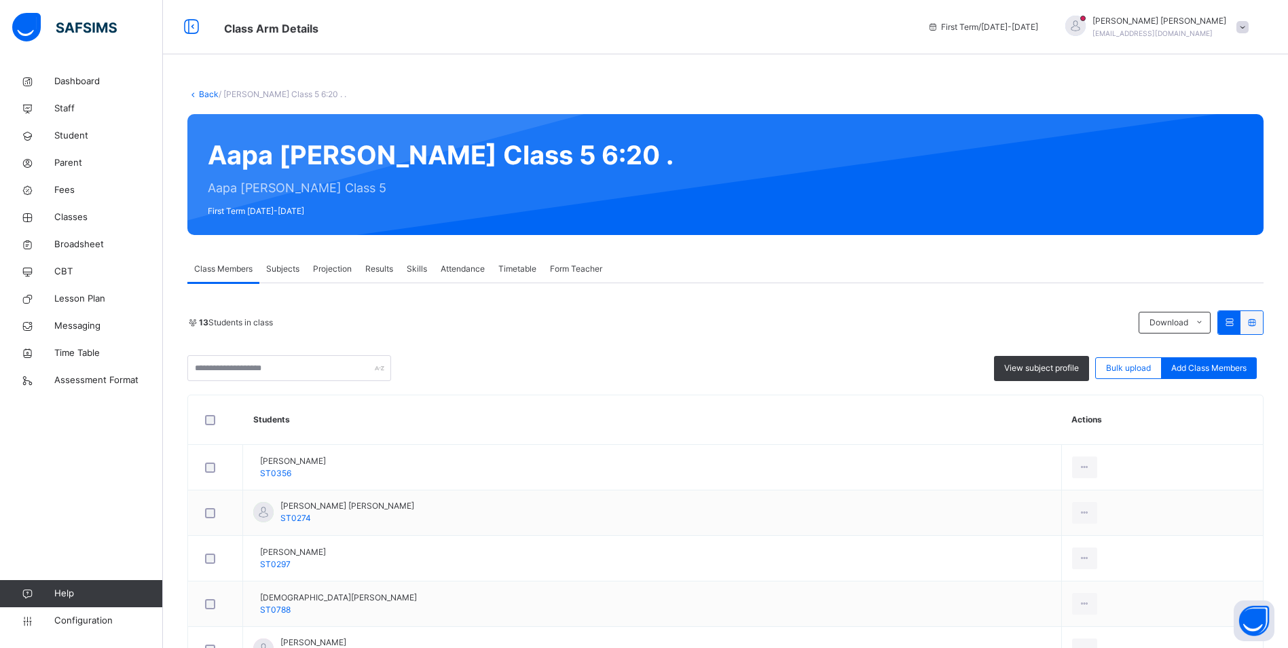
click at [477, 272] on span "Attendance" at bounding box center [463, 269] width 44 height 12
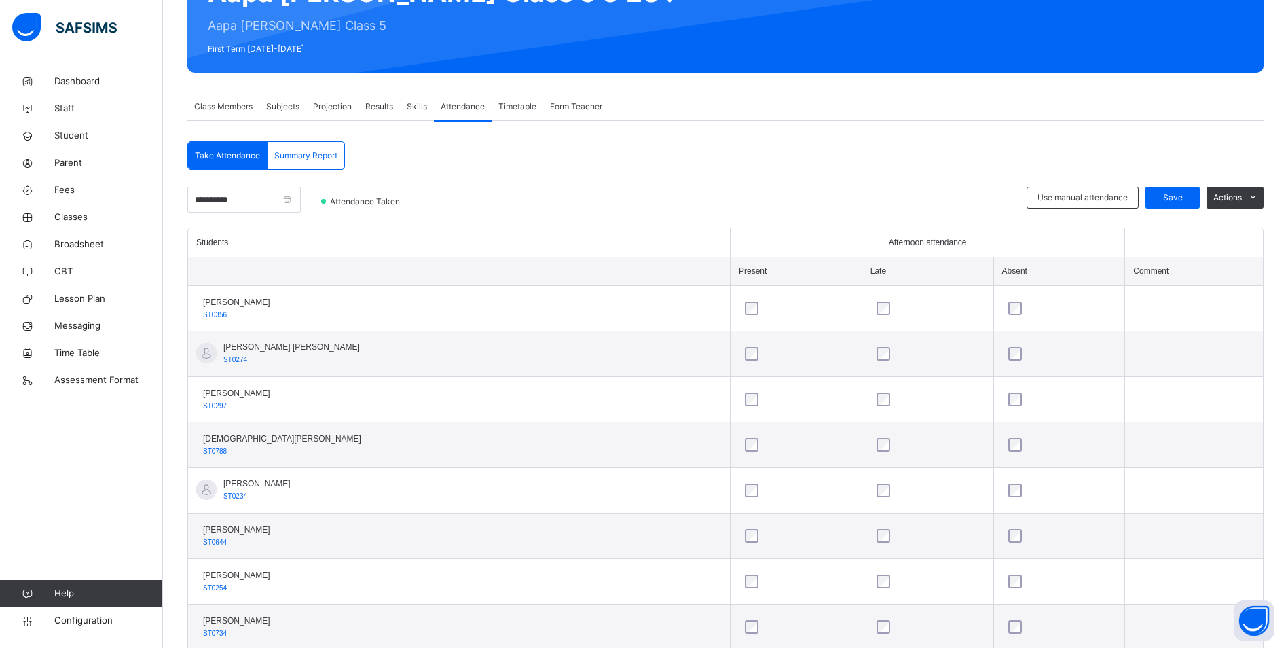
scroll to position [158, 0]
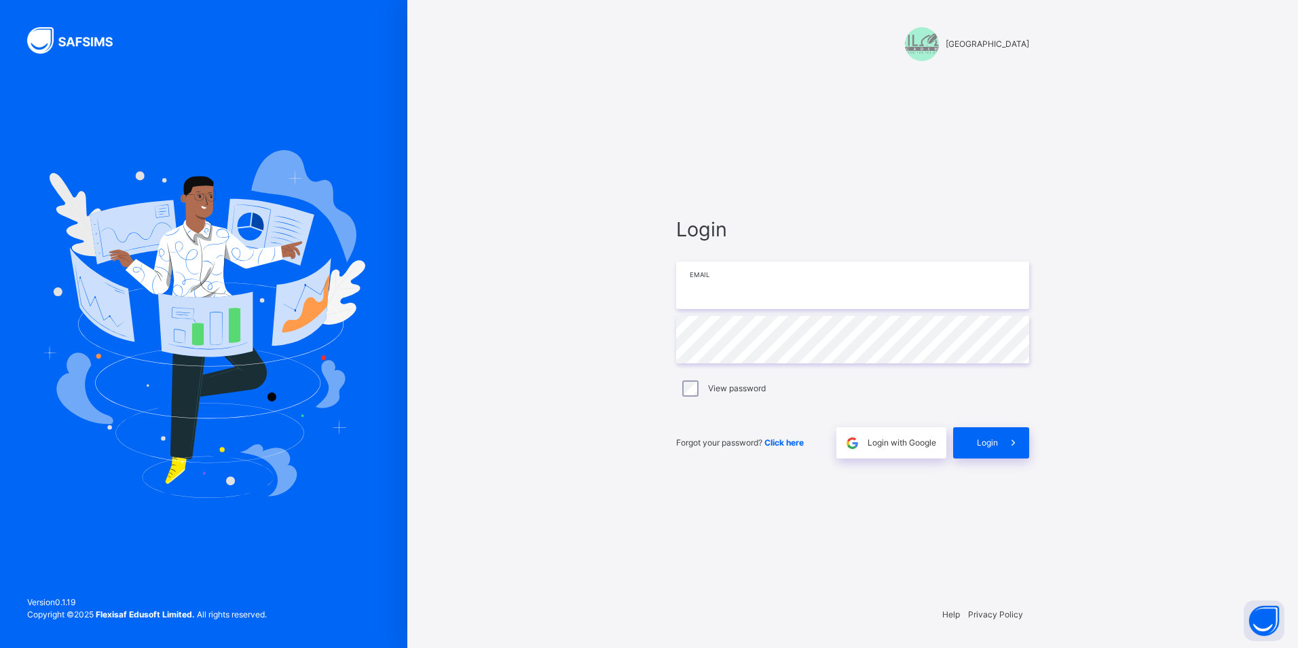
click at [728, 294] on input "email" at bounding box center [852, 285] width 353 height 48
type input "**********"
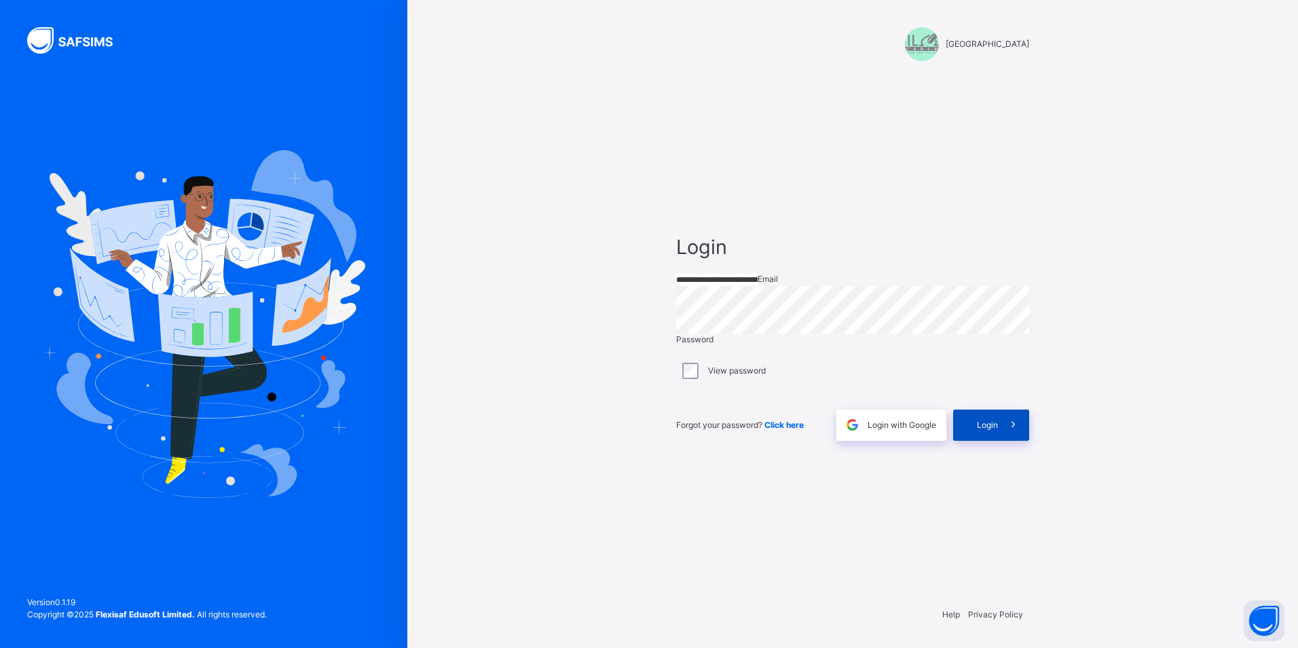
click at [992, 431] on span "Login" at bounding box center [987, 425] width 21 height 12
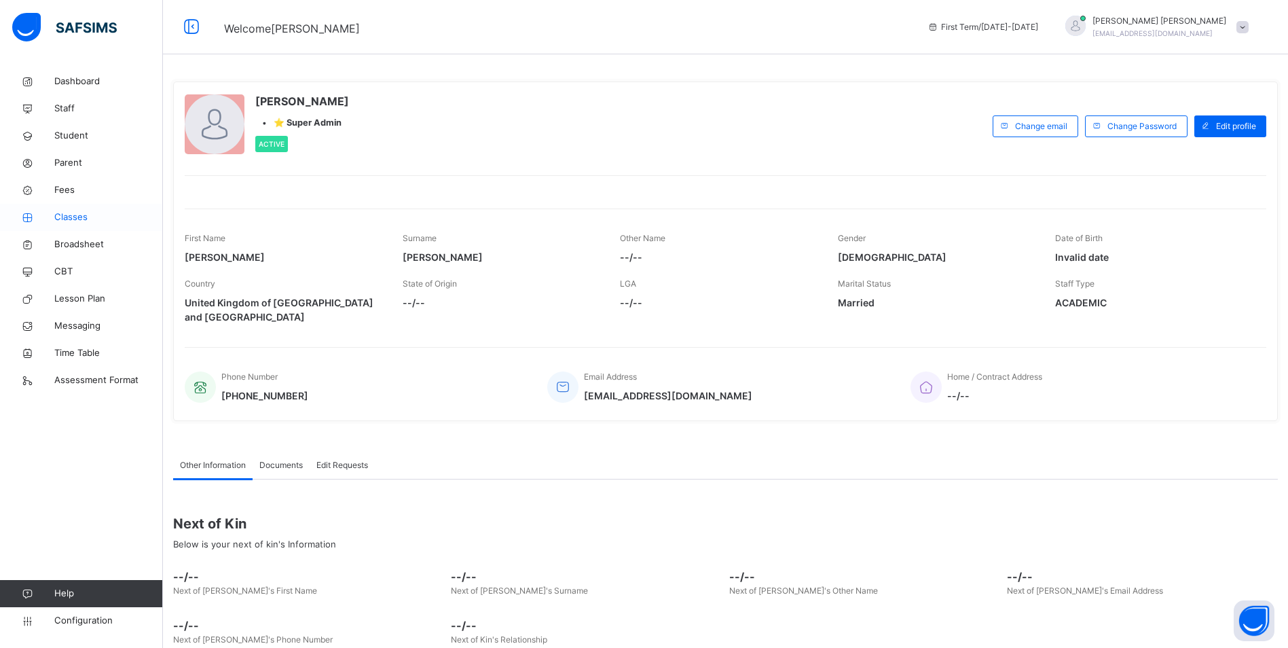
click at [89, 211] on span "Classes" at bounding box center [108, 218] width 109 height 14
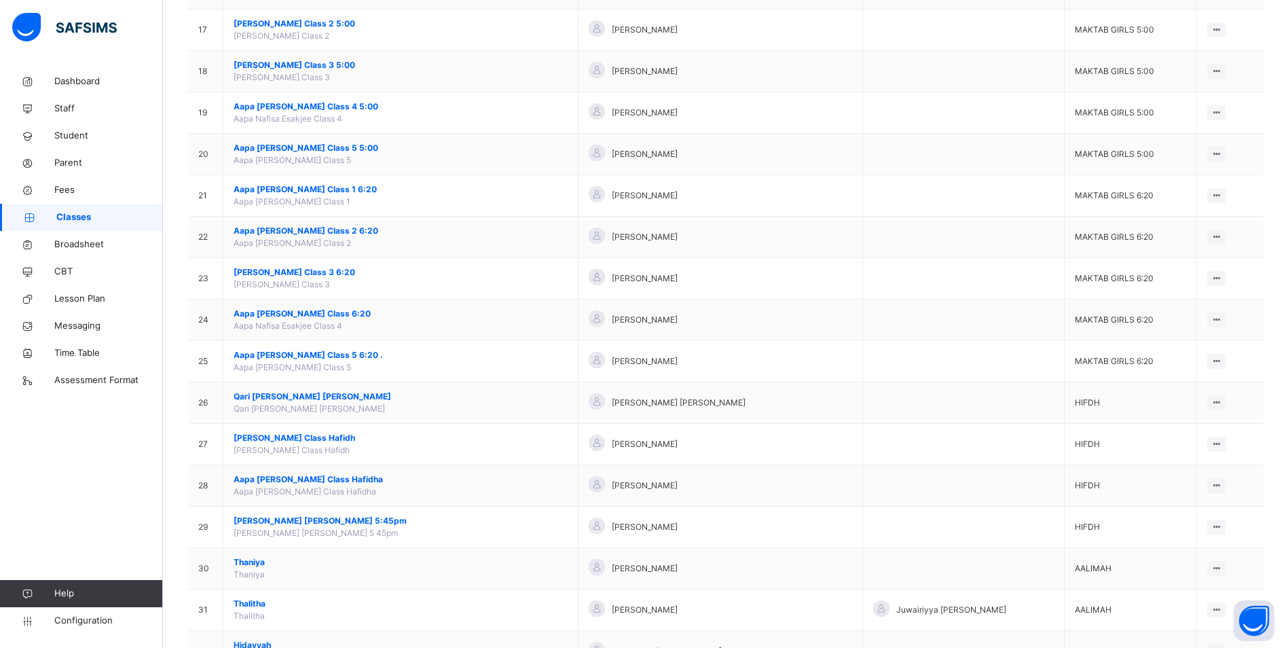
scroll to position [998, 0]
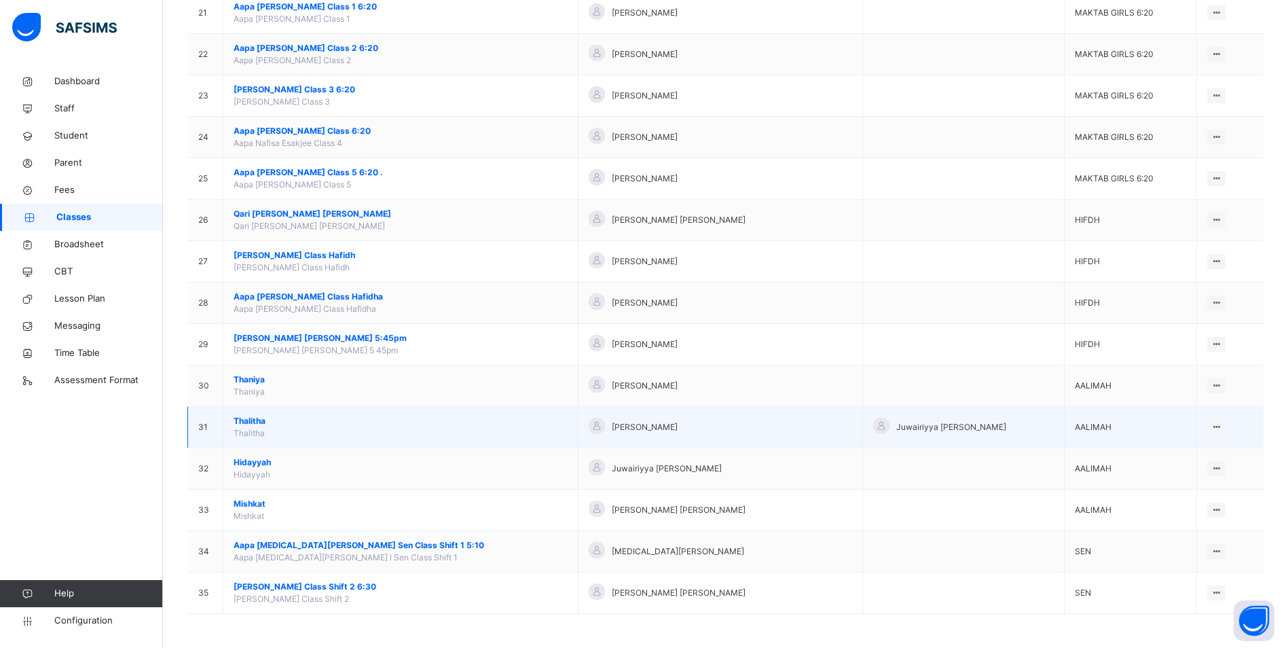
click at [254, 420] on span "Thalitha" at bounding box center [401, 421] width 334 height 12
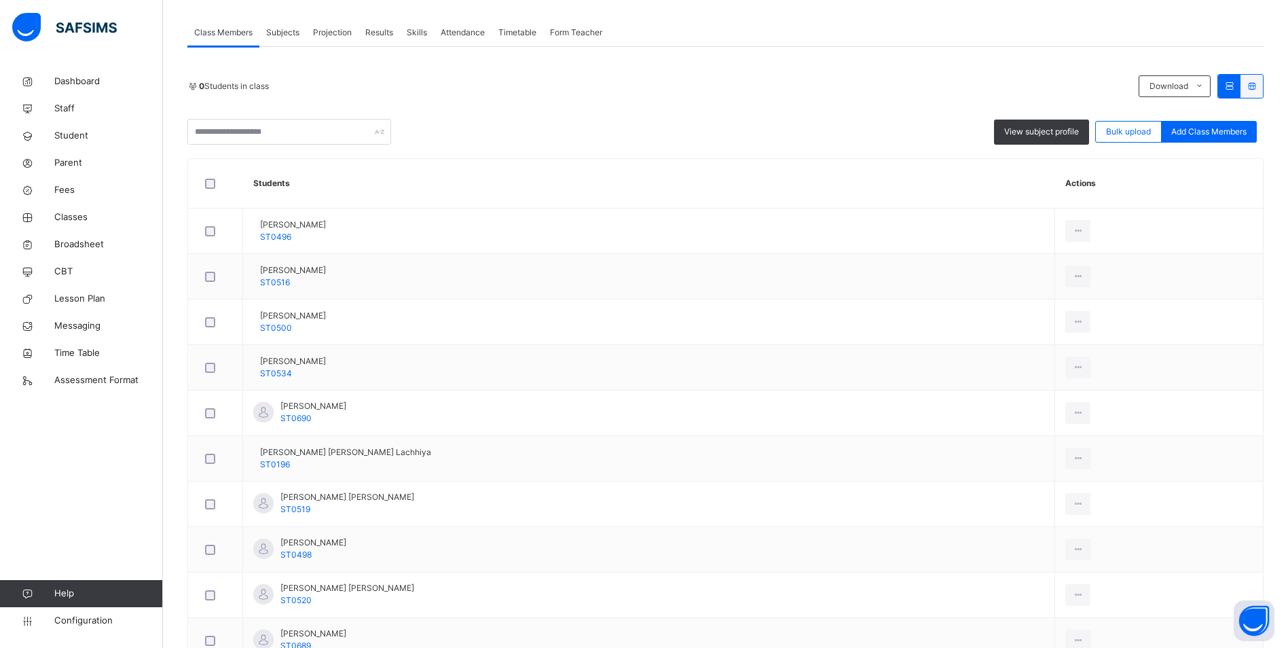
scroll to position [101, 0]
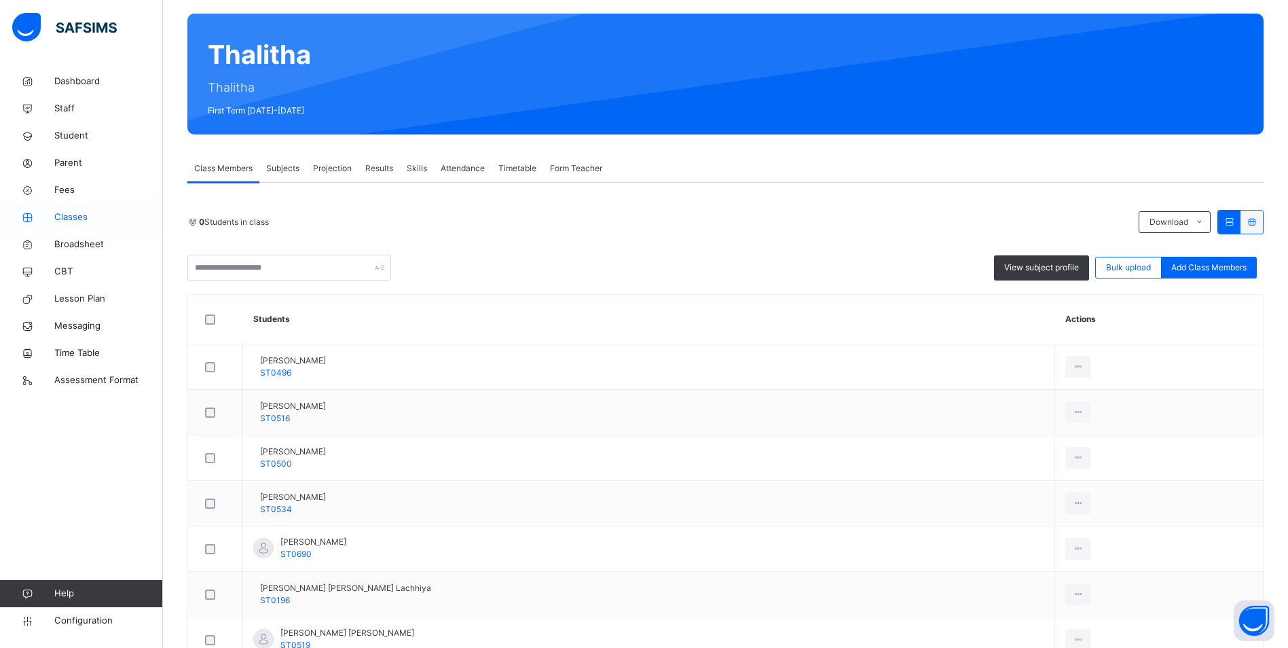
click at [62, 213] on span "Classes" at bounding box center [108, 218] width 109 height 14
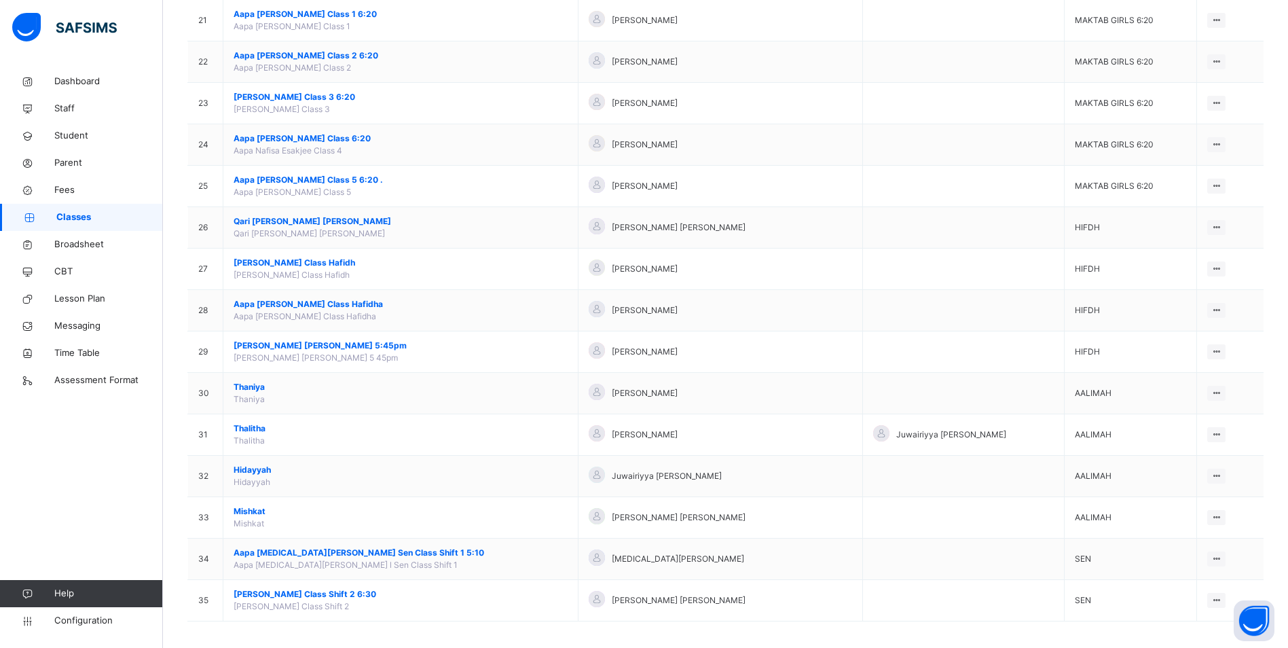
scroll to position [998, 0]
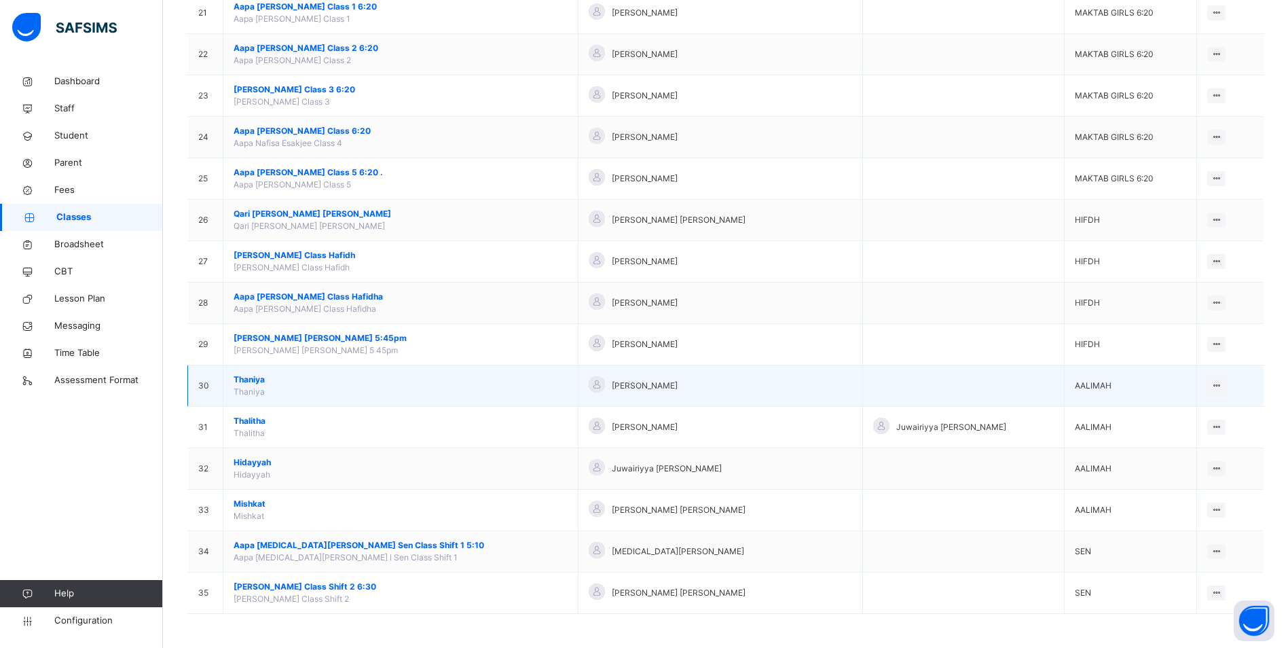
click at [257, 379] on span "Thaniya" at bounding box center [401, 380] width 334 height 12
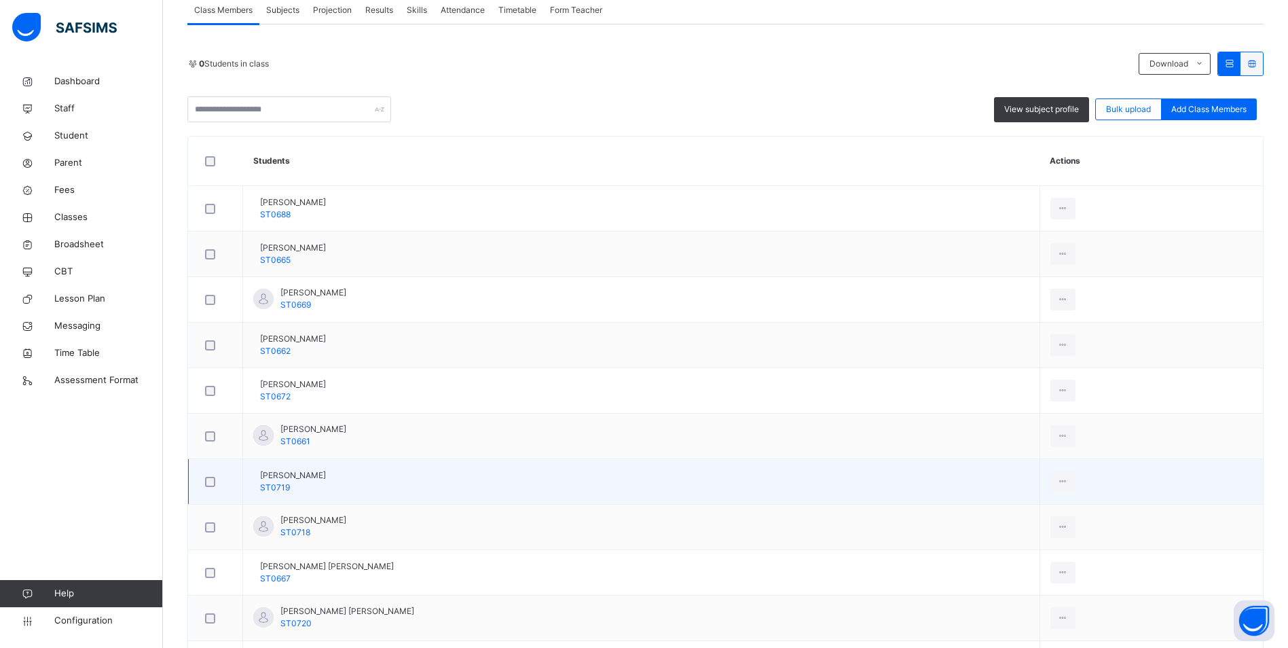
scroll to position [68, 0]
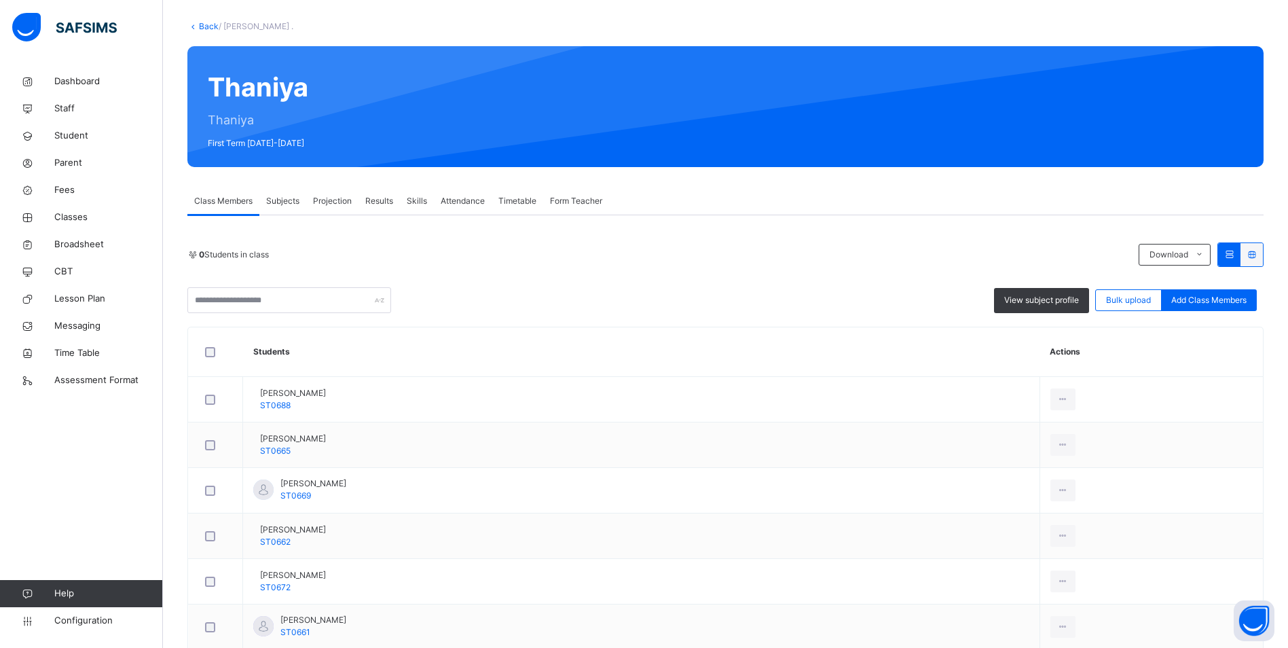
click at [463, 203] on span "Attendance" at bounding box center [463, 201] width 44 height 12
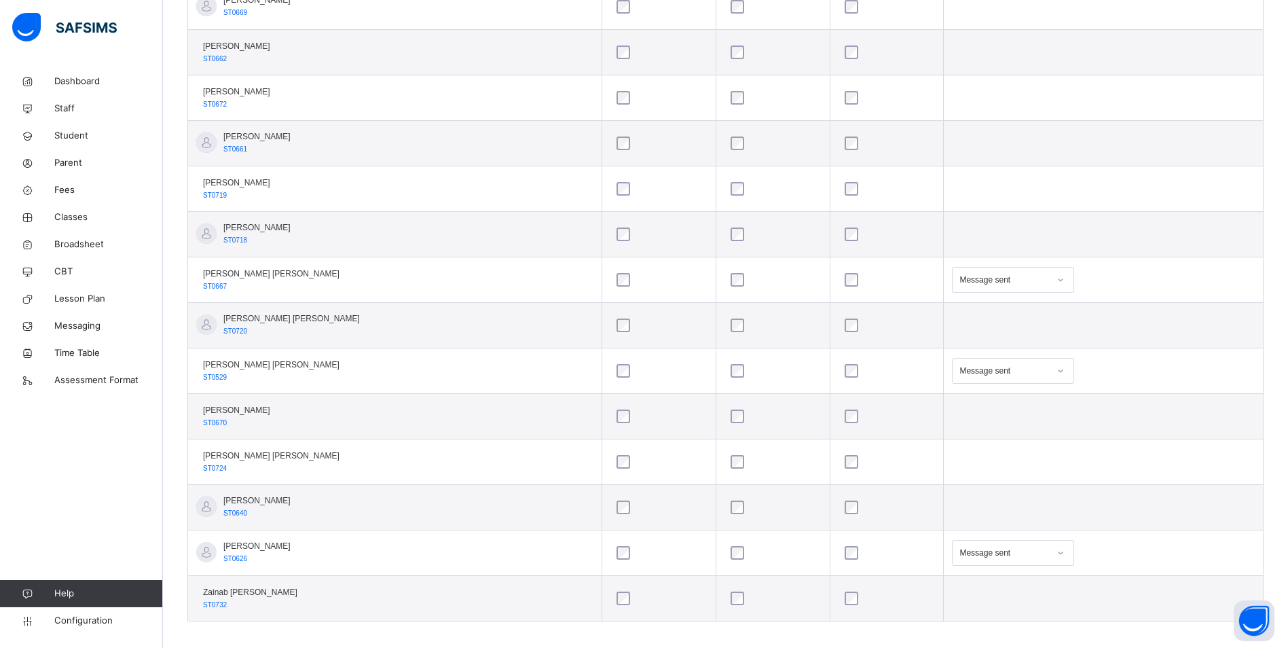
scroll to position [566, 0]
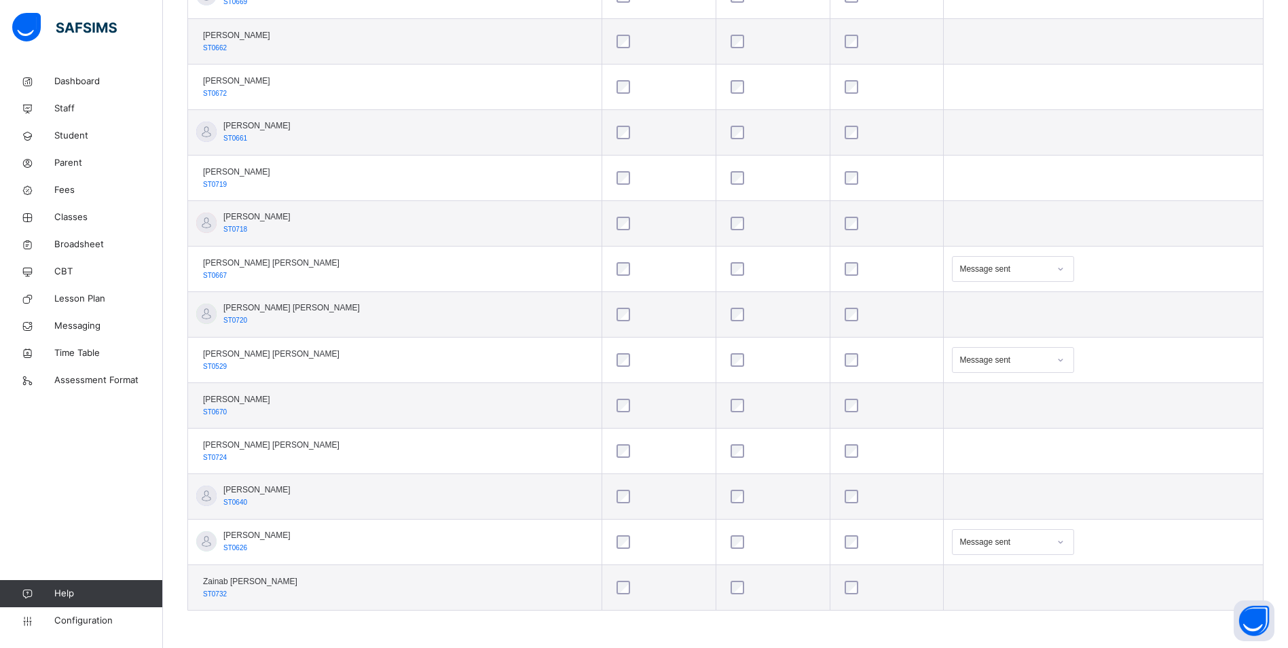
click at [1057, 355] on icon at bounding box center [1061, 360] width 8 height 14
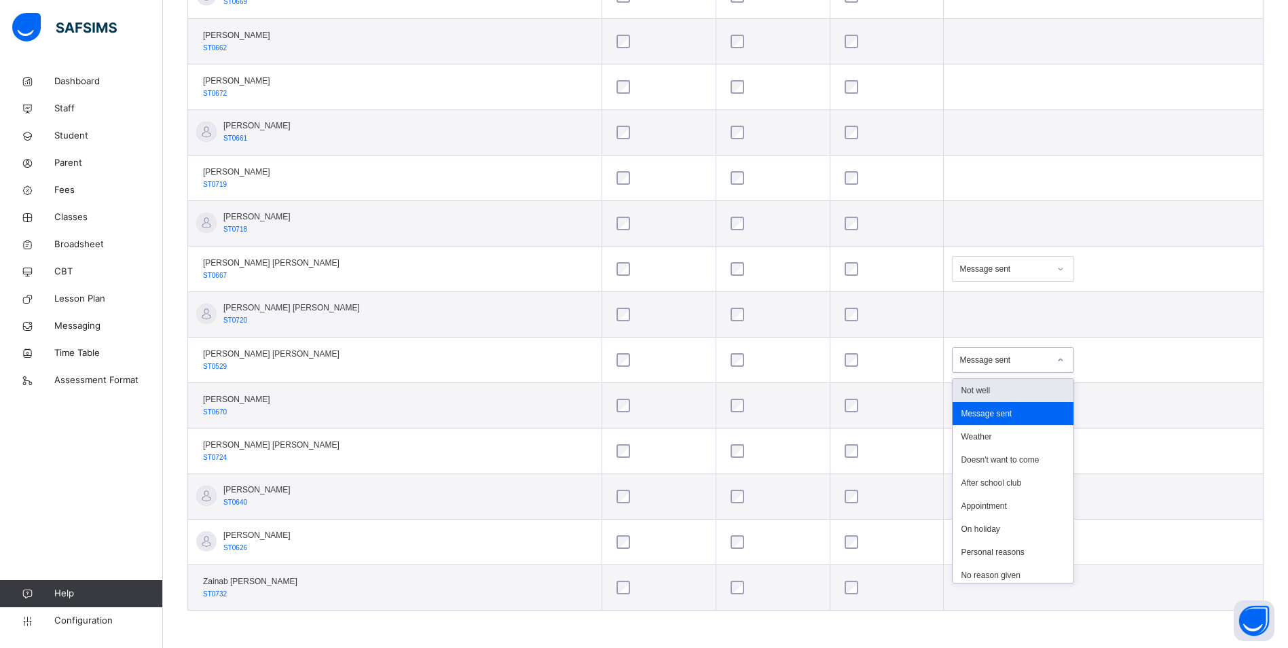
click at [986, 398] on div "Not well" at bounding box center [1013, 390] width 121 height 23
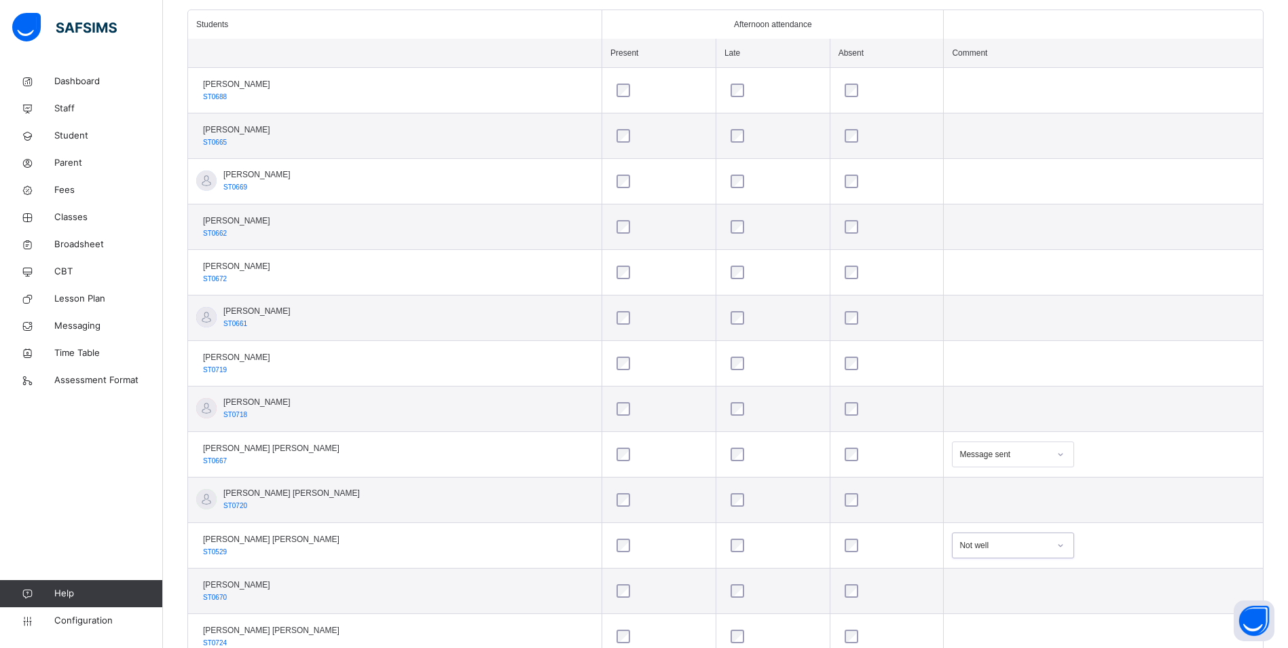
scroll to position [226, 0]
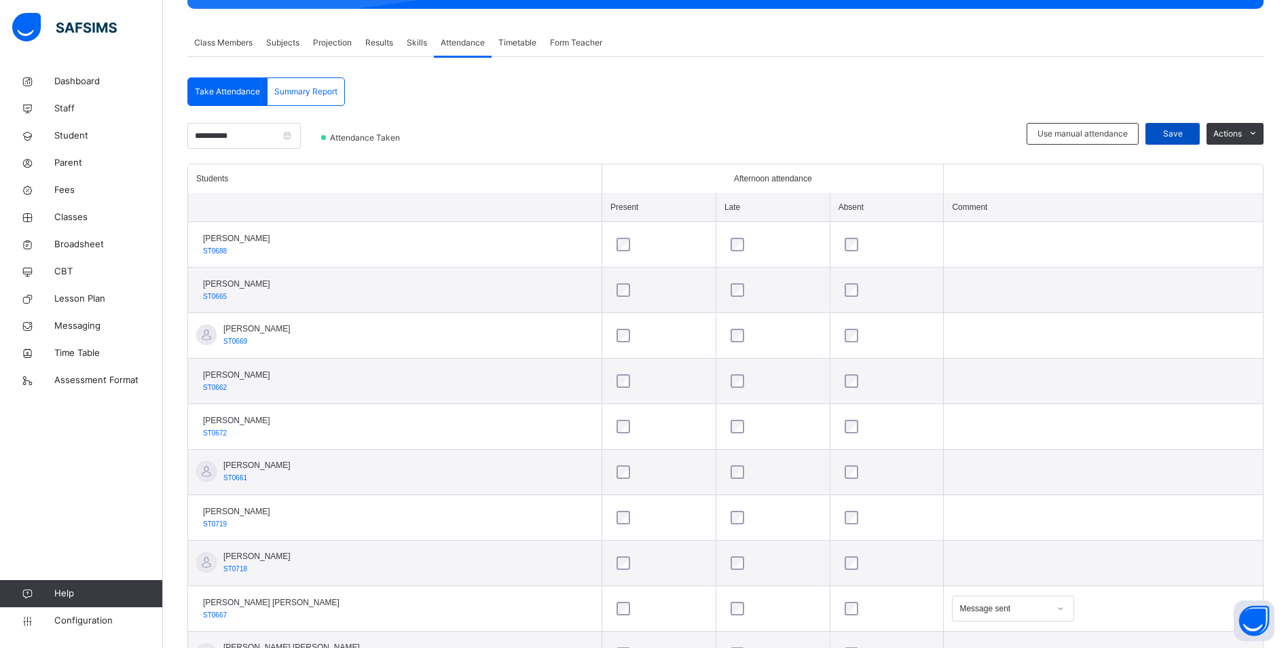
click at [1176, 127] on div "Save" at bounding box center [1173, 134] width 54 height 22
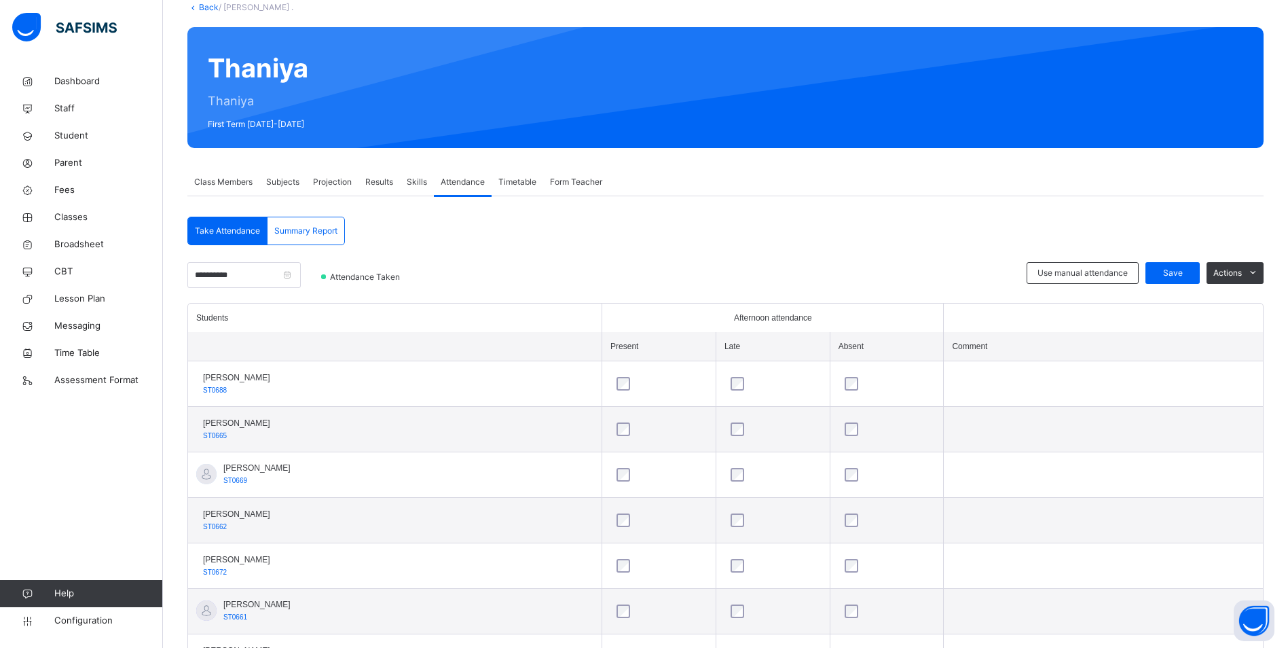
scroll to position [0, 0]
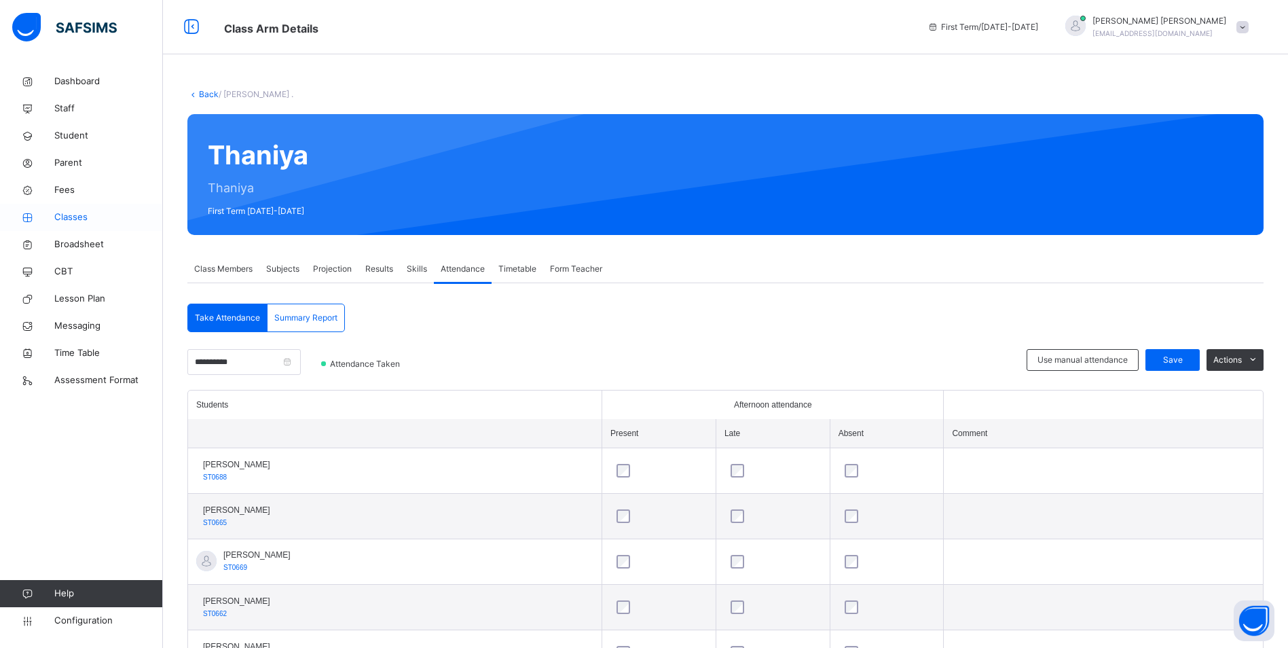
click at [79, 207] on link "Classes" at bounding box center [81, 217] width 163 height 27
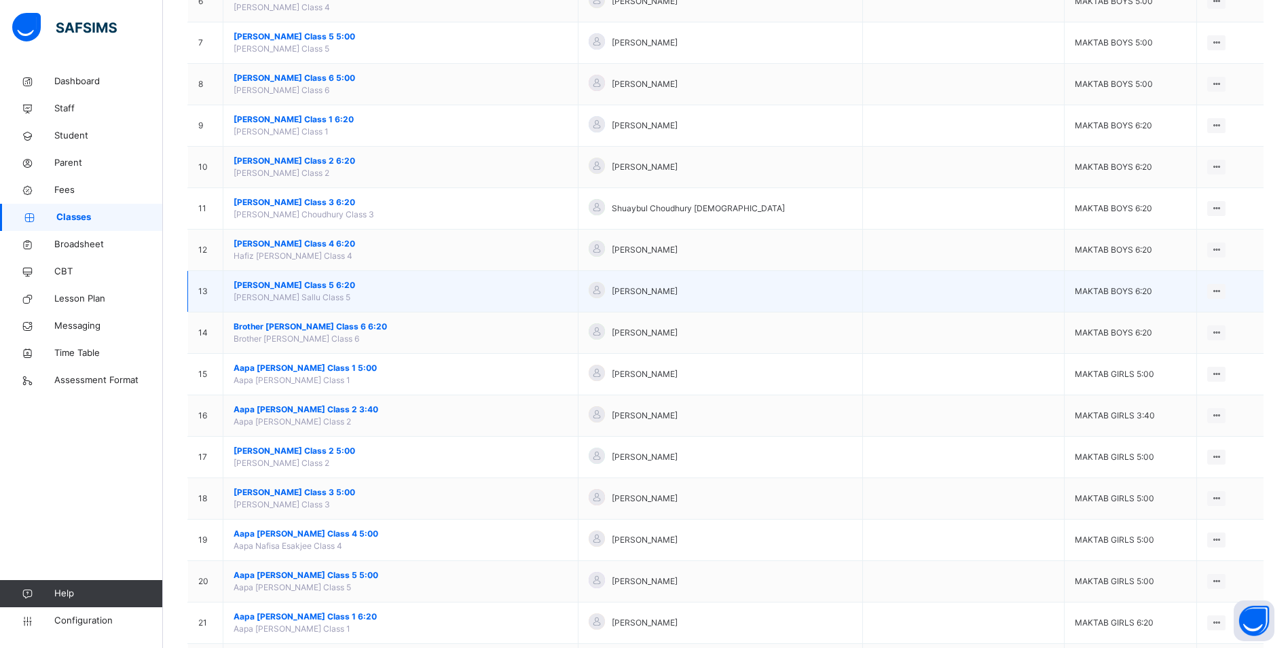
scroll to position [386, 0]
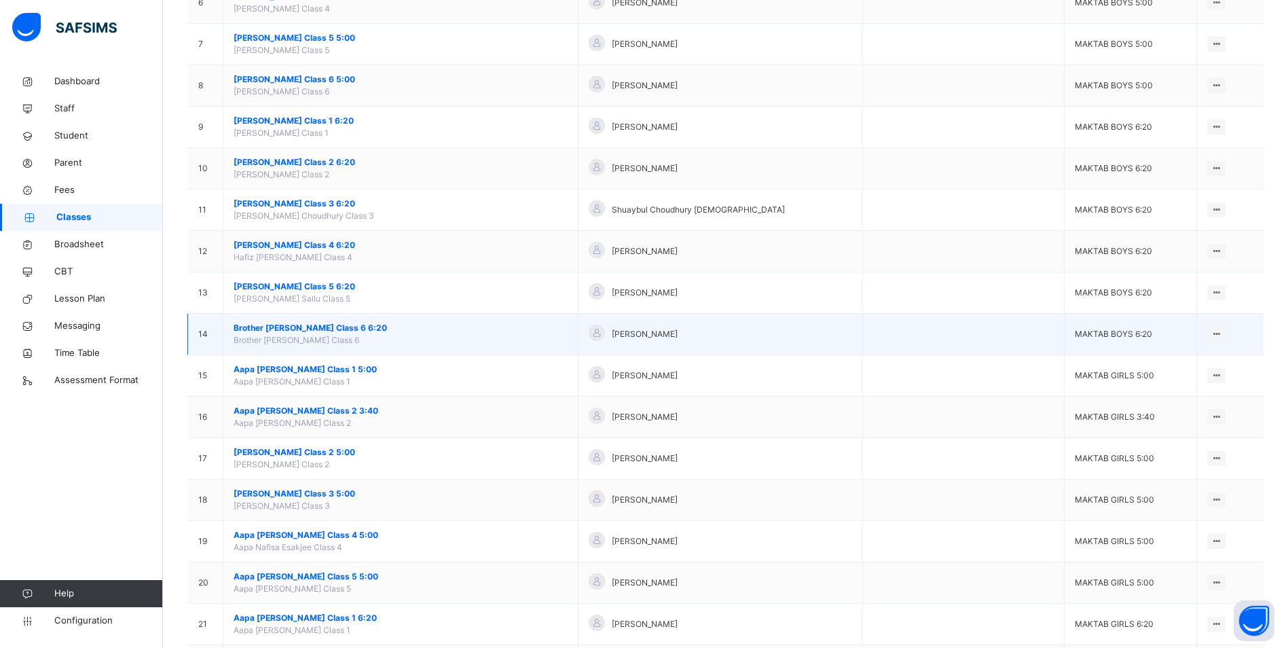
click at [318, 331] on span "Brother [PERSON_NAME] Class 6 6:20" at bounding box center [401, 328] width 334 height 12
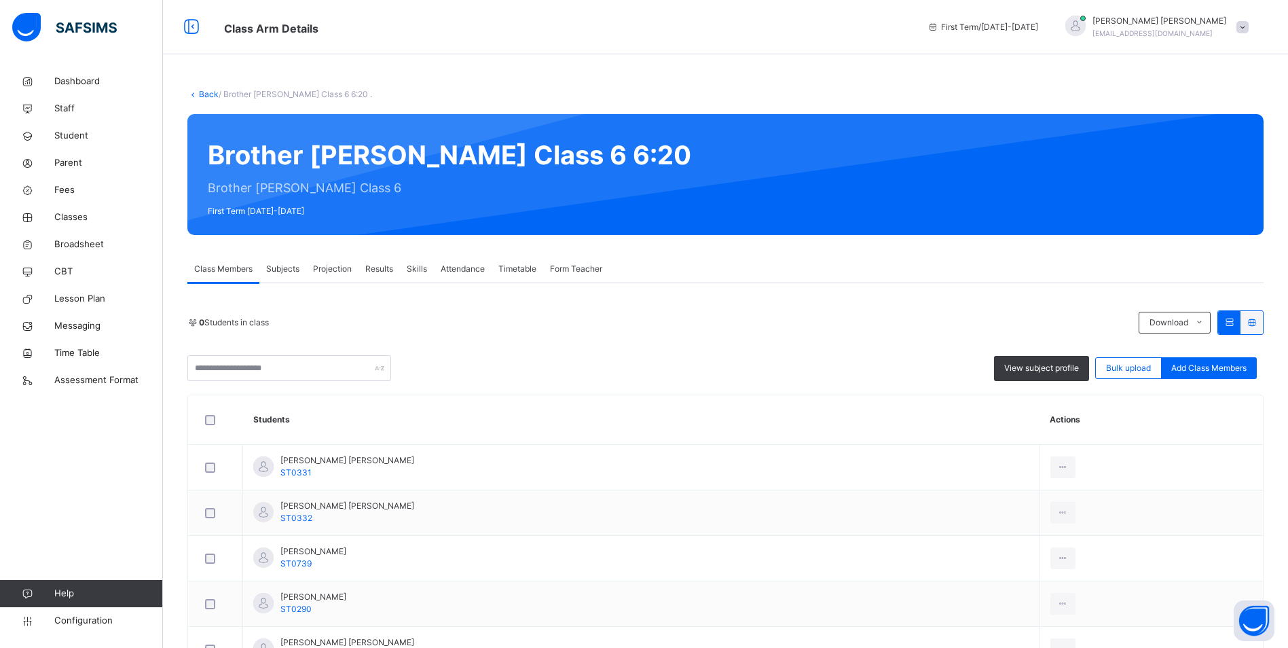
click at [469, 268] on span "Attendance" at bounding box center [463, 269] width 44 height 12
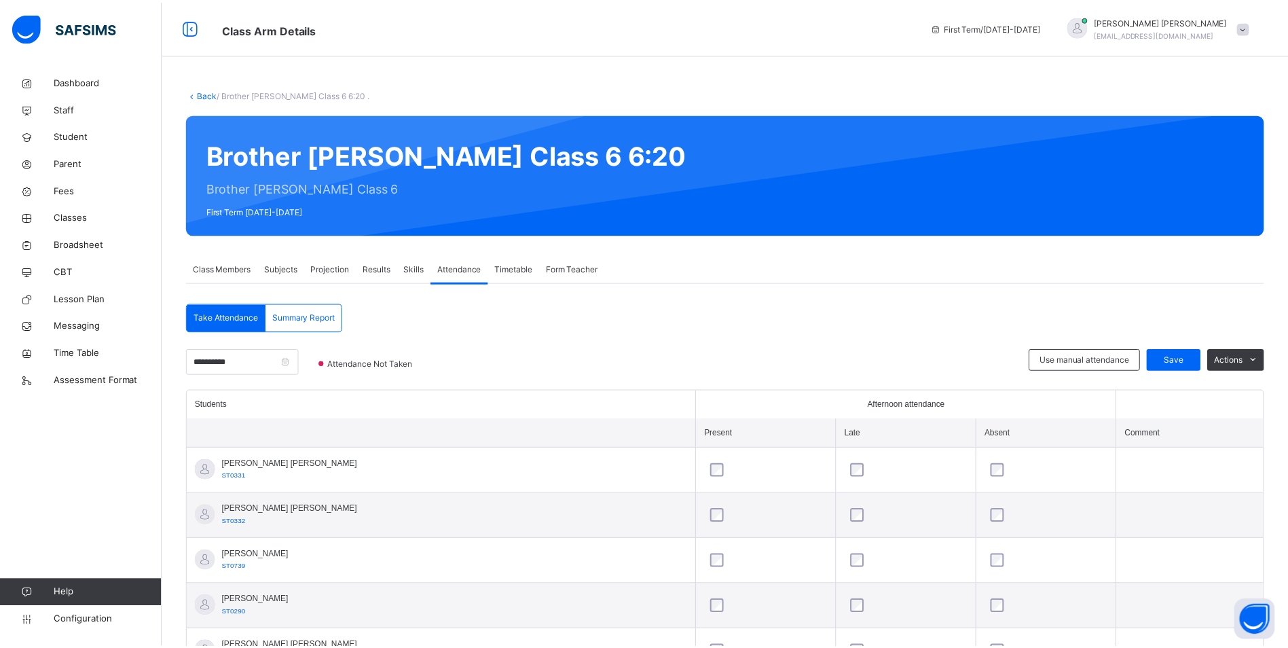
scroll to position [384, 0]
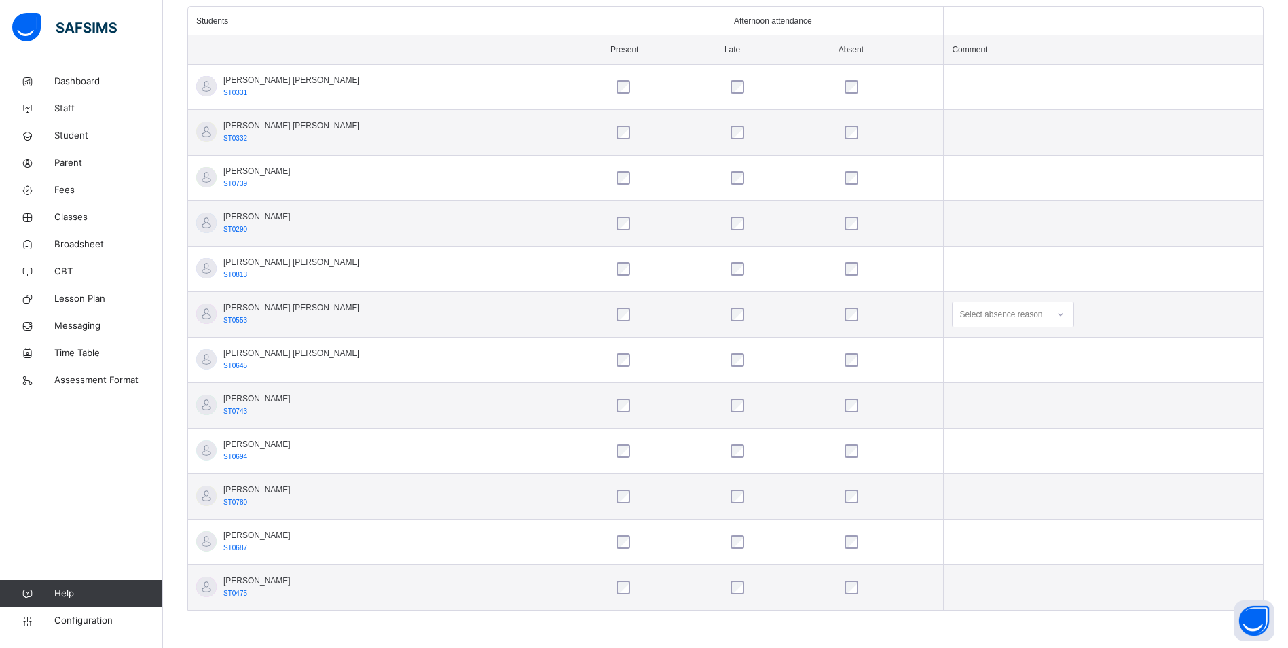
click at [1057, 312] on icon at bounding box center [1061, 315] width 8 height 14
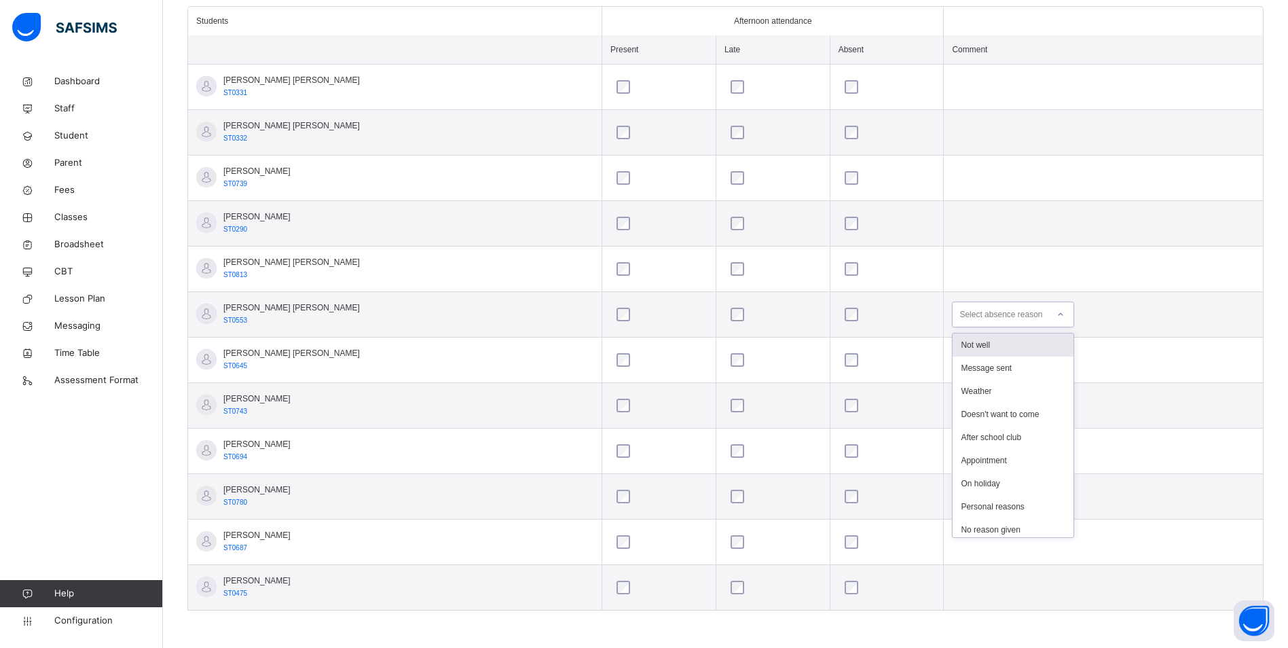
click at [988, 348] on div "Not well" at bounding box center [1013, 344] width 121 height 23
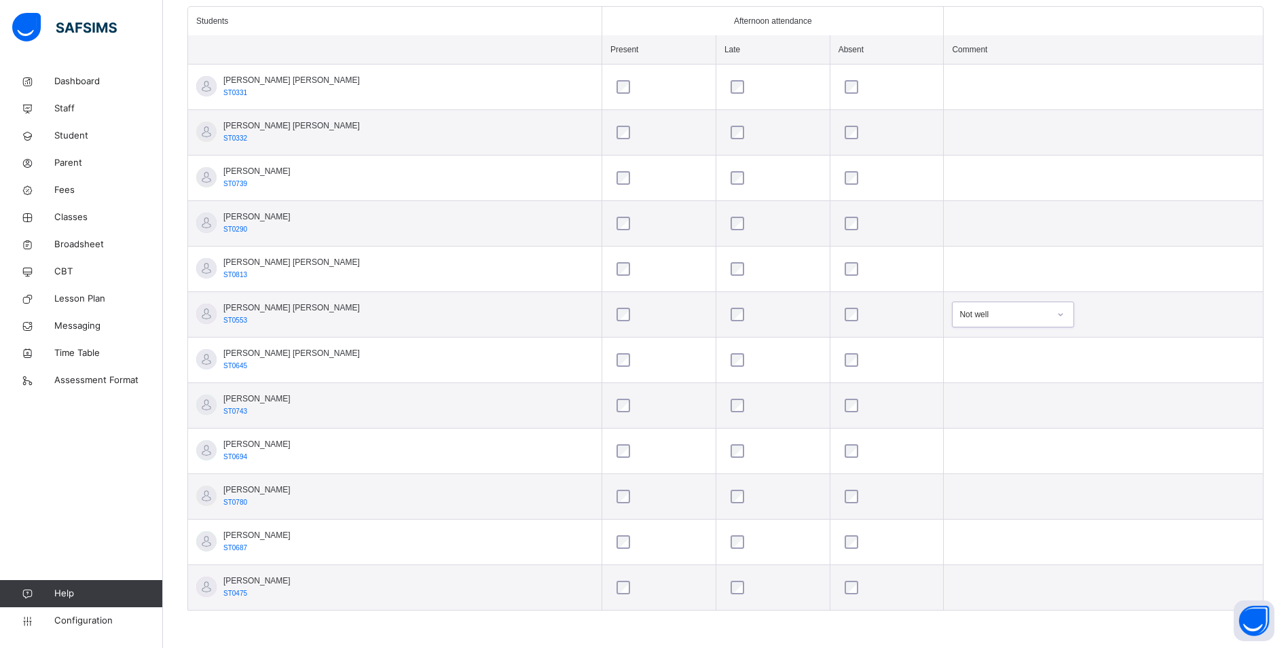
scroll to position [180, 0]
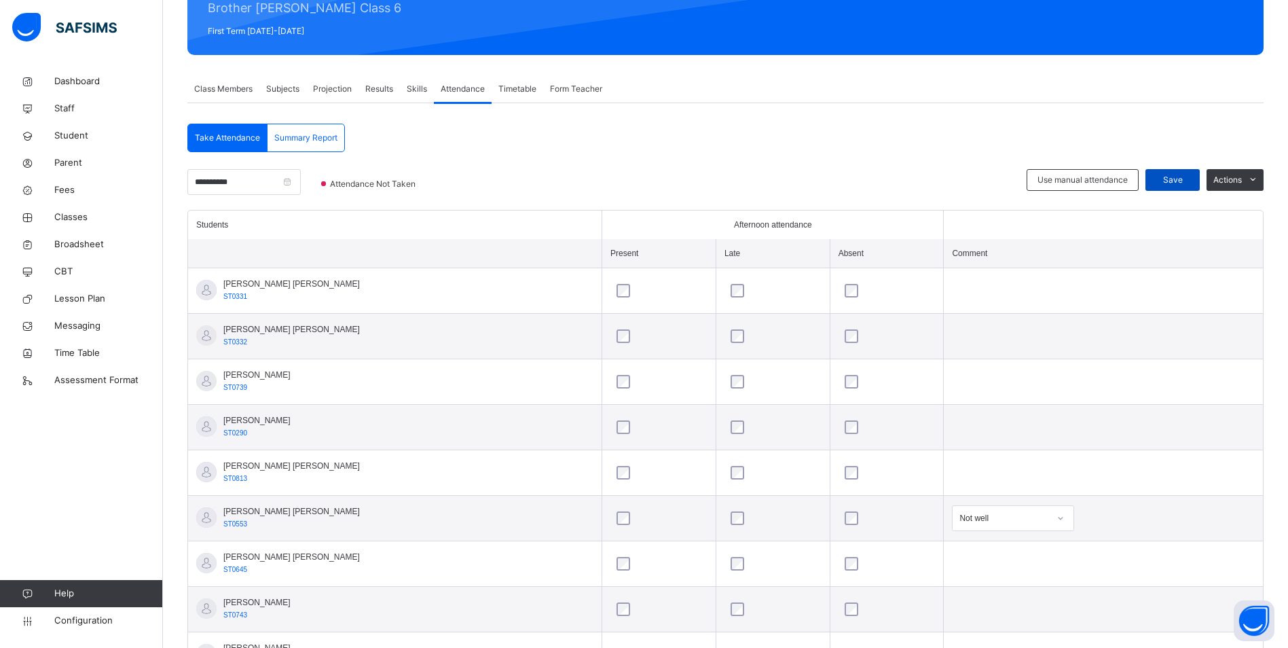
click at [1182, 181] on span "Save" at bounding box center [1173, 180] width 34 height 12
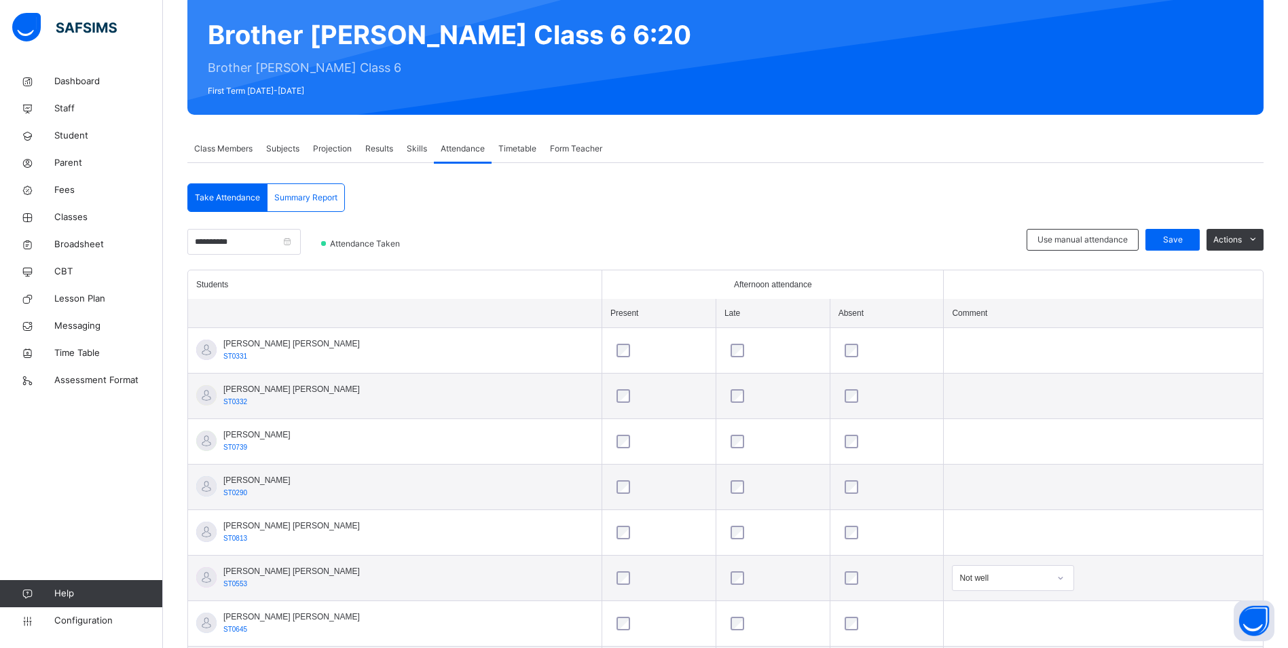
scroll to position [0, 0]
